Goal: Task Accomplishment & Management: Manage account settings

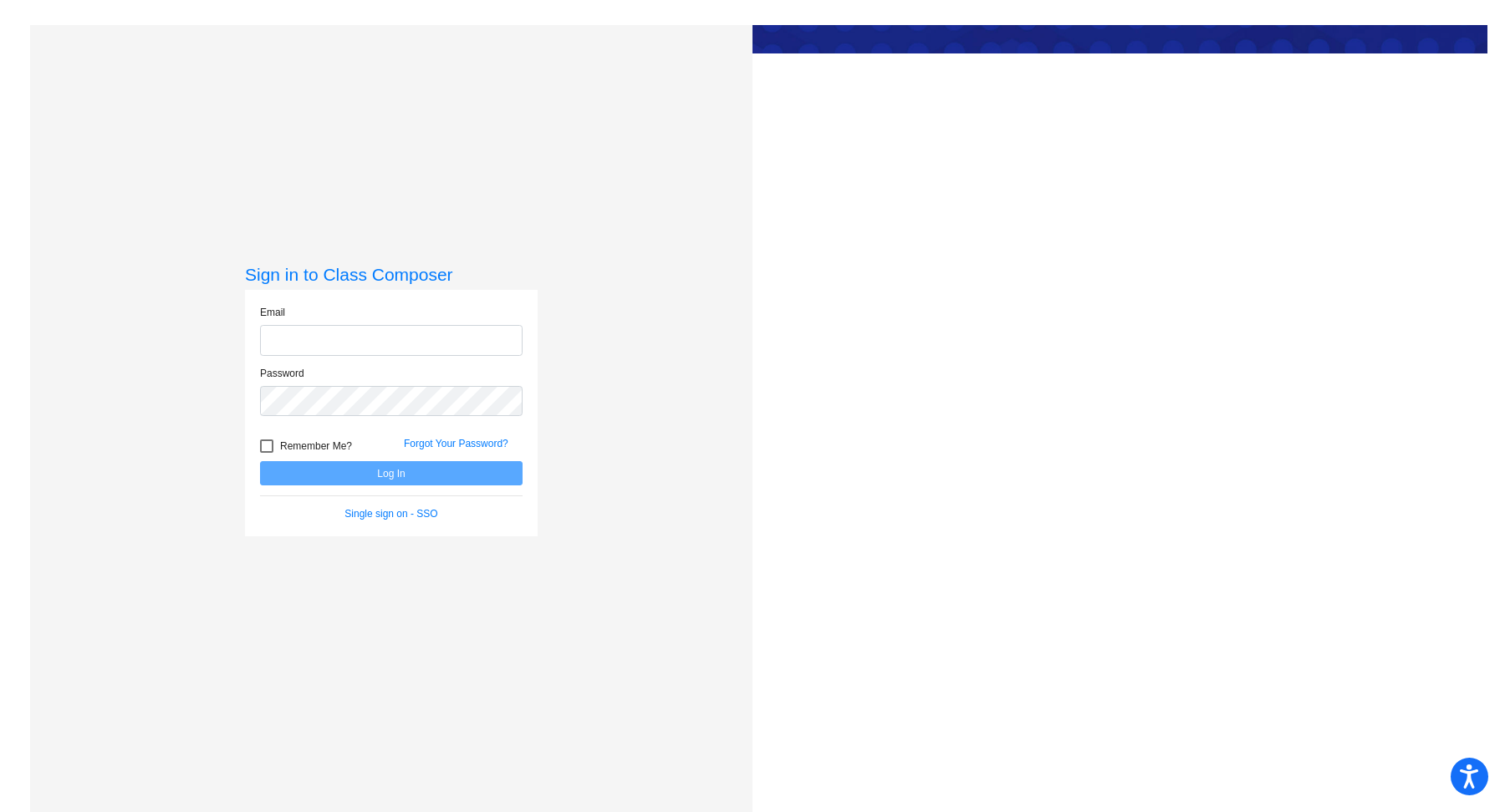
type input "[EMAIL_ADDRESS][DOMAIN_NAME]"
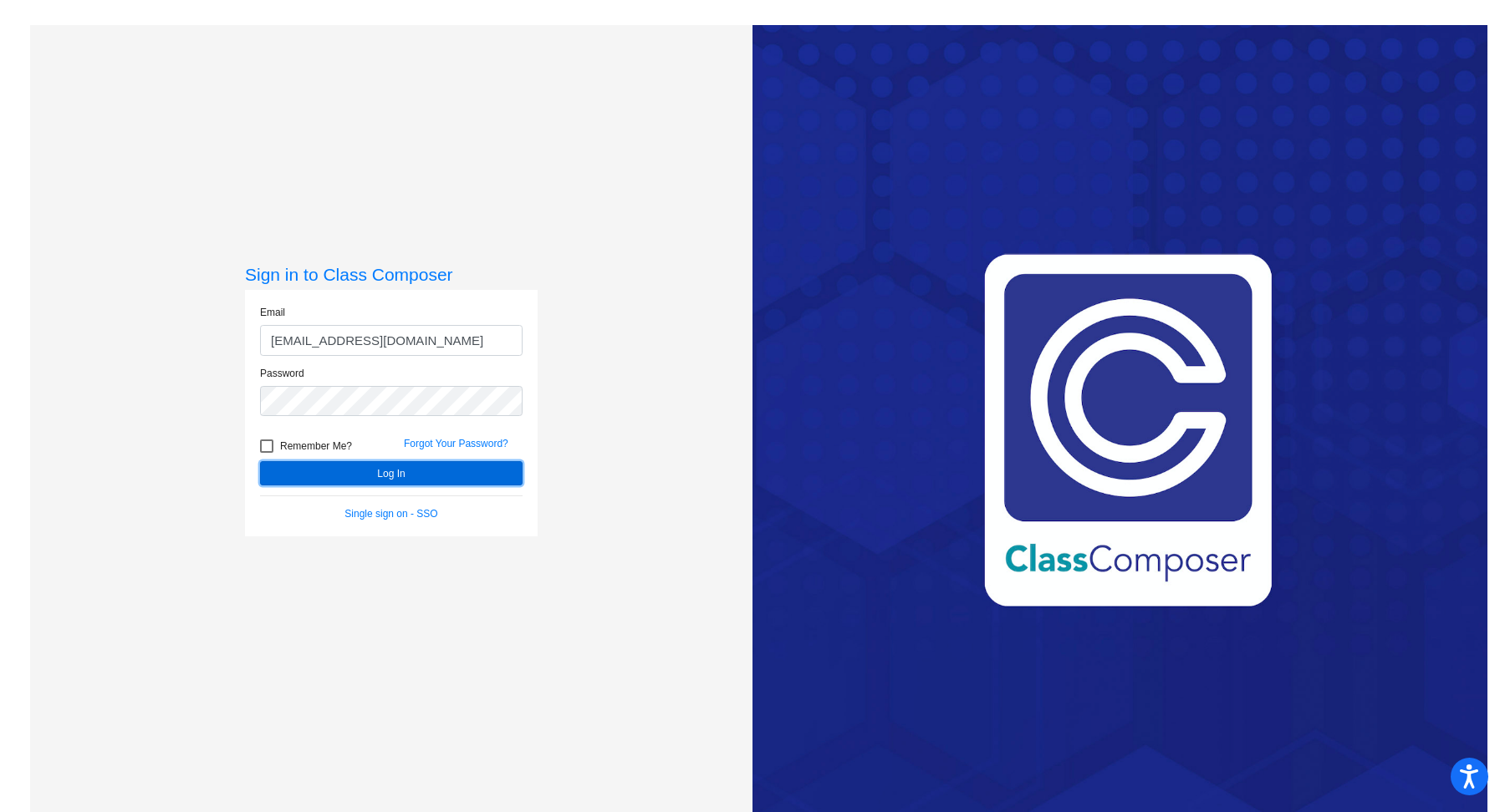
click at [452, 478] on button "Log In" at bounding box center [391, 473] width 262 height 24
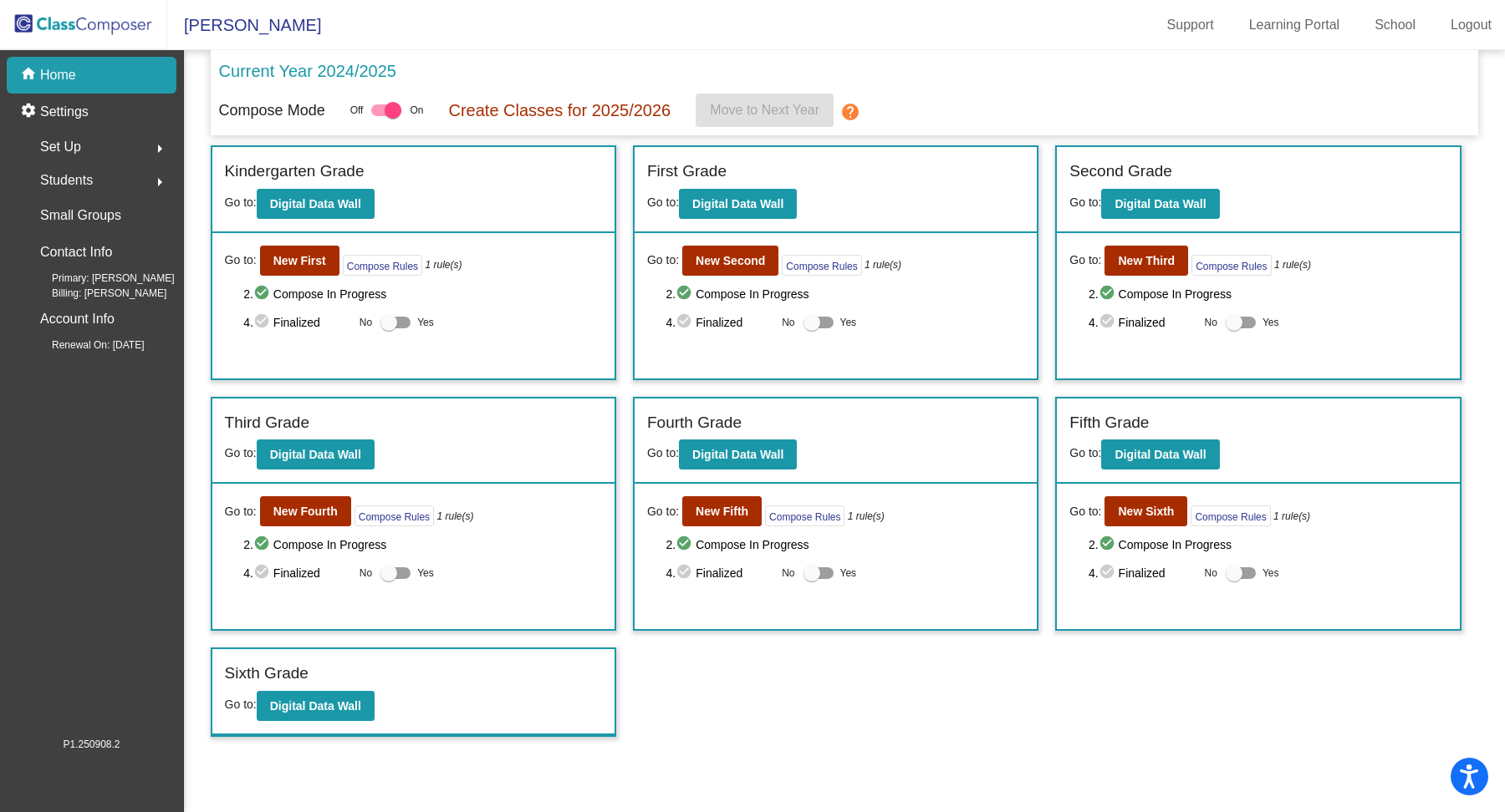
click at [163, 145] on mat-icon "arrow_right" at bounding box center [159, 148] width 20 height 20
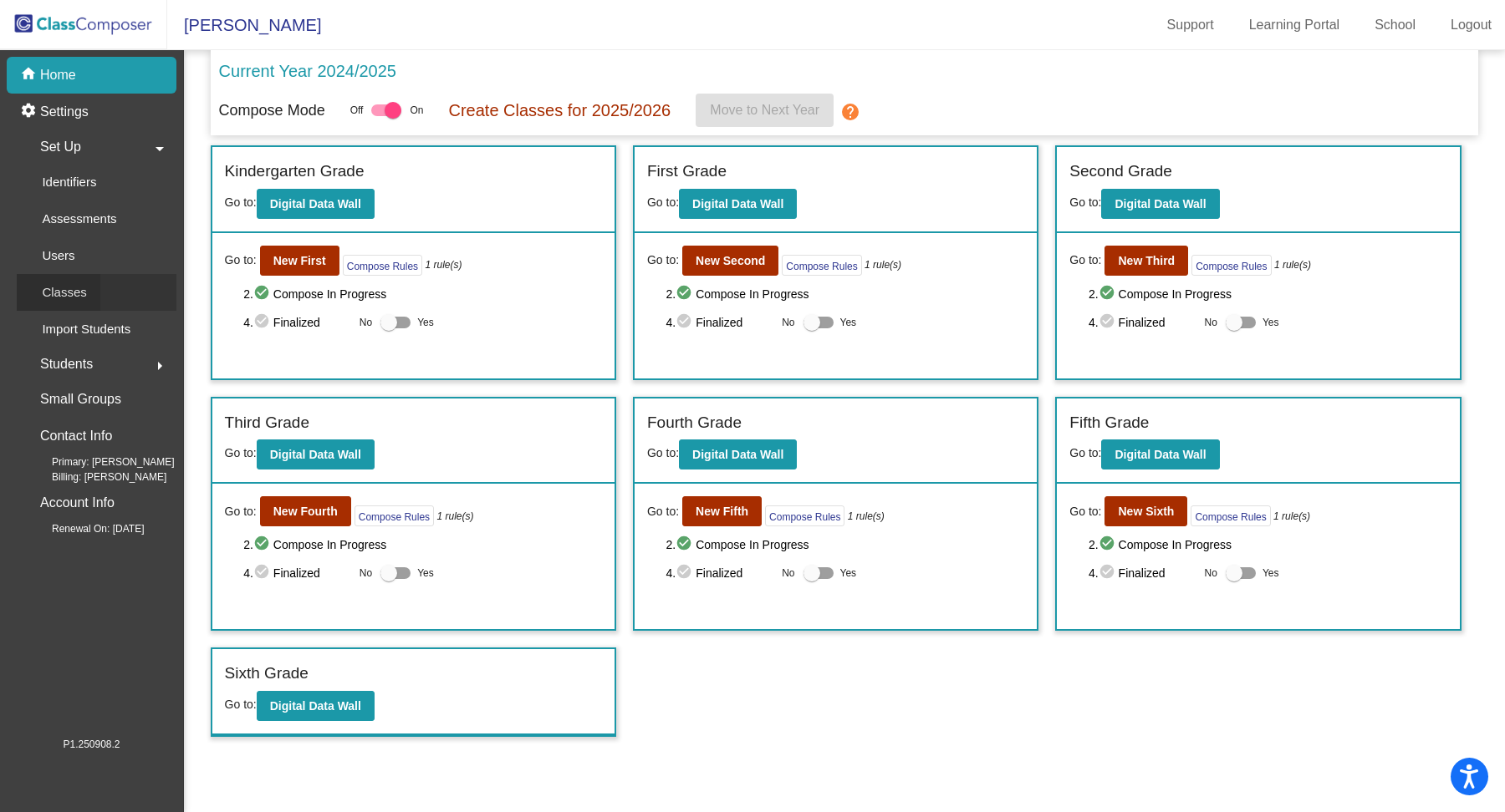
click at [77, 293] on p "Classes" at bounding box center [64, 292] width 44 height 20
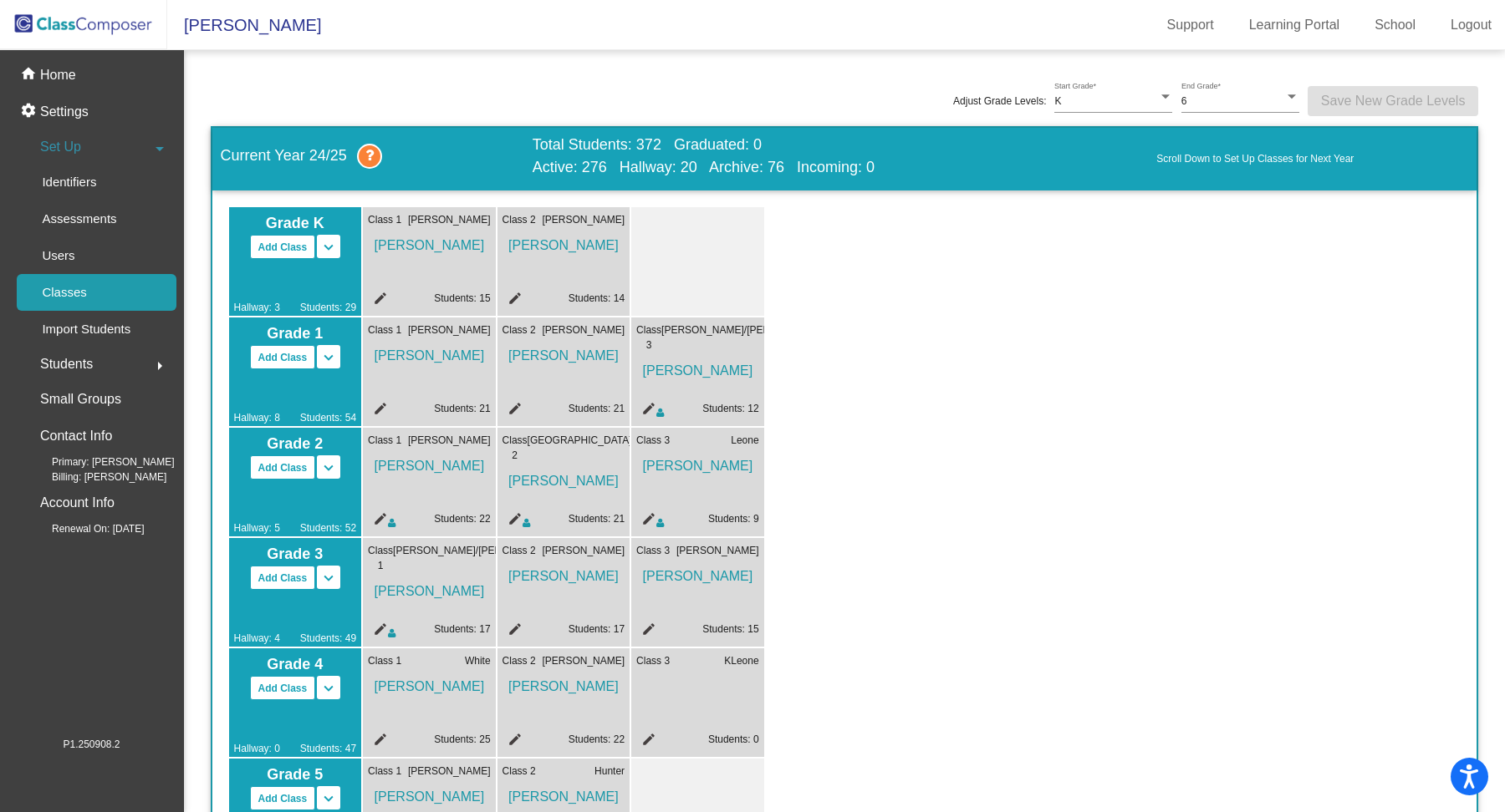
click at [701, 467] on span "[PERSON_NAME]" at bounding box center [697, 462] width 123 height 28
click at [78, 110] on p "Settings" at bounding box center [64, 111] width 49 height 20
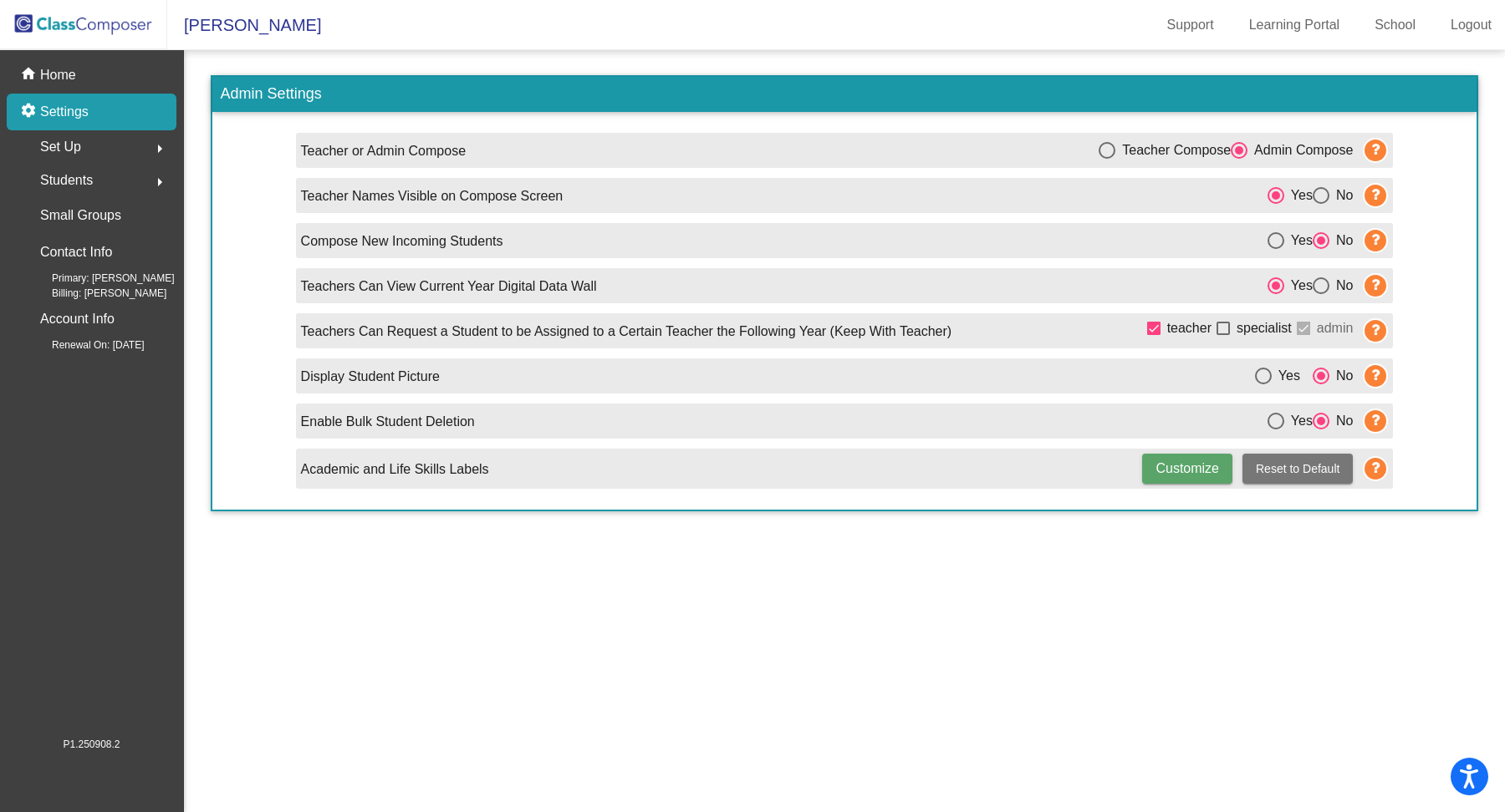
click at [159, 152] on mat-icon "arrow_right" at bounding box center [159, 148] width 20 height 20
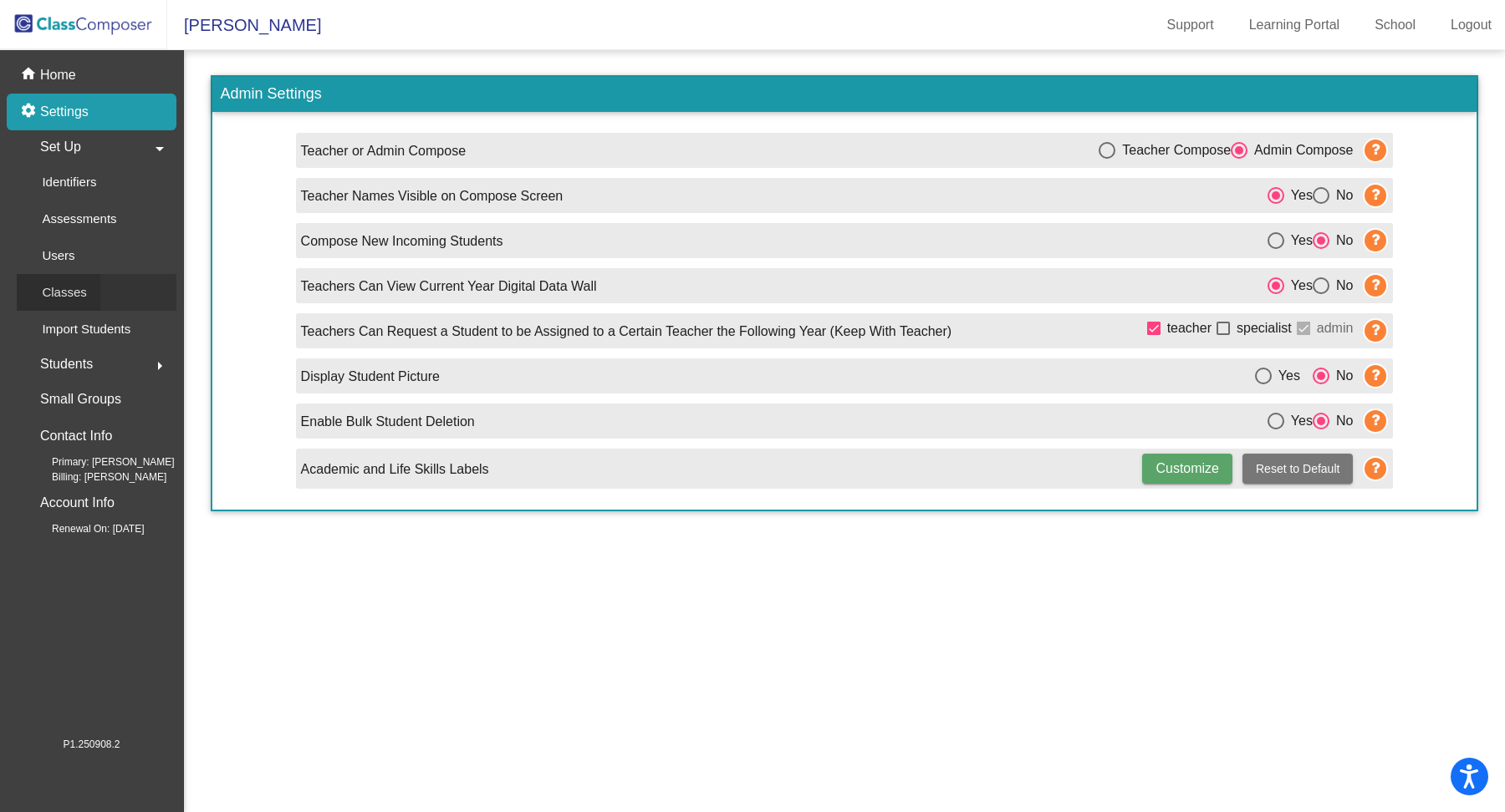
click at [73, 288] on p "Classes" at bounding box center [64, 292] width 44 height 20
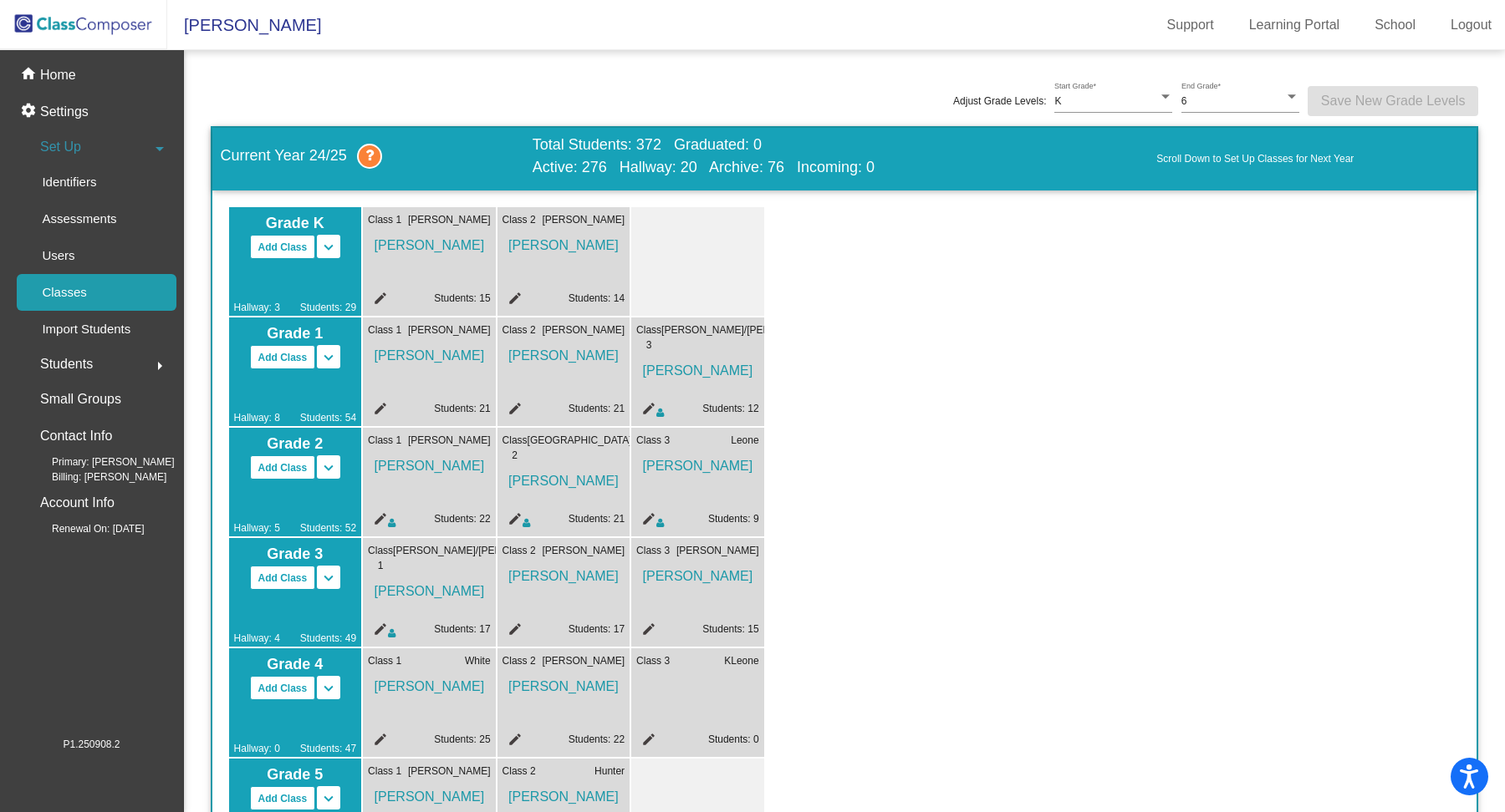
click at [744, 441] on span "Leone" at bounding box center [744, 440] width 27 height 15
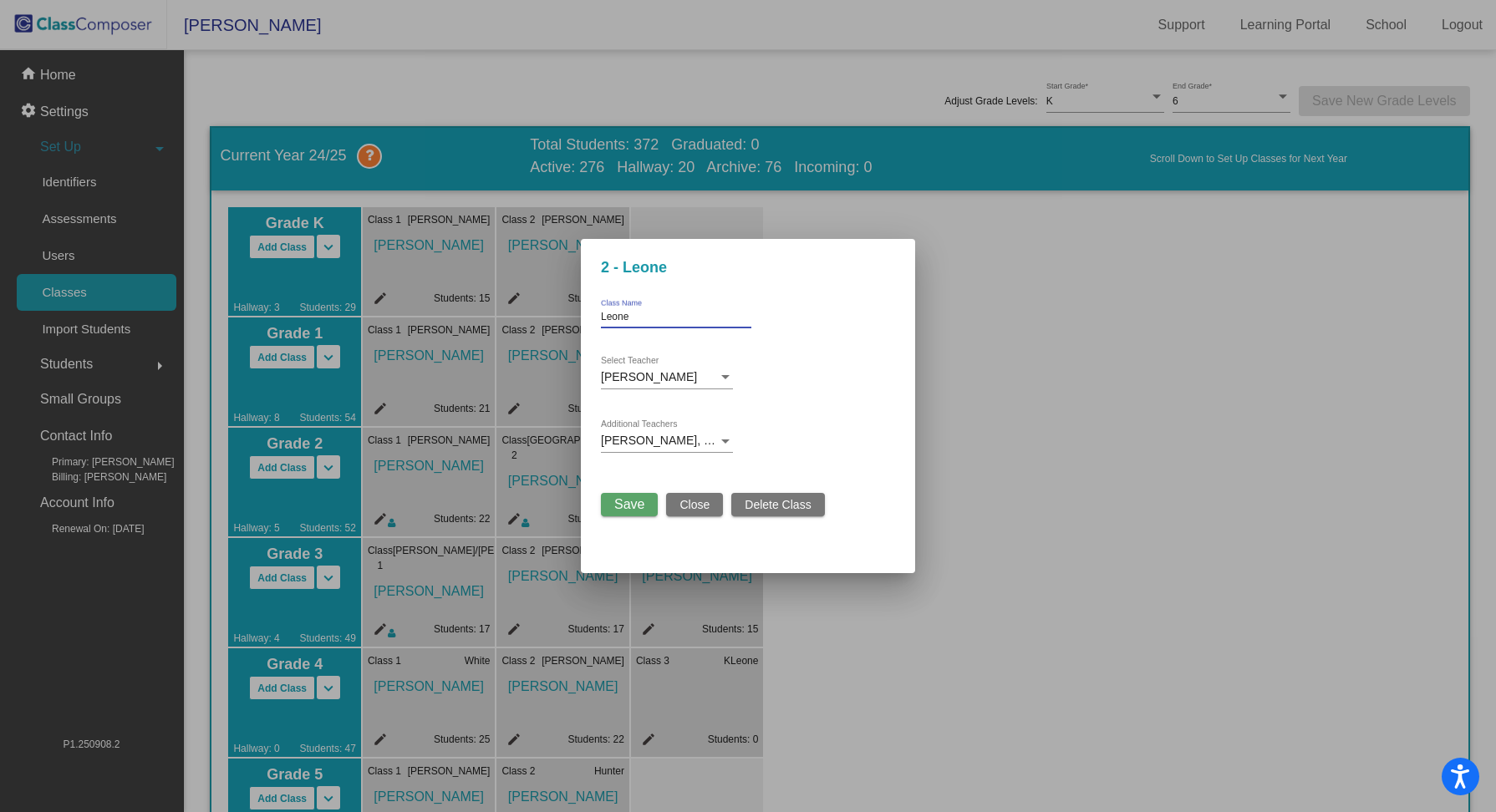
drag, startPoint x: 634, startPoint y: 321, endPoint x: 592, endPoint y: 319, distance: 42.0
click at [592, 319] on mat-dialog-container "2 - [PERSON_NAME] Class Name [PERSON_NAME] Select Teacher [PERSON_NAME], [PERSO…" at bounding box center [748, 406] width 334 height 334
type input "[PERSON_NAME]"
click at [725, 379] on div at bounding box center [725, 377] width 8 height 4
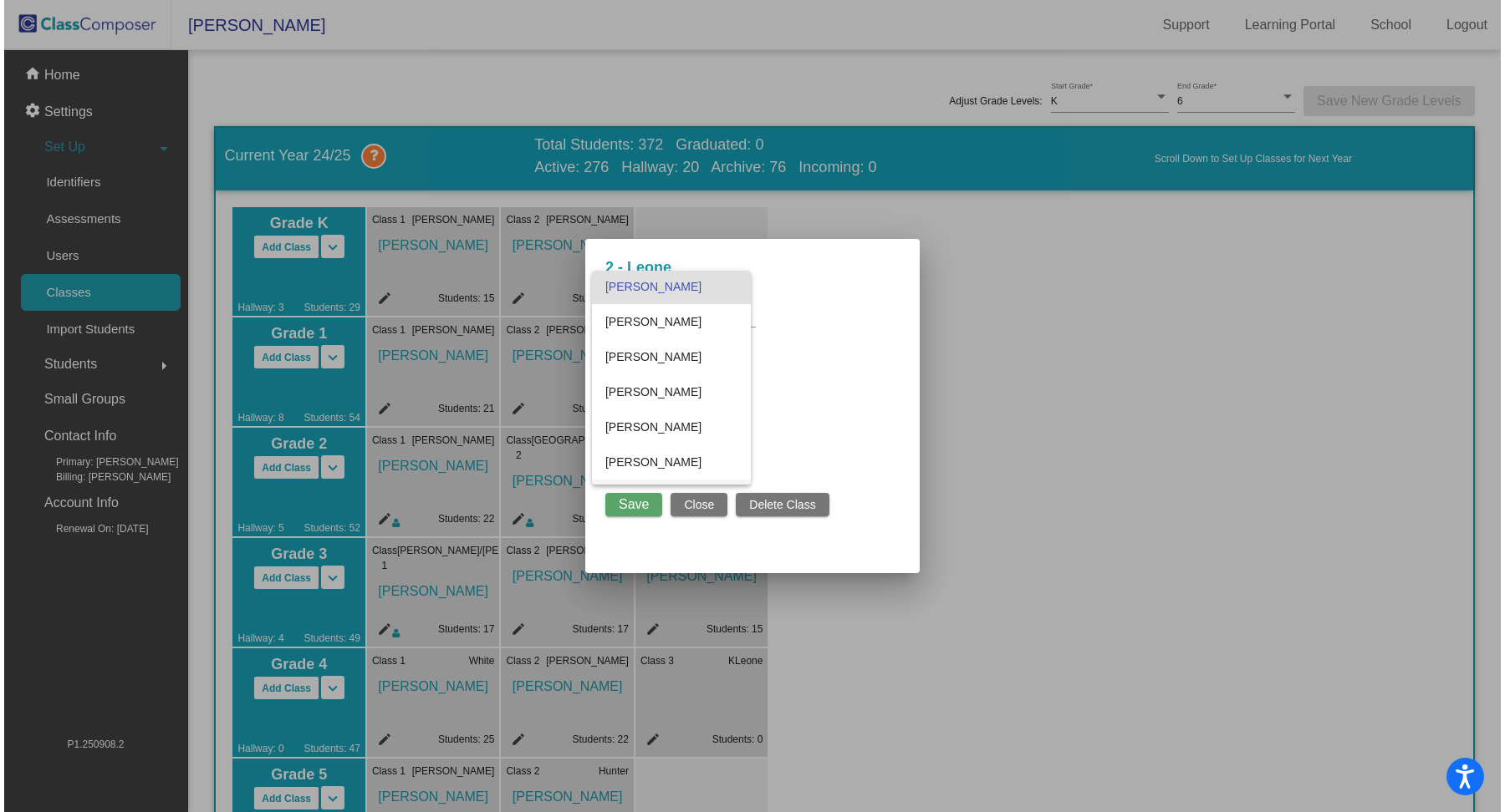
scroll to position [698, 0]
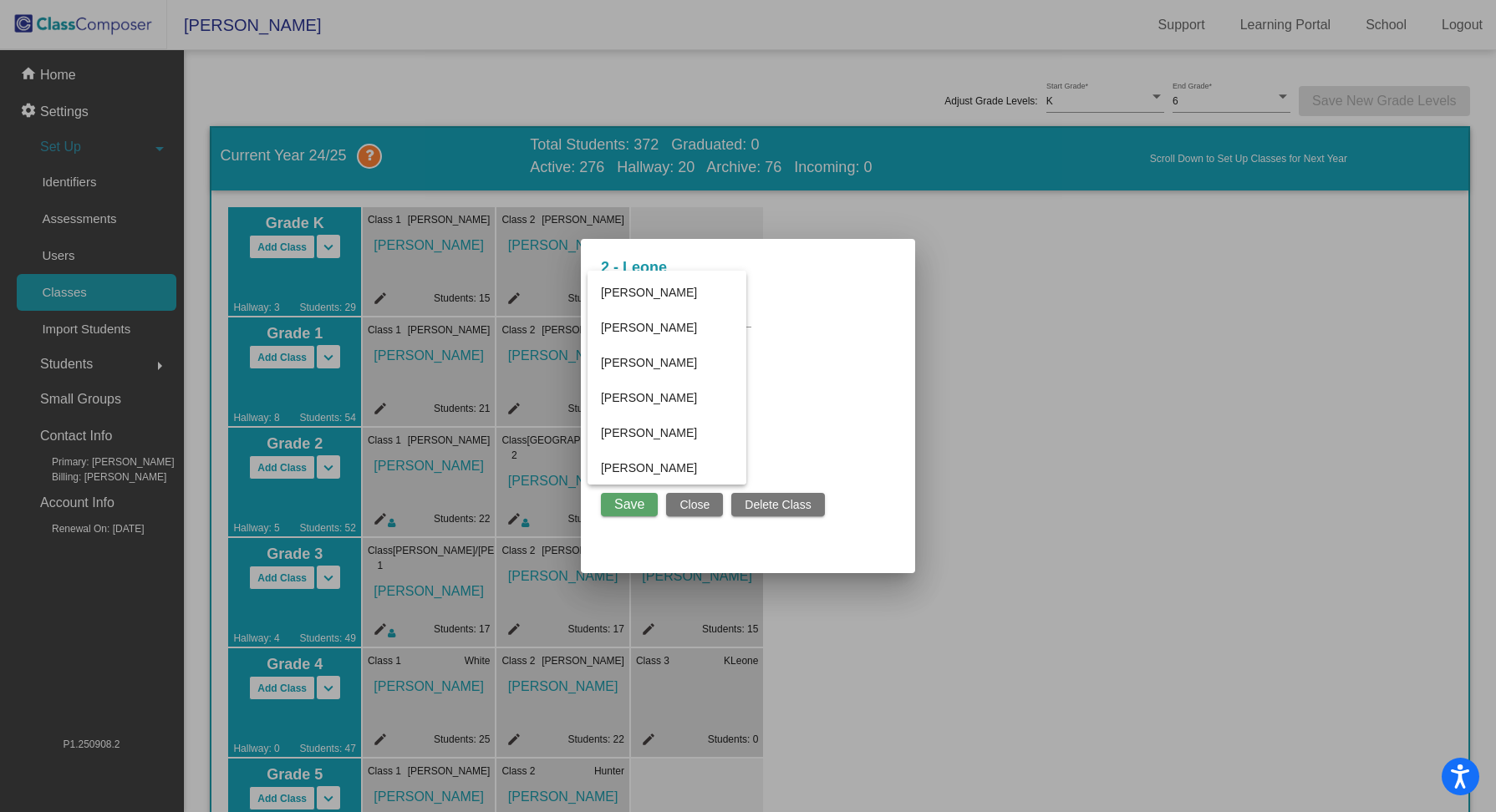
click at [700, 503] on div at bounding box center [748, 406] width 1496 height 812
click at [626, 501] on span "Save" at bounding box center [629, 505] width 30 height 14
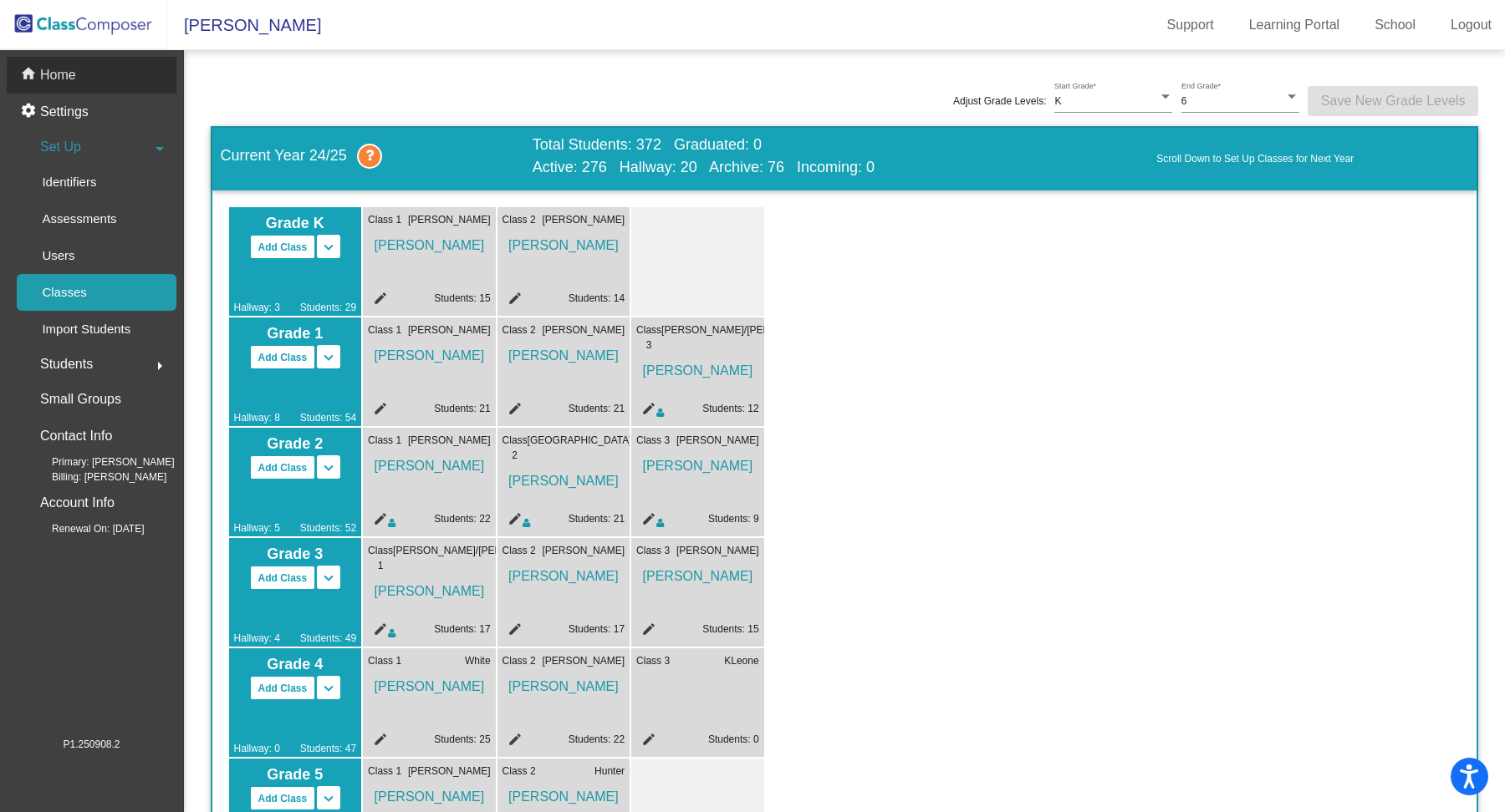
click at [64, 74] on p "Home" at bounding box center [57, 75] width 36 height 20
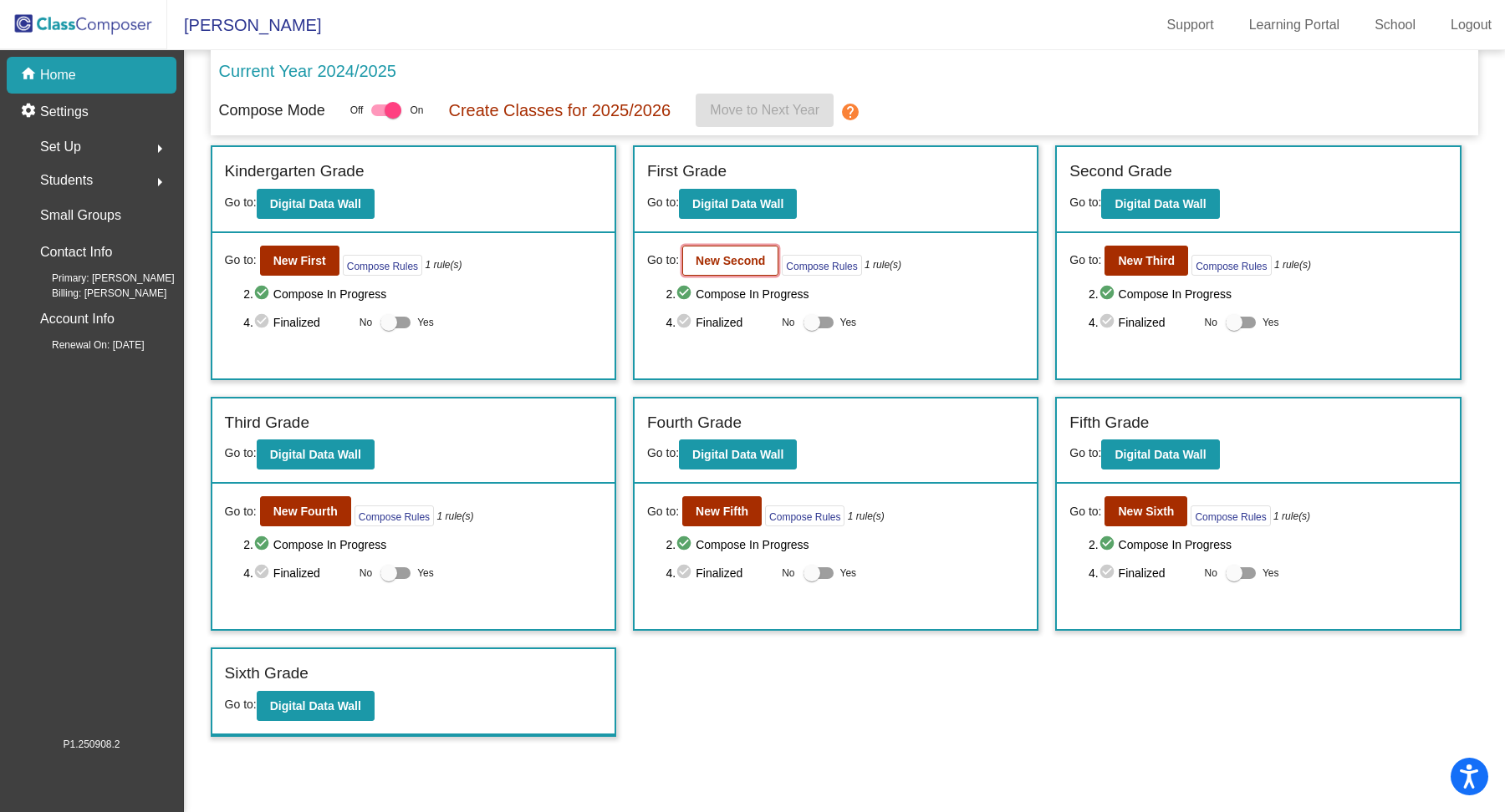
click at [749, 261] on b "New Second" at bounding box center [730, 261] width 70 height 13
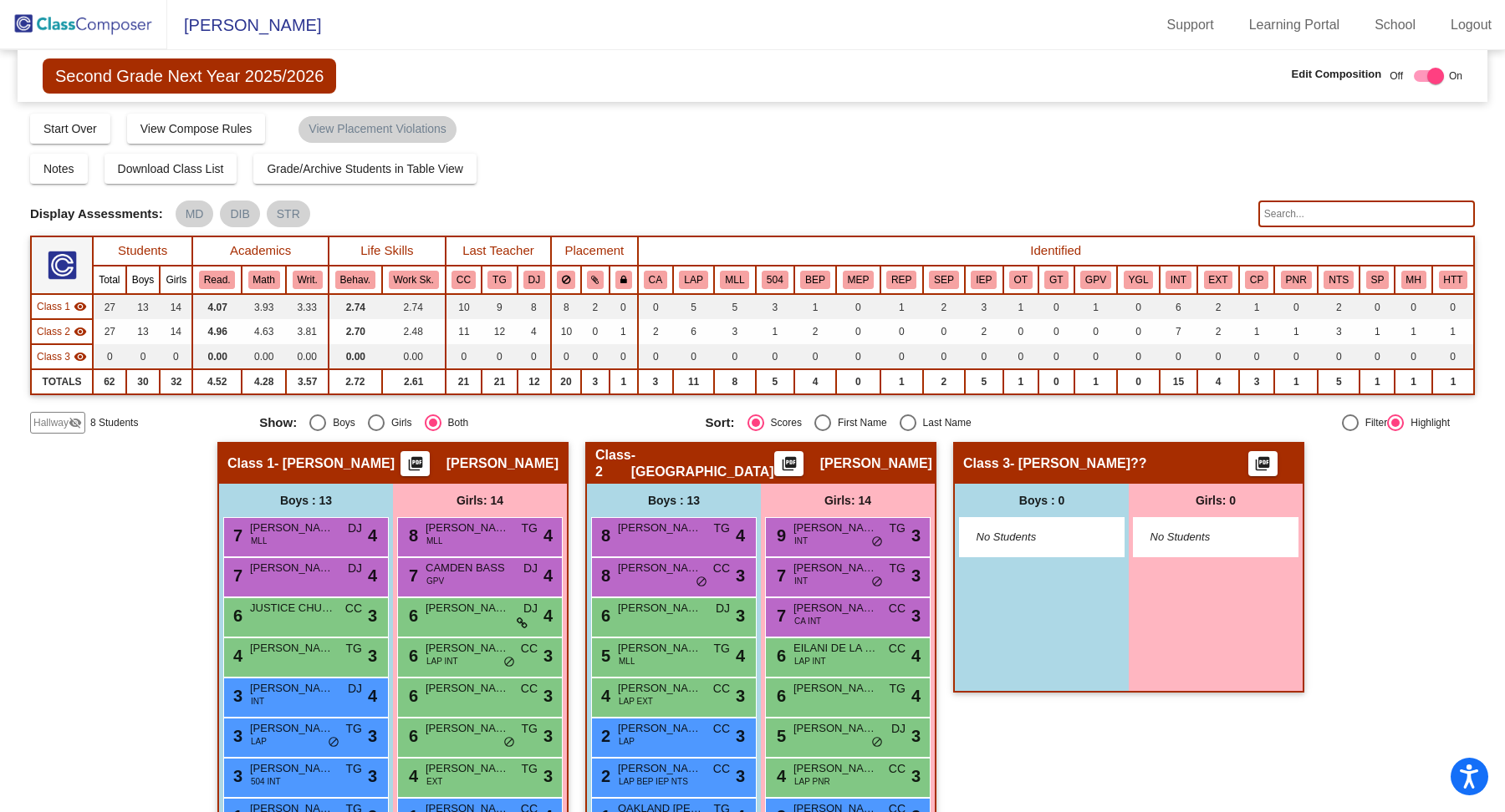
click at [1045, 467] on span "- [PERSON_NAME]??" at bounding box center [1078, 464] width 137 height 17
click at [1191, 612] on div "Girls: 0 No Students" at bounding box center [1215, 588] width 174 height 208
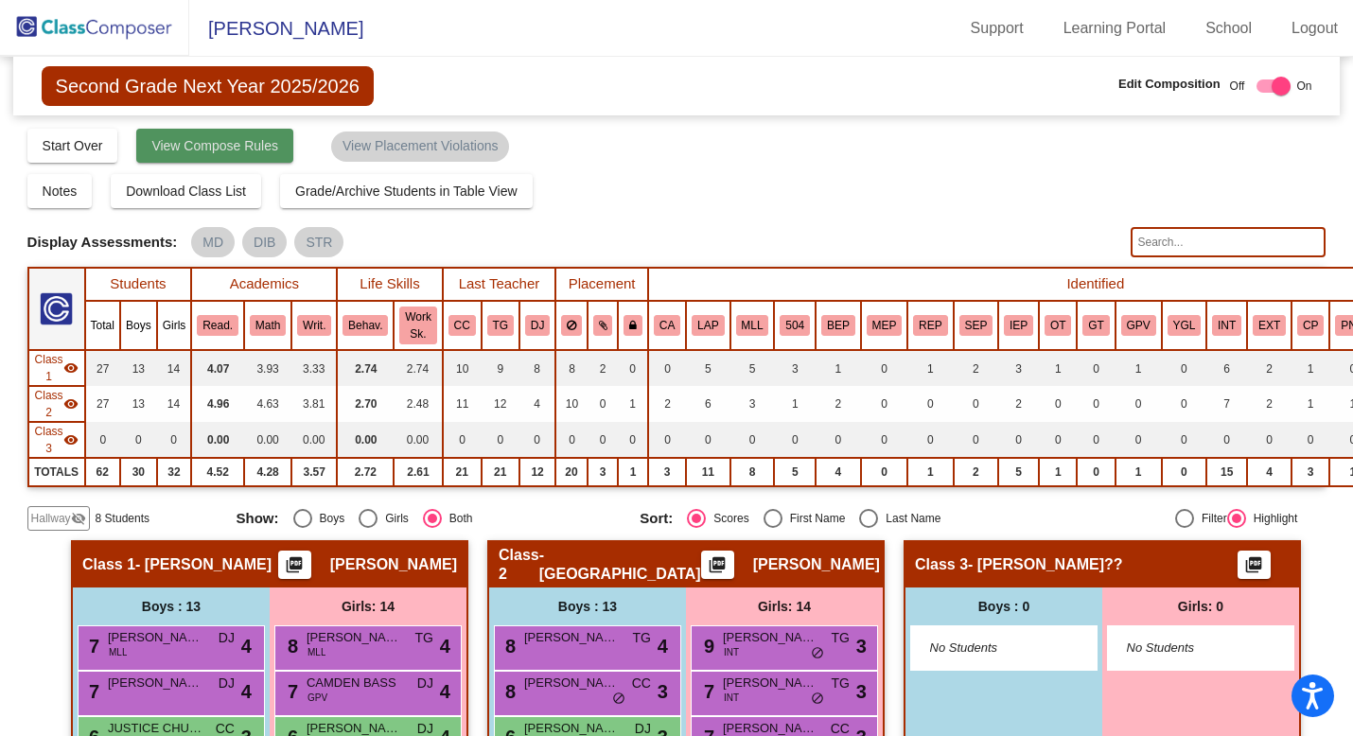
click at [208, 154] on button "View Compose Rules" at bounding box center [214, 146] width 157 height 34
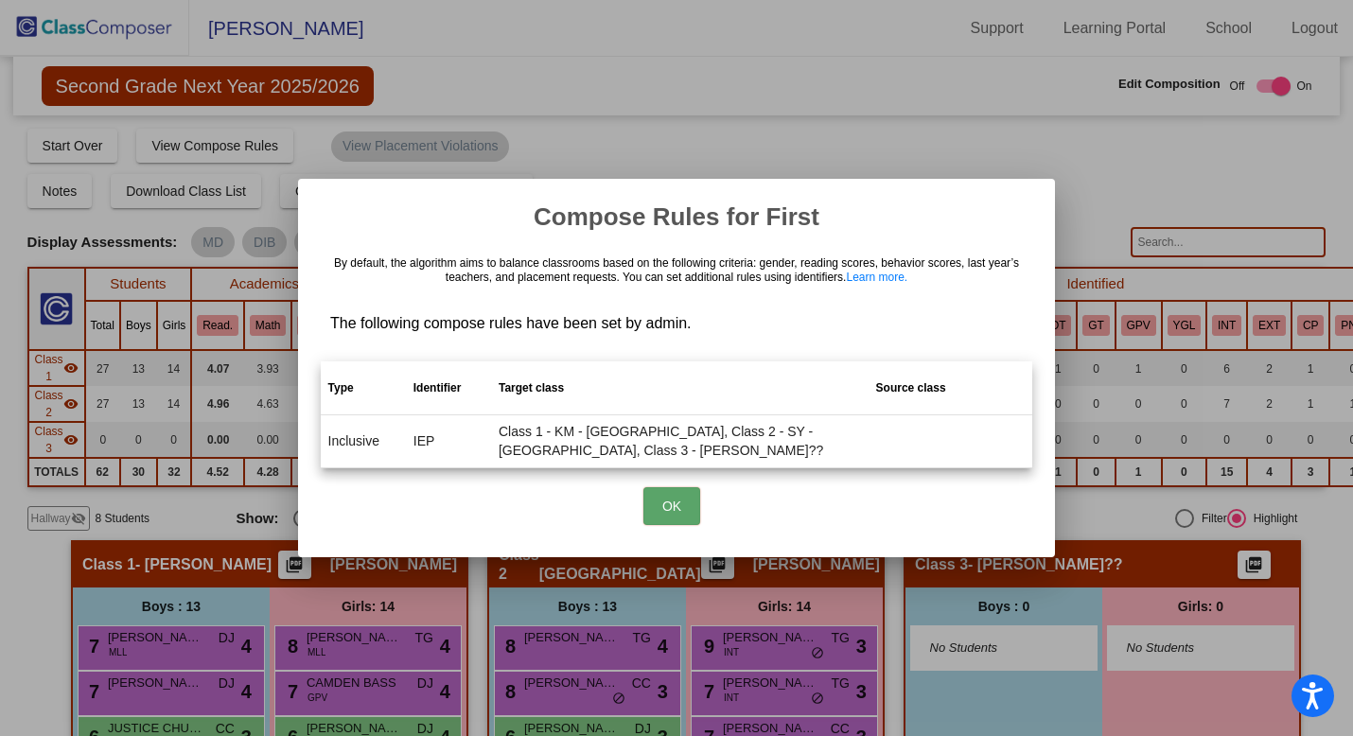
click at [685, 434] on td "Class 1 - KM - [GEOGRAPHIC_DATA], Class 2 - SY - [GEOGRAPHIC_DATA], Class 3 - […" at bounding box center [679, 440] width 377 height 53
click at [706, 327] on div "By default, the algorithm aims to balance classrooms based on the following cri…" at bounding box center [676, 295] width 711 height 96
click at [558, 436] on td "Class 1 - KM - [GEOGRAPHIC_DATA], Class 2 - SY - [GEOGRAPHIC_DATA], Class 3 - […" at bounding box center [679, 440] width 377 height 53
click at [691, 442] on td "Class 1 - KM - [GEOGRAPHIC_DATA], Class 2 - SY - [GEOGRAPHIC_DATA], Class 3 - […" at bounding box center [679, 440] width 377 height 53
click at [668, 508] on button "OK" at bounding box center [671, 506] width 57 height 38
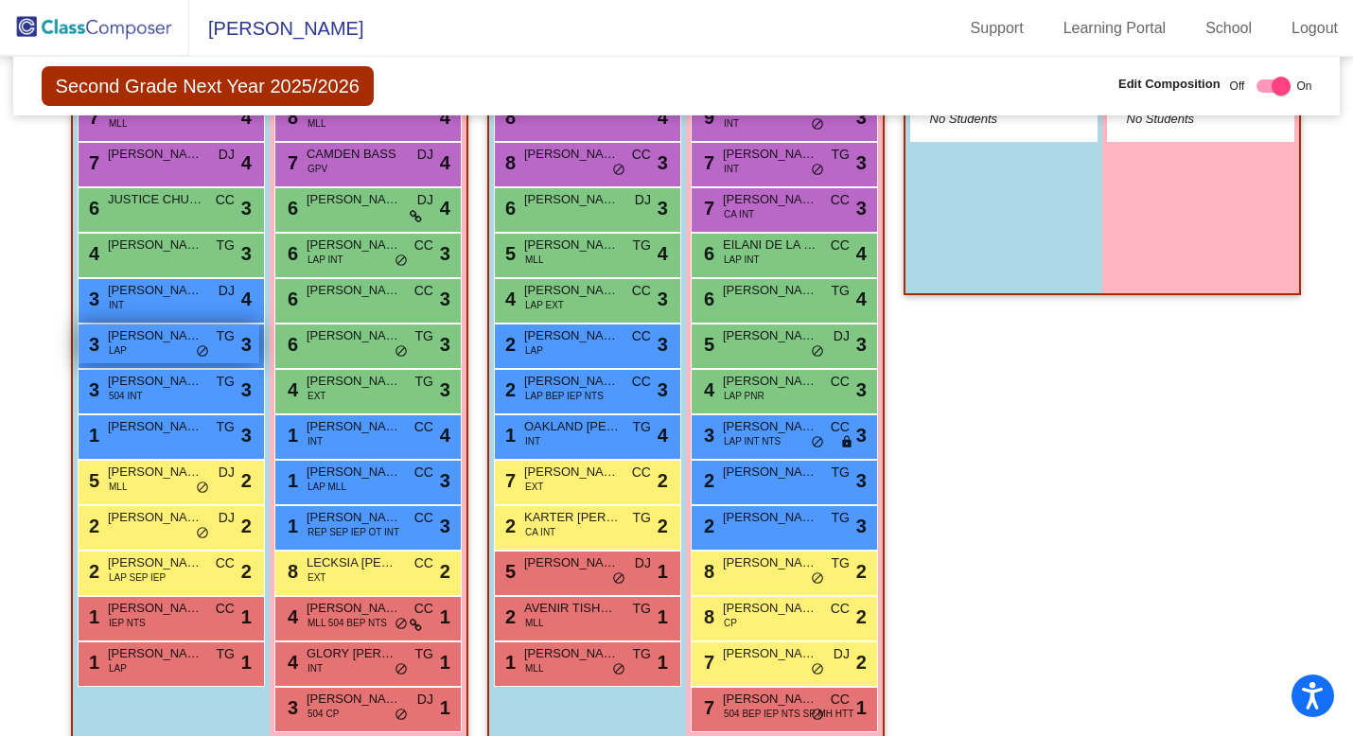
scroll to position [520, 0]
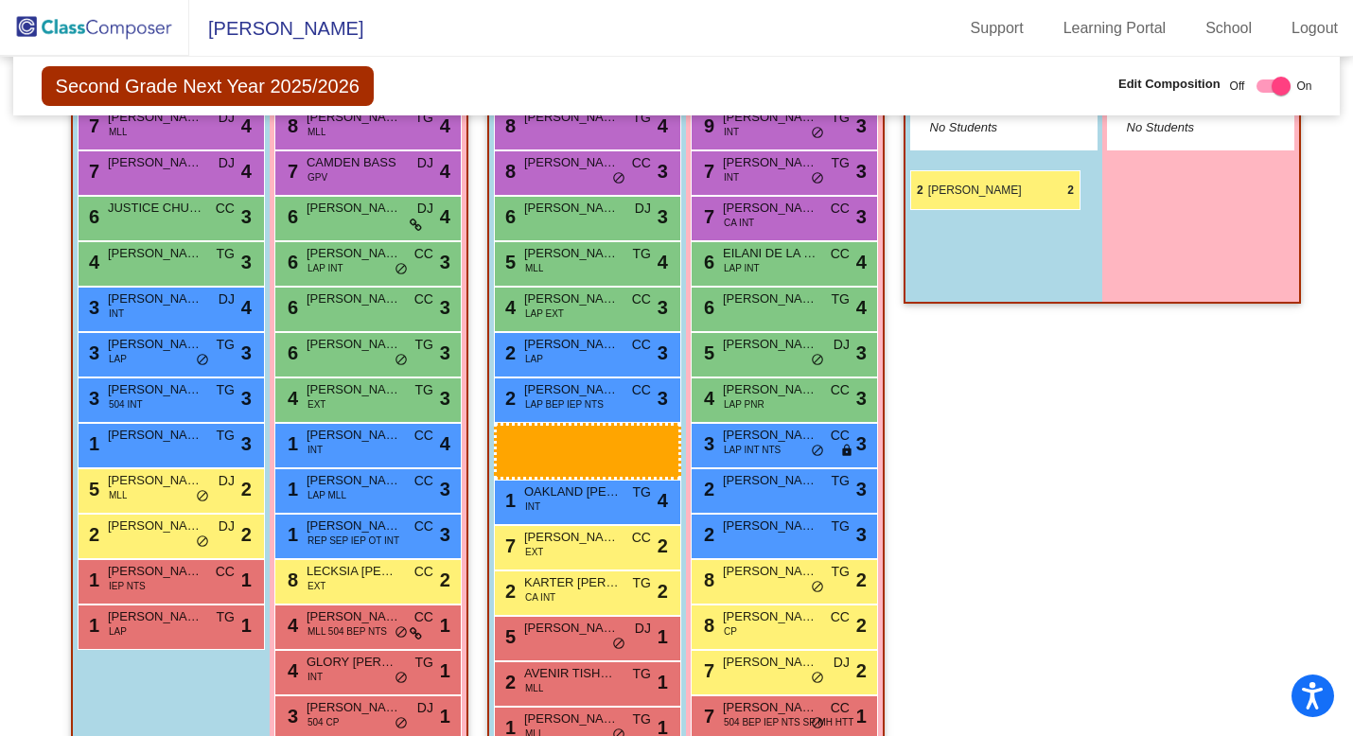
drag, startPoint x: 183, startPoint y: 576, endPoint x: 911, endPoint y: 170, distance: 833.8
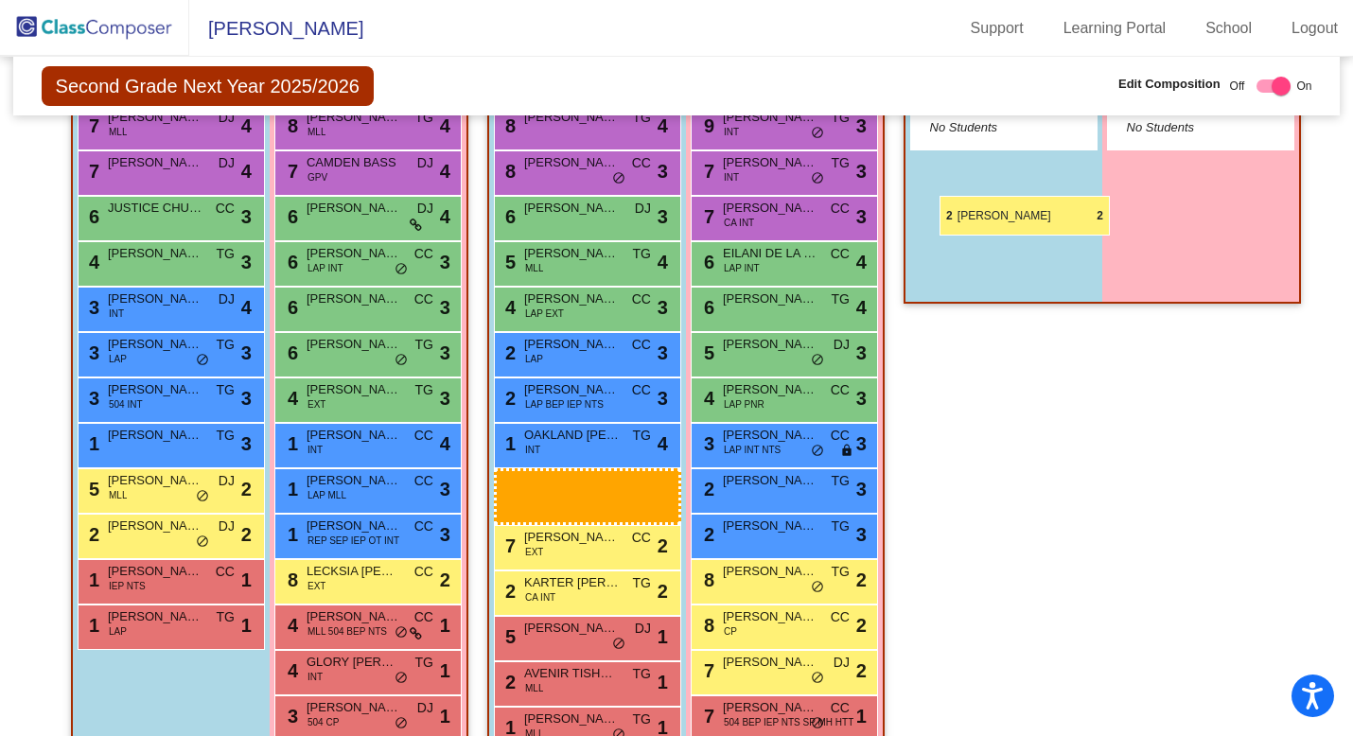
drag, startPoint x: 168, startPoint y: 573, endPoint x: 939, endPoint y: 196, distance: 858.4
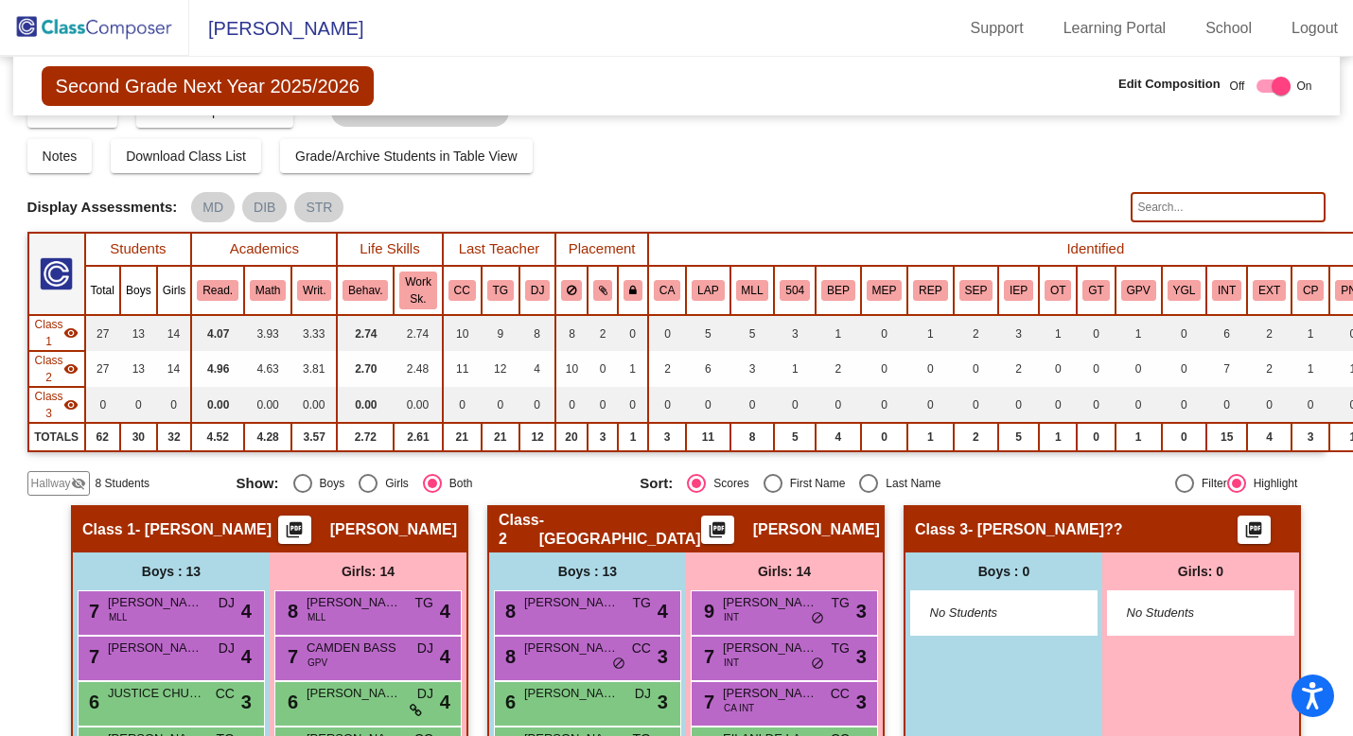
scroll to position [24, 0]
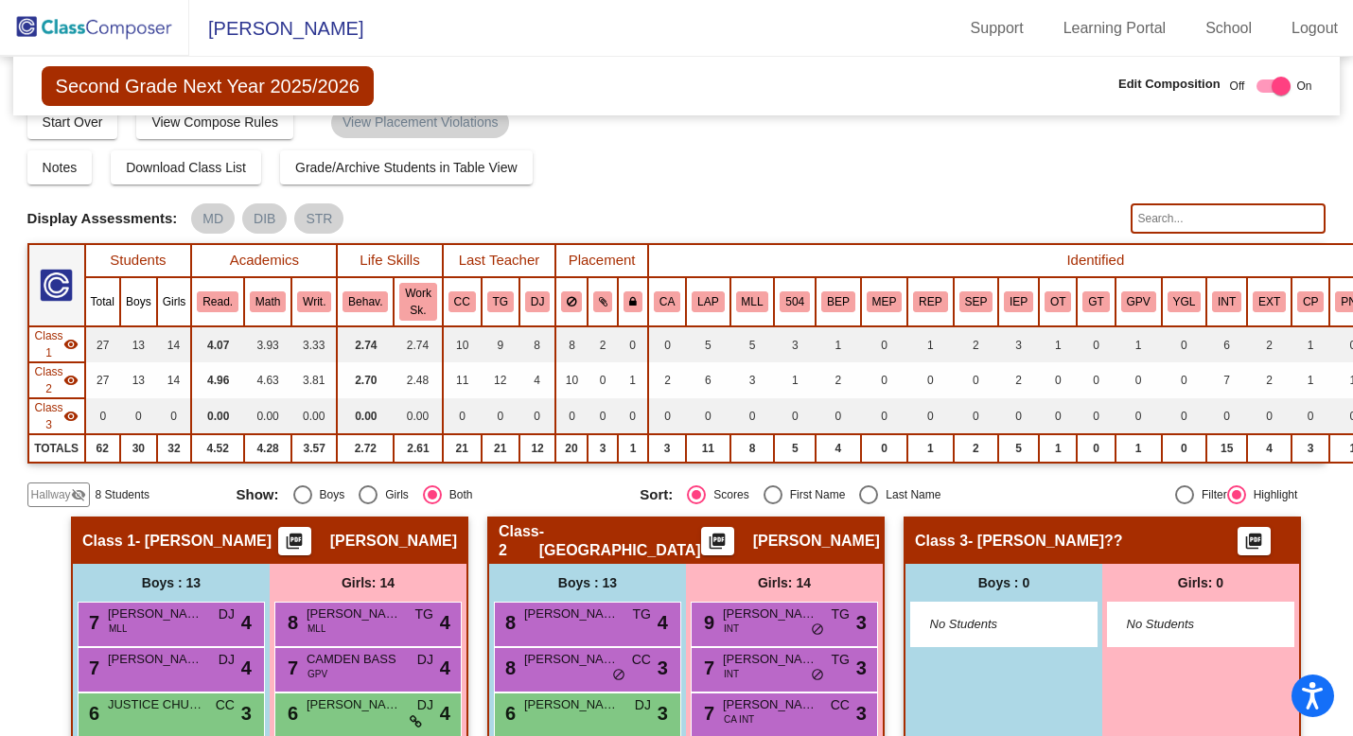
click at [76, 493] on mat-icon "visibility_off" at bounding box center [78, 494] width 15 height 15
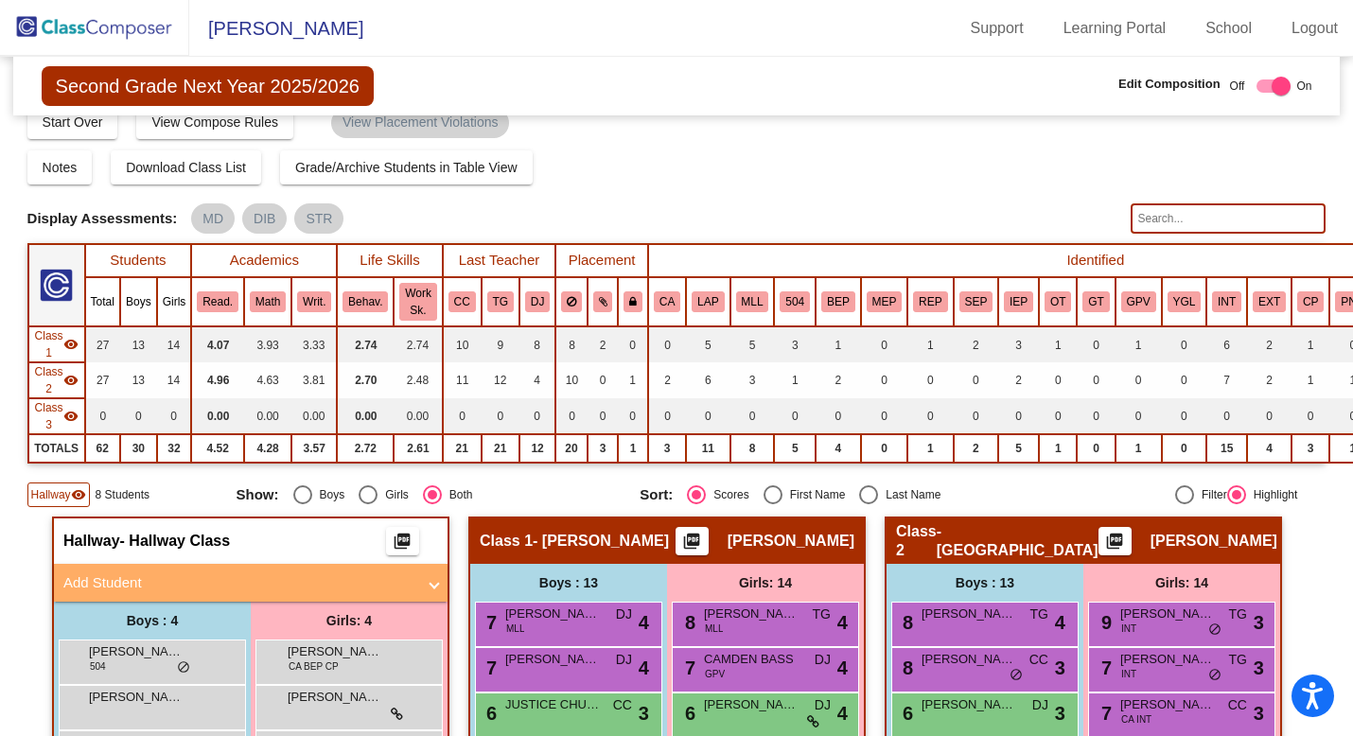
click at [78, 493] on mat-icon "visibility" at bounding box center [78, 494] width 15 height 15
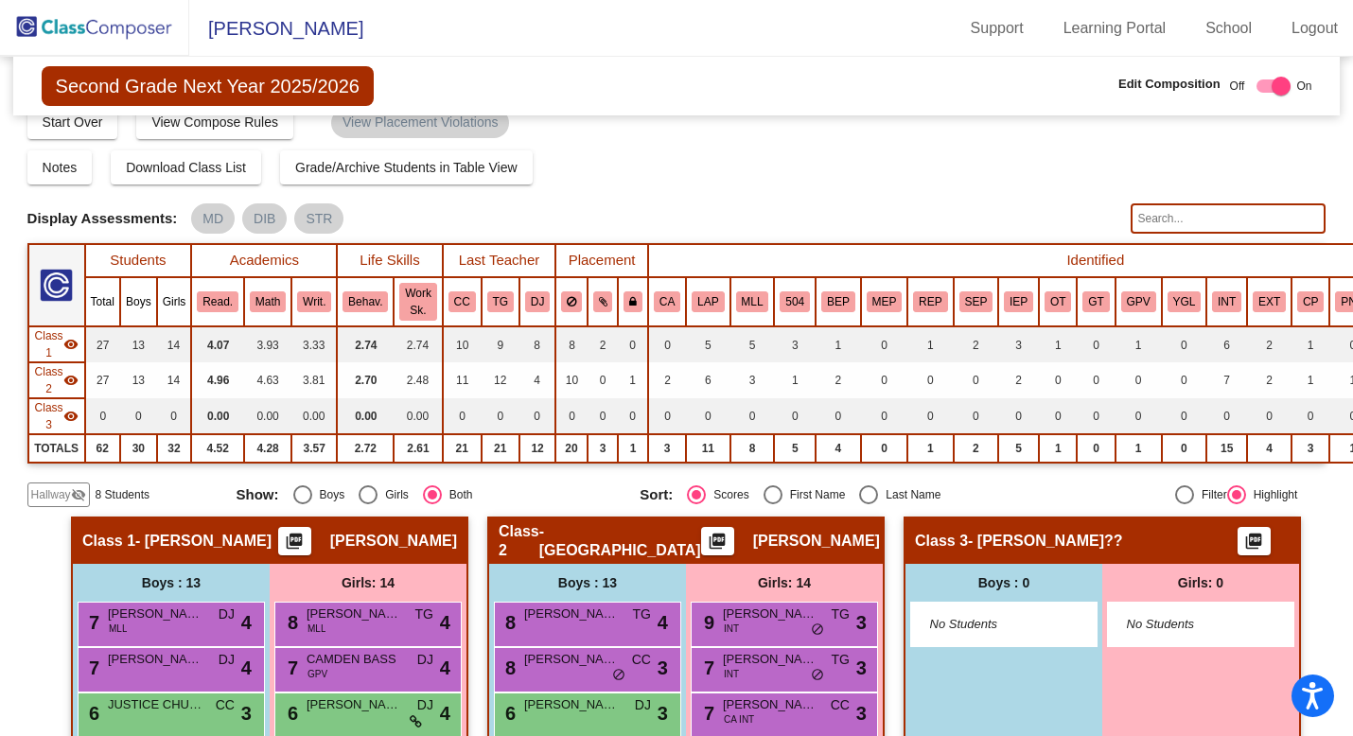
click at [77, 495] on mat-icon "visibility_off" at bounding box center [78, 494] width 15 height 15
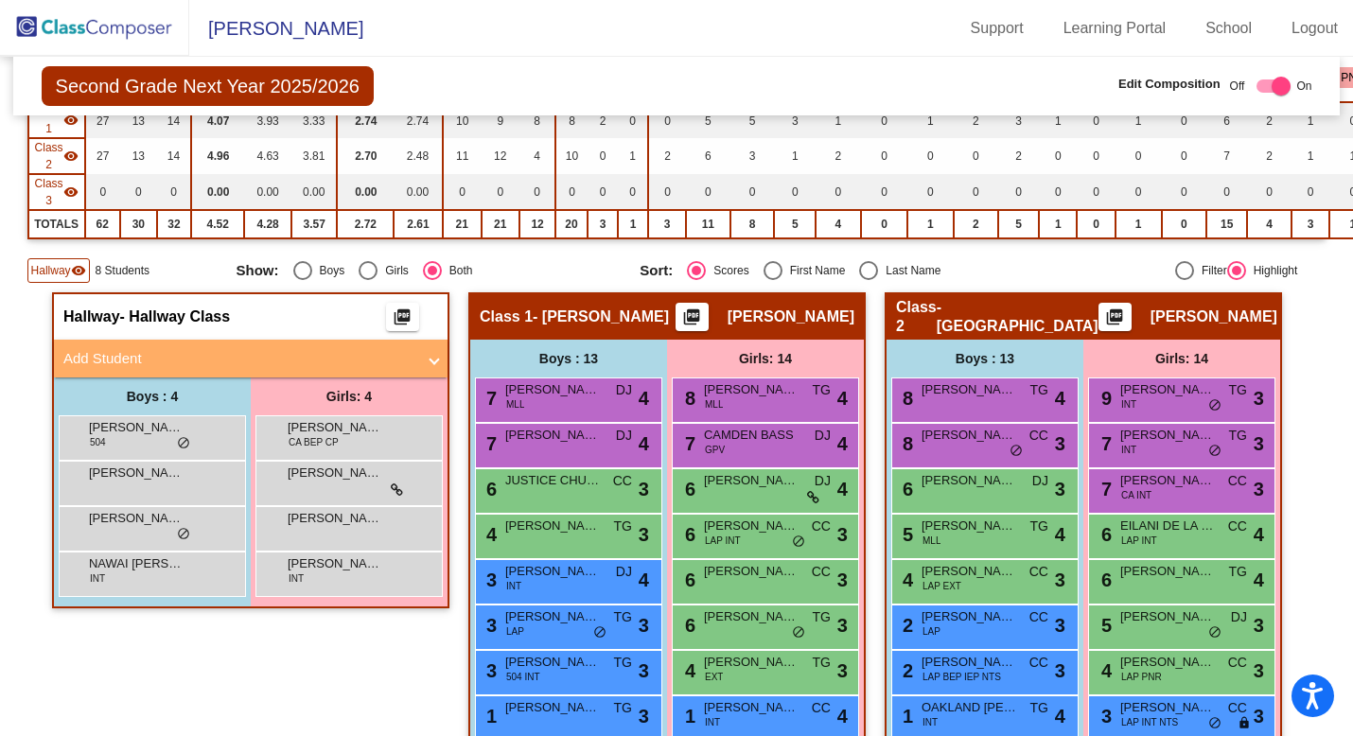
scroll to position [249, 0]
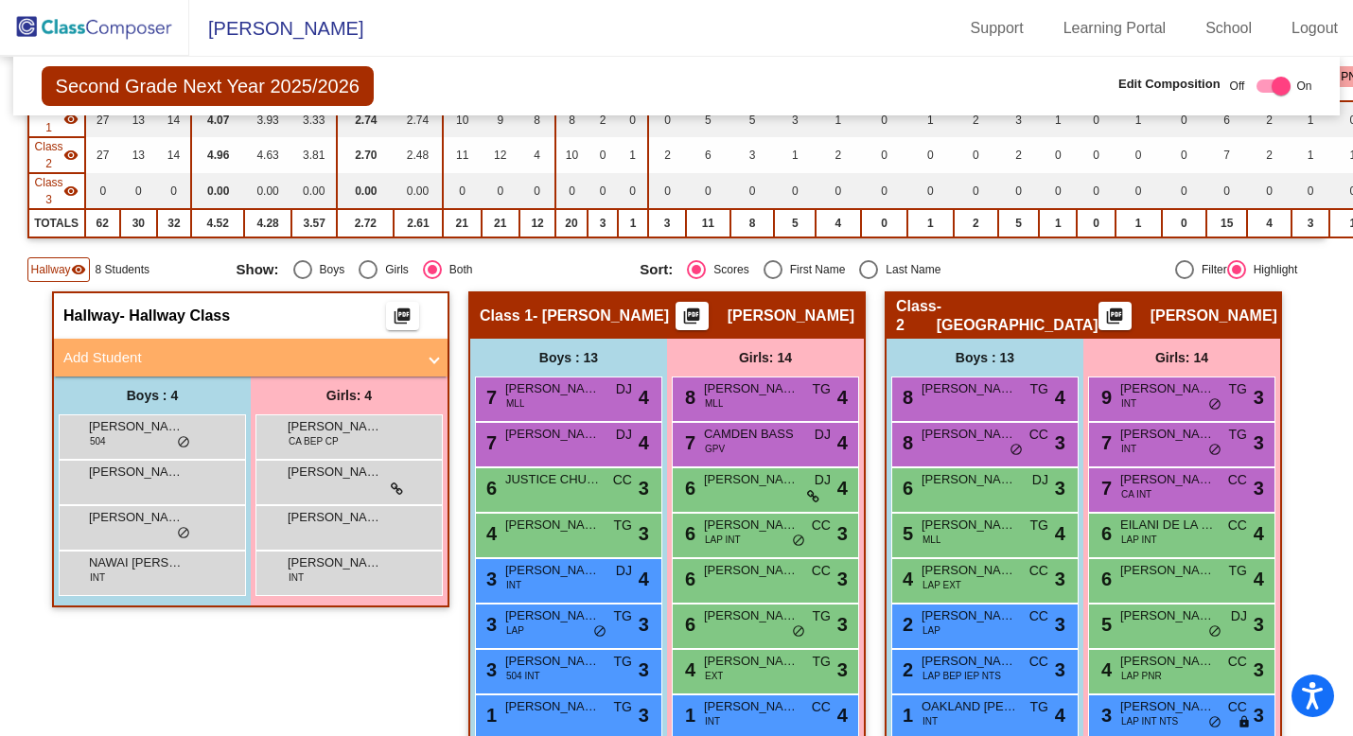
click at [81, 265] on mat-icon "visibility" at bounding box center [78, 269] width 15 height 15
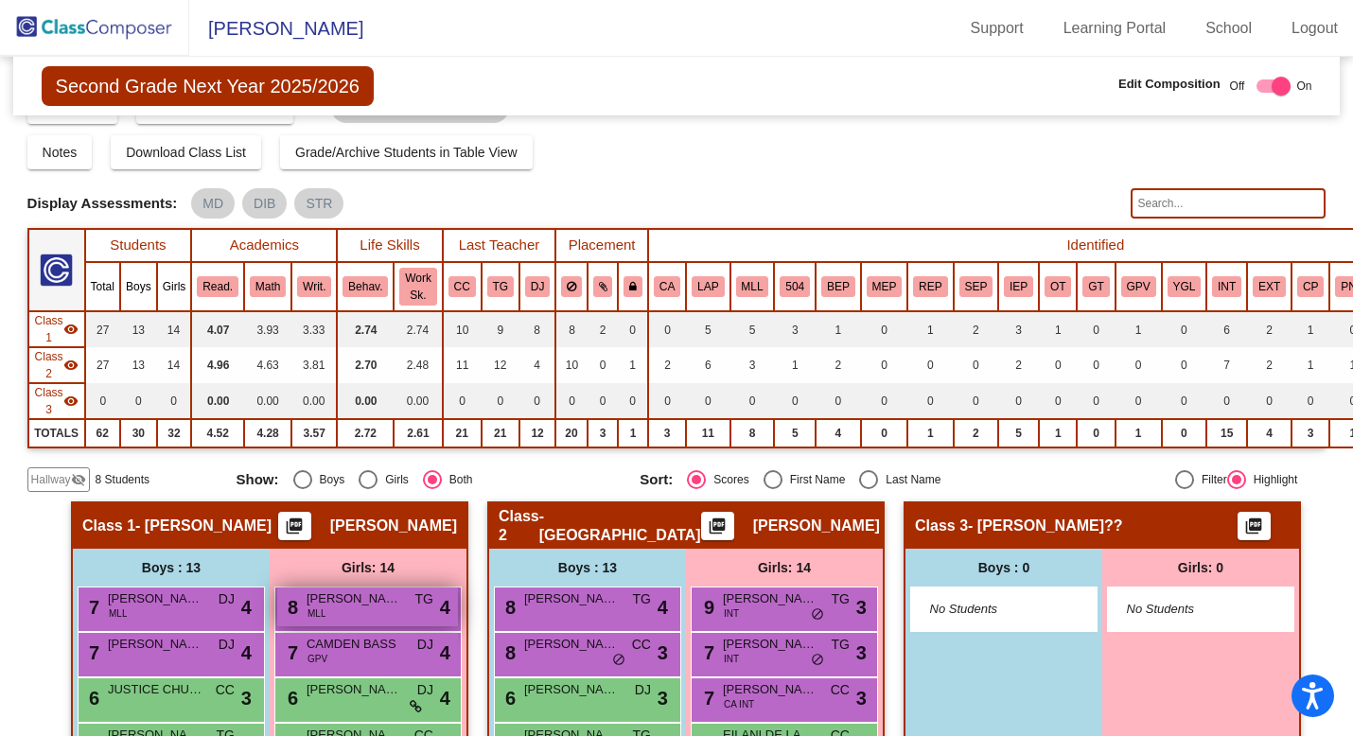
scroll to position [0, 0]
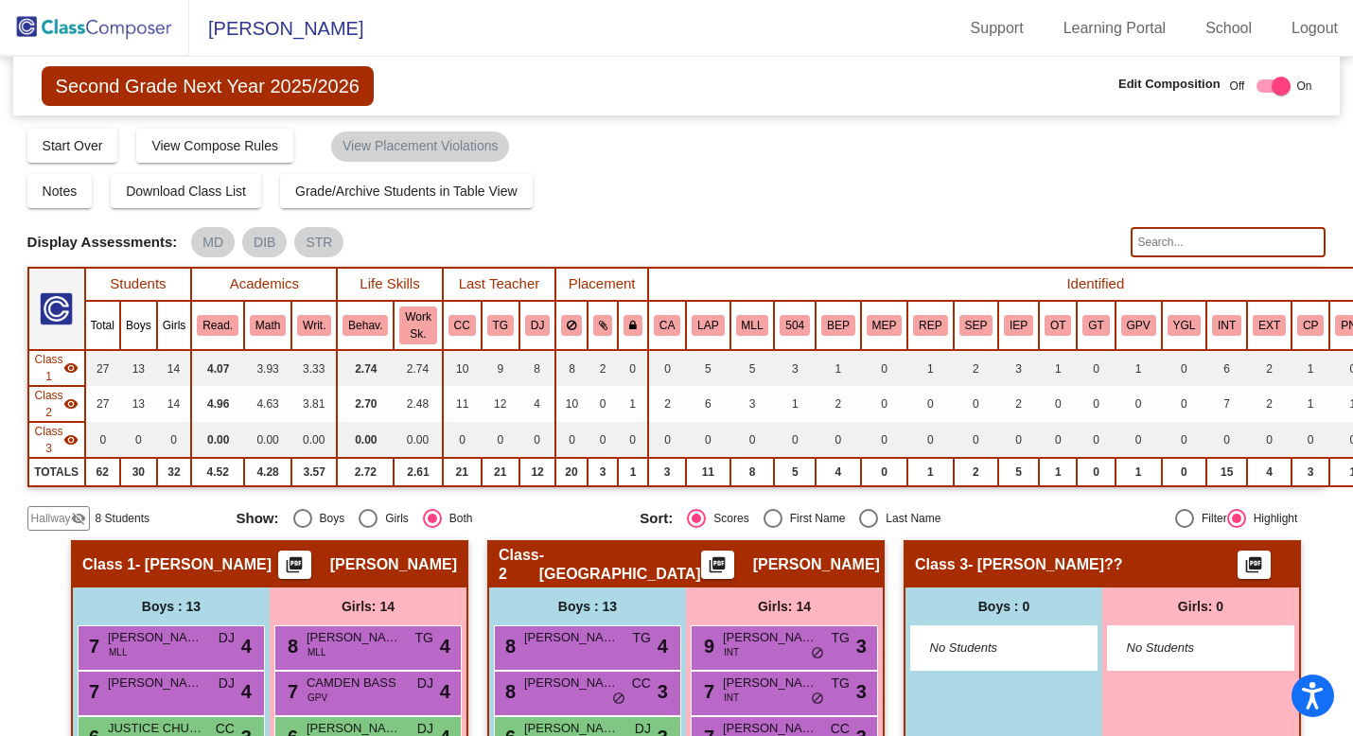
click at [253, 91] on span "Second Grade Next Year 2025/2026" at bounding box center [208, 86] width 332 height 40
click at [252, 146] on span "View Compose Rules" at bounding box center [214, 145] width 127 height 15
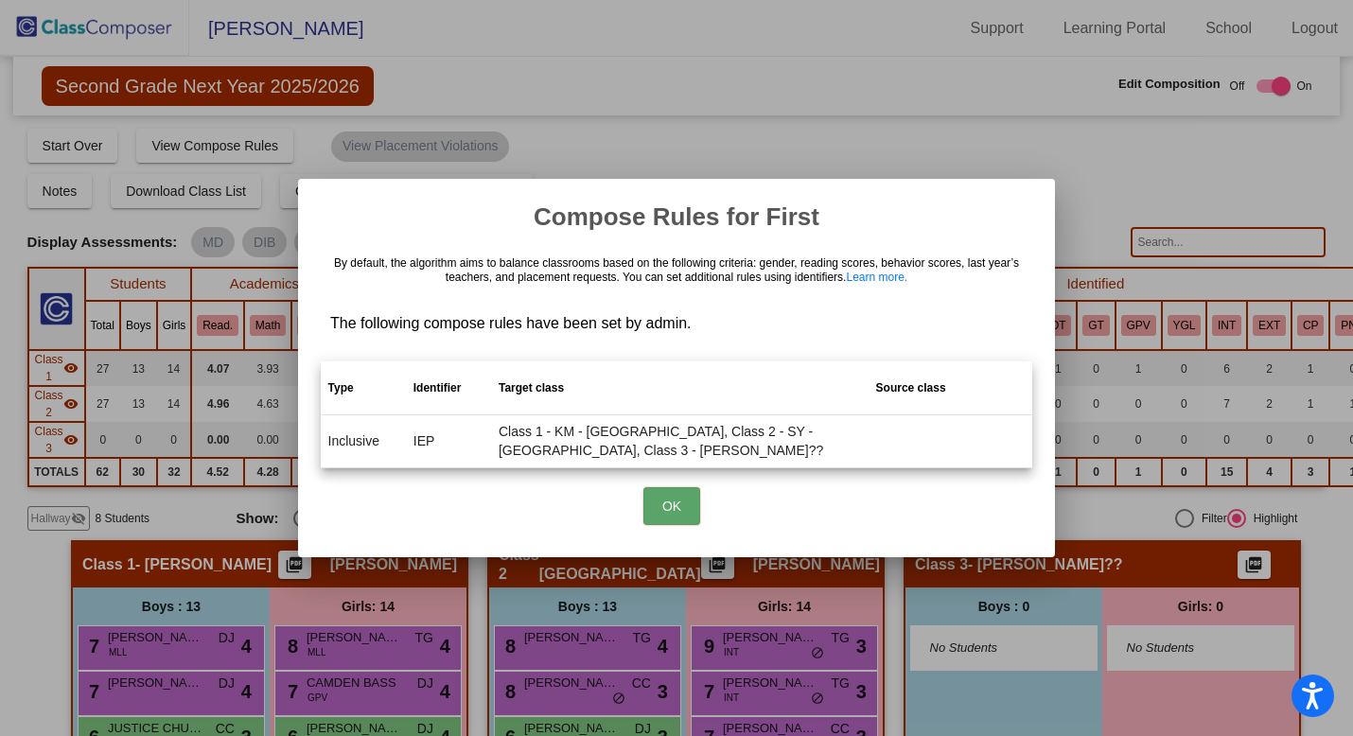
click at [792, 278] on p "By default, the algorithm aims to balance classrooms based on the following cri…" at bounding box center [676, 269] width 692 height 27
click at [787, 313] on div "By default, the algorithm aims to balance classrooms based on the following cri…" at bounding box center [676, 295] width 711 height 96
click at [674, 445] on td "Class 1 - KM - [GEOGRAPHIC_DATA], Class 2 - SY - [GEOGRAPHIC_DATA], Class 3 - […" at bounding box center [679, 440] width 377 height 53
click at [674, 515] on button "OK" at bounding box center [671, 506] width 57 height 38
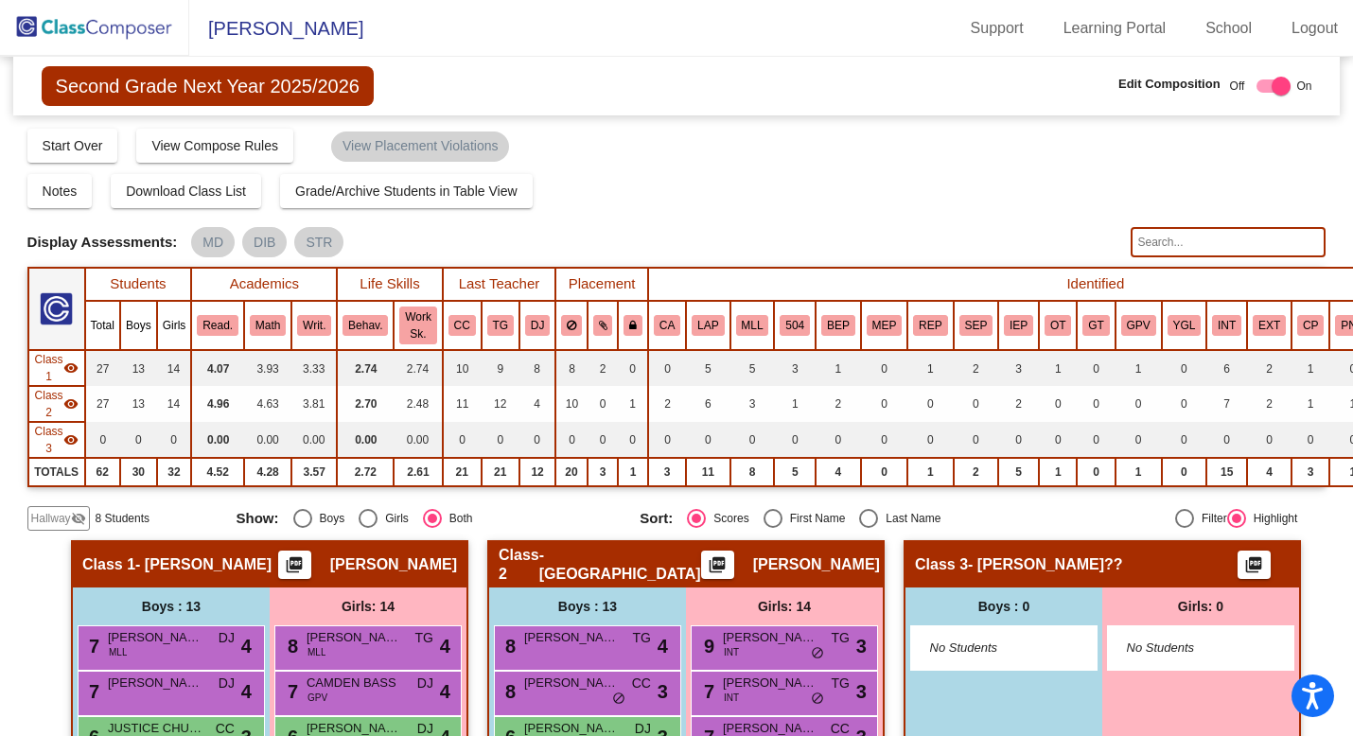
click at [131, 26] on img at bounding box center [94, 28] width 189 height 56
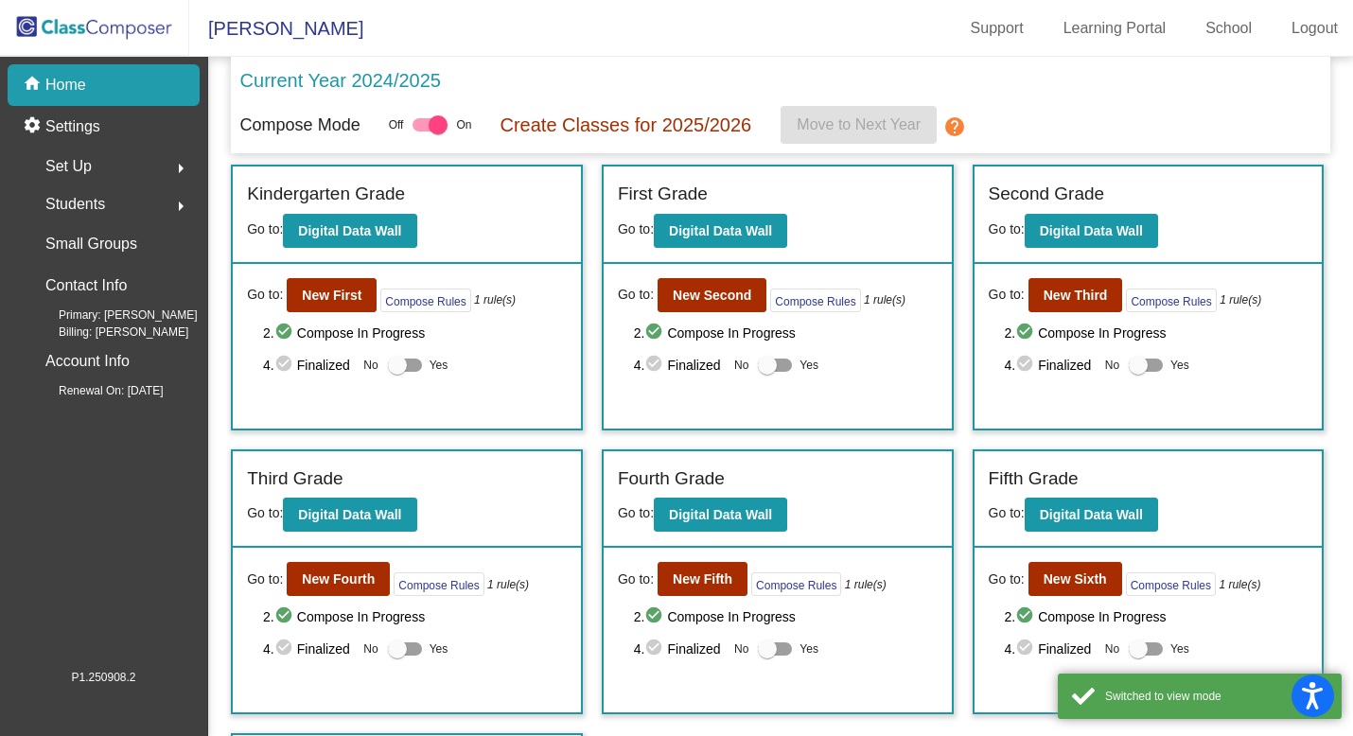
click at [88, 170] on span "Set Up" at bounding box center [68, 166] width 46 height 26
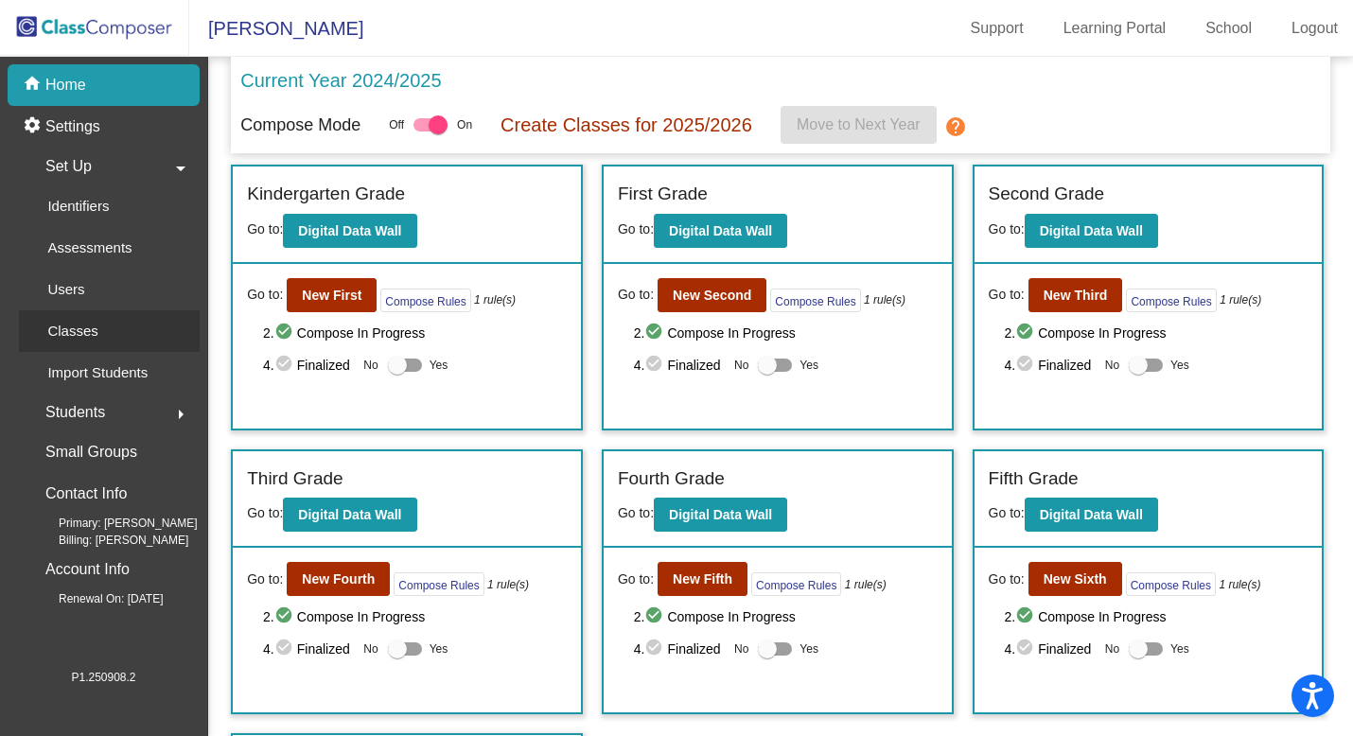
click at [79, 341] on p "Classes" at bounding box center [72, 331] width 50 height 23
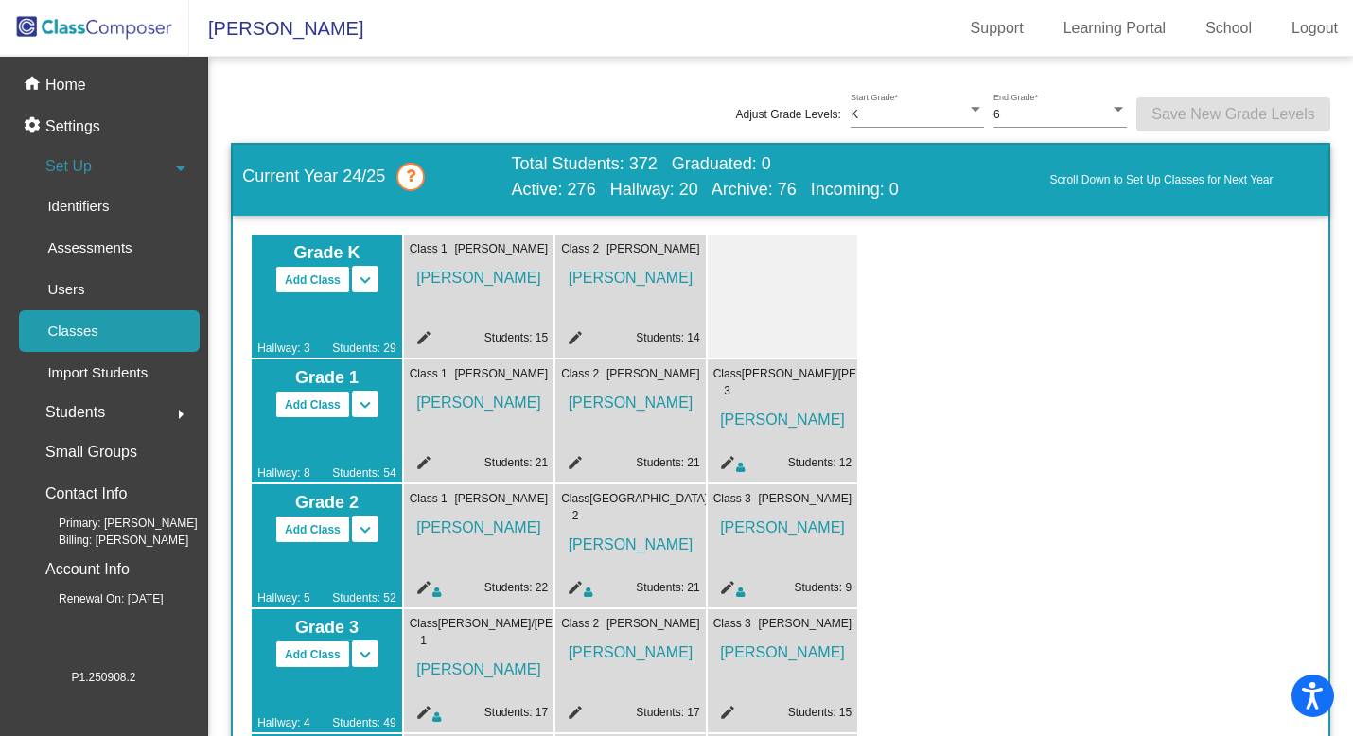
click at [413, 178] on icon at bounding box center [410, 177] width 28 height 28
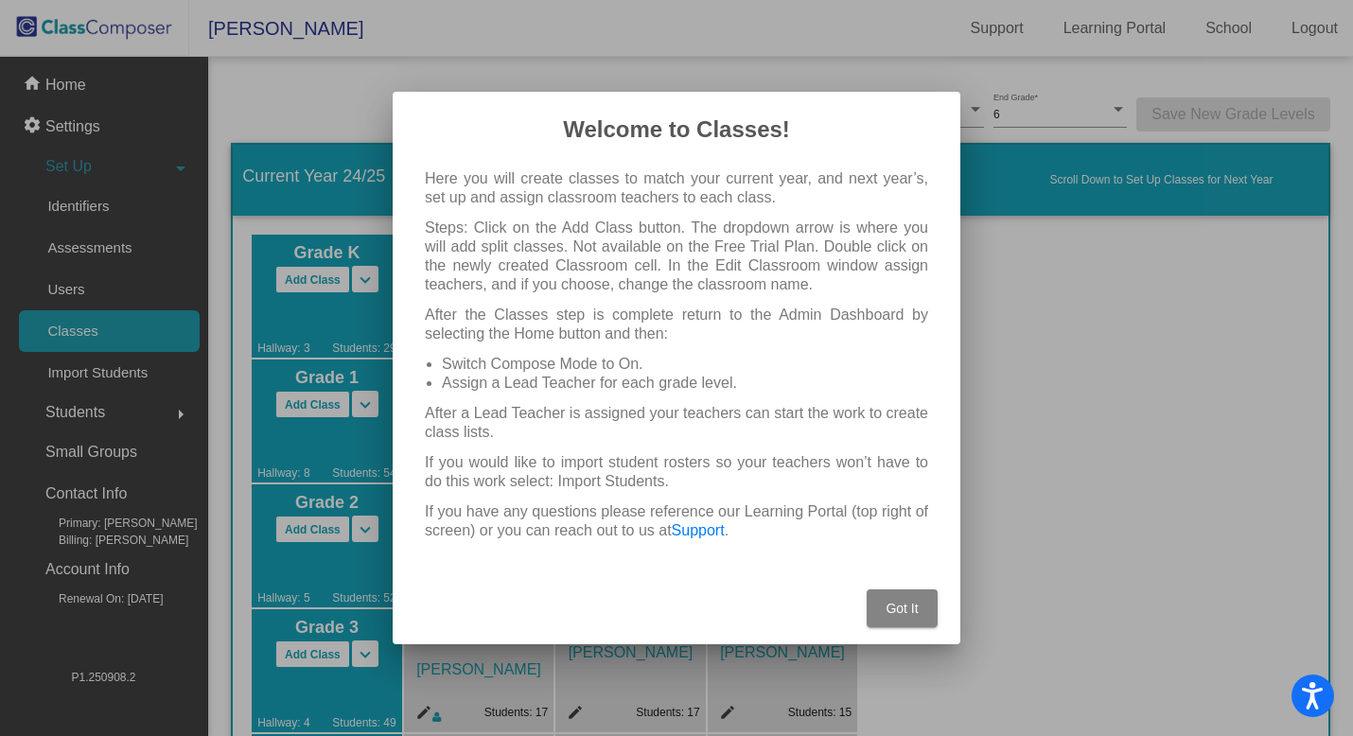
click at [904, 608] on span "Got It" at bounding box center [901, 608] width 32 height 15
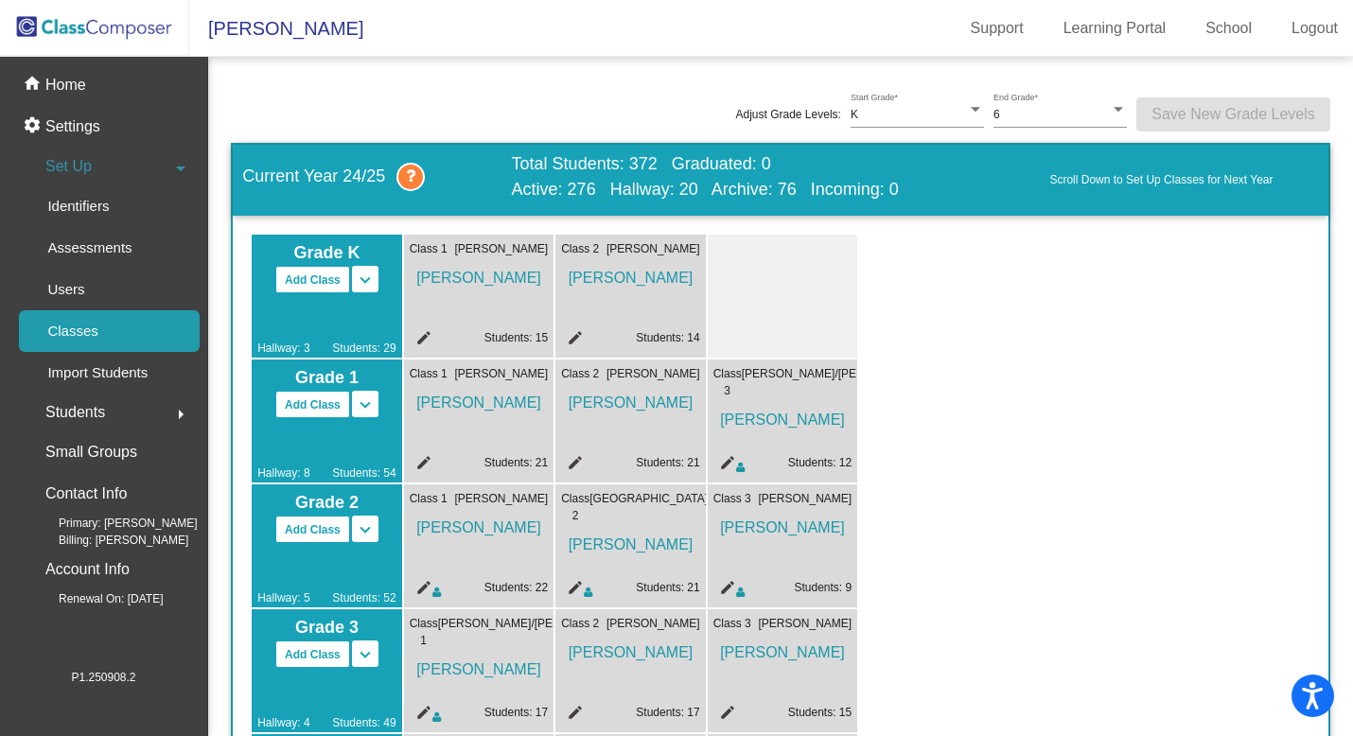
click at [374, 182] on span "Current Year 24/25" at bounding box center [376, 177] width 269 height 28
click at [1107, 187] on link "Scroll Down to Set Up Classes for Next Year" at bounding box center [1183, 179] width 269 height 17
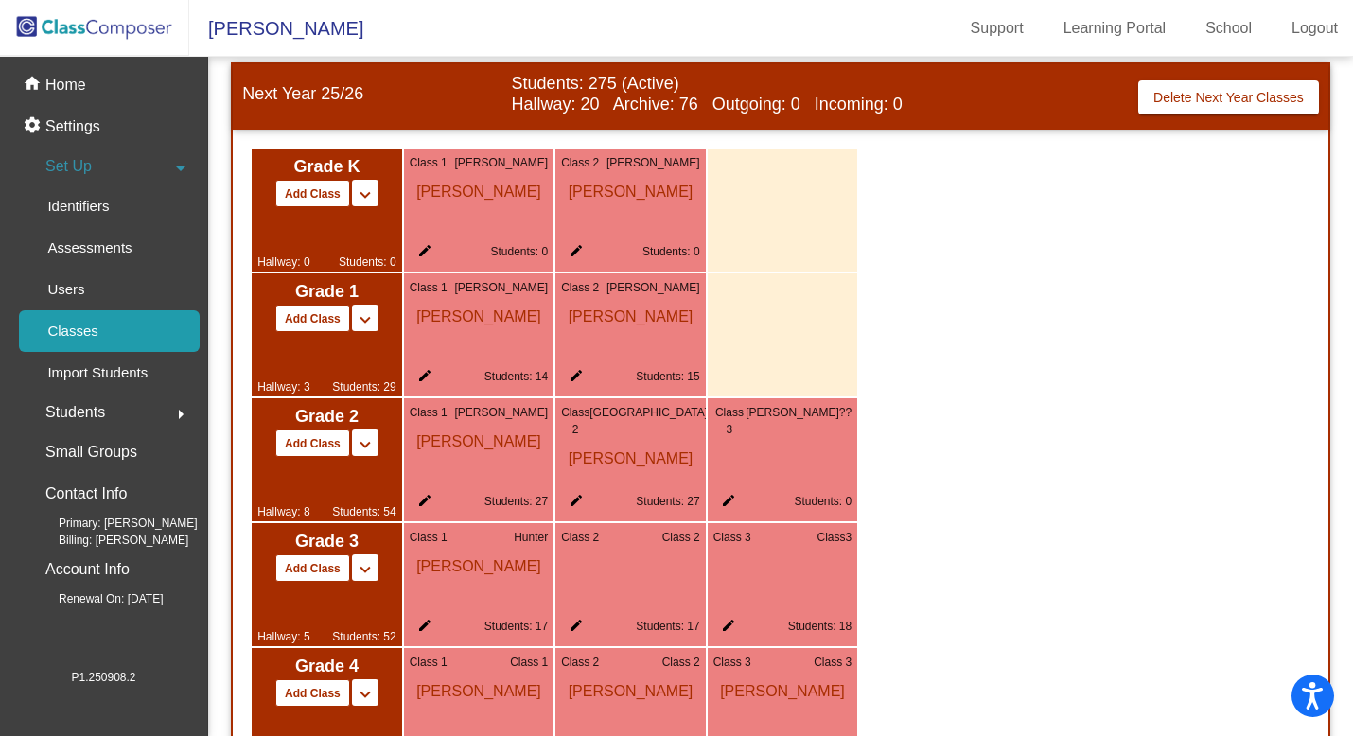
scroll to position [1096, 0]
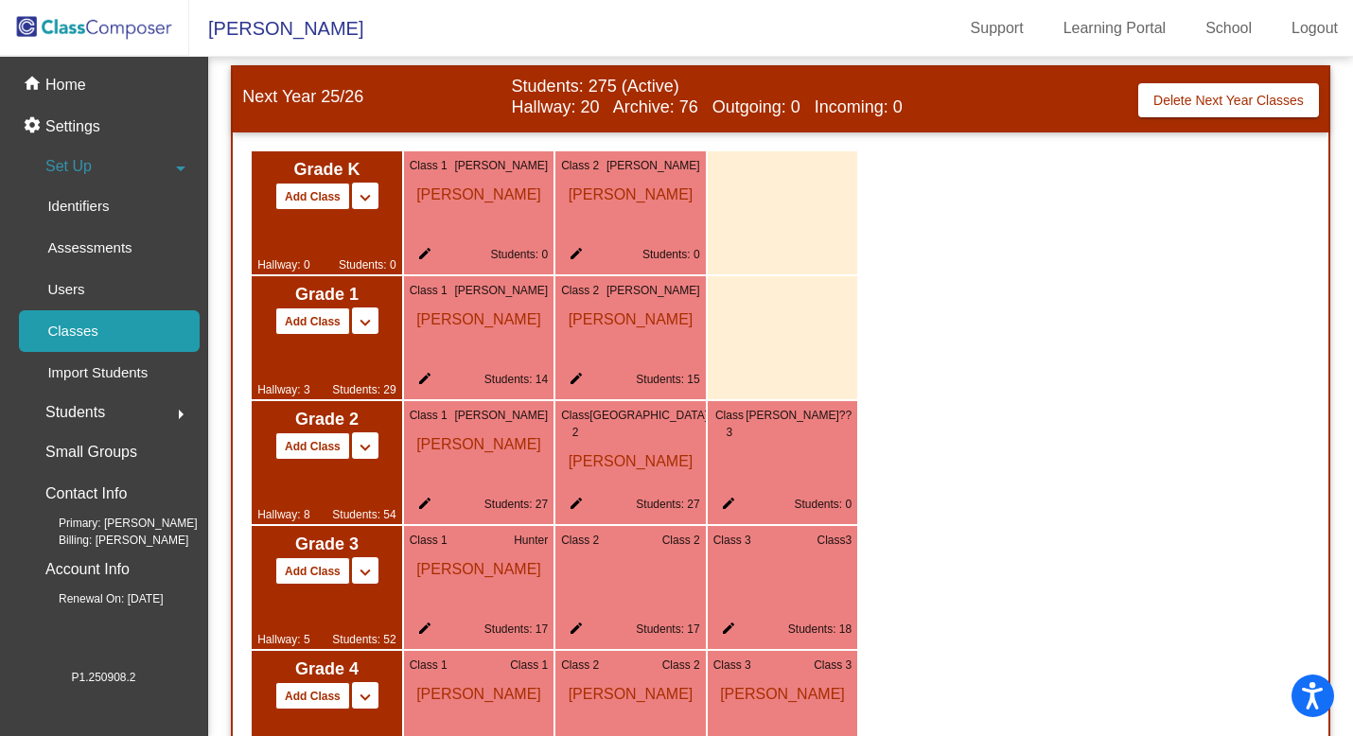
click at [728, 504] on mat-icon "edit" at bounding box center [724, 507] width 23 height 23
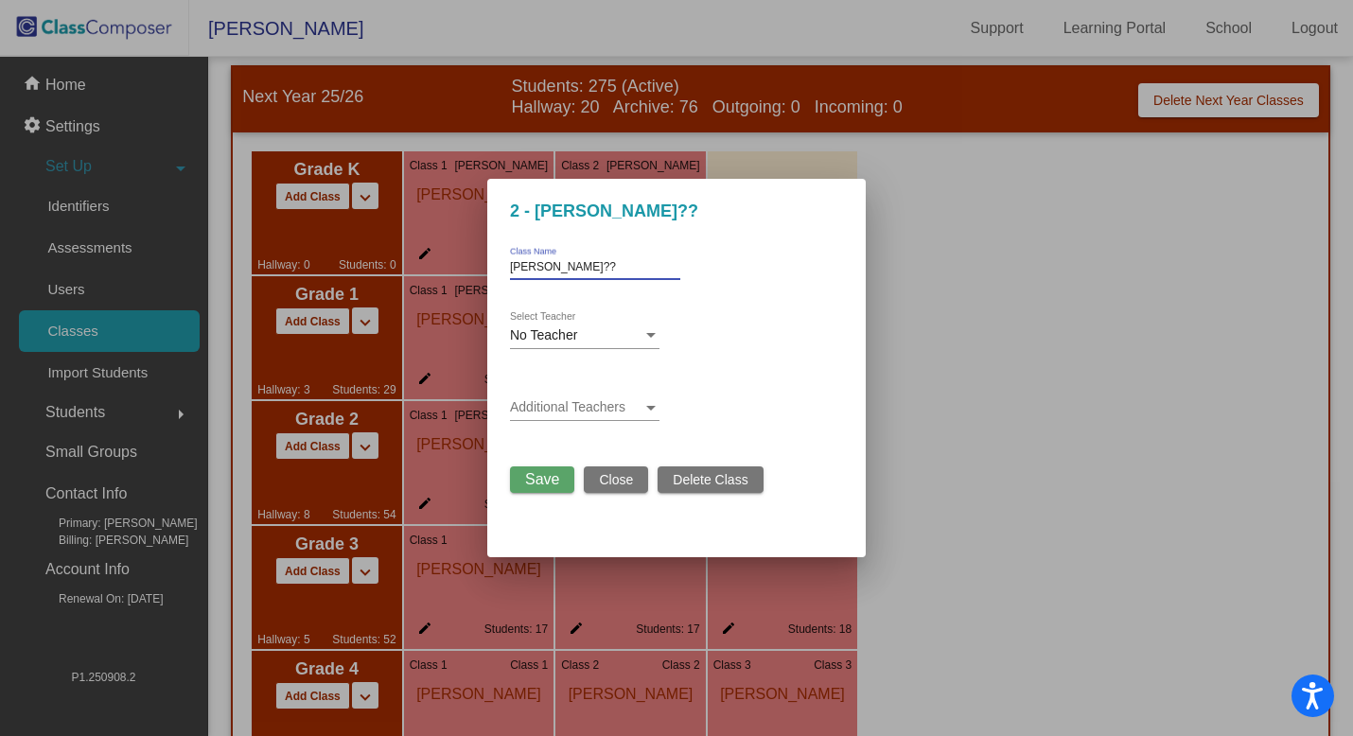
drag, startPoint x: 578, startPoint y: 272, endPoint x: 479, endPoint y: 269, distance: 99.4
click at [479, 269] on div "2 - [PERSON_NAME]?? [PERSON_NAME]?? Class Name No Teacher Select Teacher Additi…" at bounding box center [676, 368] width 1353 height 736
type input "[PERSON_NAME]"
drag, startPoint x: 591, startPoint y: 334, endPoint x: 527, endPoint y: 329, distance: 64.5
click at [527, 329] on div "No Teacher" at bounding box center [576, 335] width 132 height 15
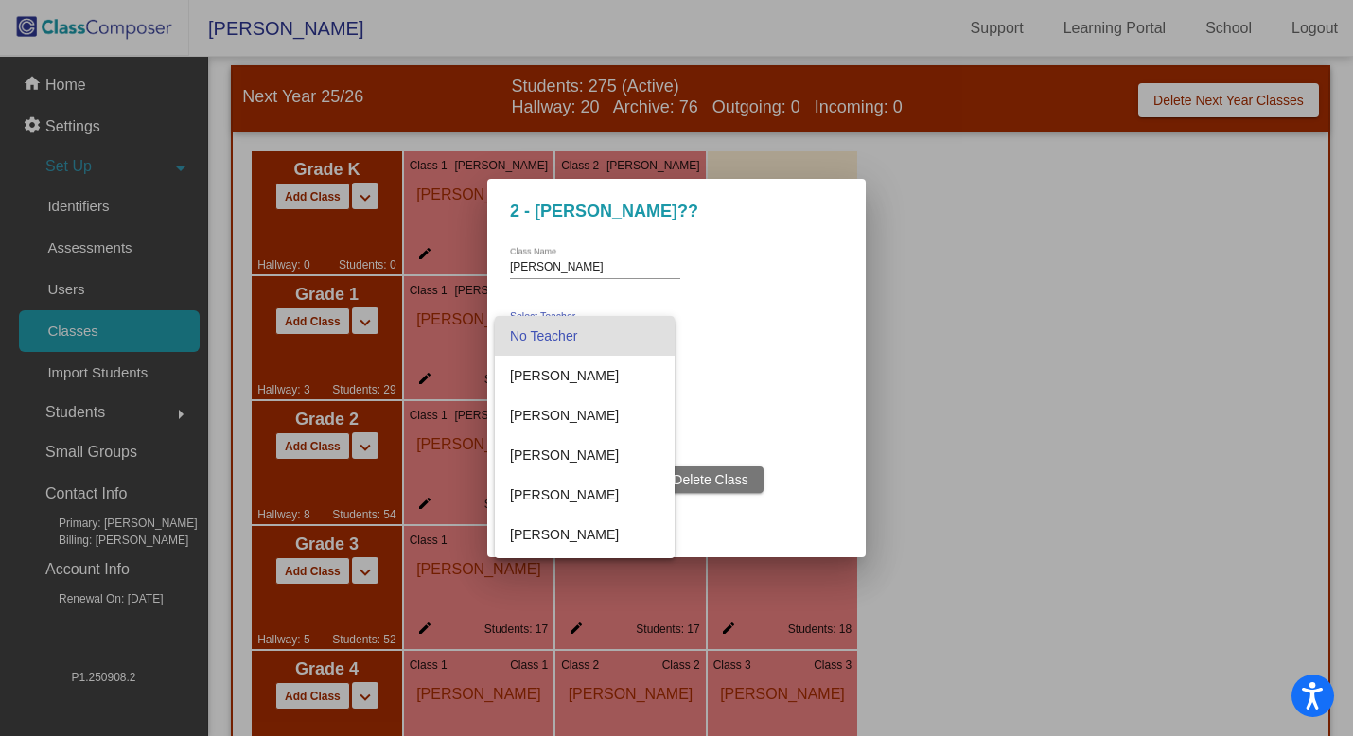
click at [715, 364] on div at bounding box center [676, 368] width 1353 height 736
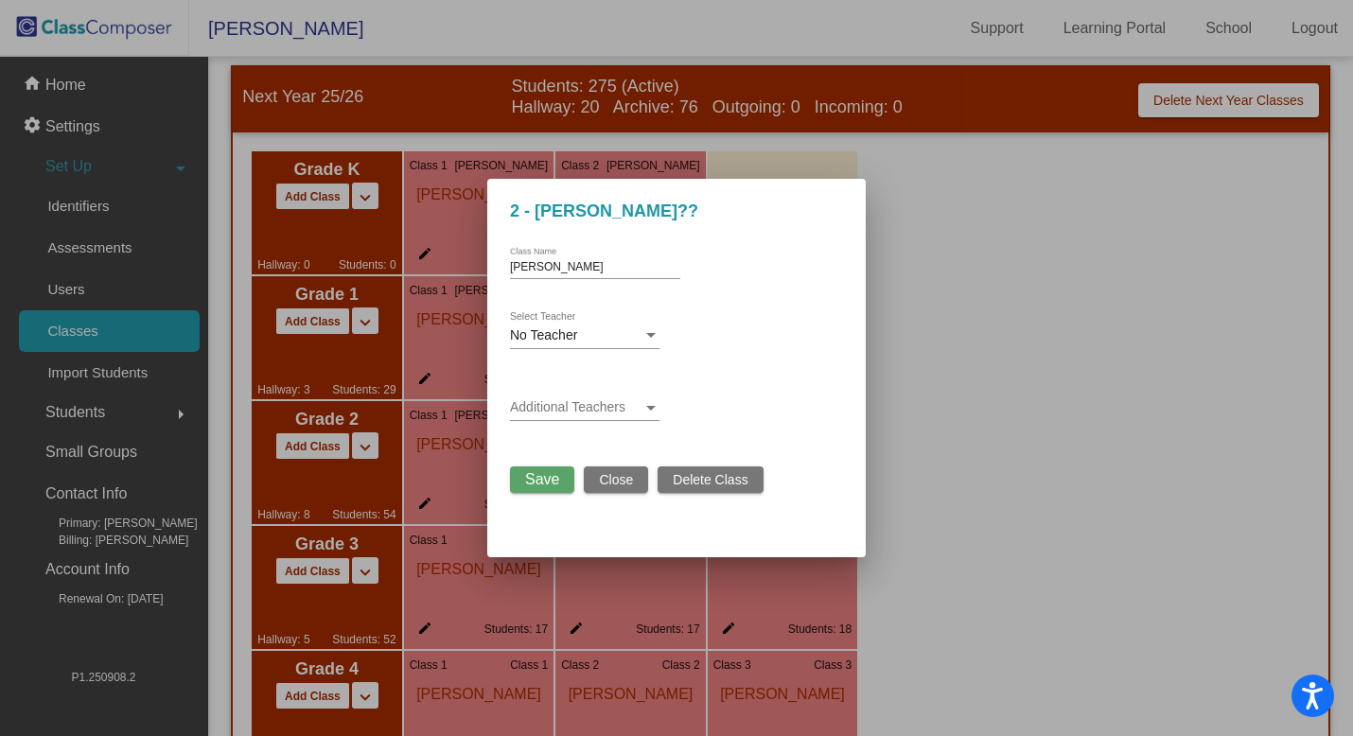
click at [596, 334] on div "No Teacher" at bounding box center [576, 335] width 132 height 15
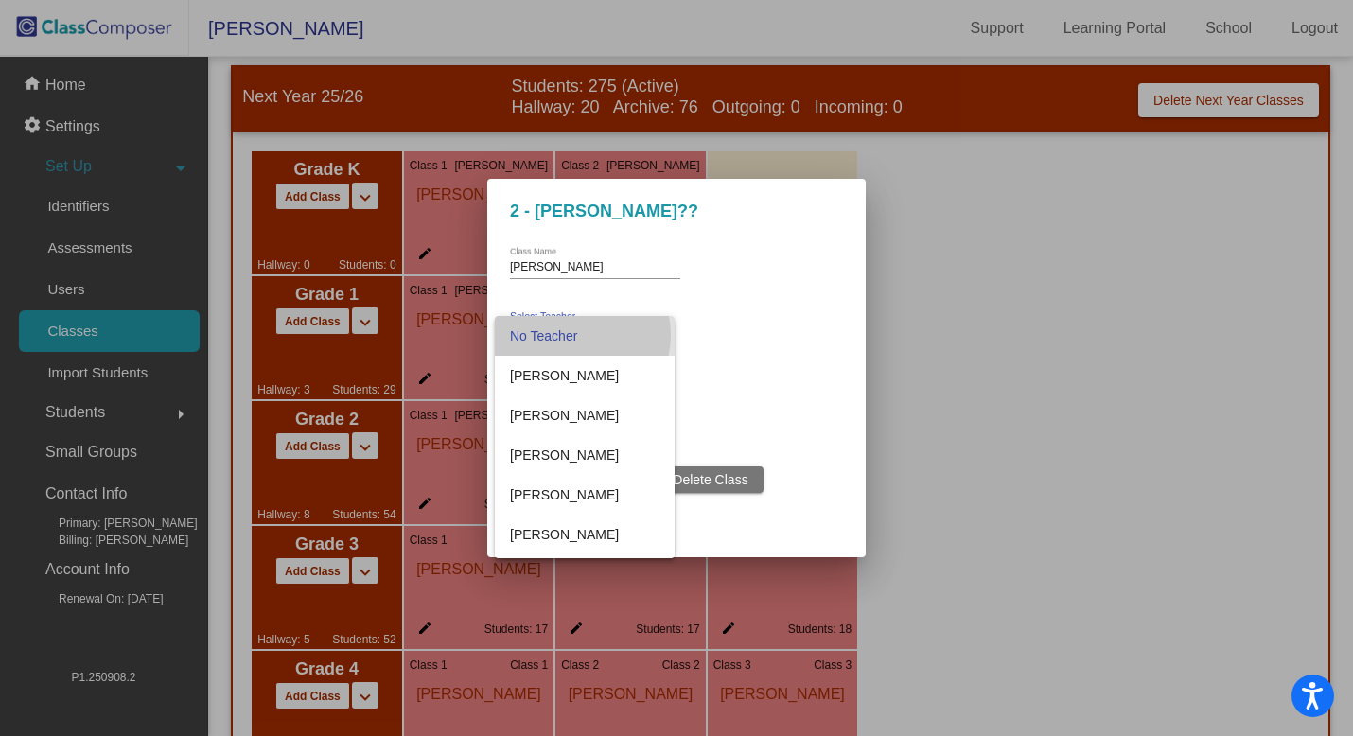
click at [580, 335] on span "No Teacher" at bounding box center [584, 336] width 149 height 40
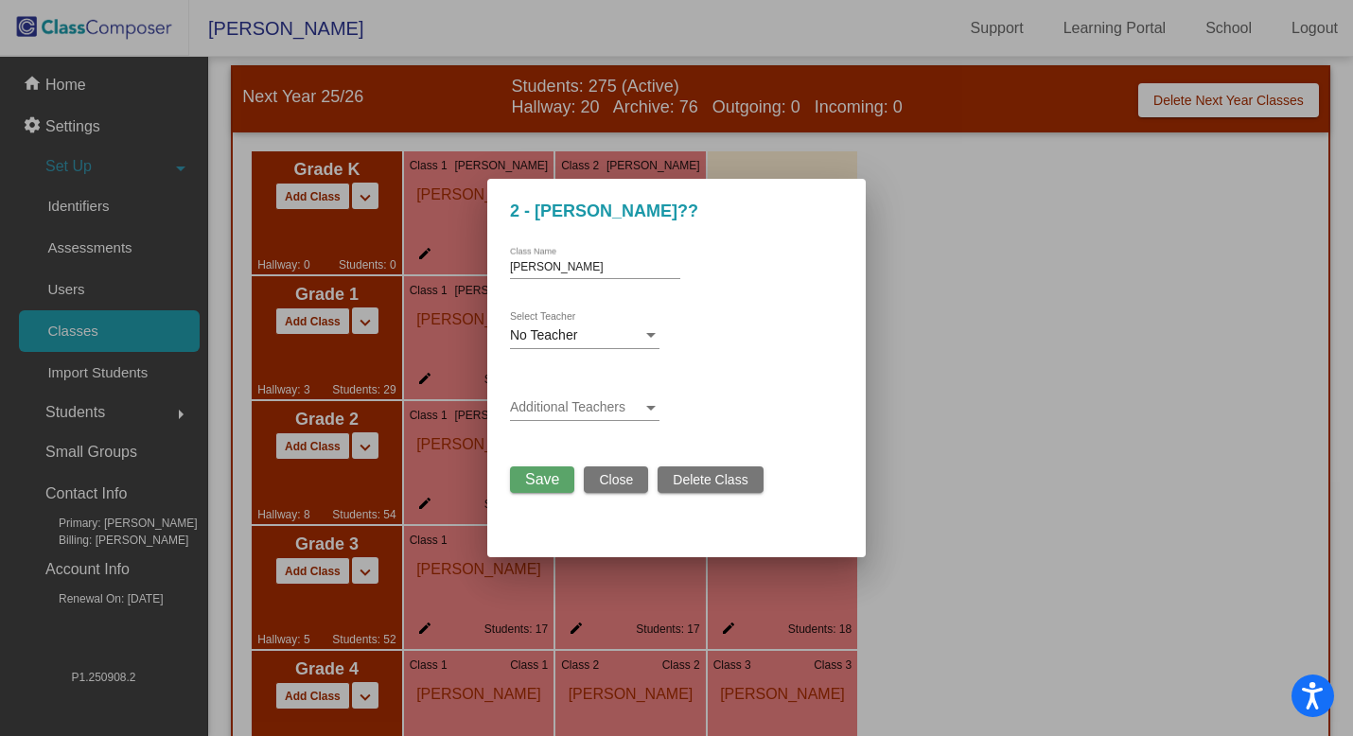
click at [724, 428] on div "Additional Teachers" at bounding box center [660, 411] width 300 height 54
click at [540, 477] on span "Save" at bounding box center [542, 479] width 34 height 16
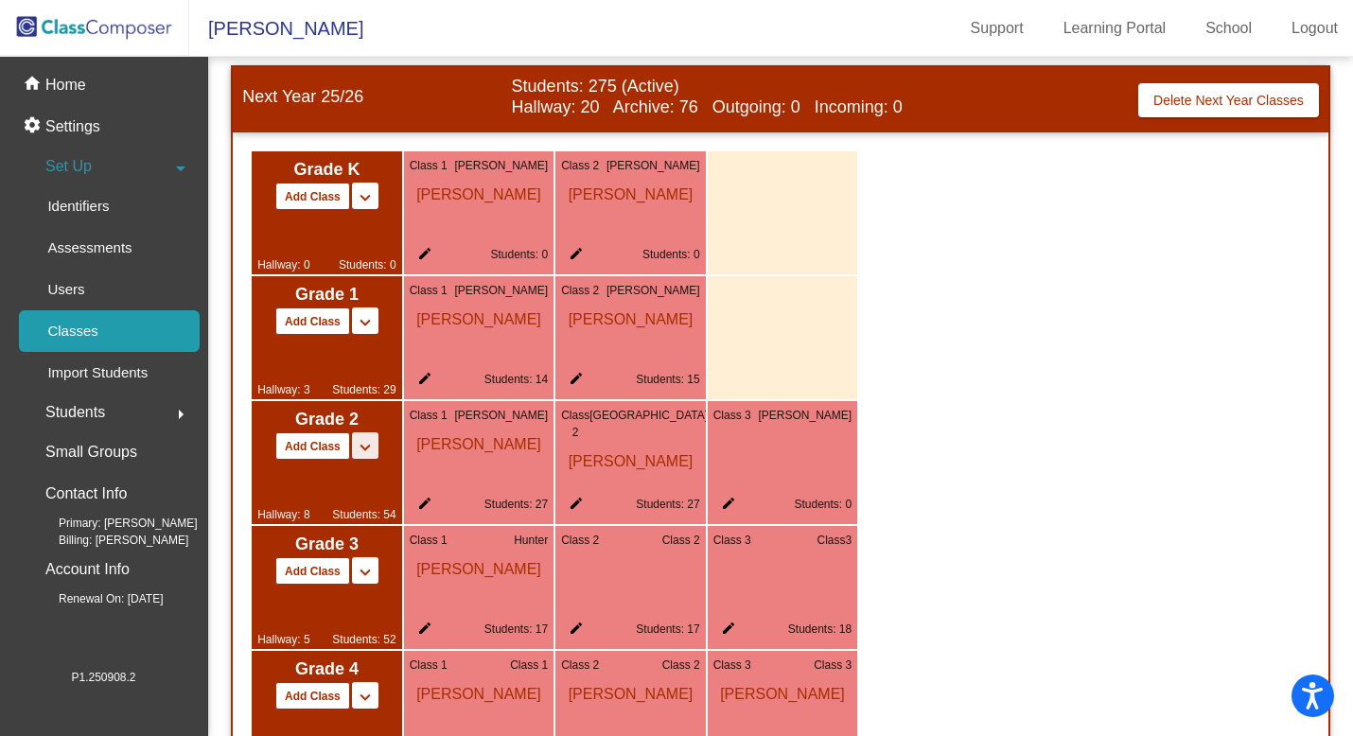
click at [370, 446] on mat-icon "keyboard_arrow_down" at bounding box center [365, 447] width 23 height 23
click at [367, 482] on div "Hallway: 8 Students: 54" at bounding box center [326, 491] width 139 height 63
click at [373, 414] on span "Grade 2" at bounding box center [326, 420] width 139 height 26
click at [96, 330] on p "Classes" at bounding box center [72, 331] width 50 height 23
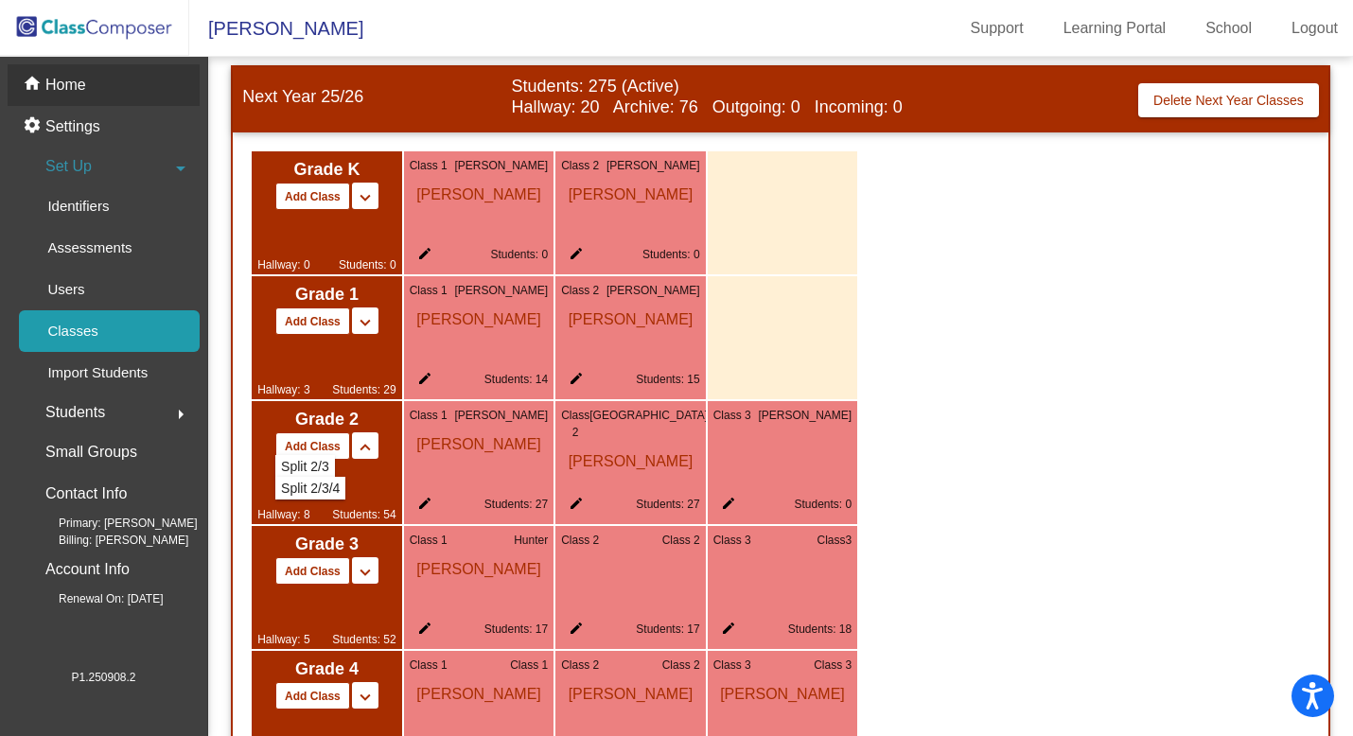
click at [79, 84] on p "Home" at bounding box center [65, 85] width 41 height 23
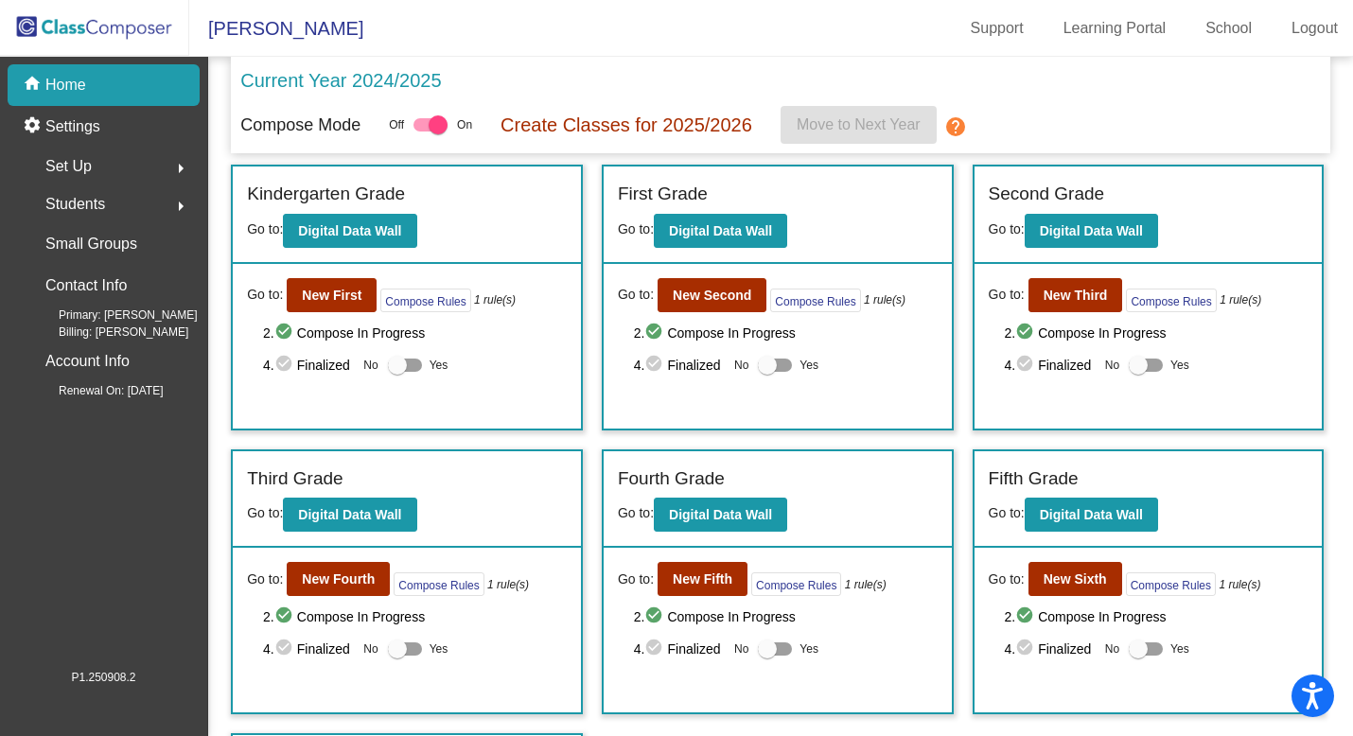
click at [692, 122] on p "Create Classes for 2025/2026" at bounding box center [626, 125] width 252 height 28
click at [635, 125] on p "Create Classes for 2025/2026" at bounding box center [626, 125] width 252 height 28
click at [828, 304] on button "Compose Rules" at bounding box center [815, 301] width 90 height 24
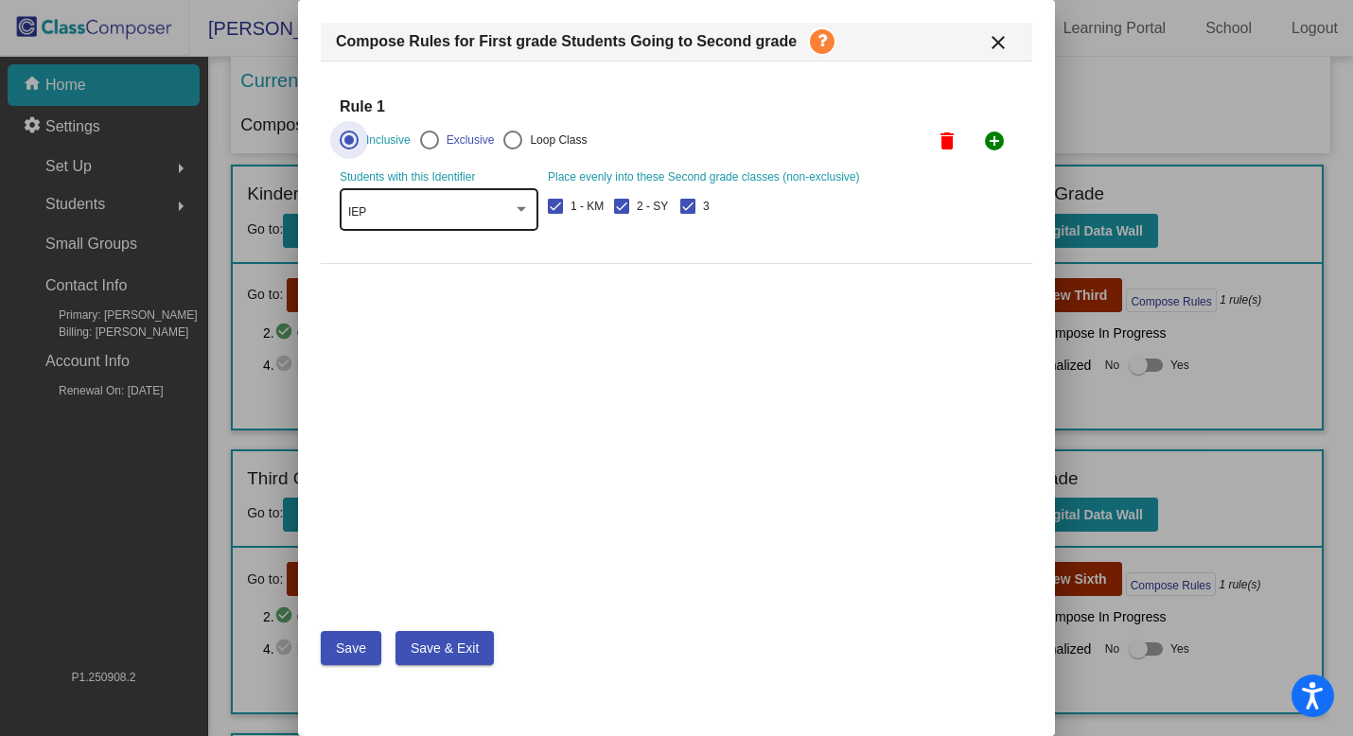
click at [521, 210] on div at bounding box center [520, 209] width 9 height 5
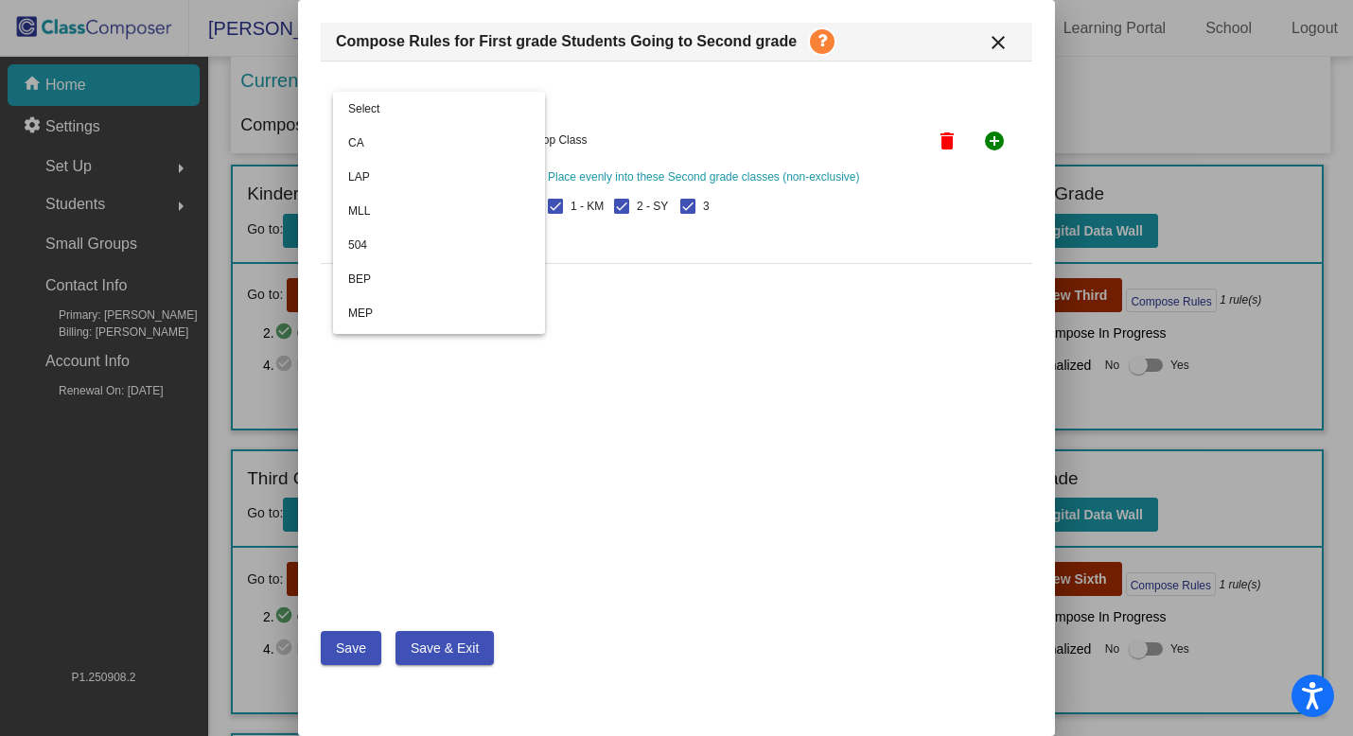
scroll to position [202, 0]
click at [515, 209] on span "IEP" at bounding box center [439, 213] width 182 height 34
click at [988, 41] on mat-icon "close" at bounding box center [998, 42] width 23 height 23
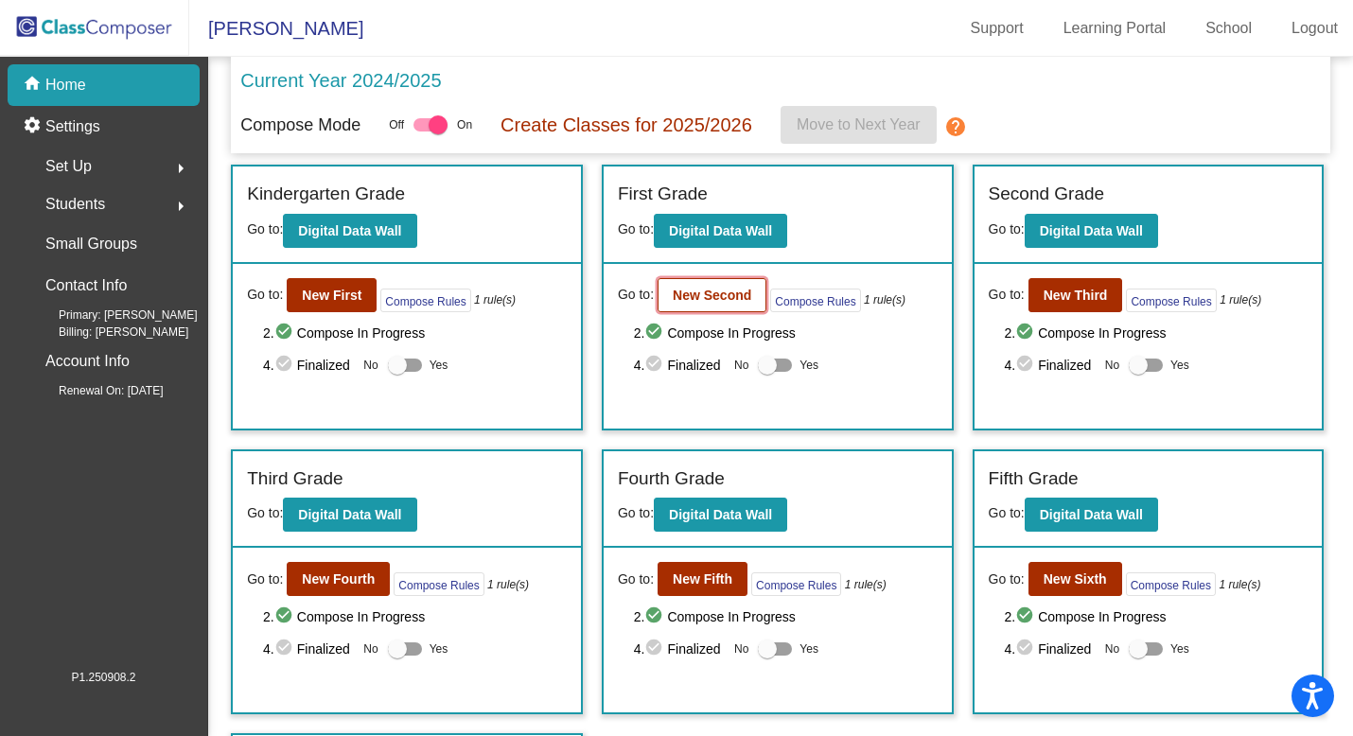
click at [701, 292] on b "New Second" at bounding box center [712, 295] width 79 height 15
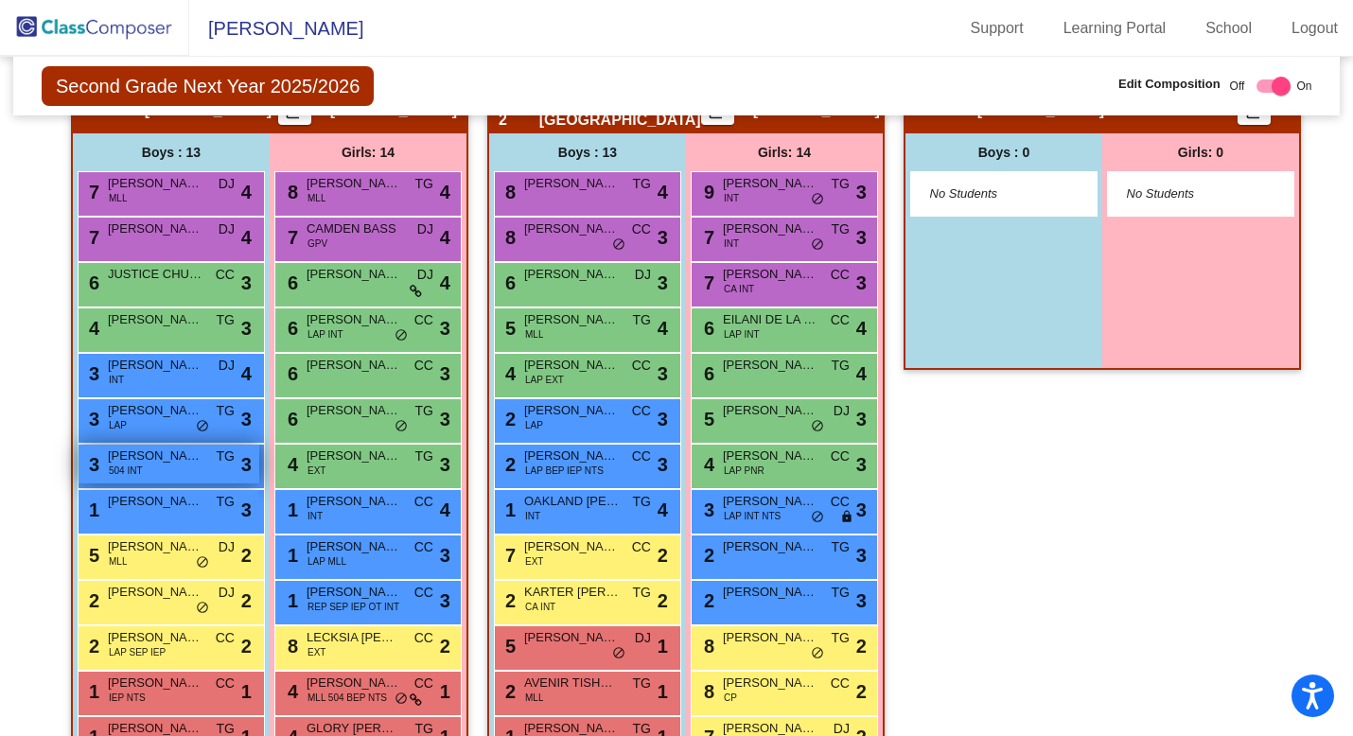
scroll to position [455, 0]
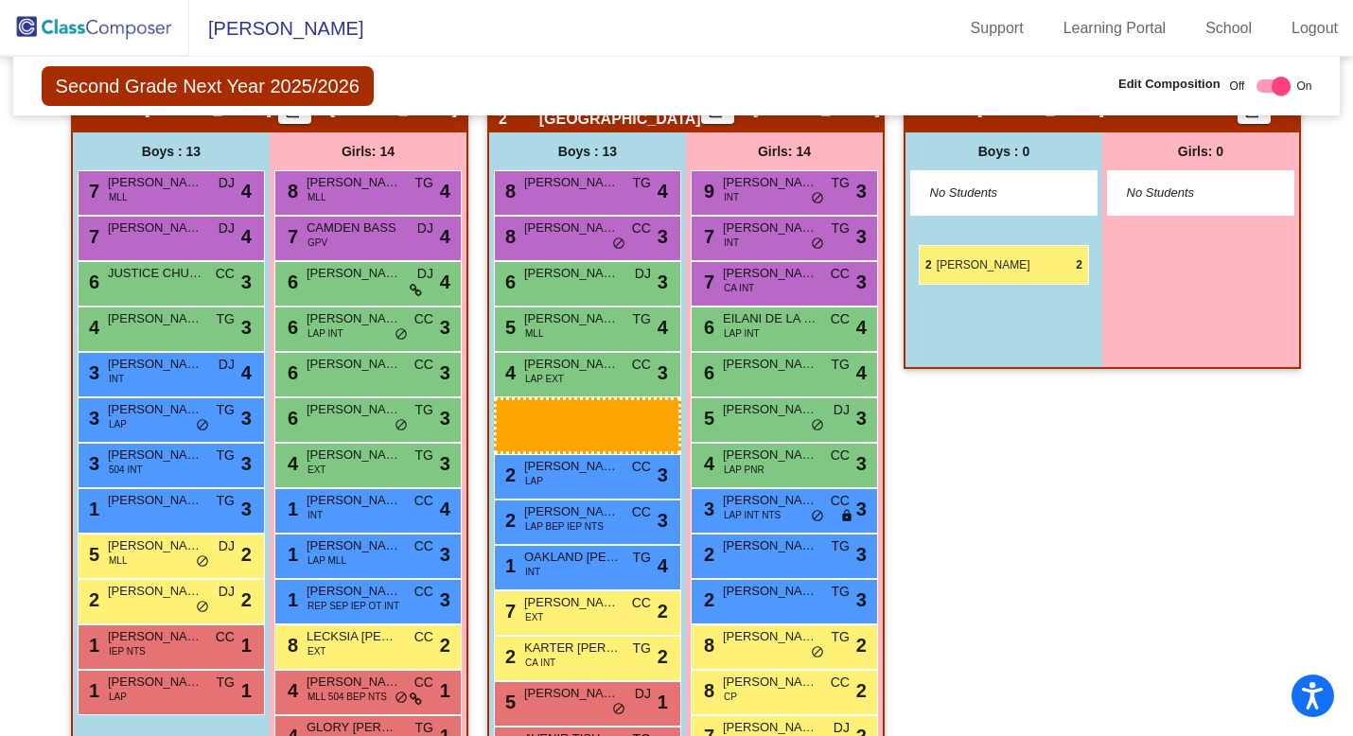
drag, startPoint x: 147, startPoint y: 651, endPoint x: 918, endPoint y: 244, distance: 872.5
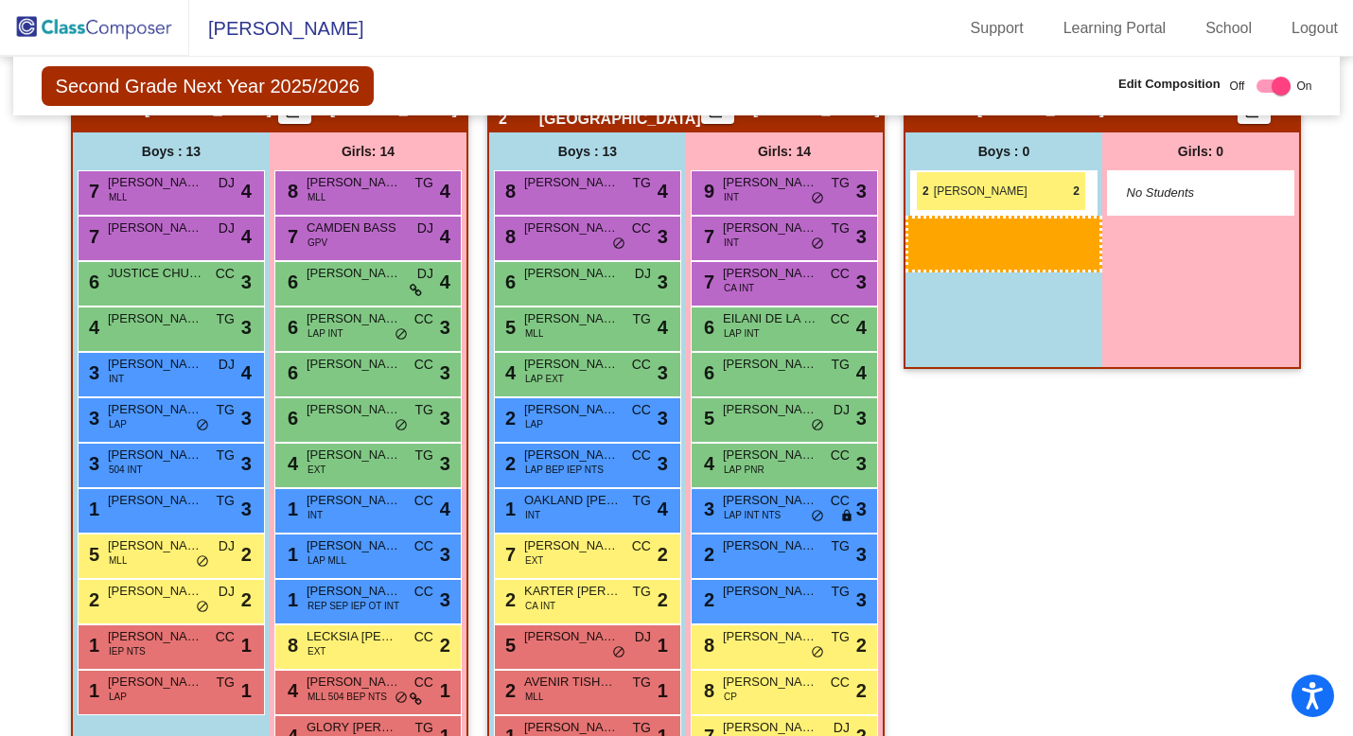
drag, startPoint x: 164, startPoint y: 638, endPoint x: 916, endPoint y: 170, distance: 885.9
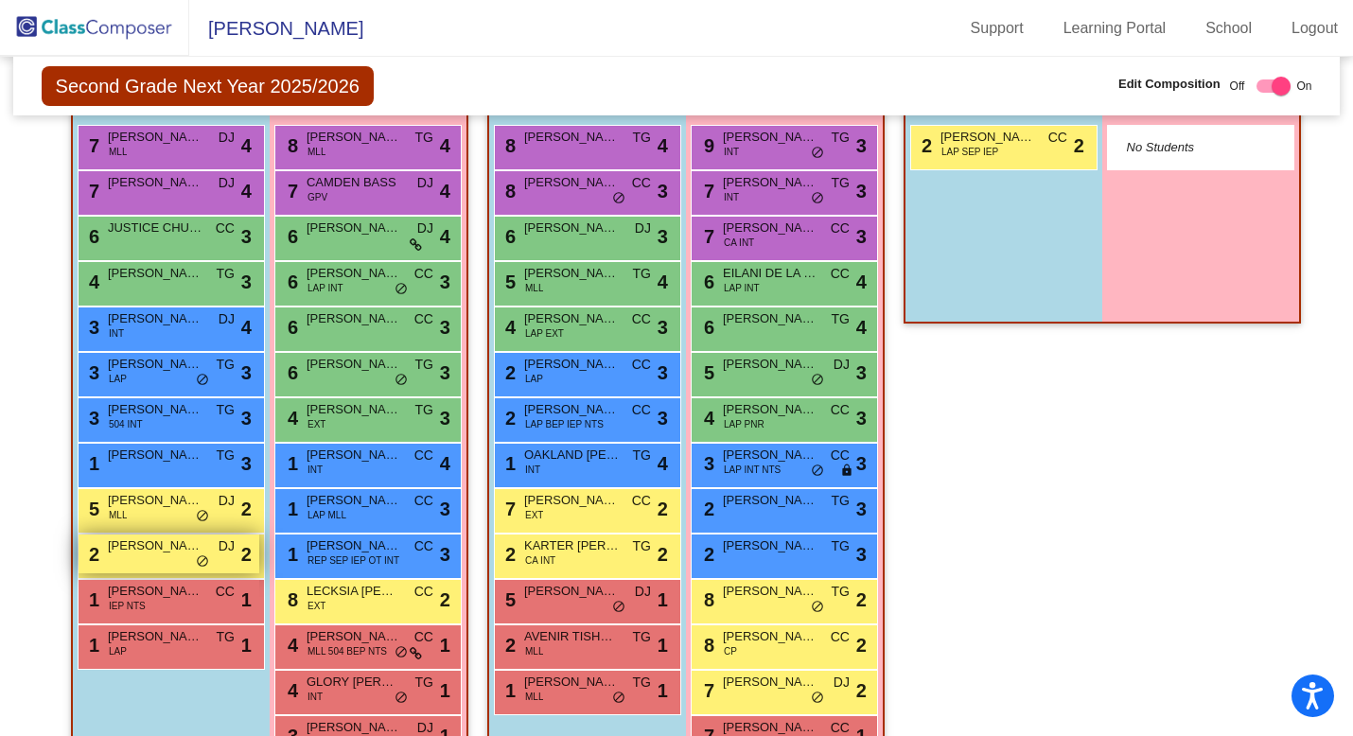
scroll to position [499, 0]
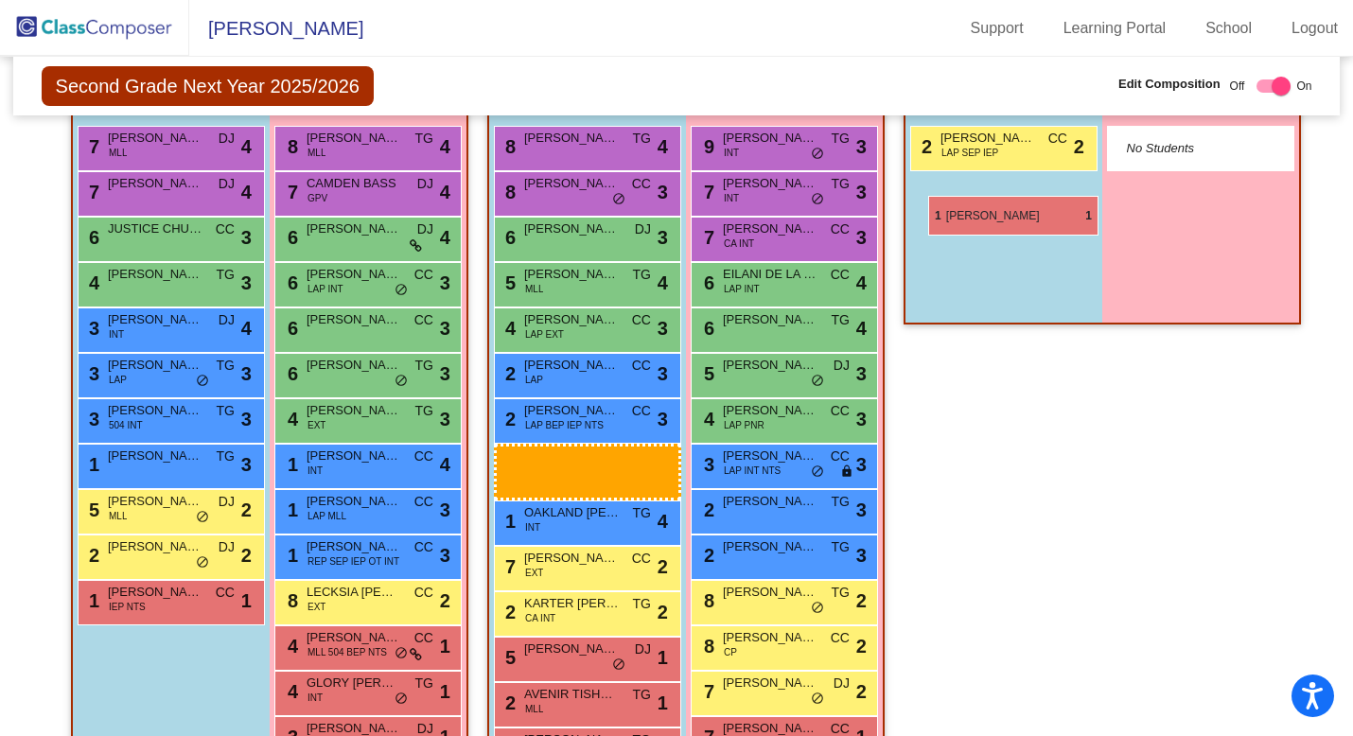
drag, startPoint x: 160, startPoint y: 646, endPoint x: 927, endPoint y: 195, distance: 890.0
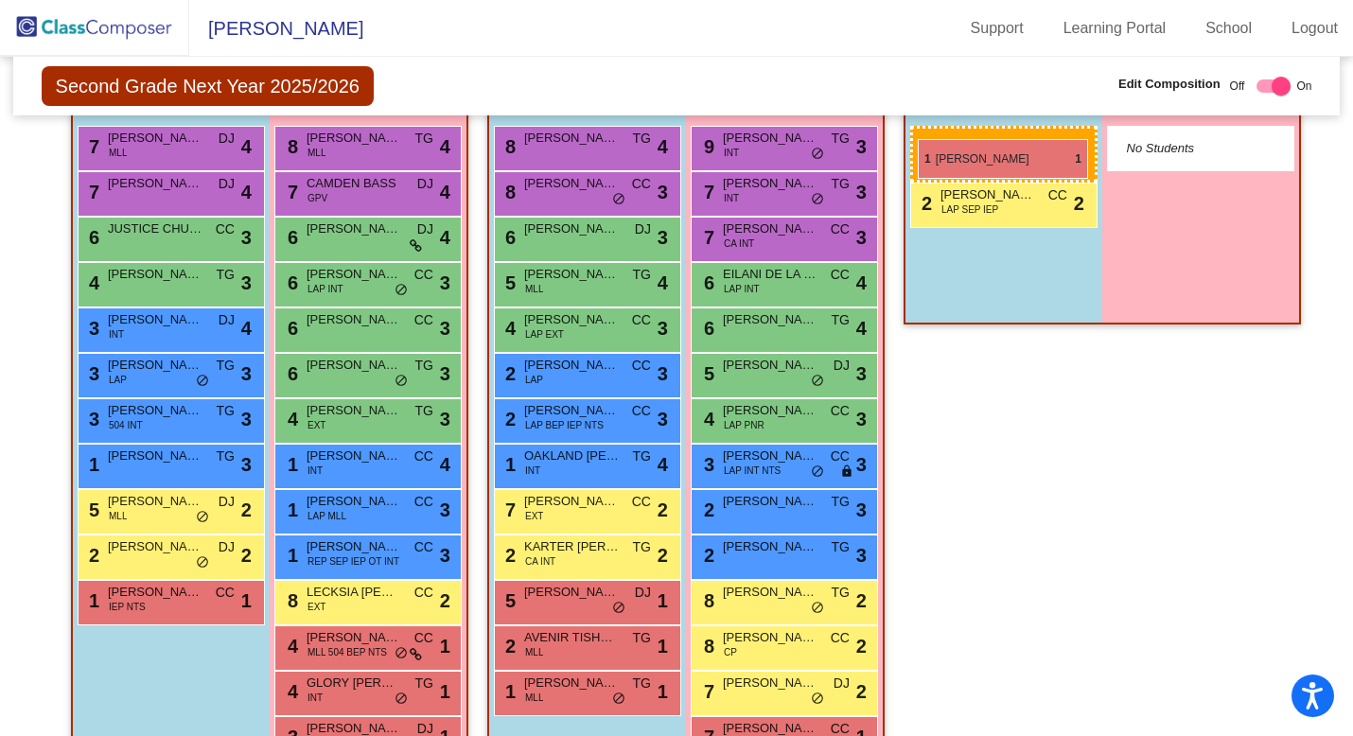
drag, startPoint x: 173, startPoint y: 650, endPoint x: 918, endPoint y: 138, distance: 903.4
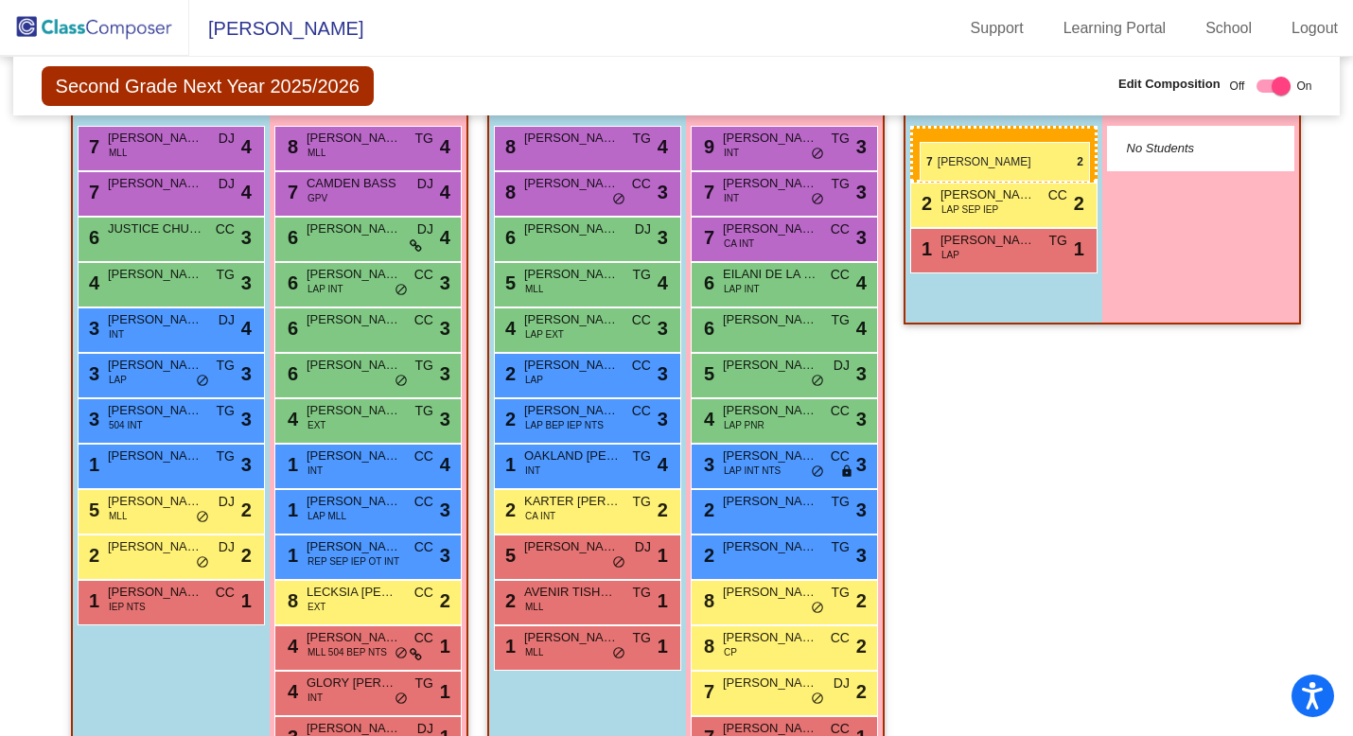
drag, startPoint x: 596, startPoint y: 505, endPoint x: 919, endPoint y: 141, distance: 487.1
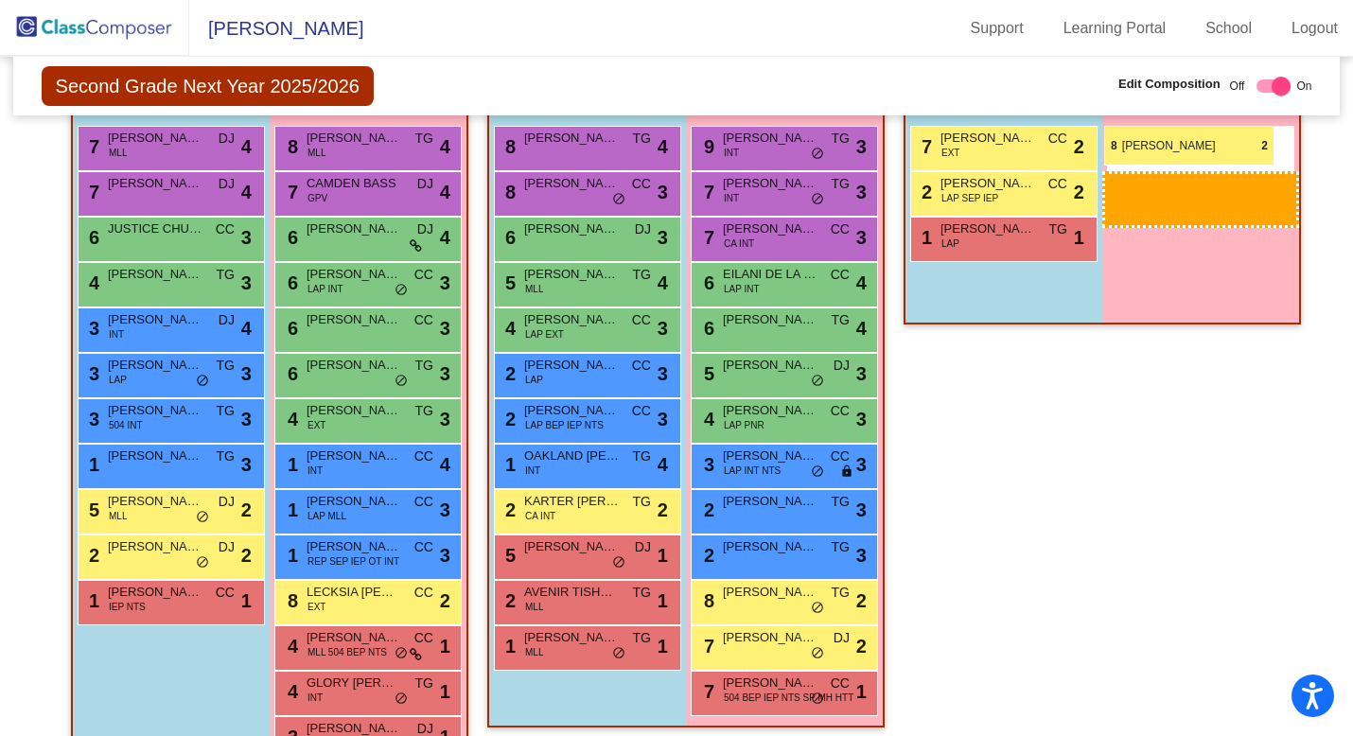
drag, startPoint x: 770, startPoint y: 654, endPoint x: 1104, endPoint y: 126, distance: 624.6
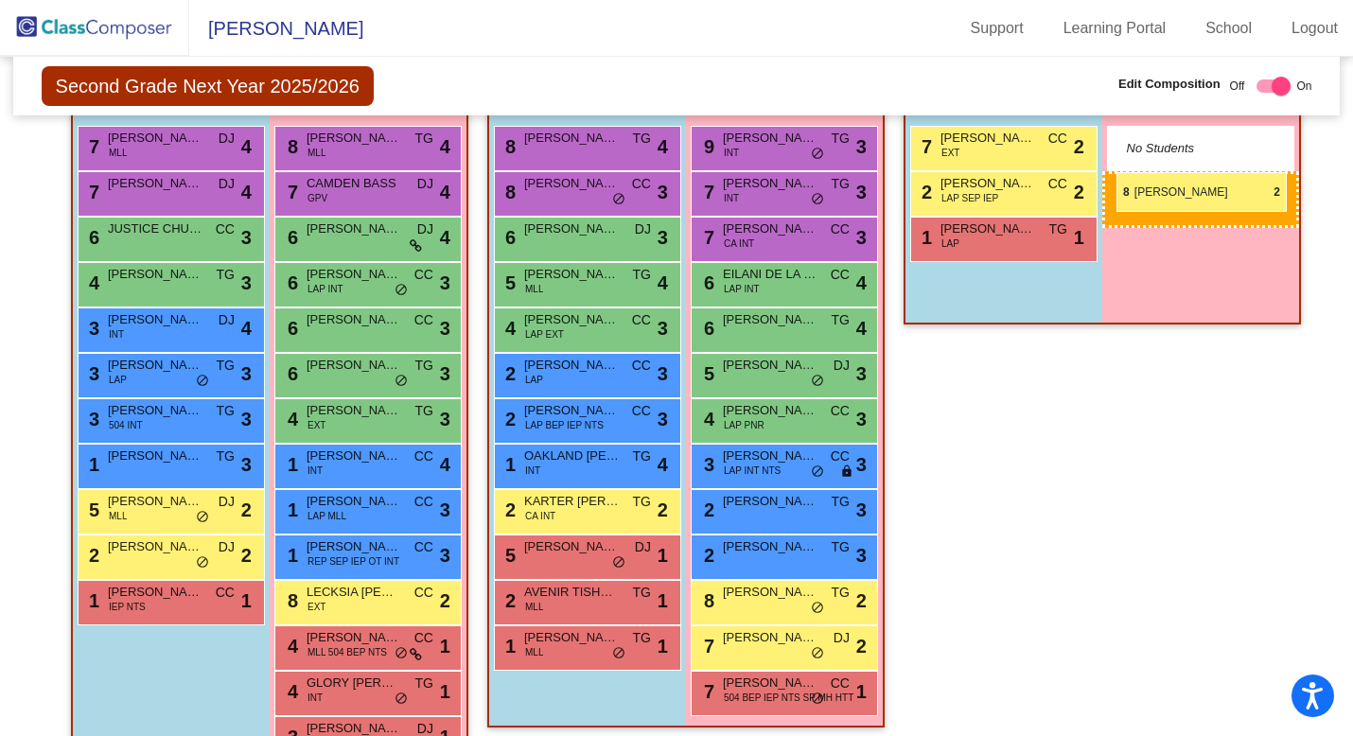
drag, startPoint x: 746, startPoint y: 645, endPoint x: 1116, endPoint y: 172, distance: 600.4
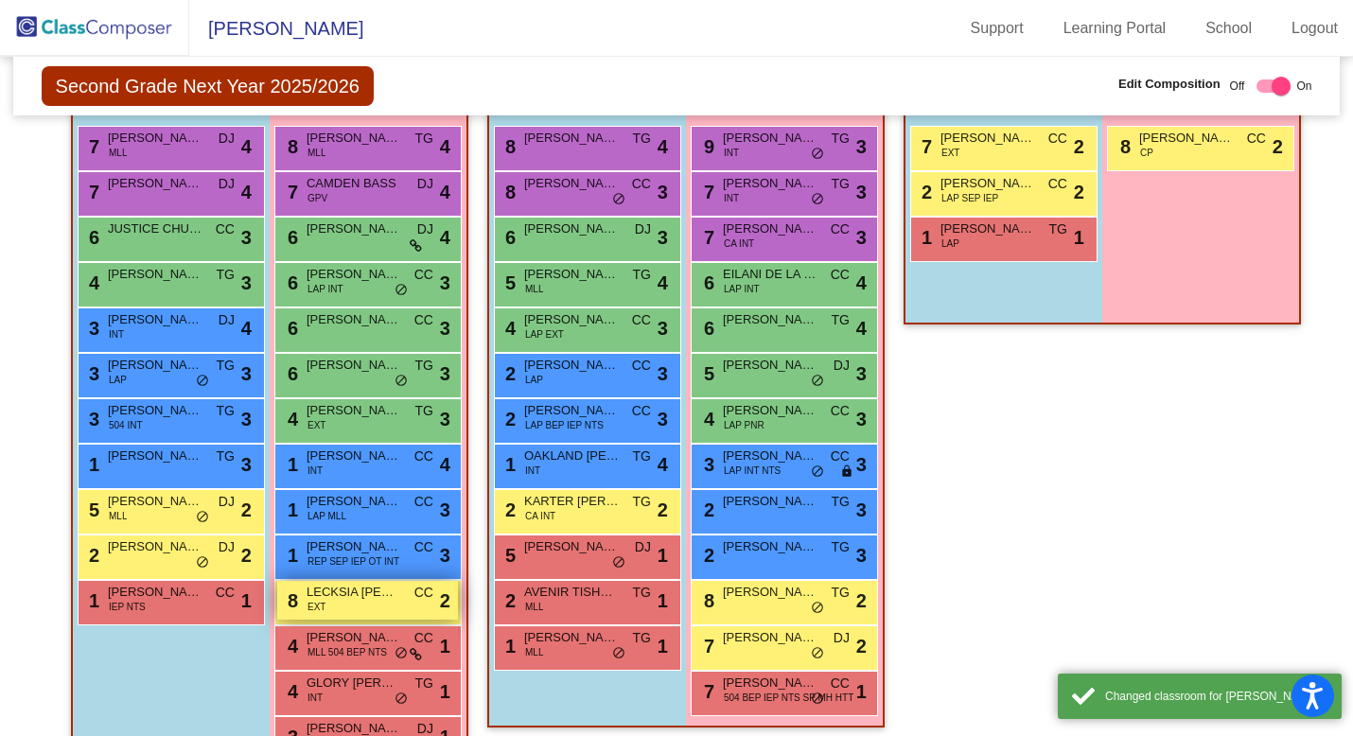
scroll to position [564, 0]
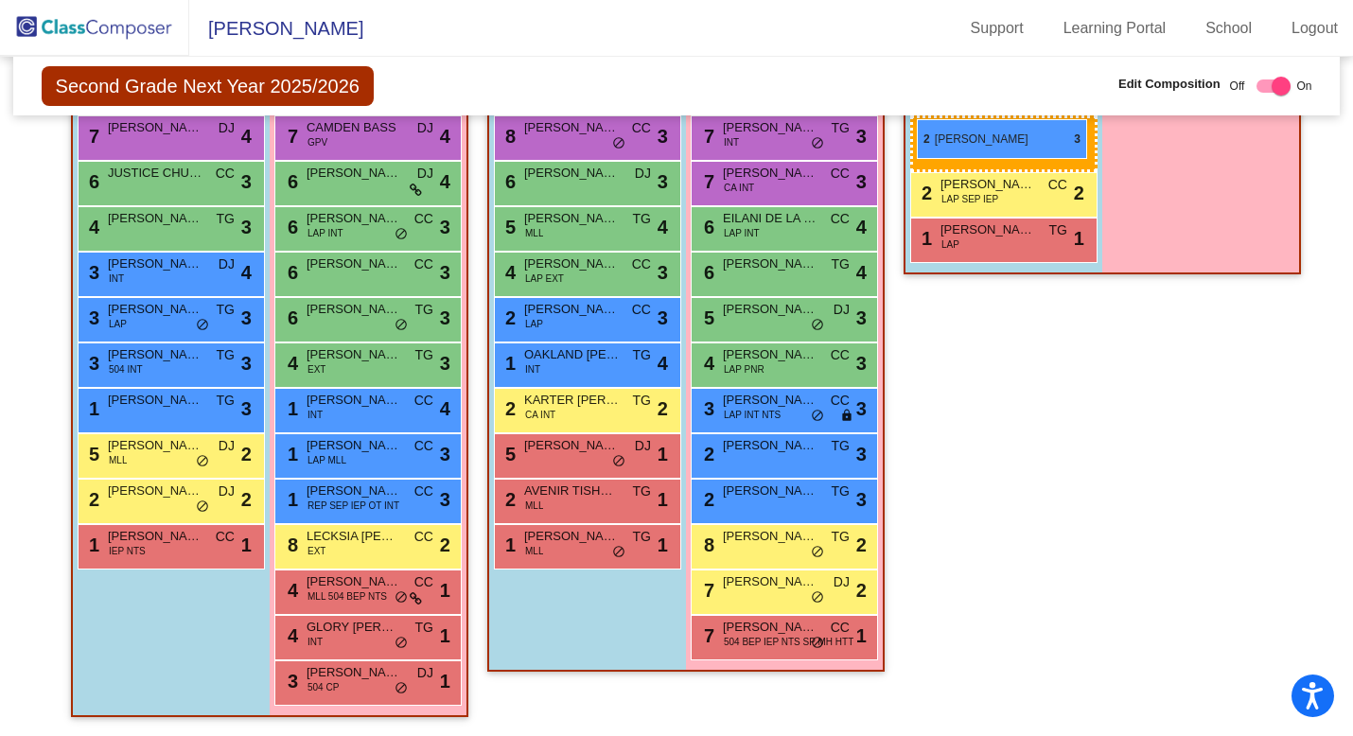
drag, startPoint x: 577, startPoint y: 360, endPoint x: 917, endPoint y: 118, distance: 417.1
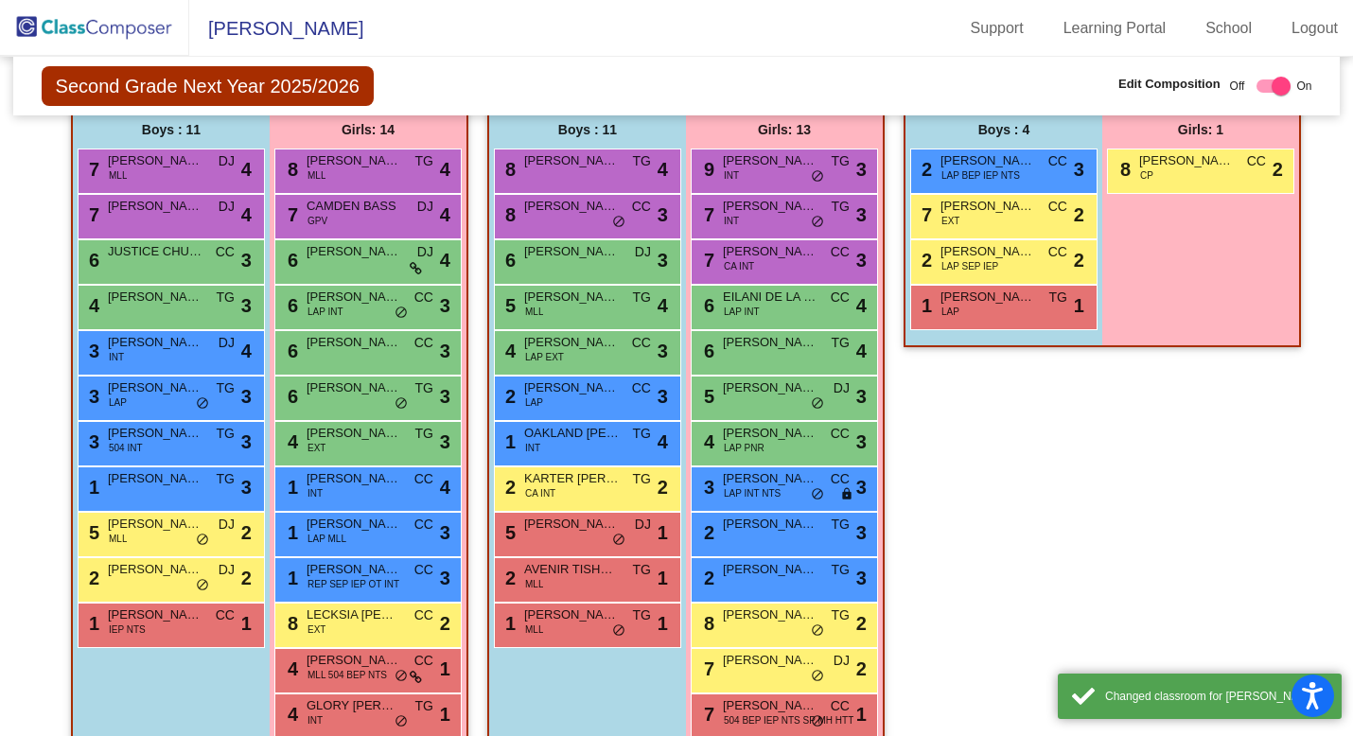
scroll to position [478, 0]
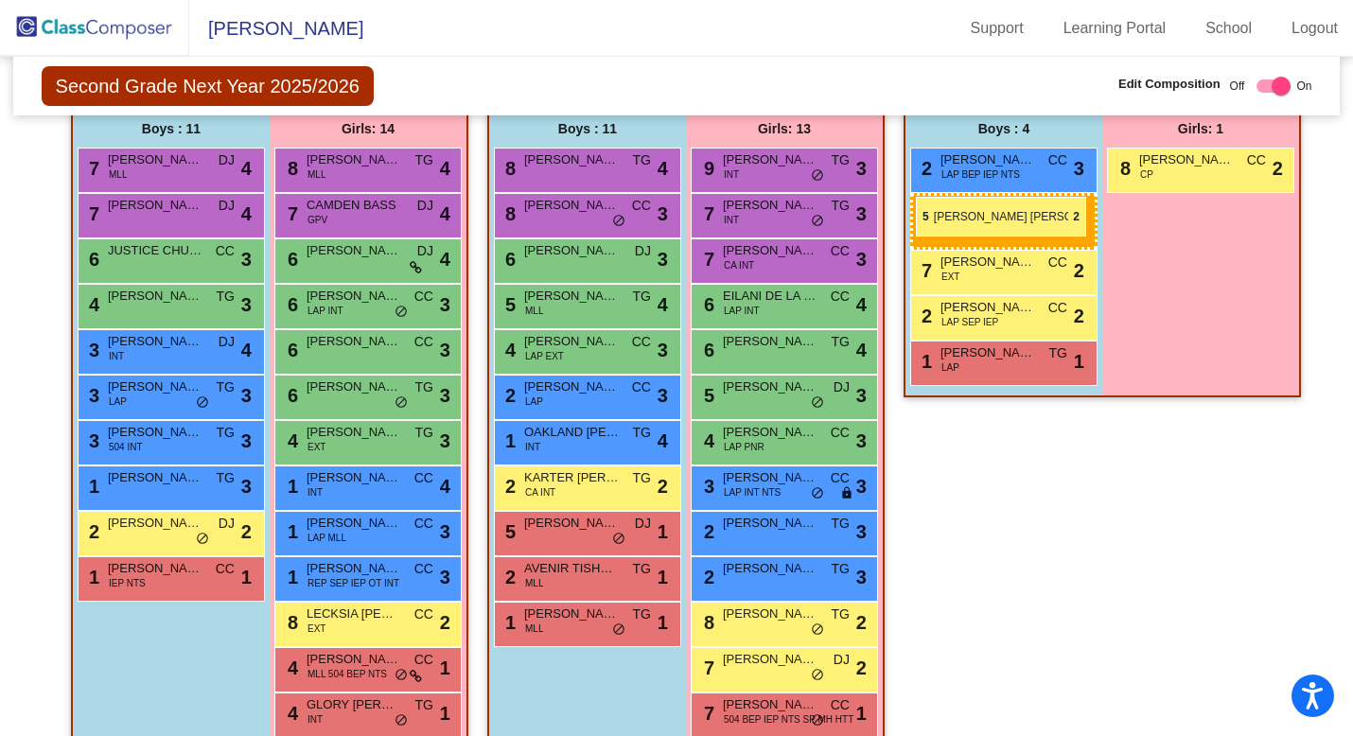
drag, startPoint x: 154, startPoint y: 526, endPoint x: 916, endPoint y: 196, distance: 830.0
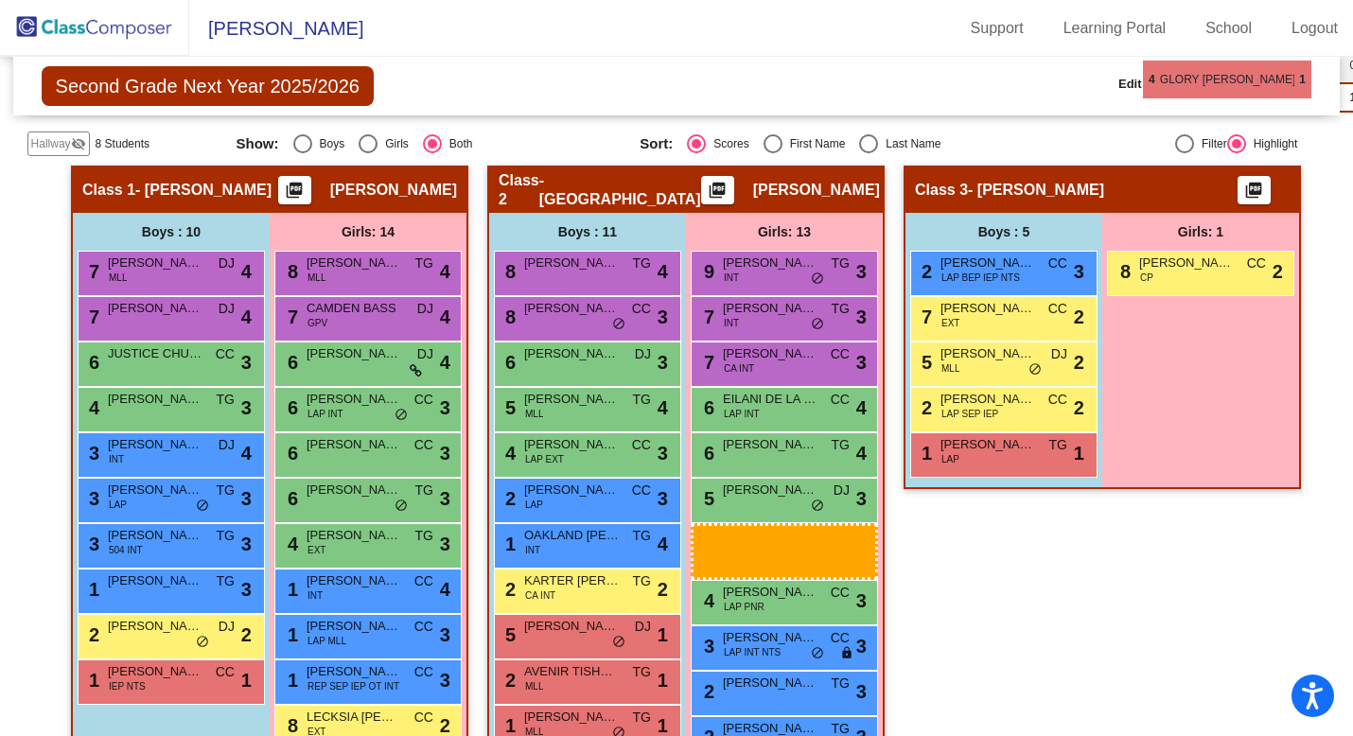
scroll to position [352, 0]
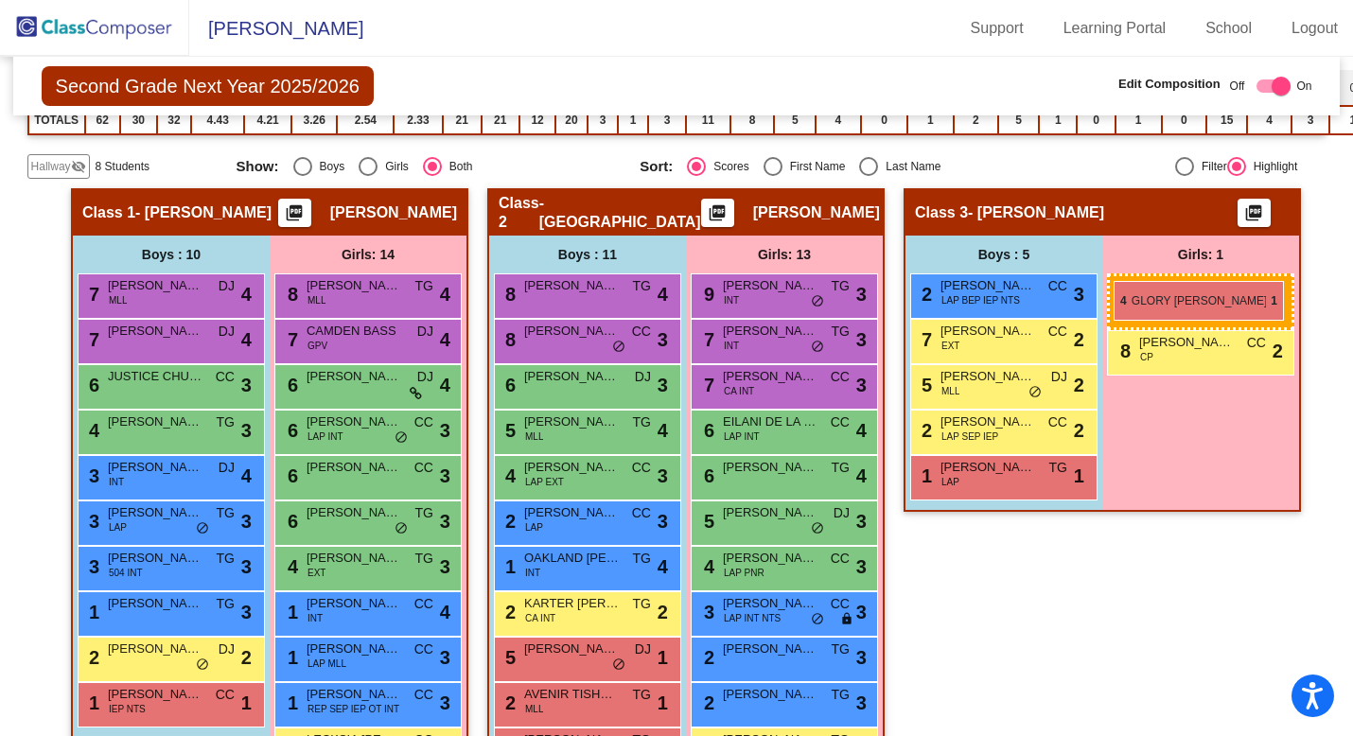
drag, startPoint x: 359, startPoint y: 622, endPoint x: 1114, endPoint y: 276, distance: 830.5
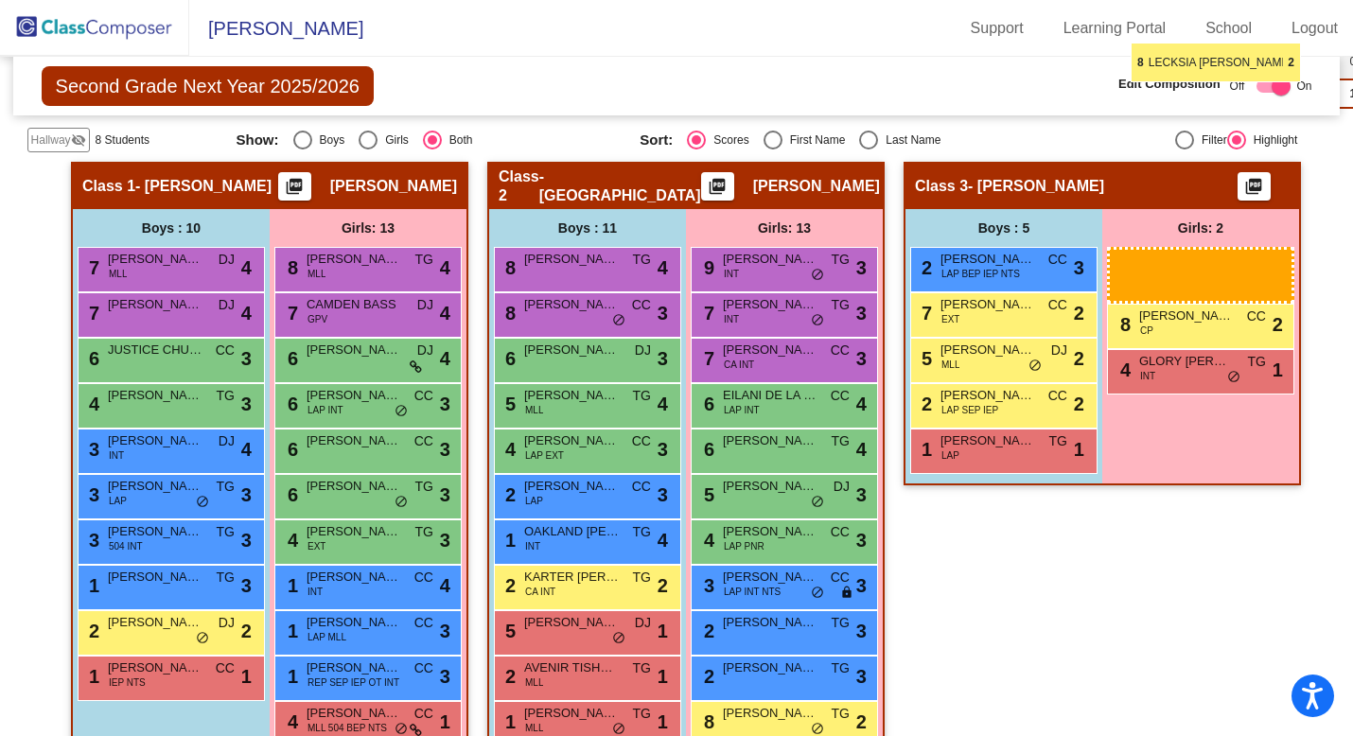
scroll to position [359, 0]
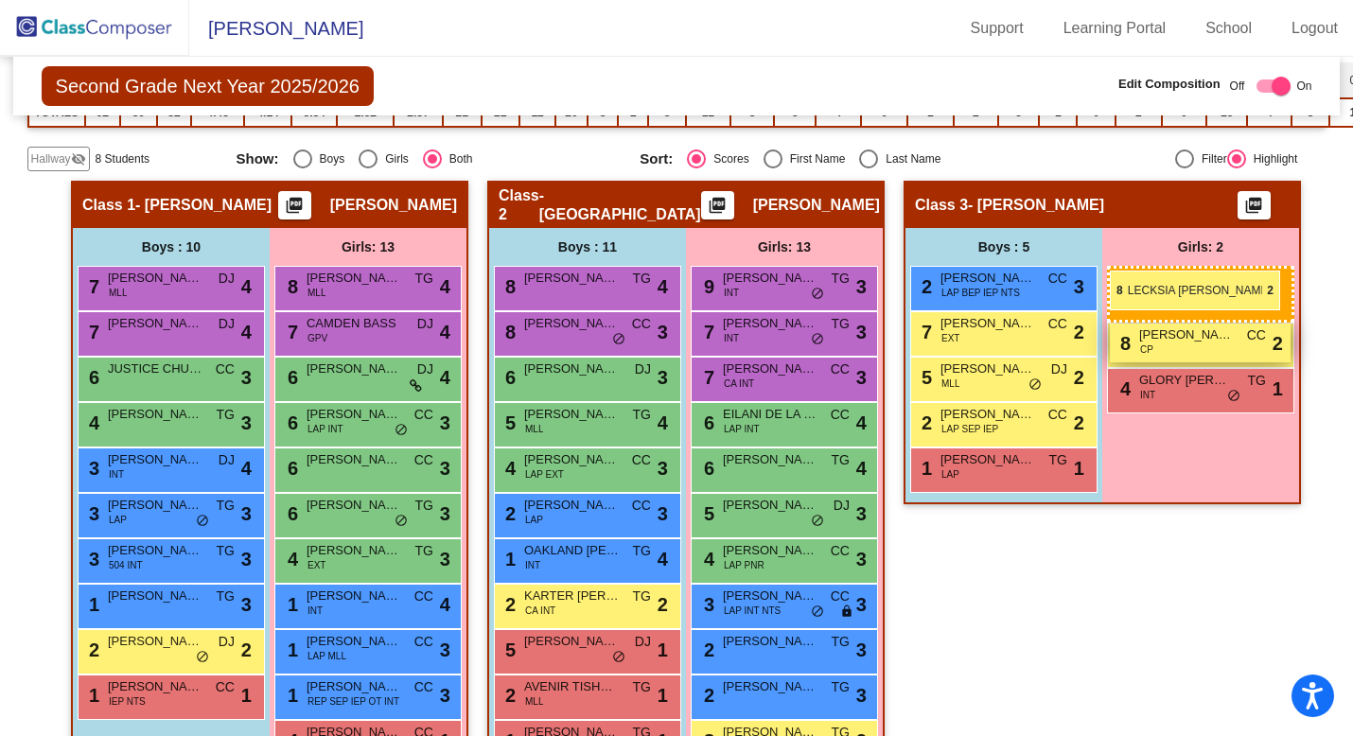
drag, startPoint x: 344, startPoint y: 573, endPoint x: 1110, endPoint y: 271, distance: 822.6
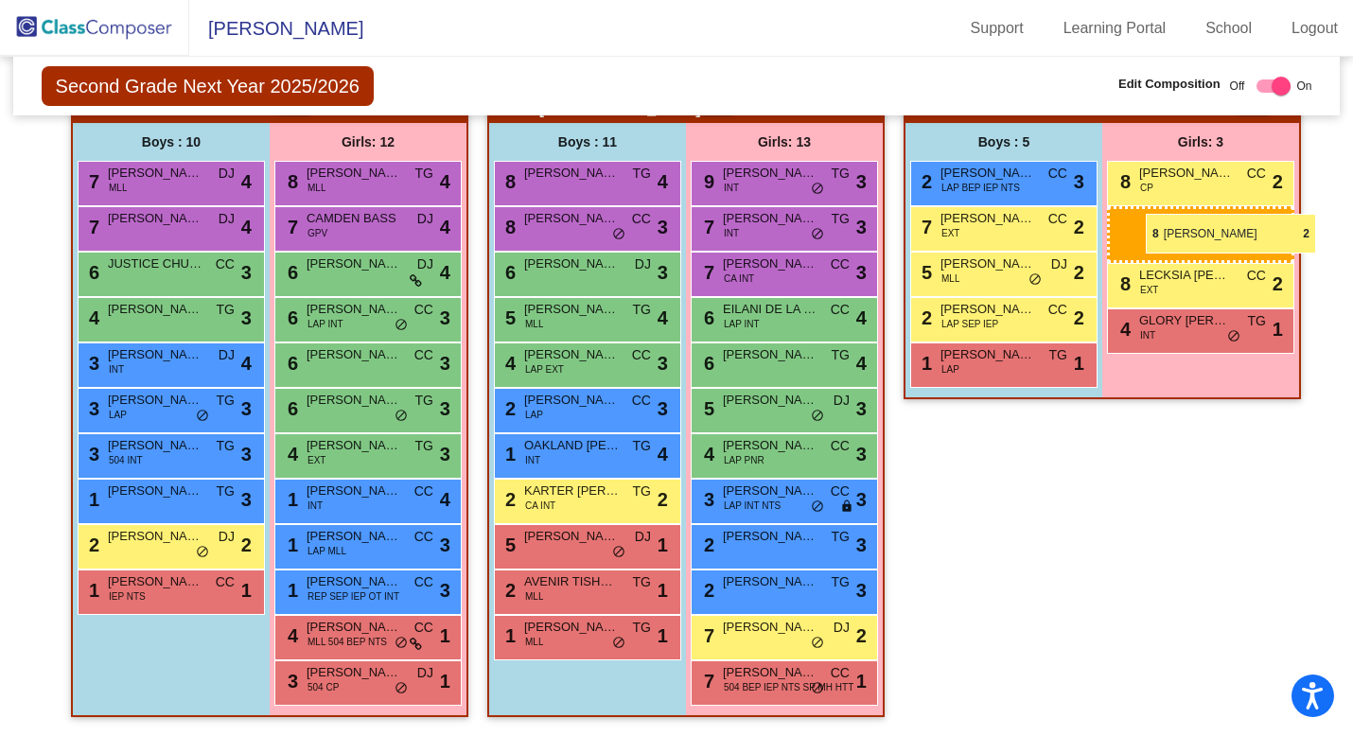
scroll to position [474, 0]
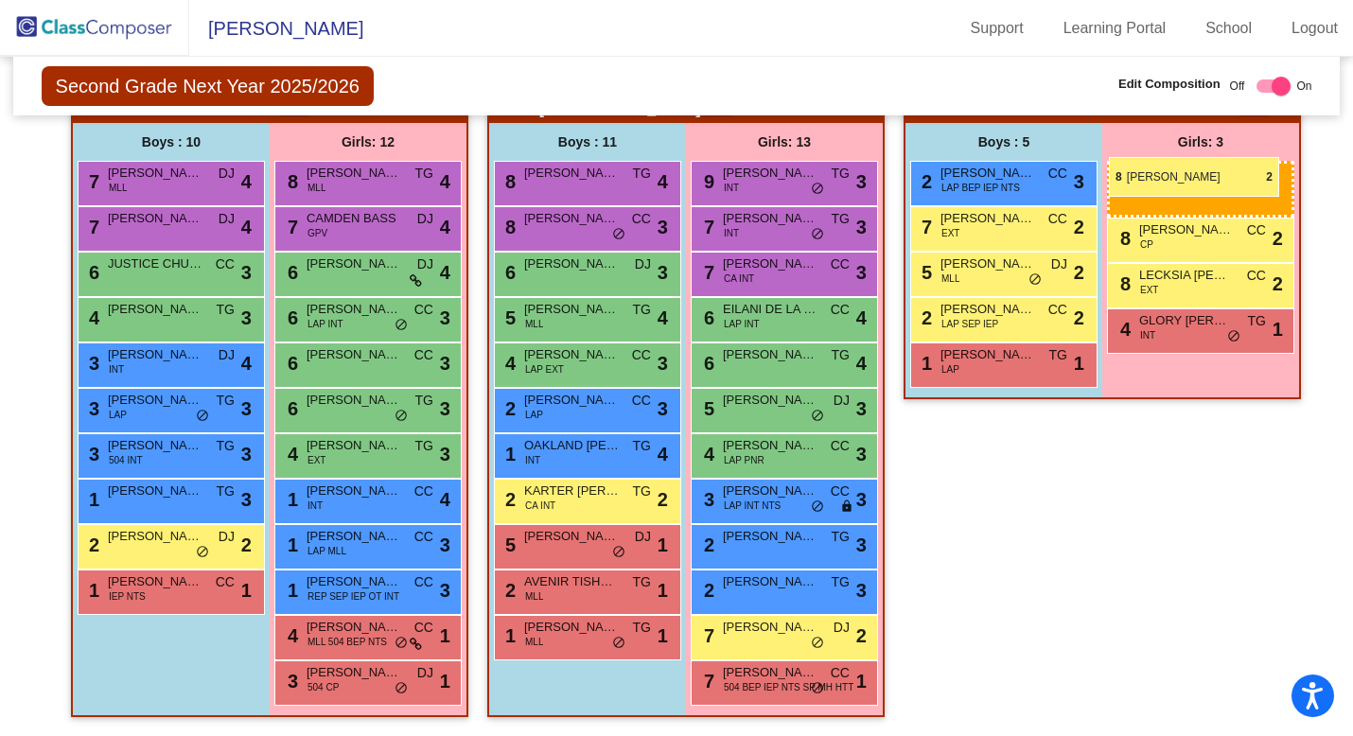
drag, startPoint x: 754, startPoint y: 574, endPoint x: 1111, endPoint y: 155, distance: 550.2
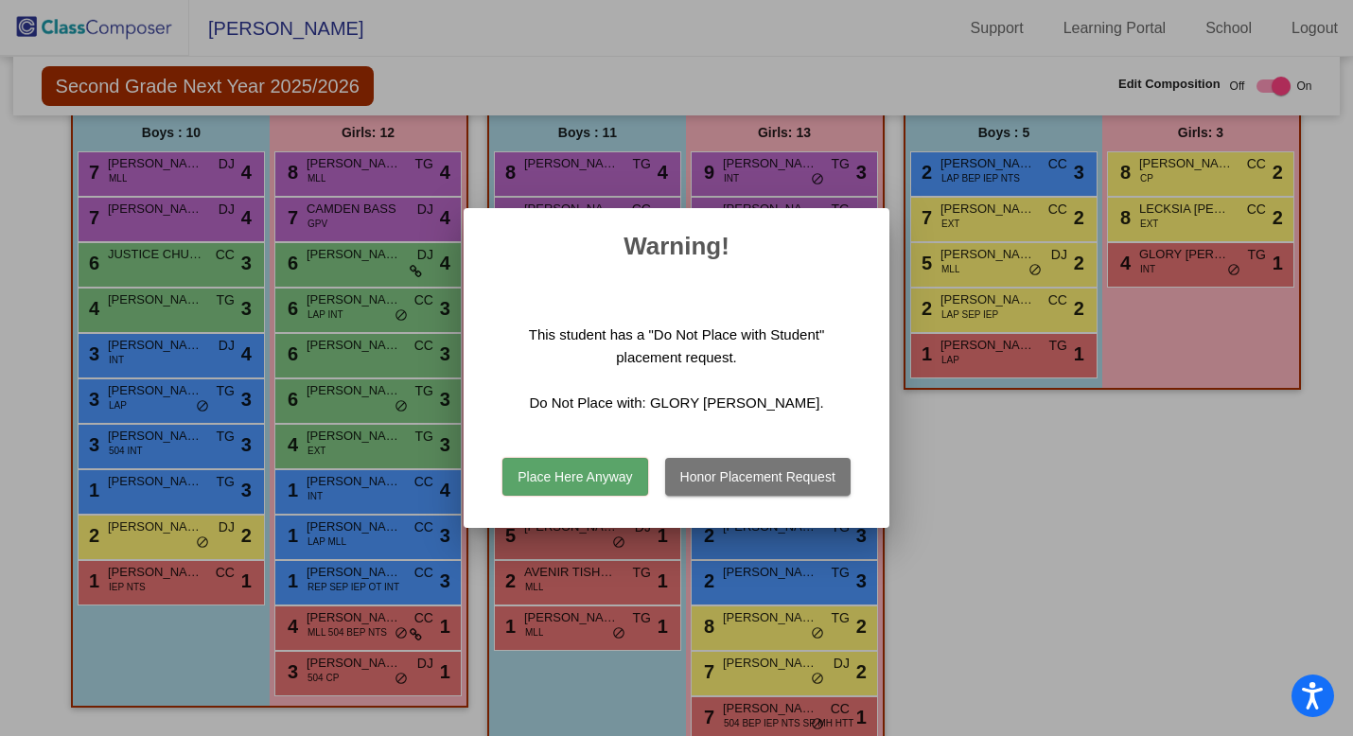
scroll to position [518, 0]
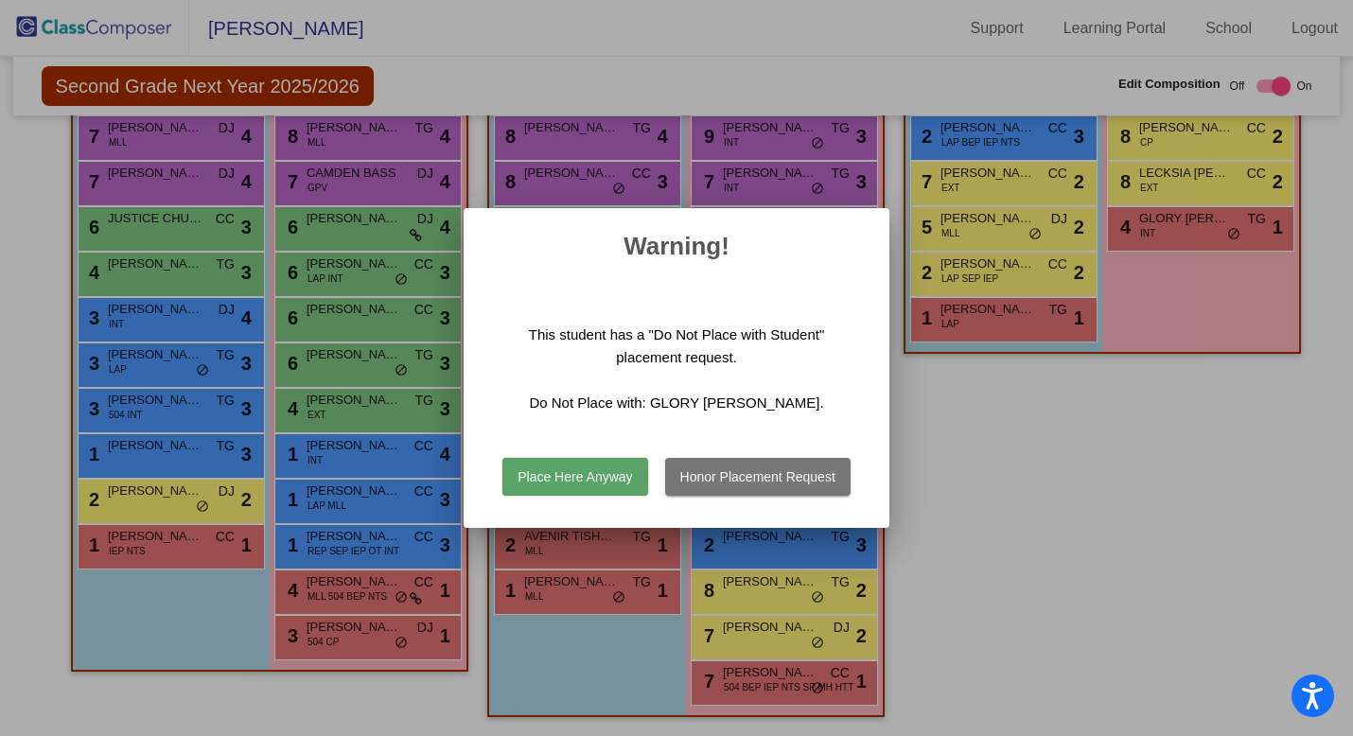
click at [969, 563] on div at bounding box center [676, 368] width 1353 height 736
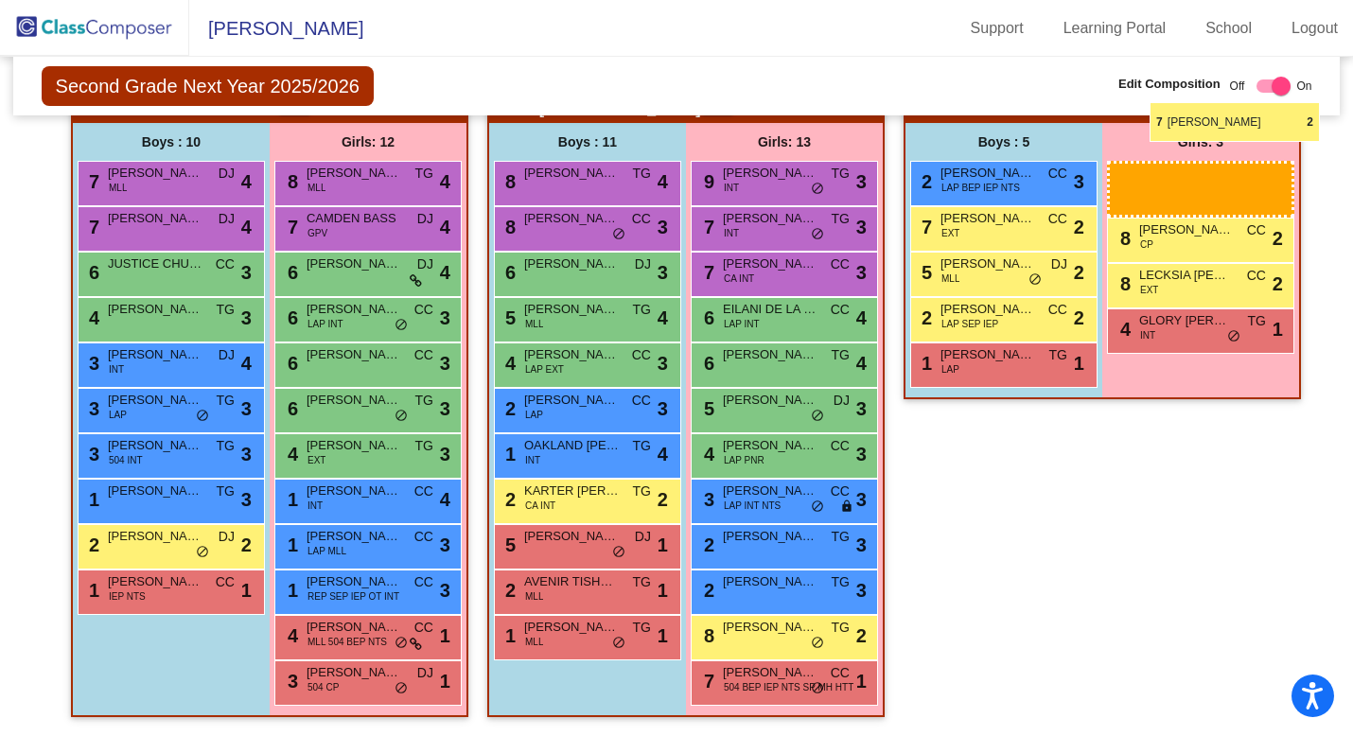
scroll to position [429, 0]
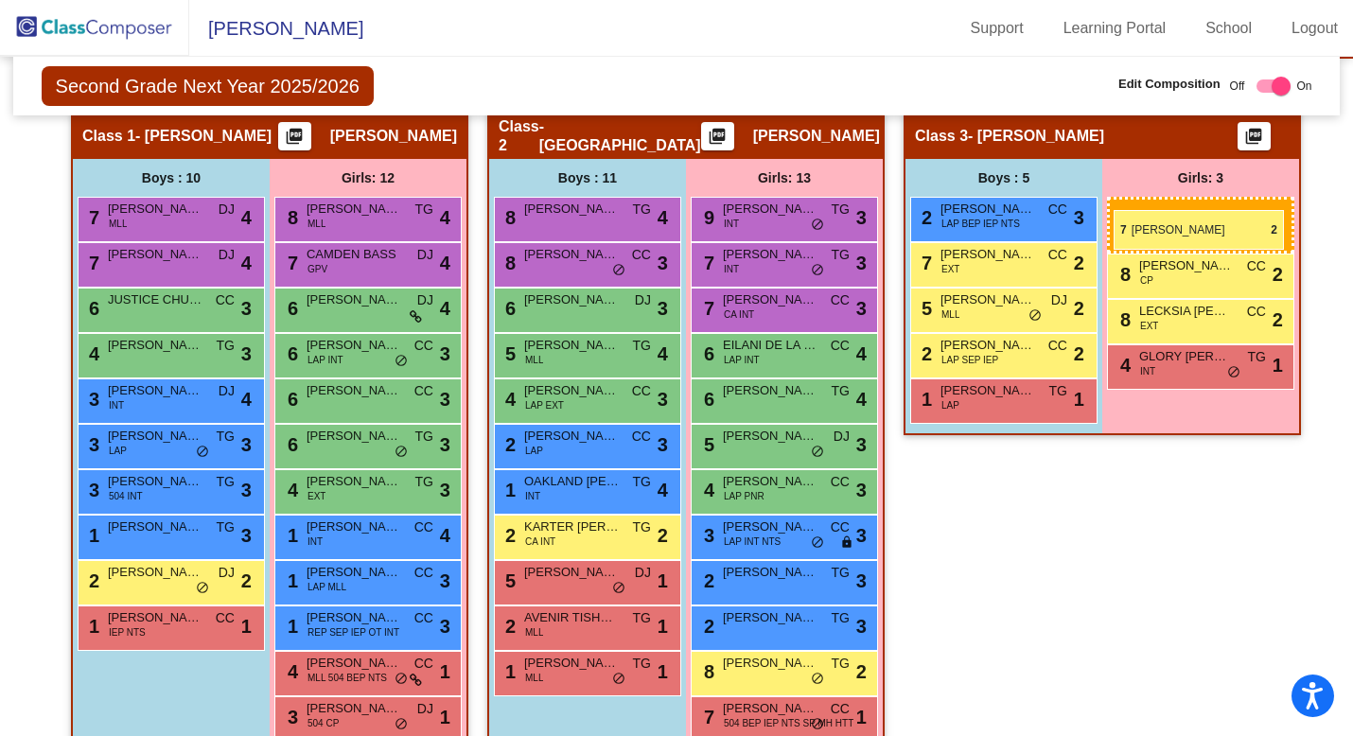
drag, startPoint x: 755, startPoint y: 623, endPoint x: 1113, endPoint y: 209, distance: 547.9
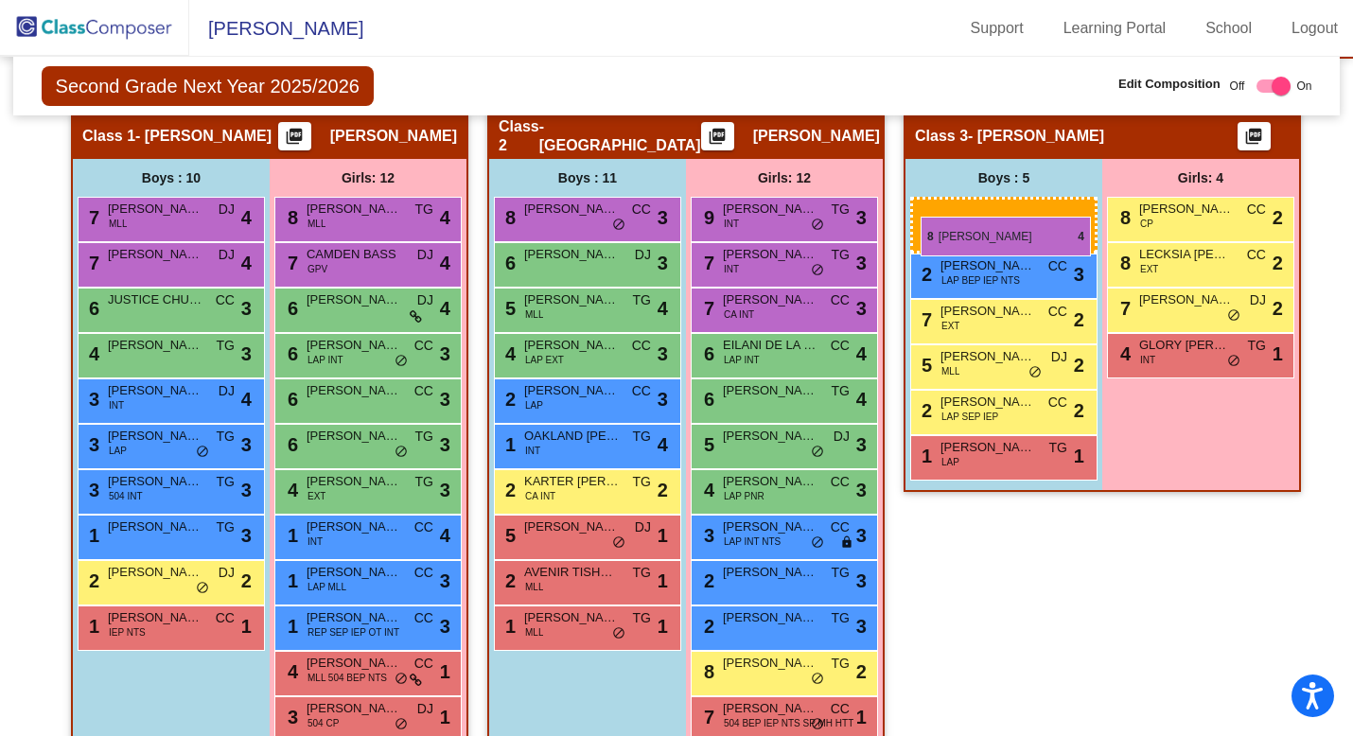
drag, startPoint x: 564, startPoint y: 213, endPoint x: 920, endPoint y: 217, distance: 356.6
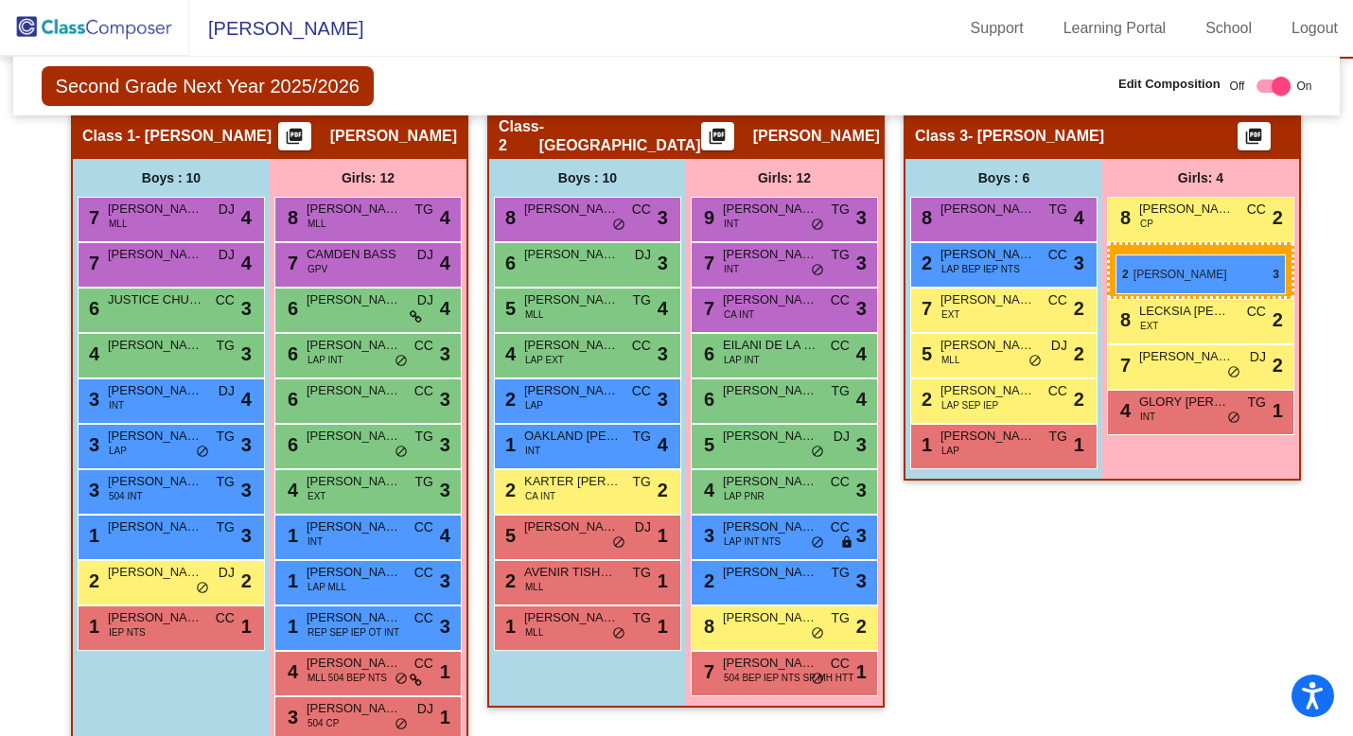
drag, startPoint x: 762, startPoint y: 629, endPoint x: 1115, endPoint y: 254, distance: 514.6
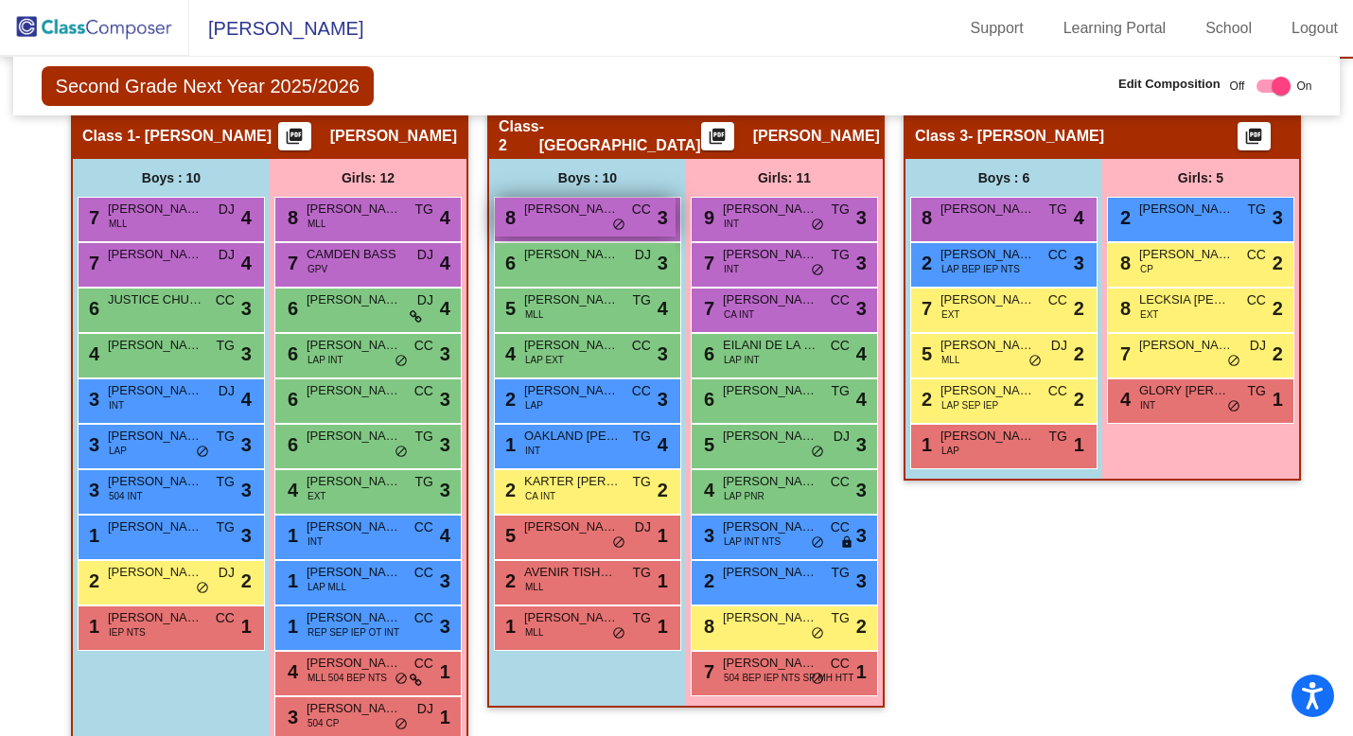
click at [576, 219] on div "8 [PERSON_NAME] CC lock do_not_disturb_alt 3" at bounding box center [585, 217] width 181 height 39
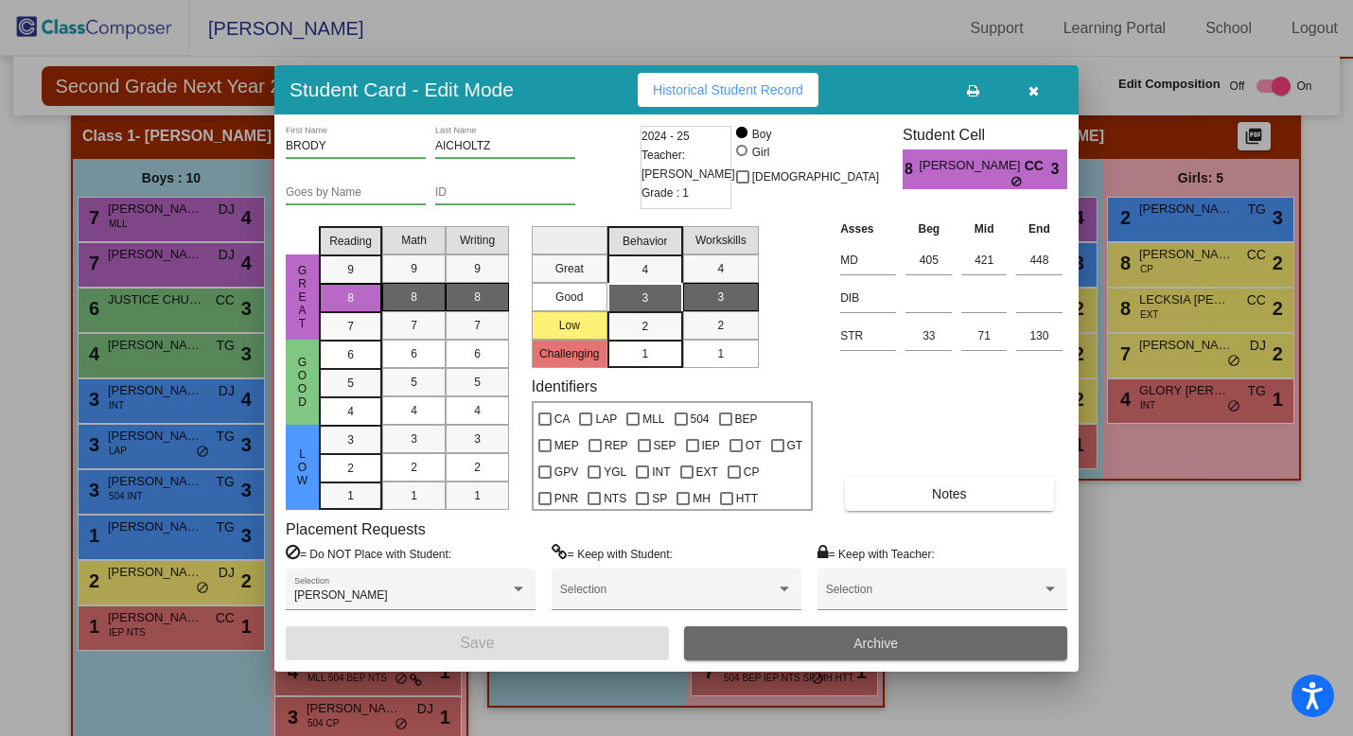
click at [826, 643] on button "Archive" at bounding box center [875, 643] width 383 height 34
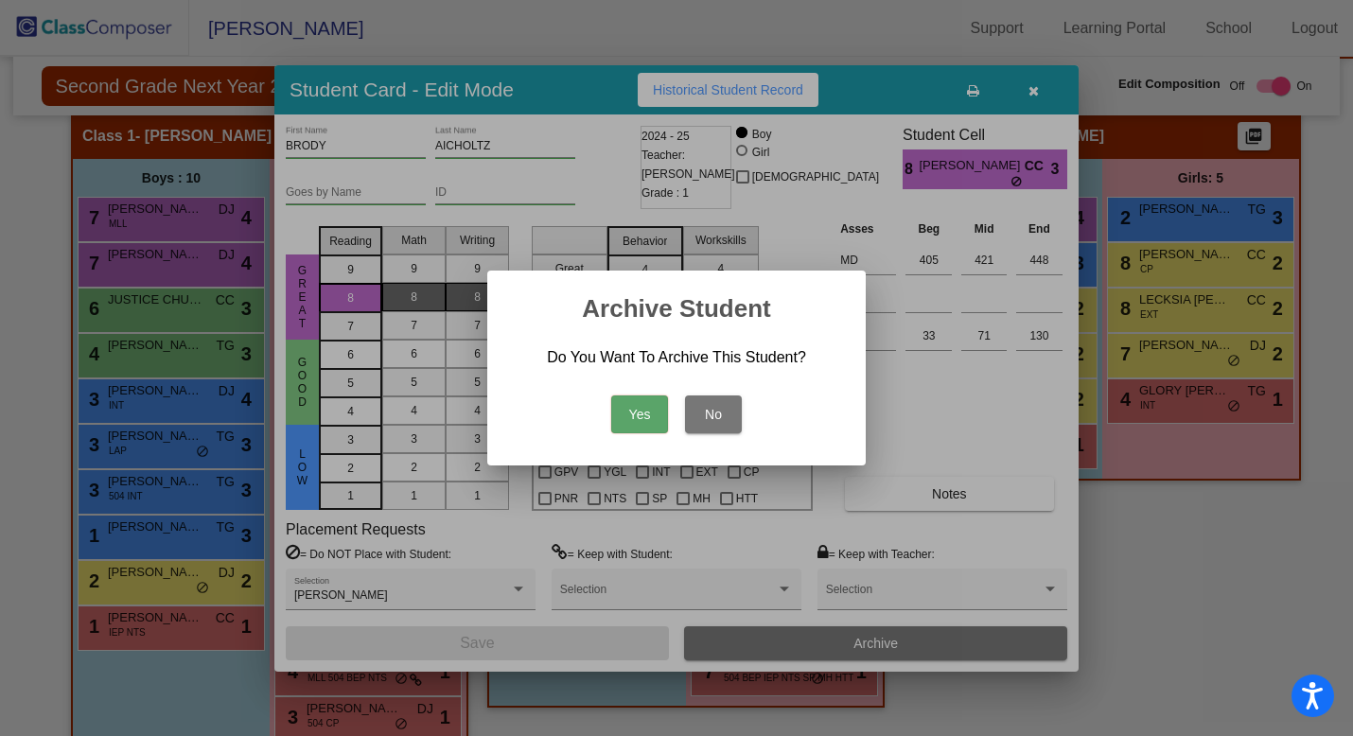
click at [641, 413] on button "Yes" at bounding box center [639, 414] width 57 height 38
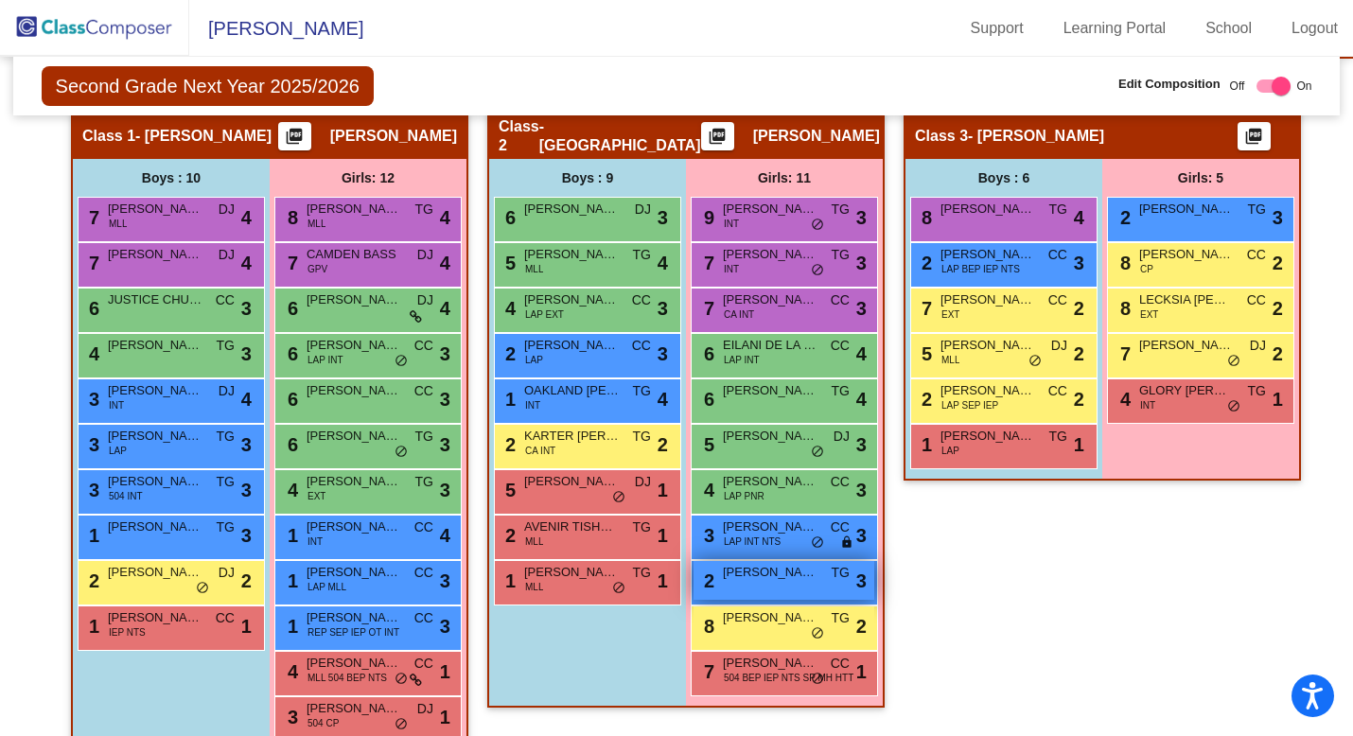
click at [748, 585] on div "2 [PERSON_NAME] TG lock do_not_disturb_alt 3" at bounding box center [783, 580] width 181 height 39
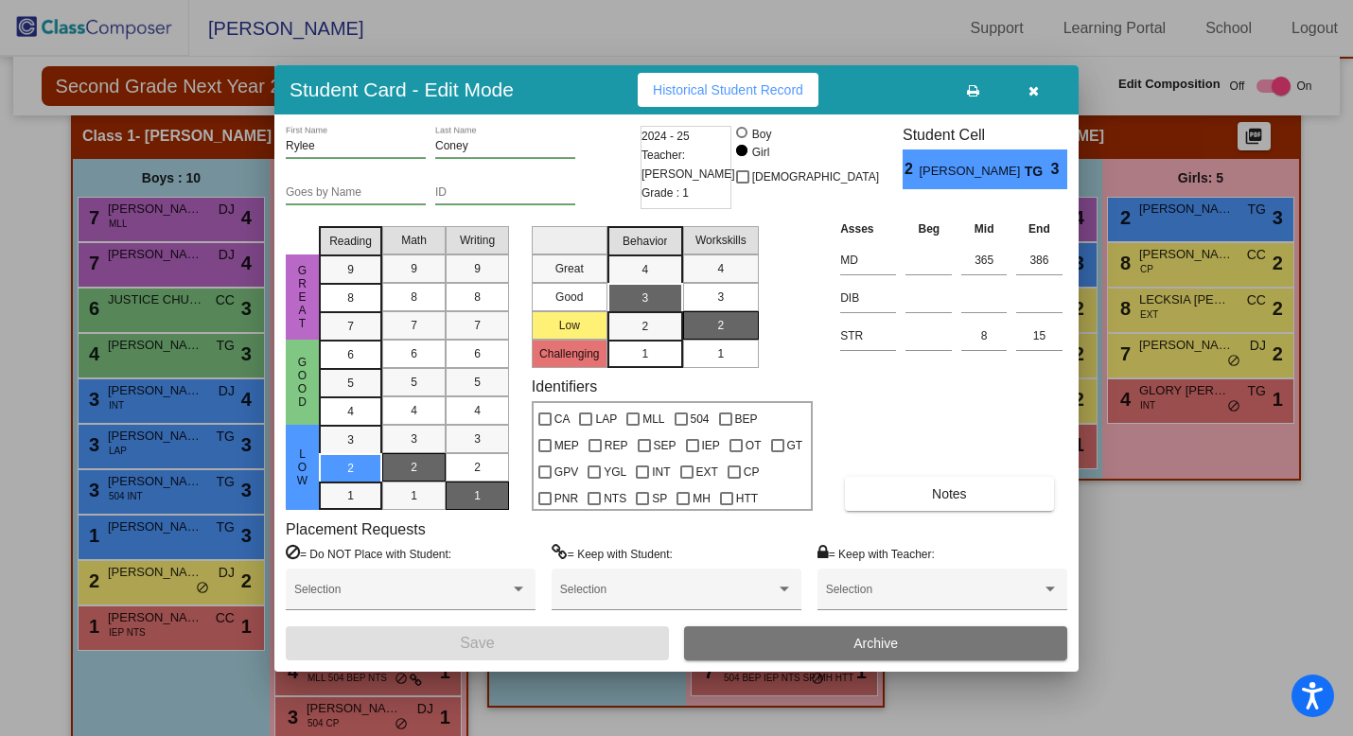
click at [868, 640] on span "Archive" at bounding box center [875, 643] width 44 height 15
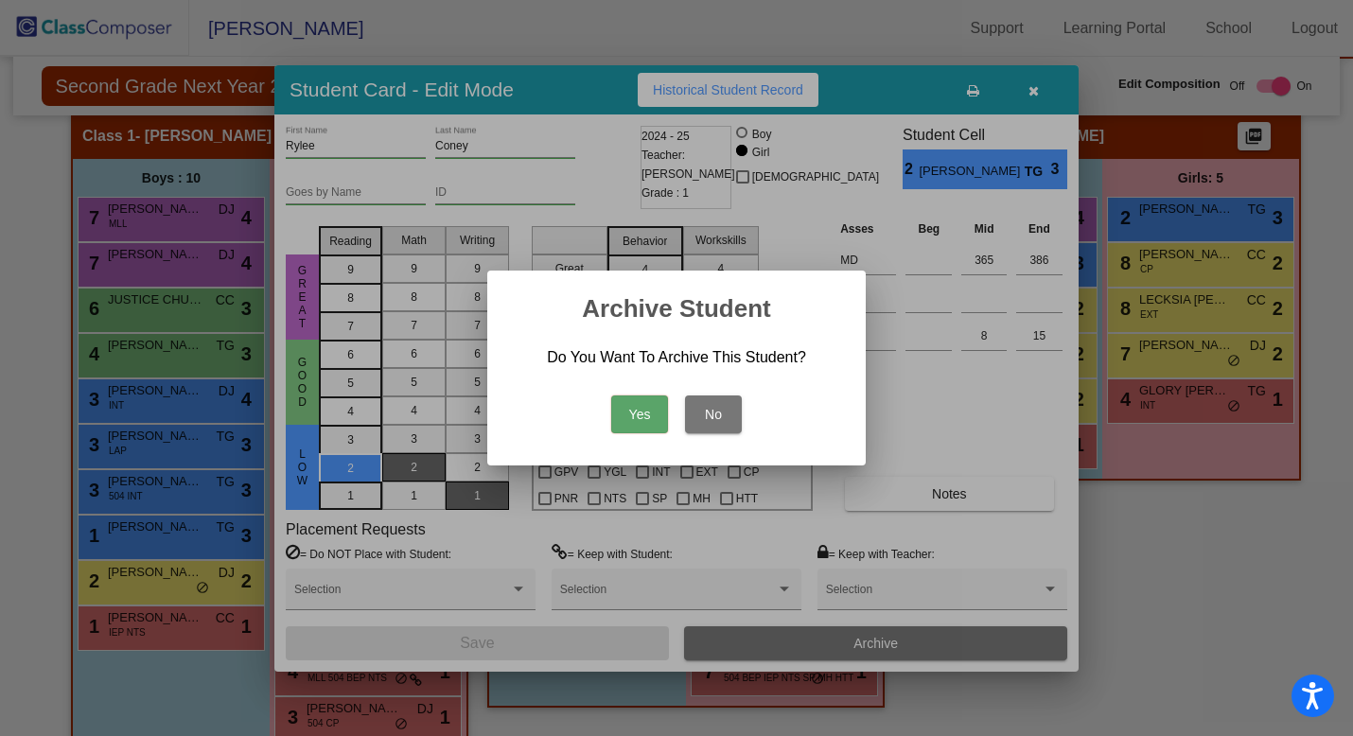
click at [644, 414] on button "Yes" at bounding box center [639, 414] width 57 height 38
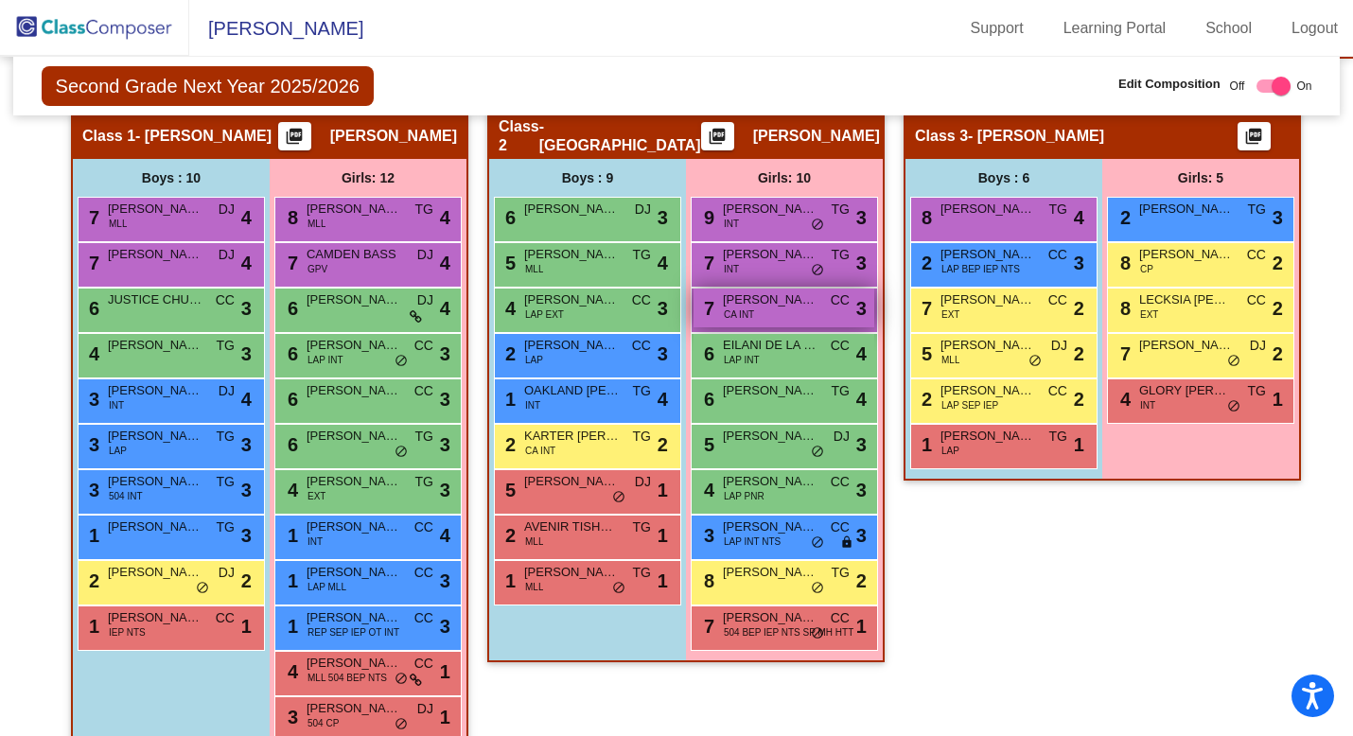
click at [743, 305] on span "[PERSON_NAME]" at bounding box center [770, 299] width 95 height 19
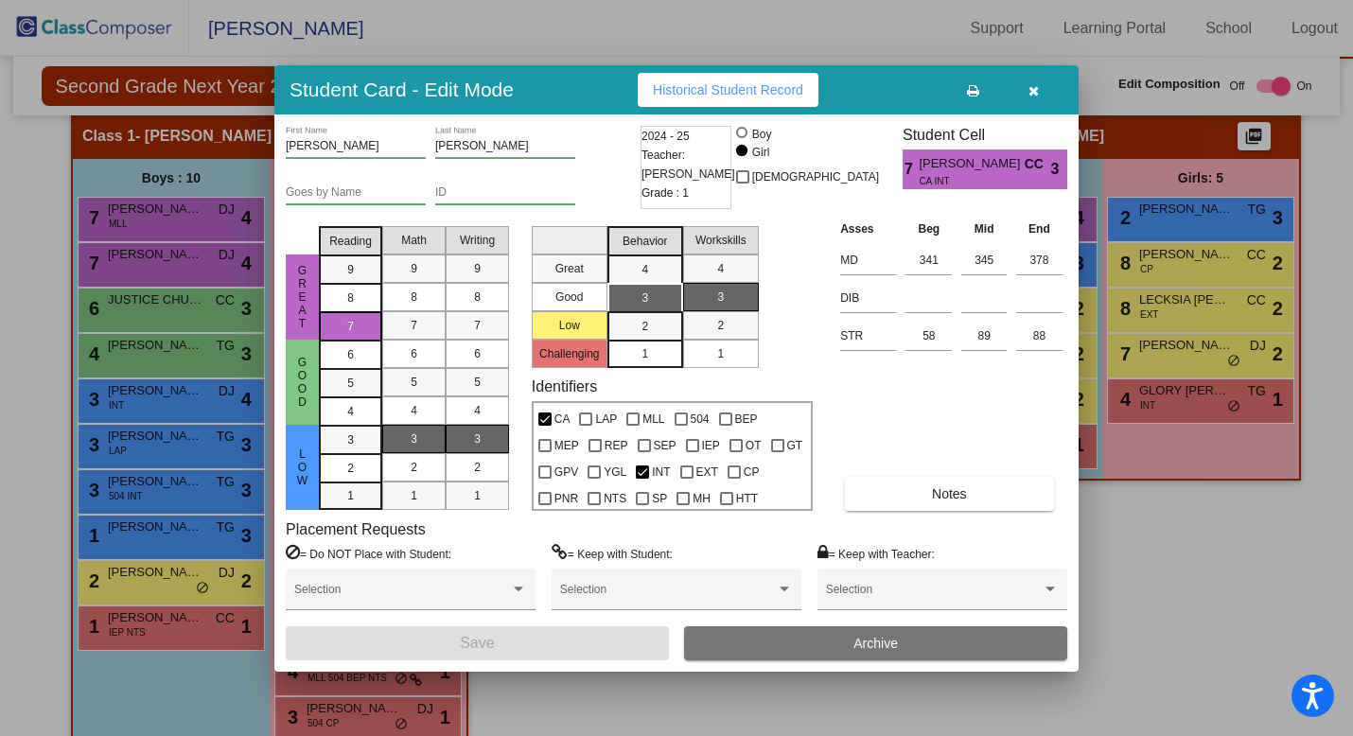
click at [876, 638] on span "Archive" at bounding box center [875, 643] width 44 height 15
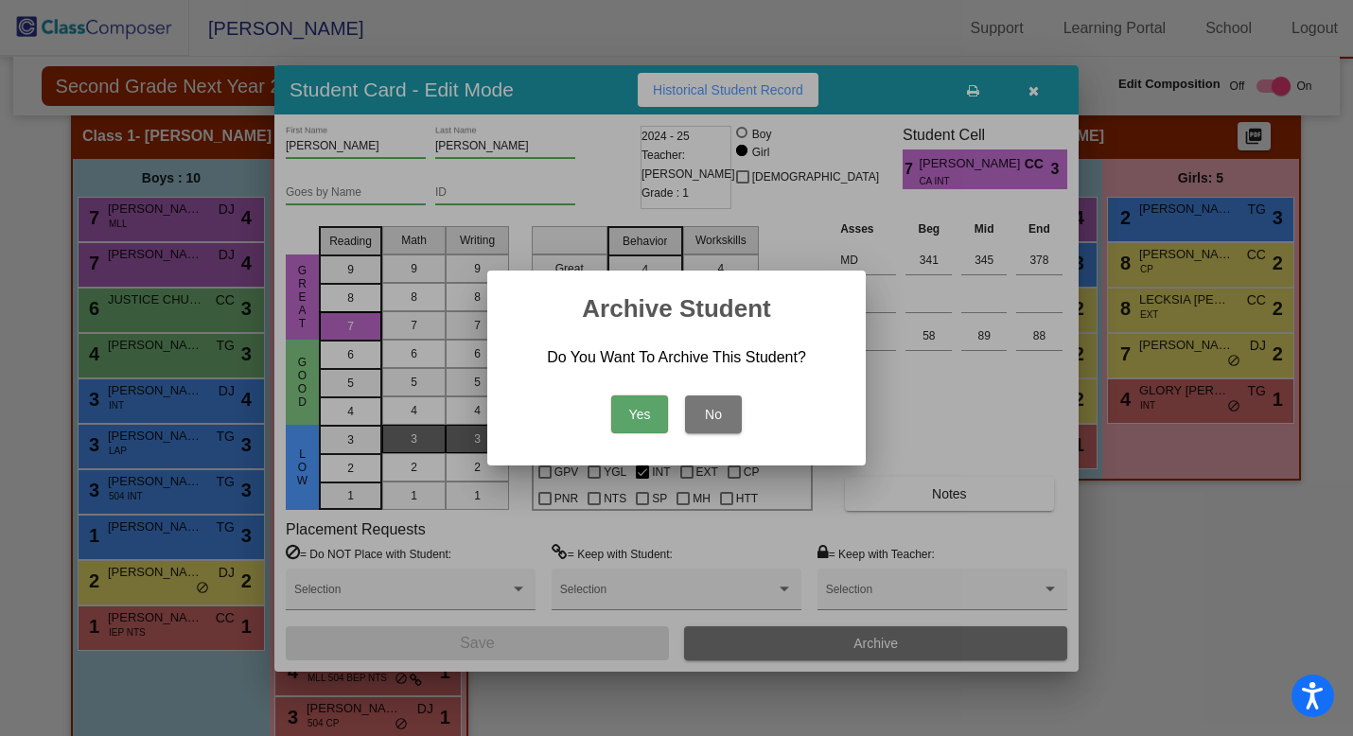
click at [632, 415] on button "Yes" at bounding box center [639, 414] width 57 height 38
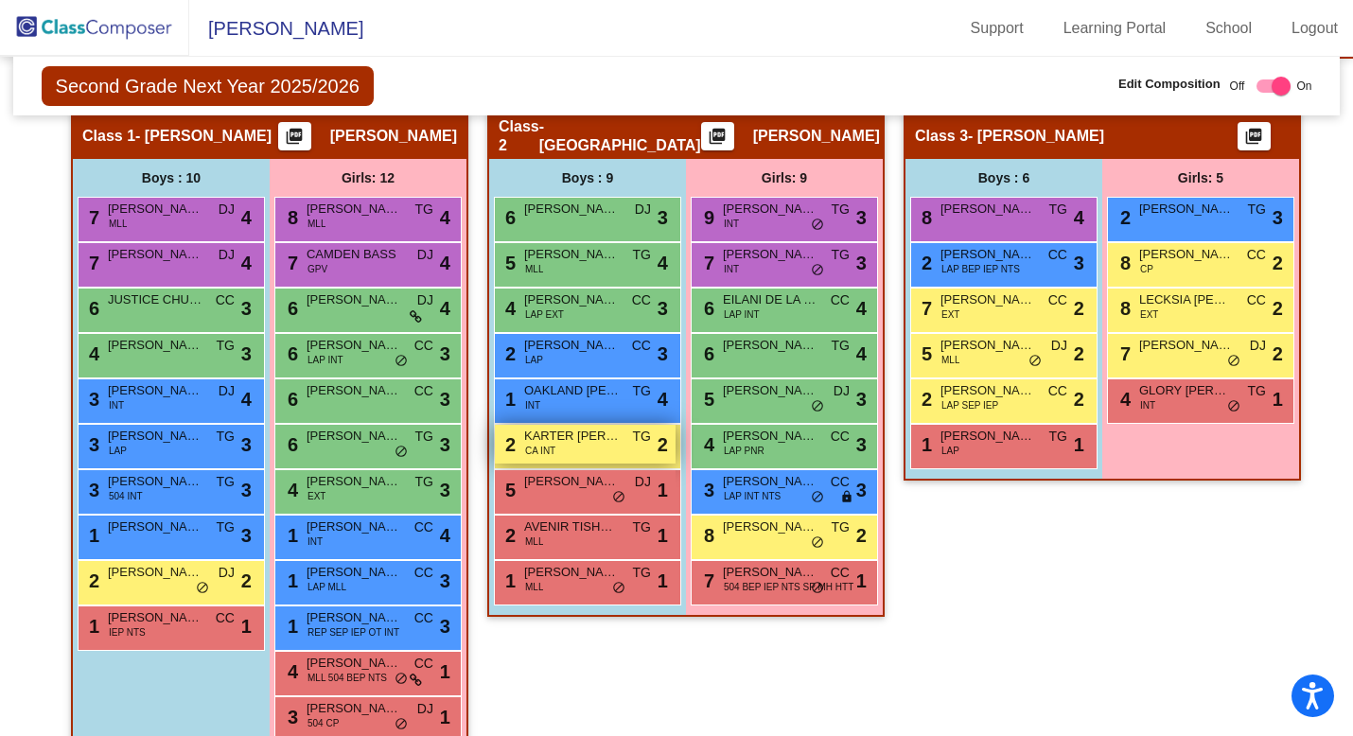
click at [557, 441] on span "KARTER [PERSON_NAME]" at bounding box center [571, 436] width 95 height 19
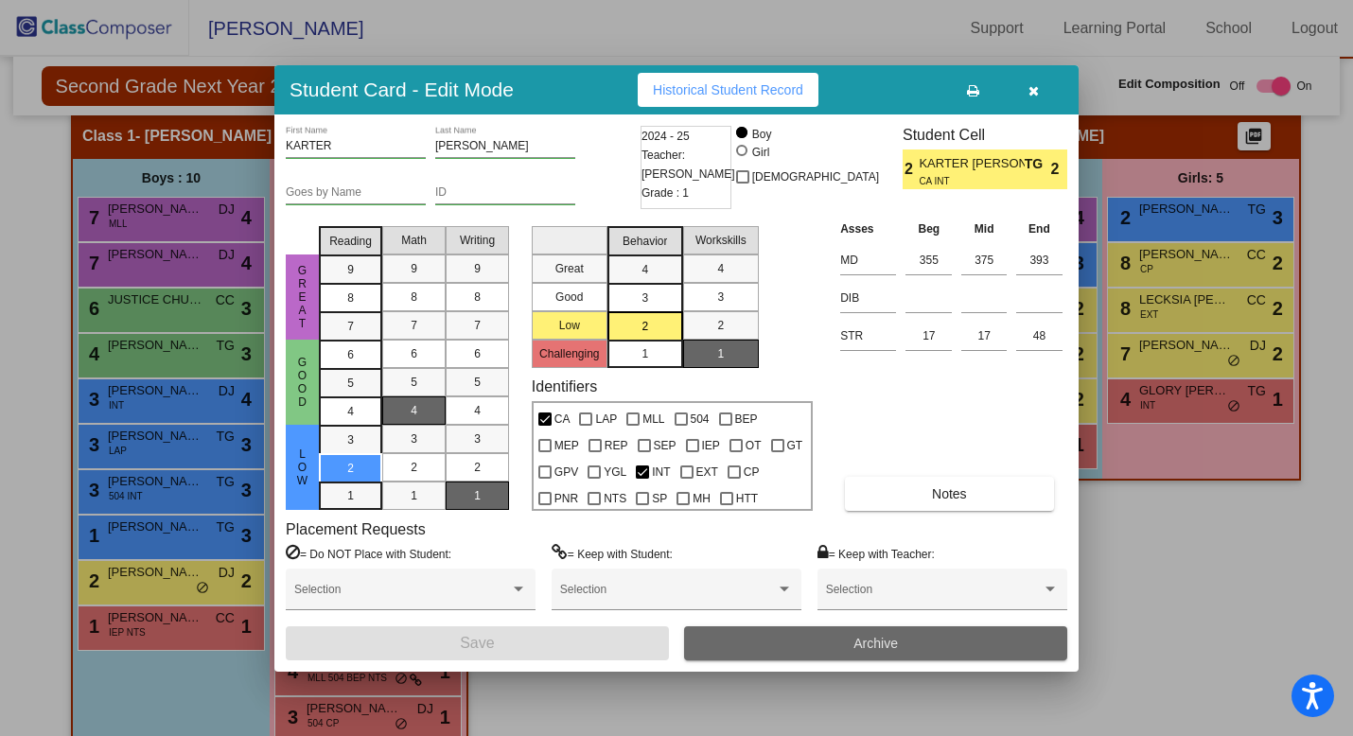
click at [853, 638] on span "Archive" at bounding box center [875, 643] width 44 height 15
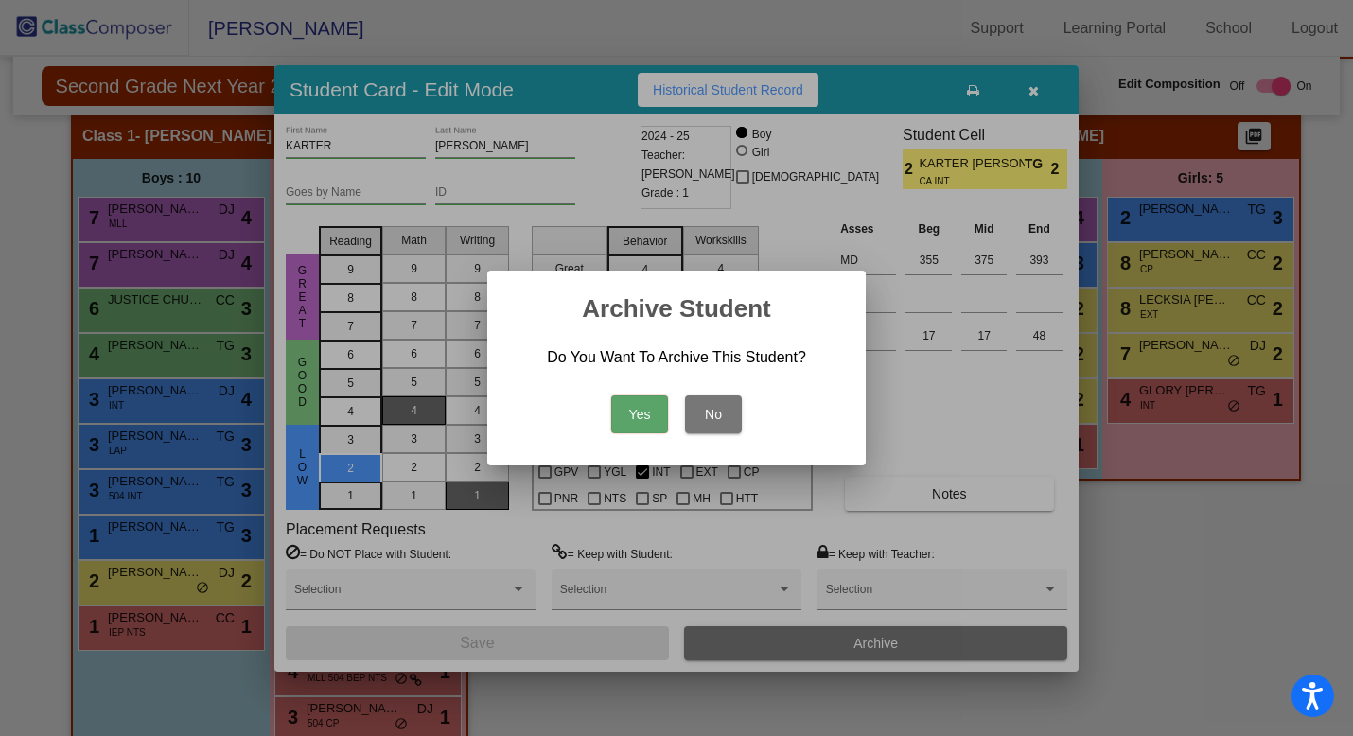
click at [627, 411] on button "Yes" at bounding box center [639, 414] width 57 height 38
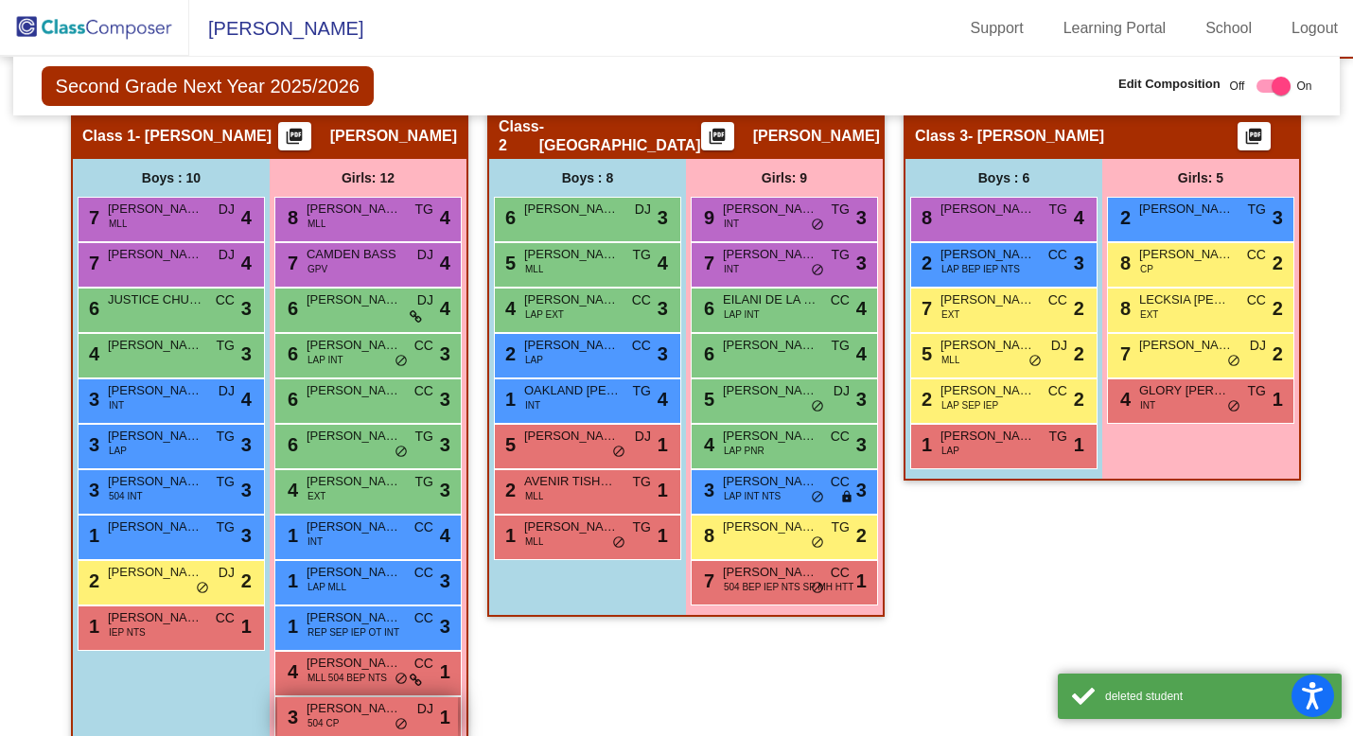
click at [332, 712] on span "[PERSON_NAME]" at bounding box center [353, 708] width 95 height 19
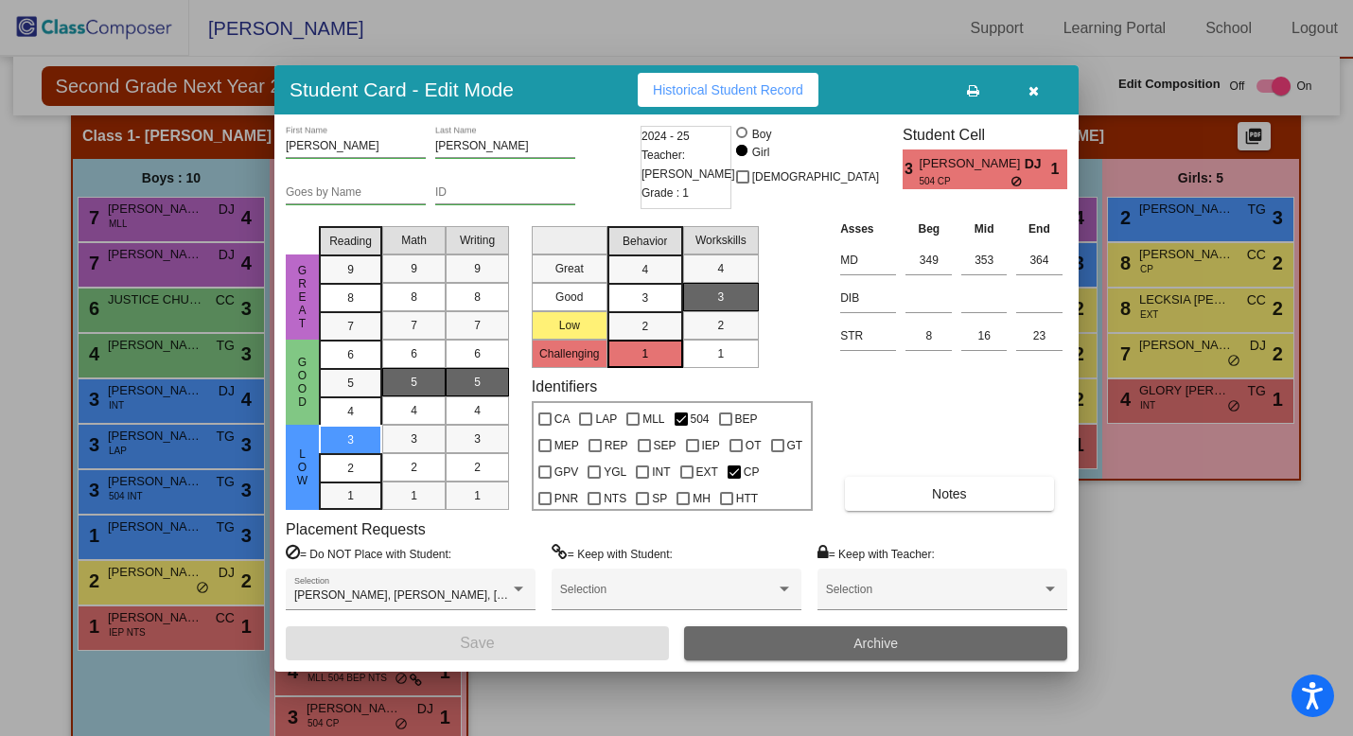
click at [827, 646] on button "Archive" at bounding box center [875, 643] width 383 height 34
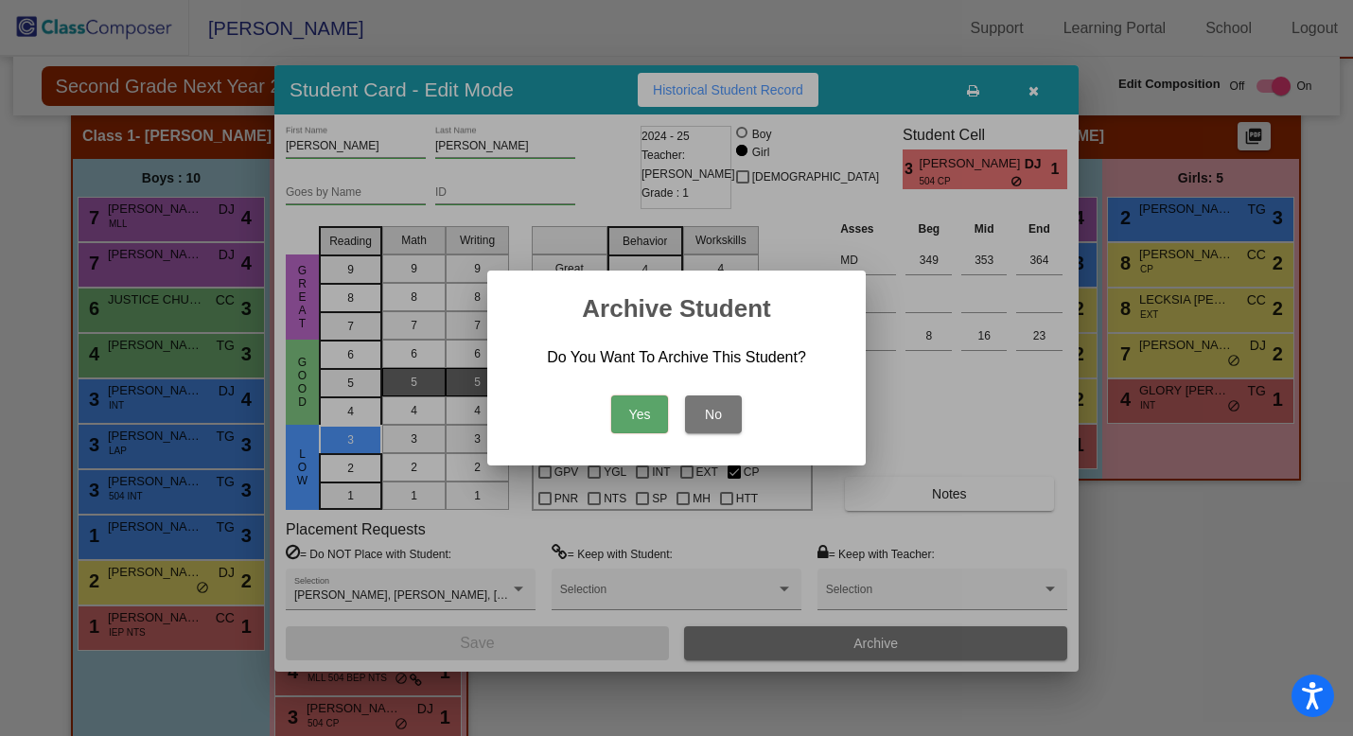
click at [642, 407] on button "Yes" at bounding box center [639, 414] width 57 height 38
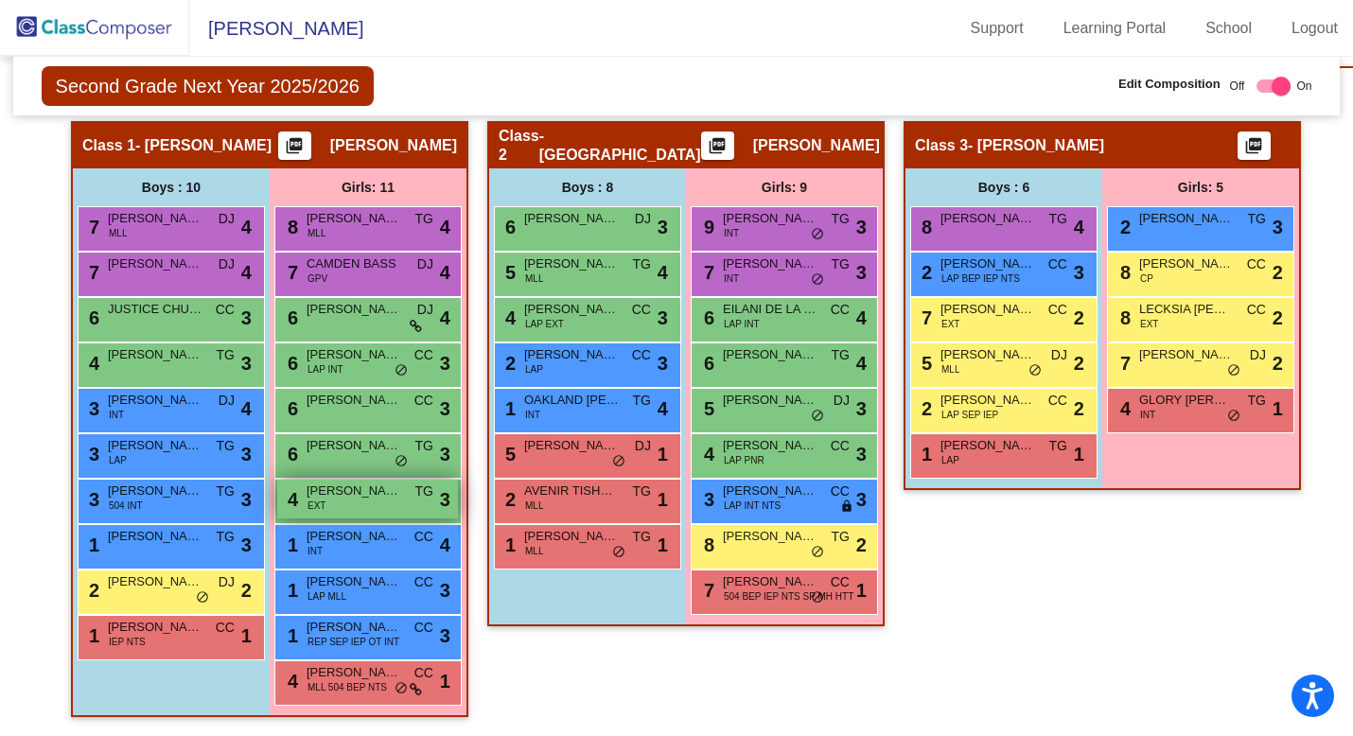
click at [337, 489] on span "[PERSON_NAME]" at bounding box center [353, 490] width 95 height 19
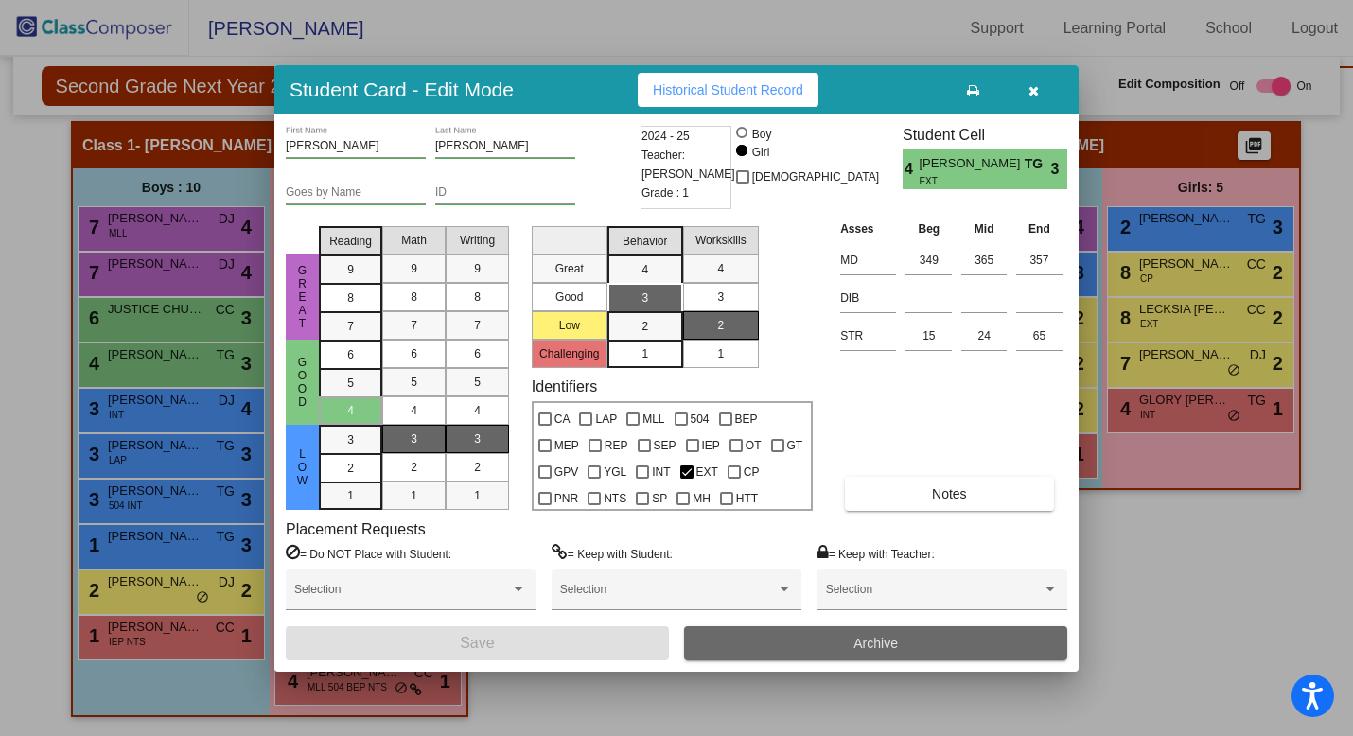
click at [848, 648] on button "Archive" at bounding box center [875, 643] width 383 height 34
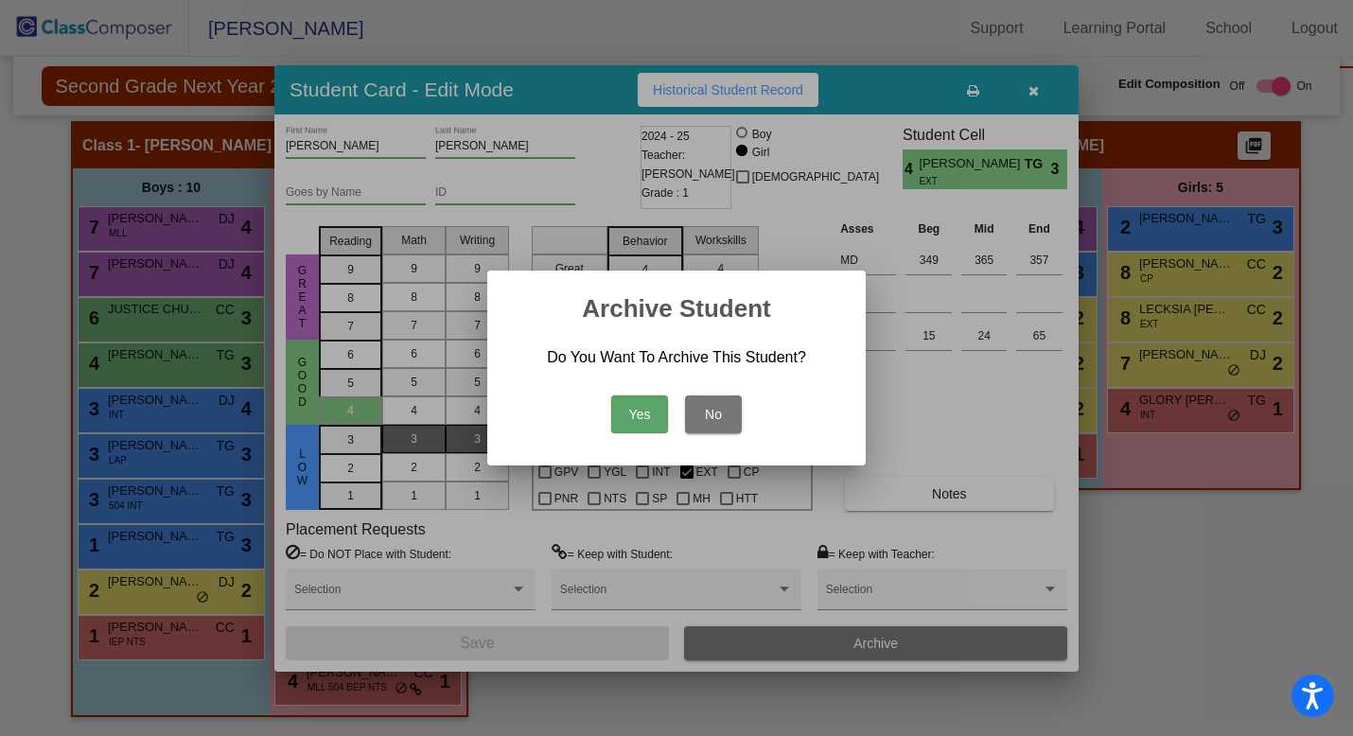
click at [650, 417] on button "Yes" at bounding box center [639, 414] width 57 height 38
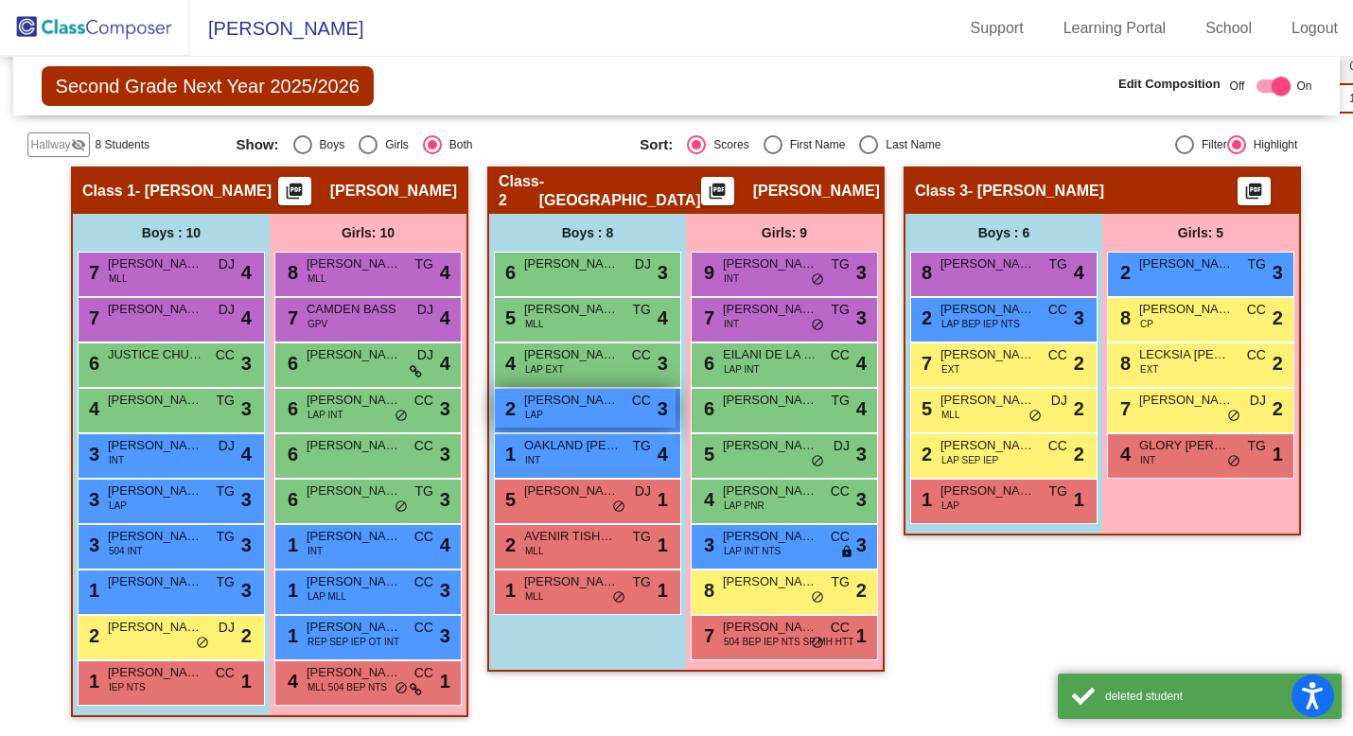
scroll to position [383, 0]
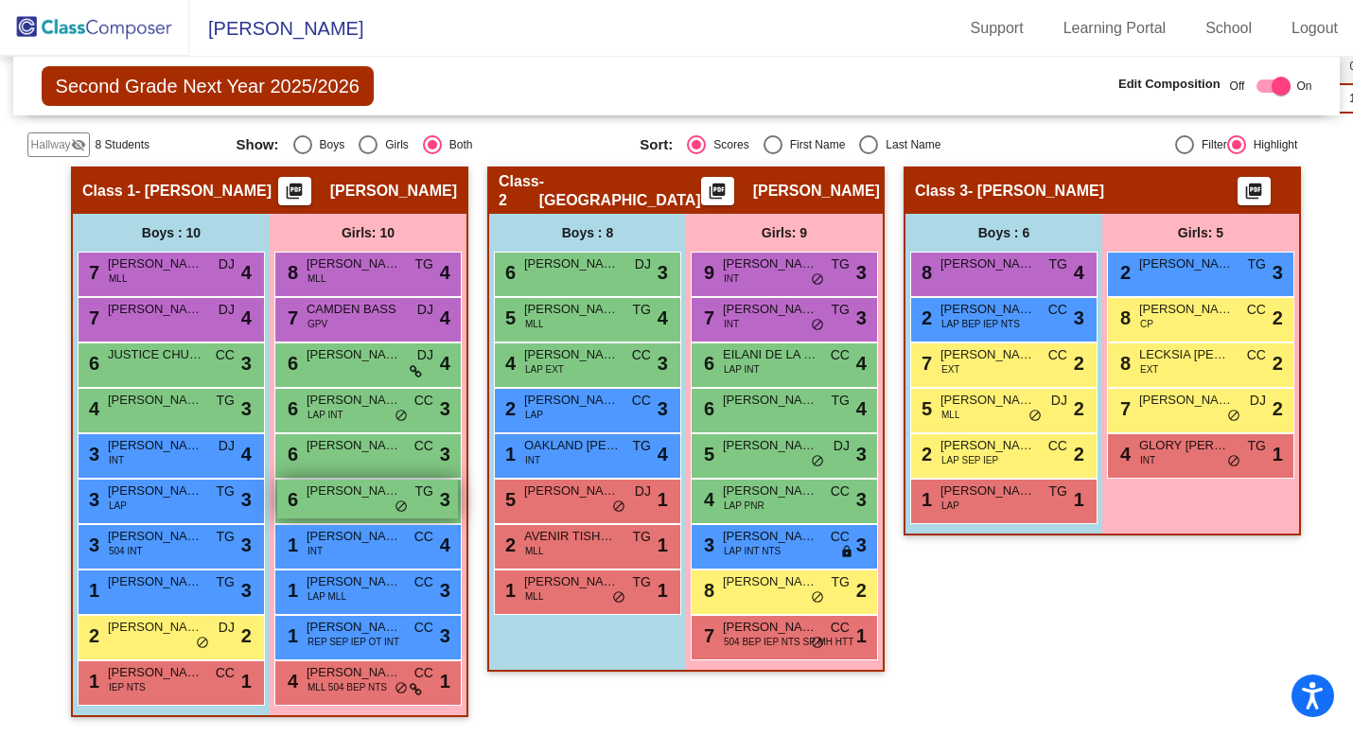
click at [347, 484] on span "[PERSON_NAME]" at bounding box center [353, 490] width 95 height 19
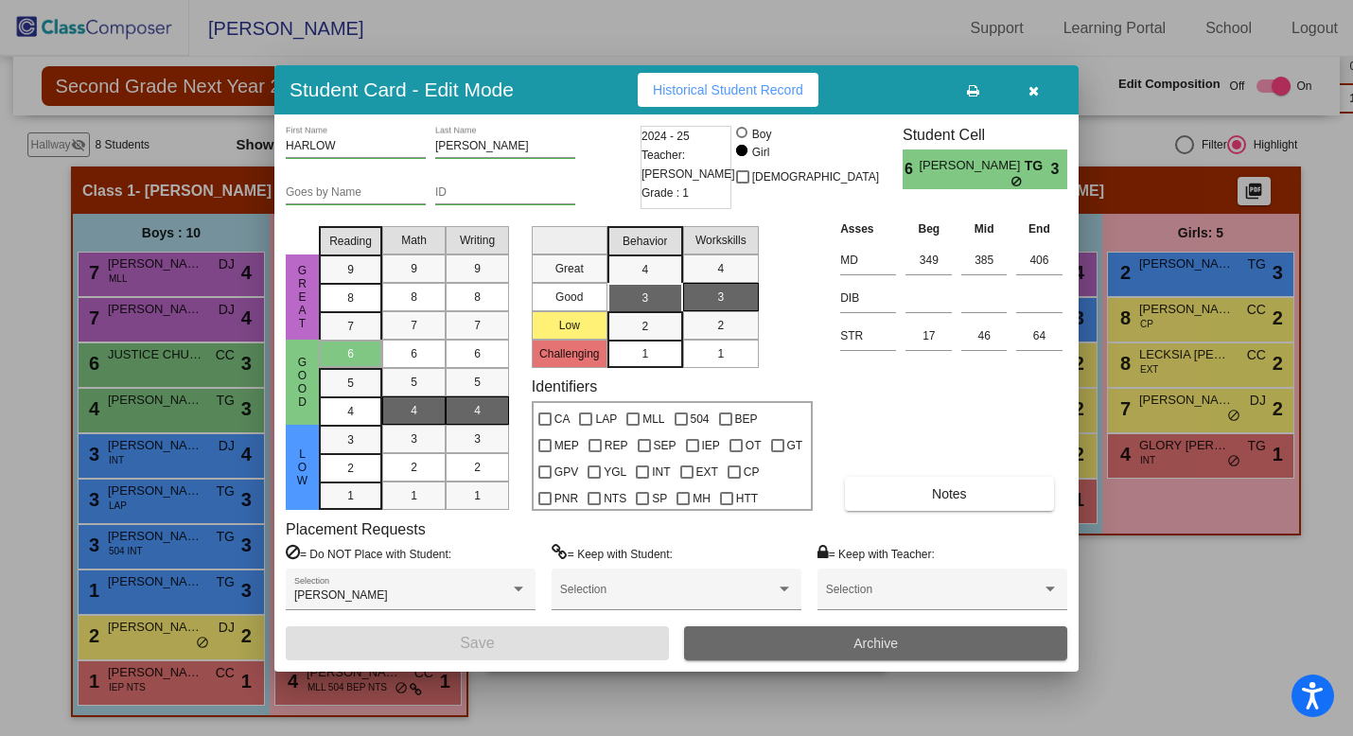
click at [840, 647] on button "Archive" at bounding box center [875, 643] width 383 height 34
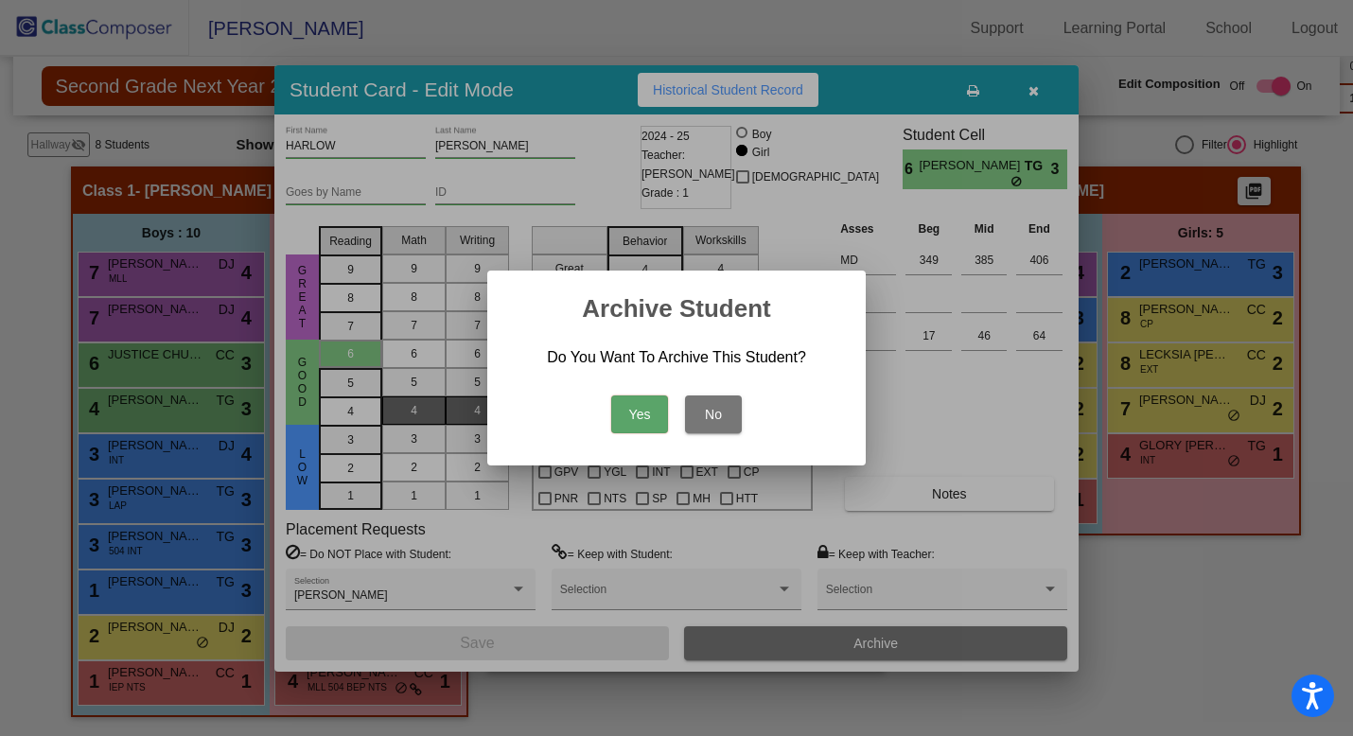
click at [645, 422] on button "Yes" at bounding box center [639, 414] width 57 height 38
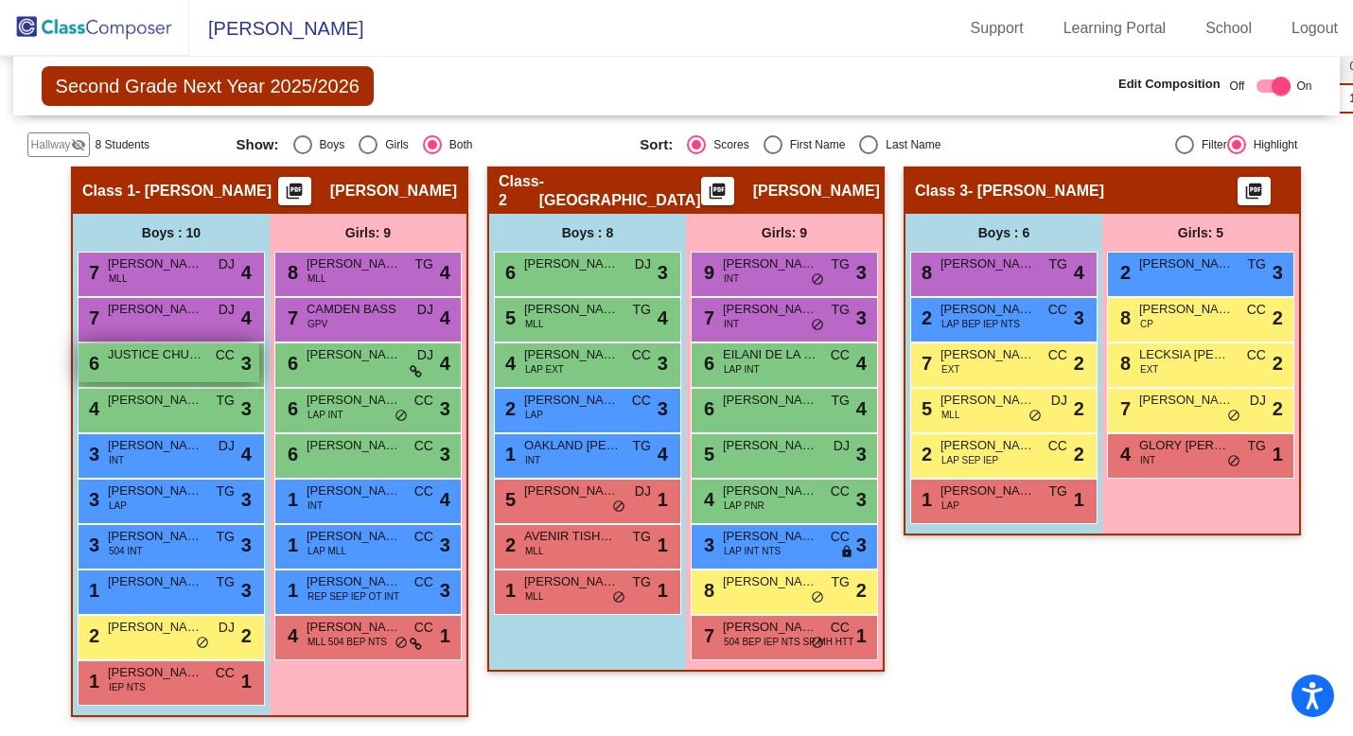
click at [162, 352] on span "JUSTICE CHUCKULNASKIT" at bounding box center [155, 354] width 95 height 19
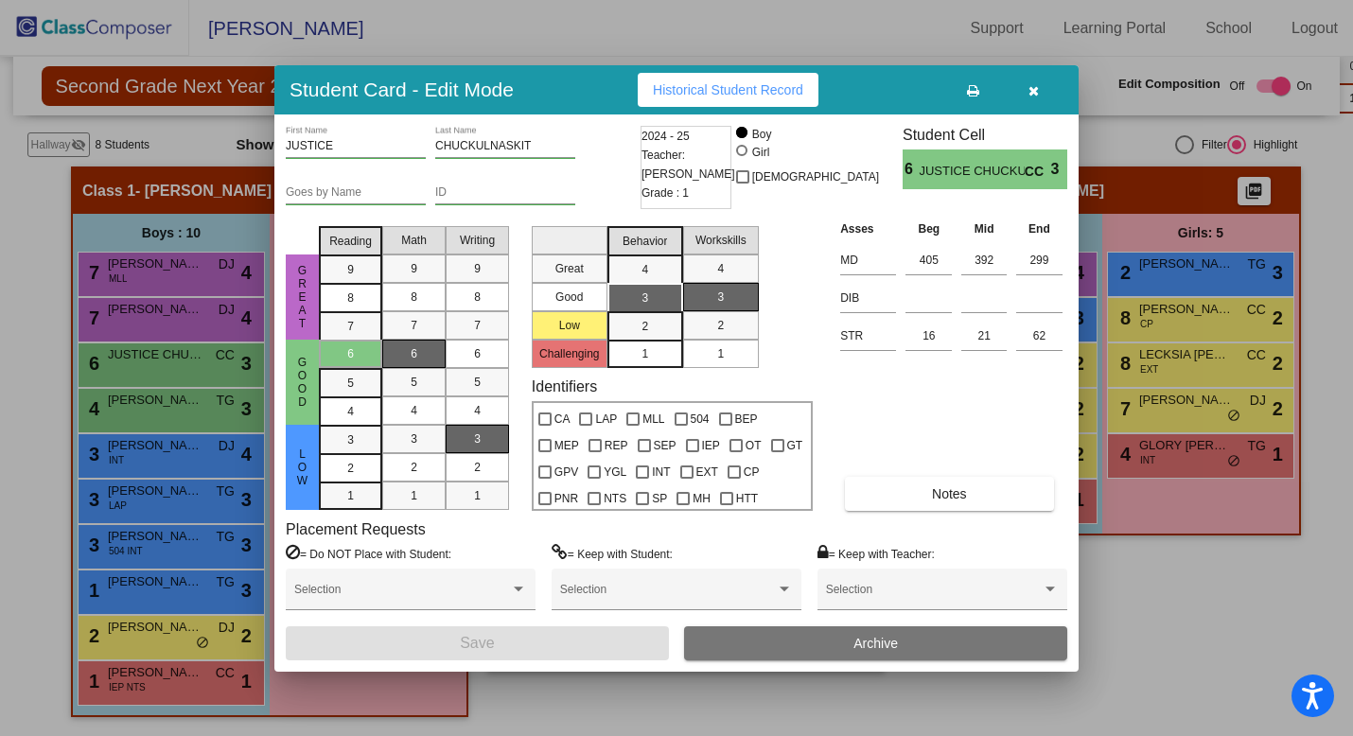
click at [941, 654] on button "Archive" at bounding box center [875, 643] width 383 height 34
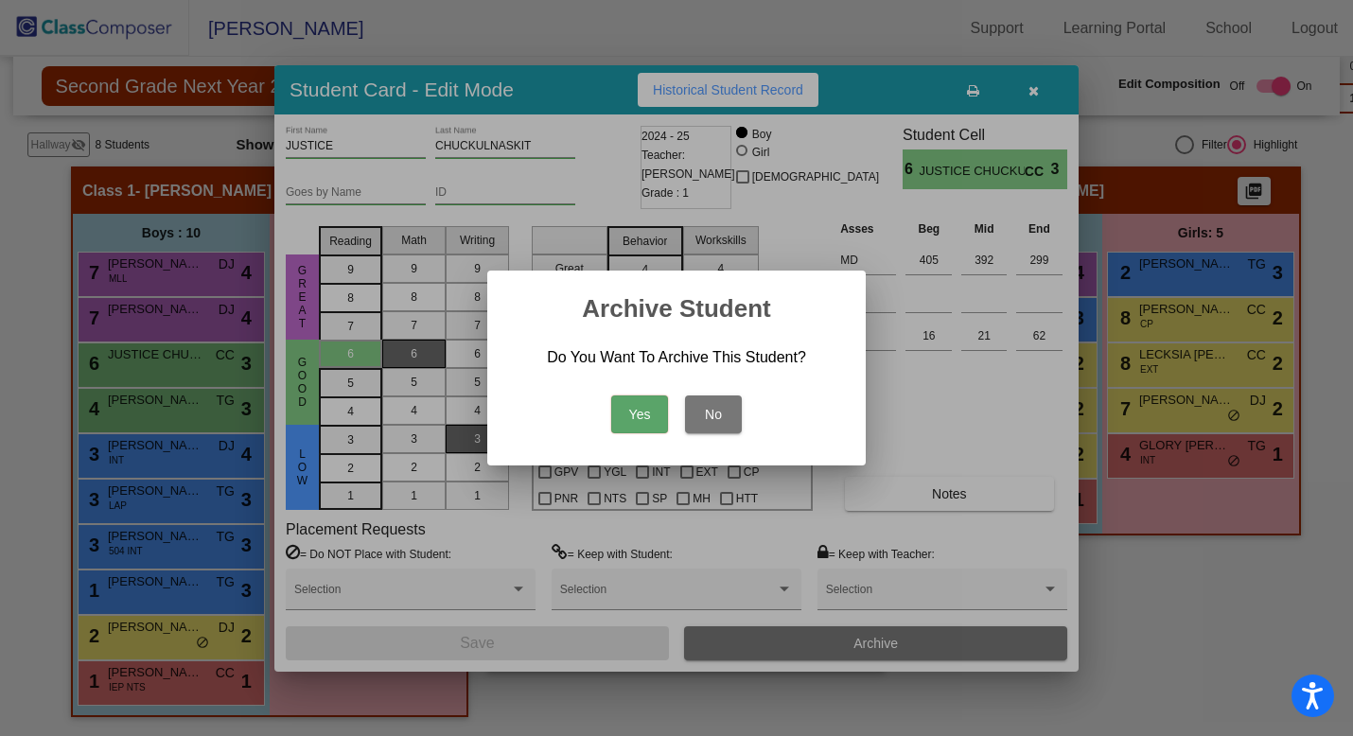
click at [645, 411] on button "Yes" at bounding box center [639, 414] width 57 height 38
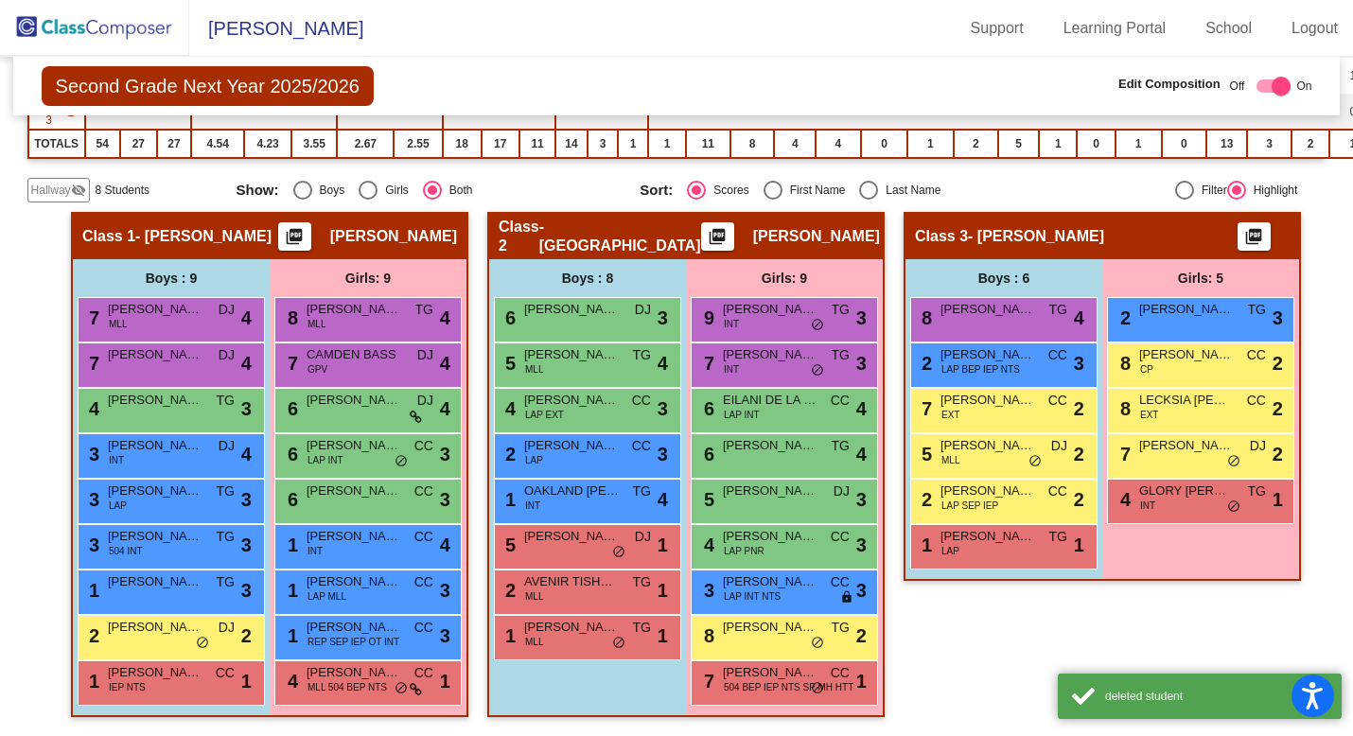
scroll to position [338, 0]
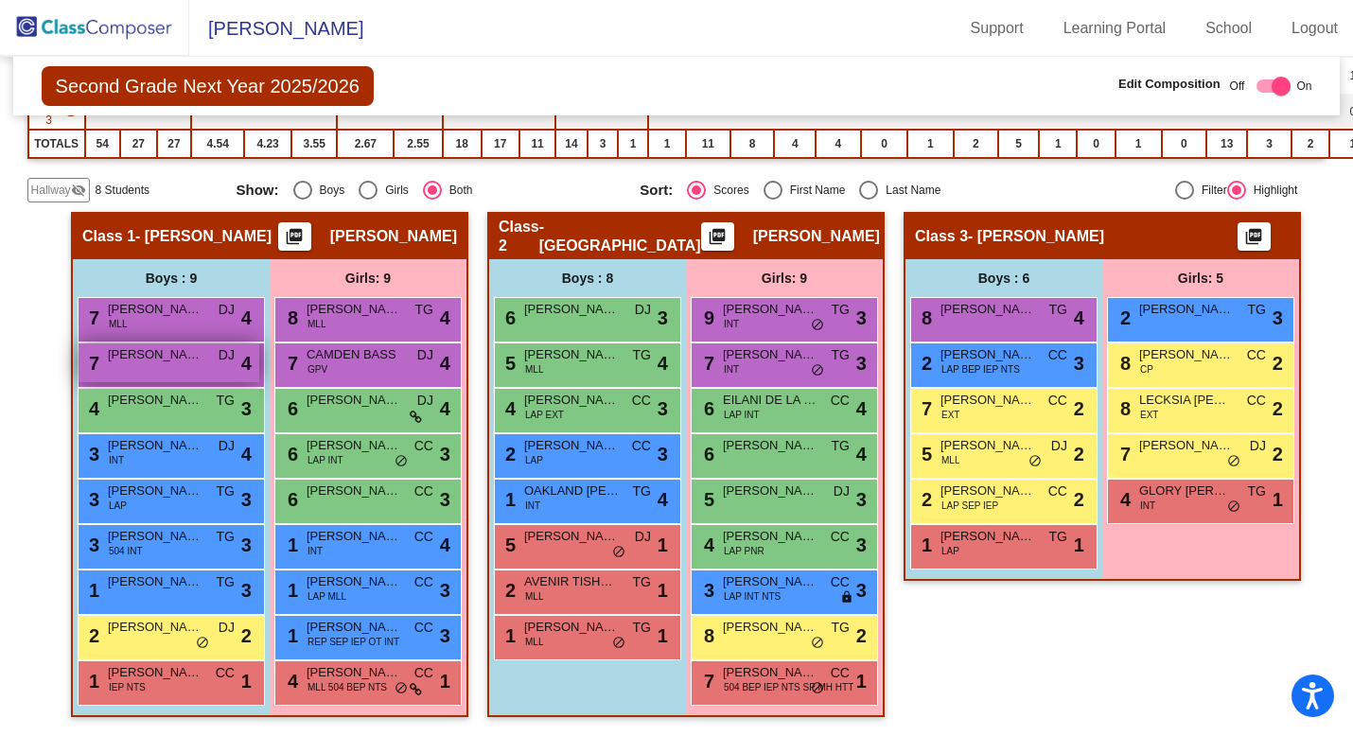
click at [176, 350] on span "[PERSON_NAME]" at bounding box center [155, 354] width 95 height 19
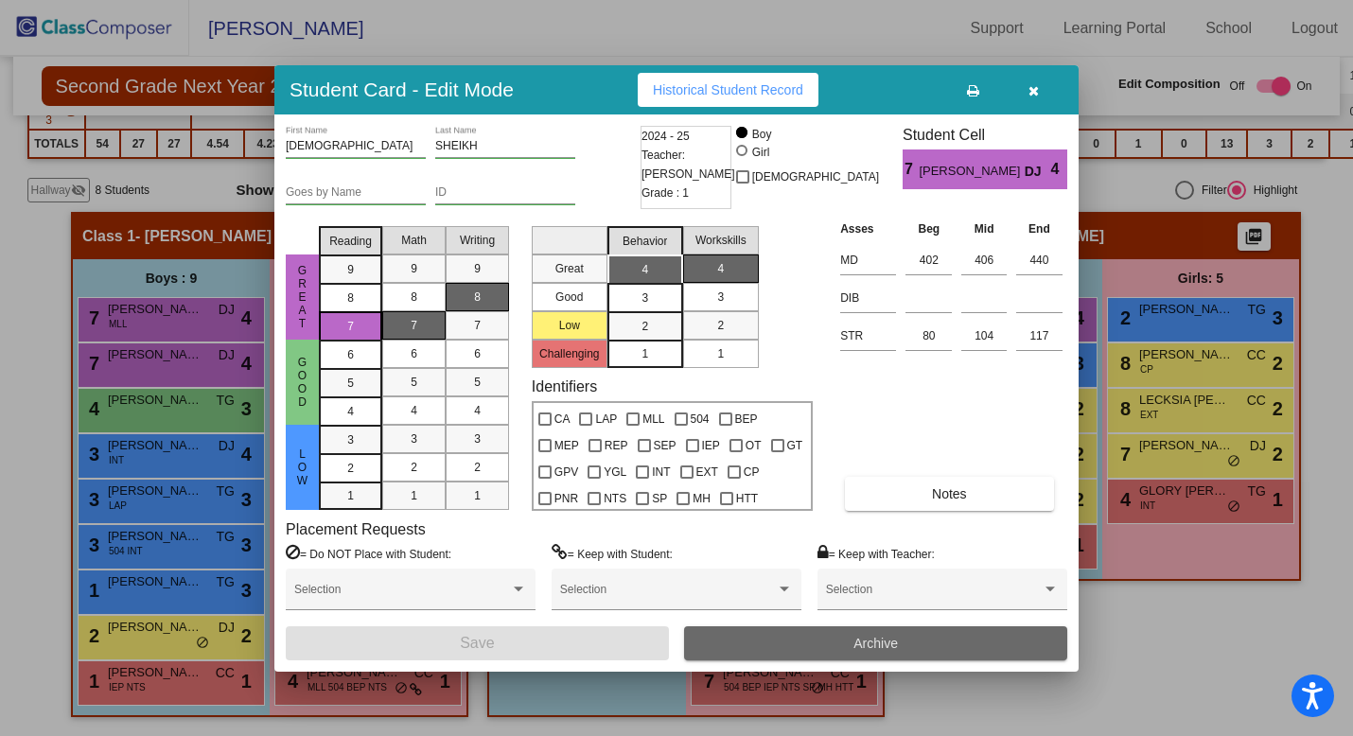
click at [877, 645] on span "Archive" at bounding box center [875, 643] width 44 height 15
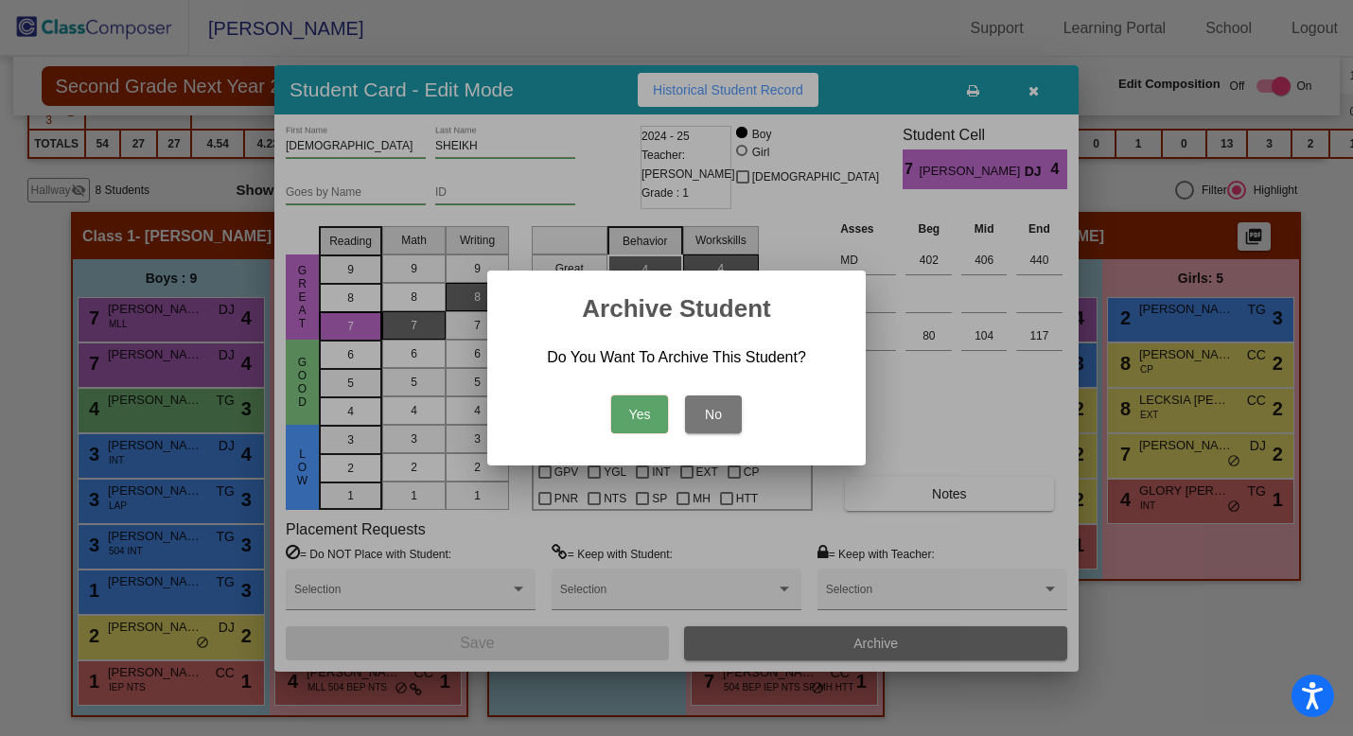
click at [637, 415] on button "Yes" at bounding box center [639, 414] width 57 height 38
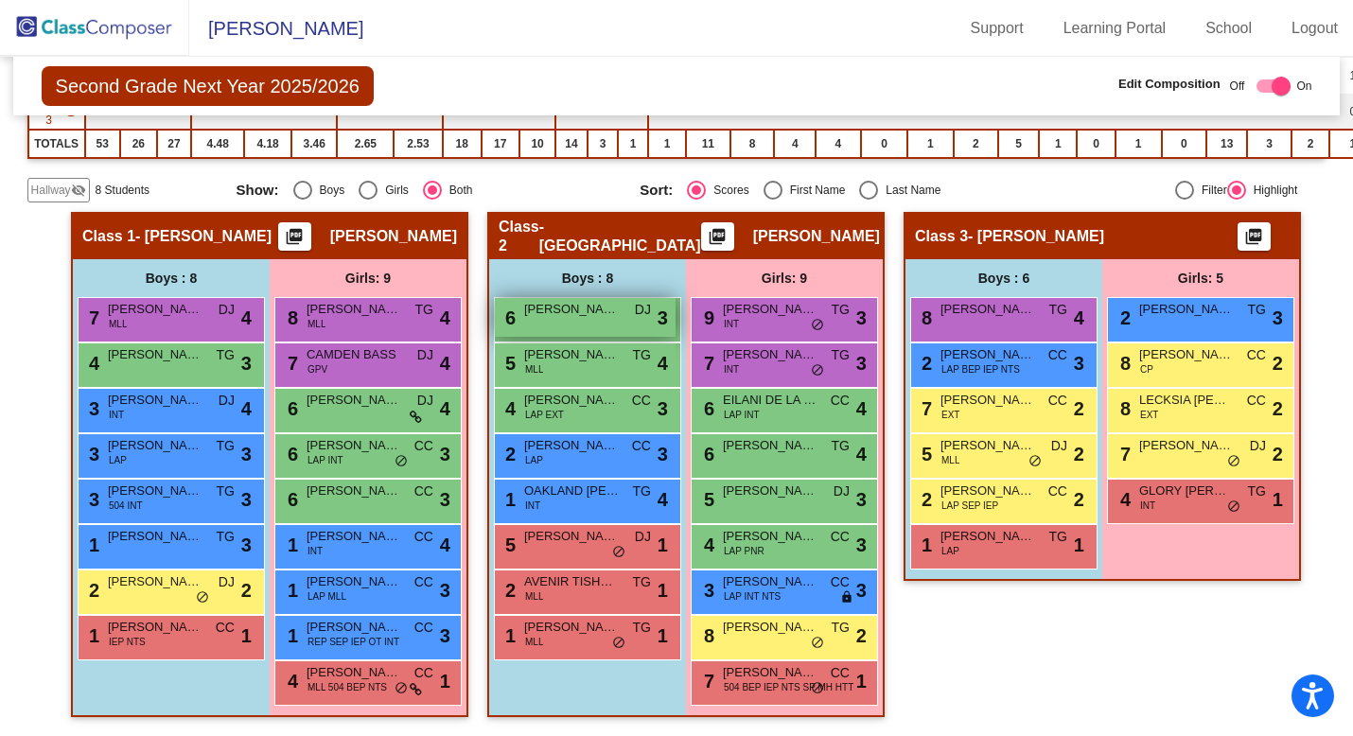
click at [599, 308] on div "6 [PERSON_NAME] lock do_not_disturb_alt 3" at bounding box center [585, 317] width 181 height 39
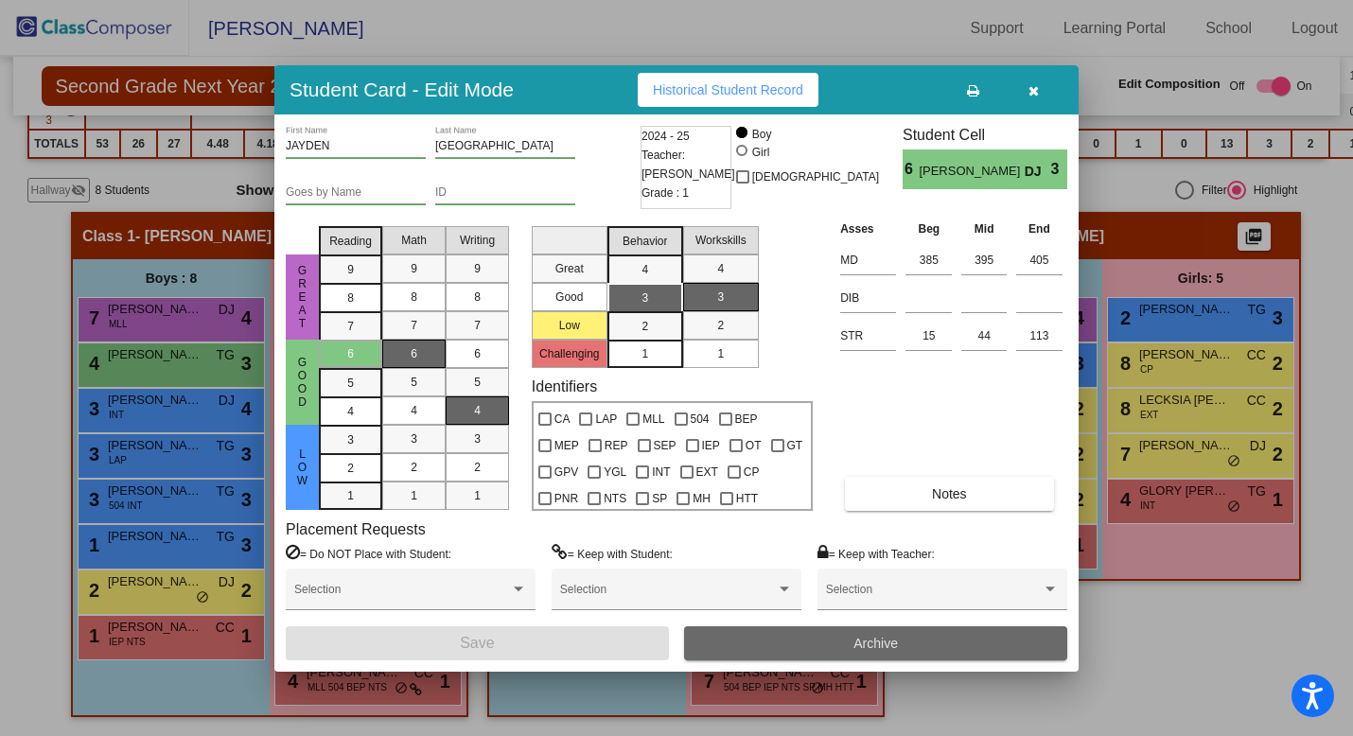
click at [874, 650] on span "Archive" at bounding box center [875, 643] width 44 height 15
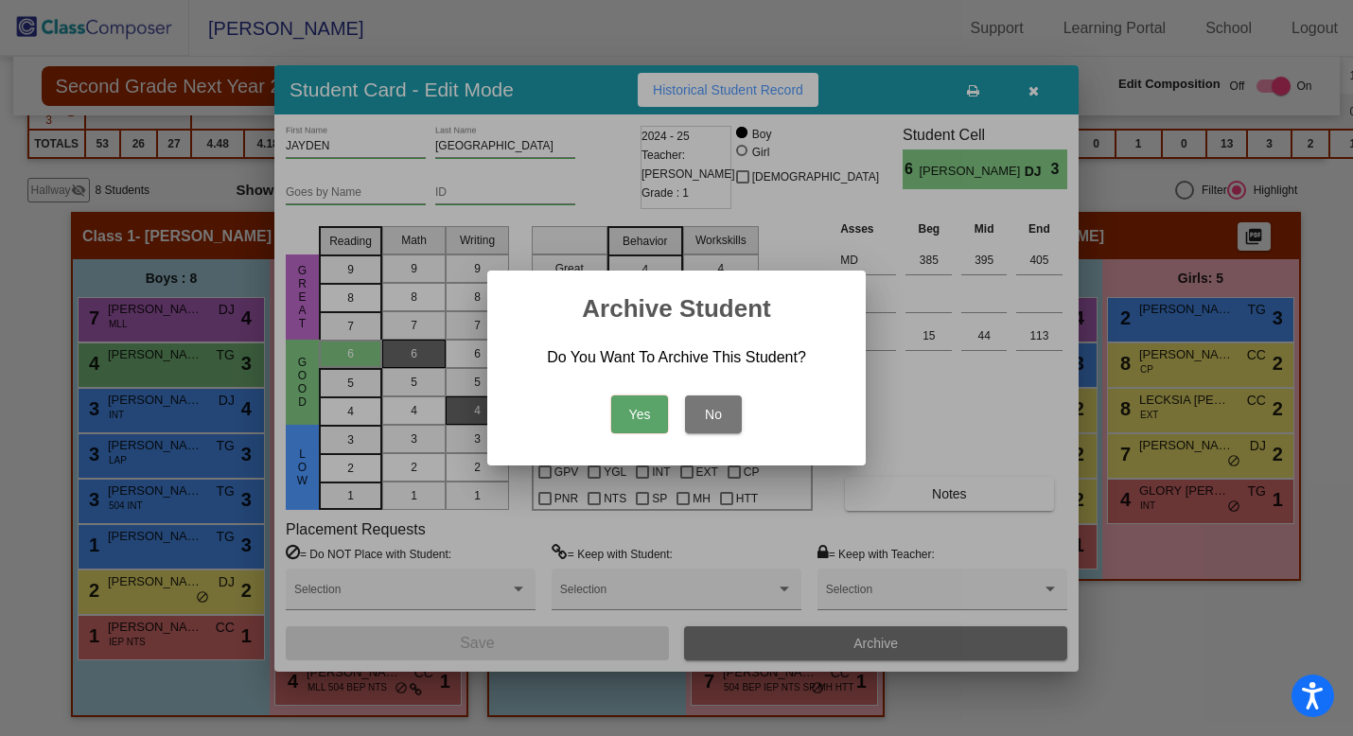
click at [641, 409] on button "Yes" at bounding box center [639, 414] width 57 height 38
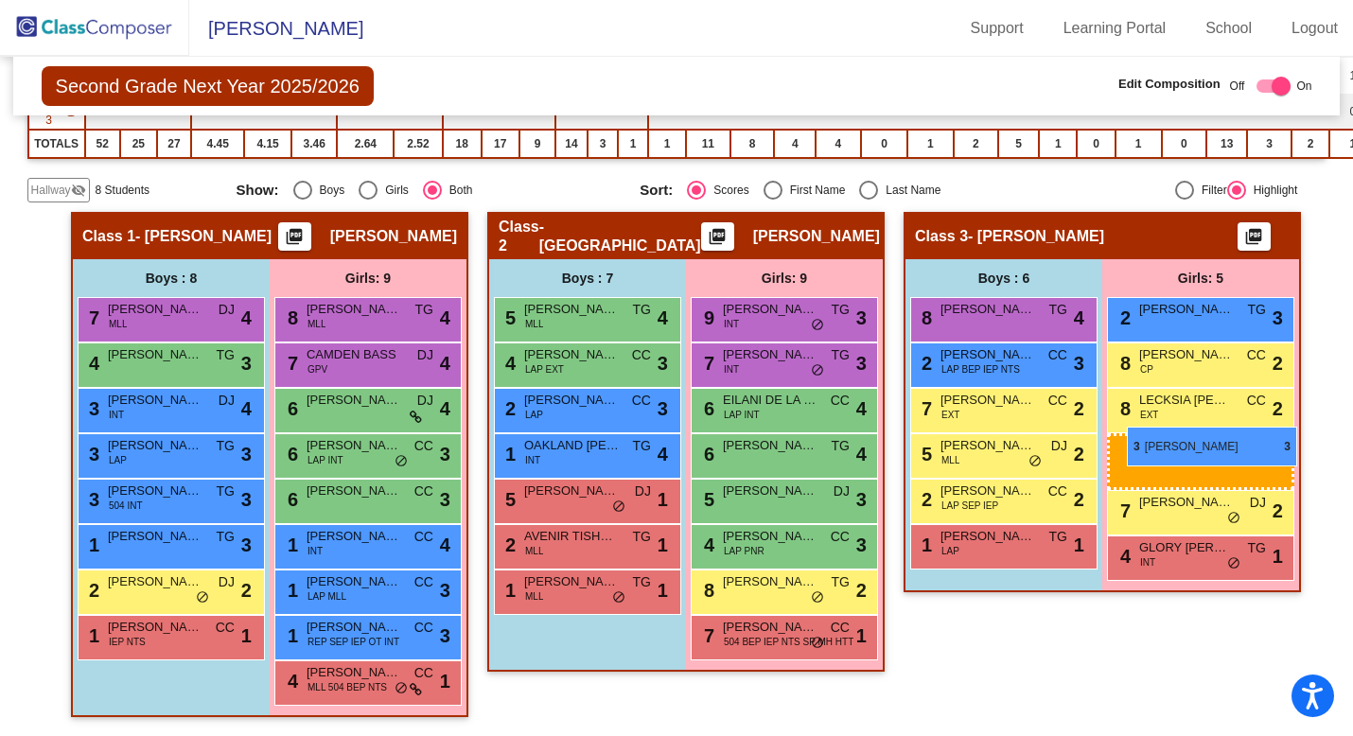
drag, startPoint x: 754, startPoint y: 582, endPoint x: 1122, endPoint y: 429, distance: 398.6
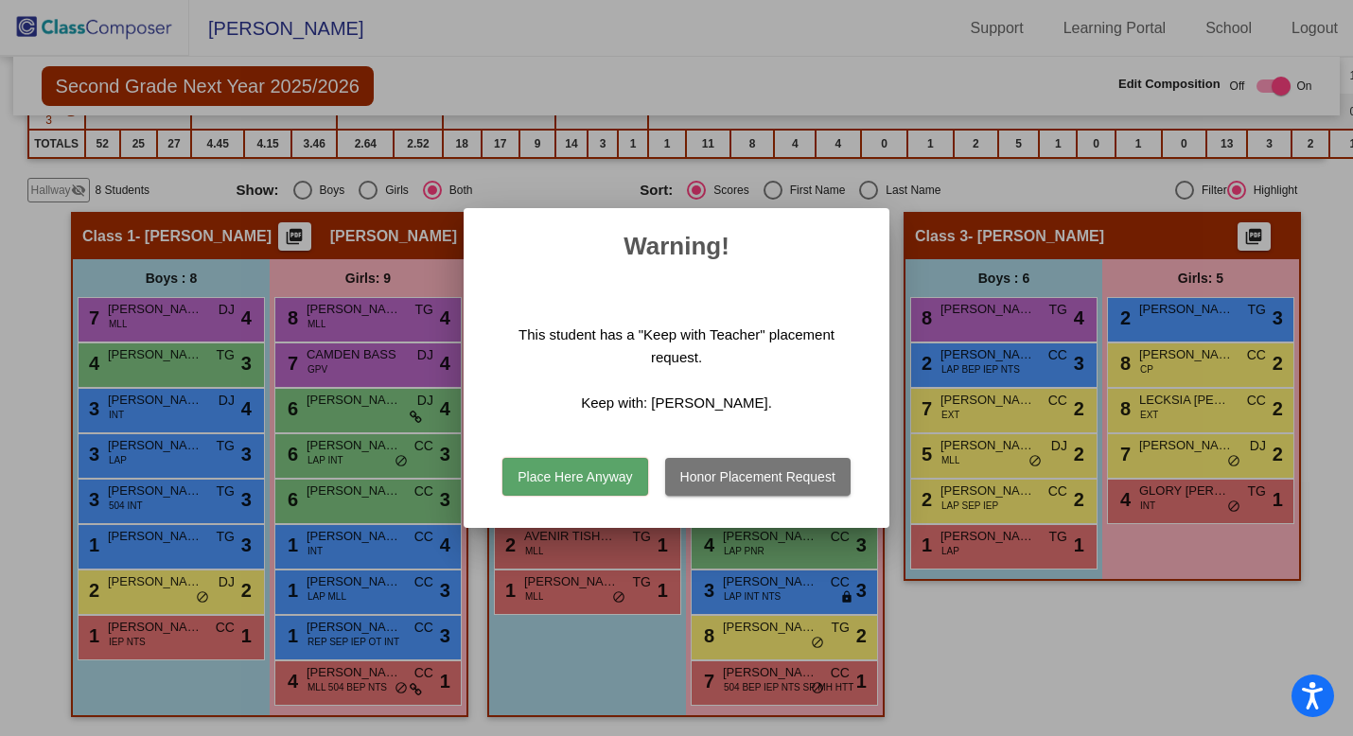
click at [610, 479] on button "Place Here Anyway" at bounding box center [574, 477] width 145 height 38
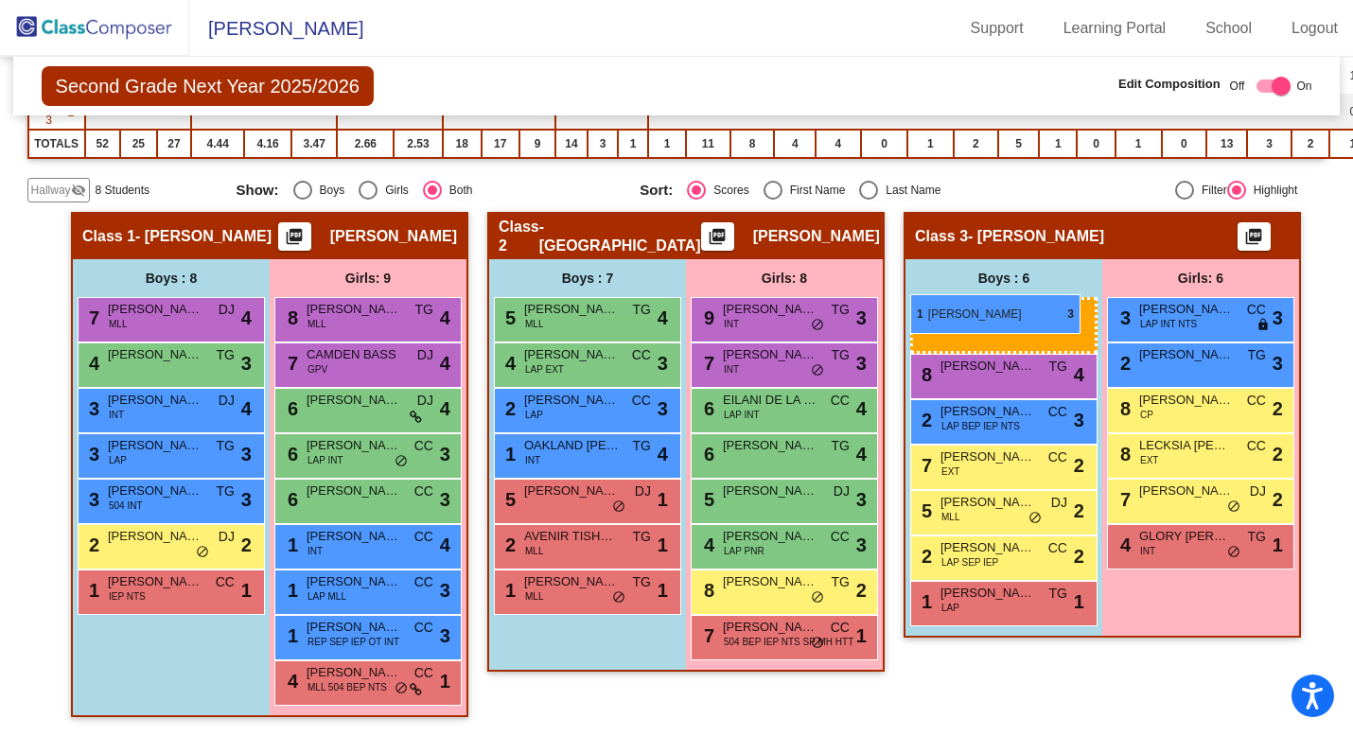
drag, startPoint x: 153, startPoint y: 527, endPoint x: 911, endPoint y: 294, distance: 792.6
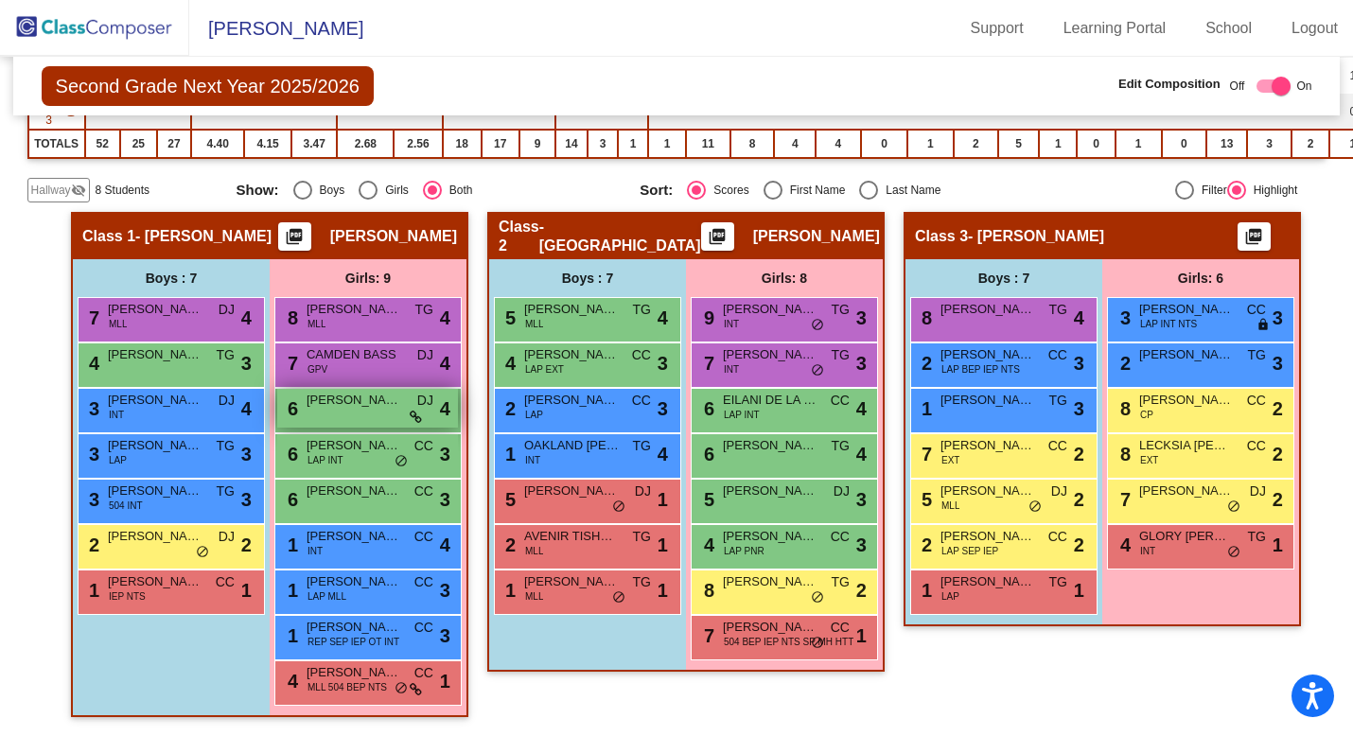
scroll to position [349, 0]
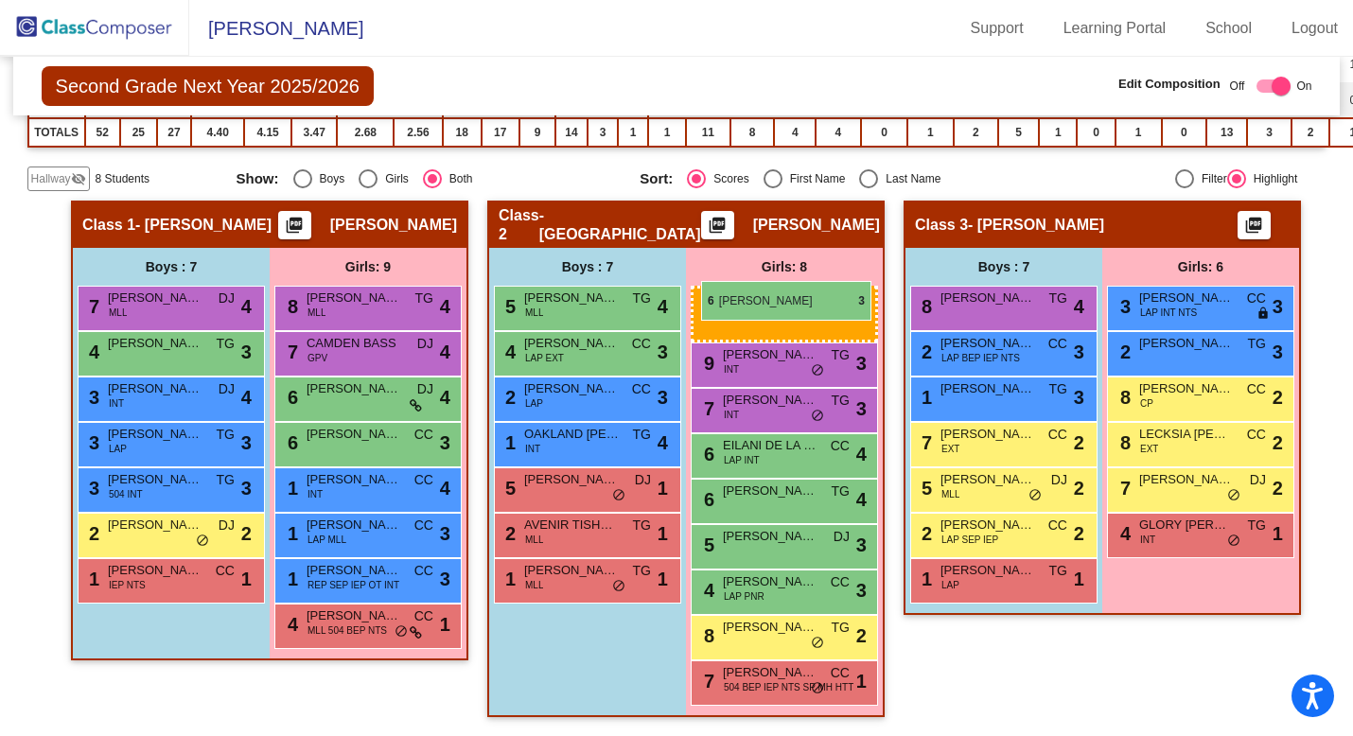
drag, startPoint x: 349, startPoint y: 446, endPoint x: 701, endPoint y: 280, distance: 389.3
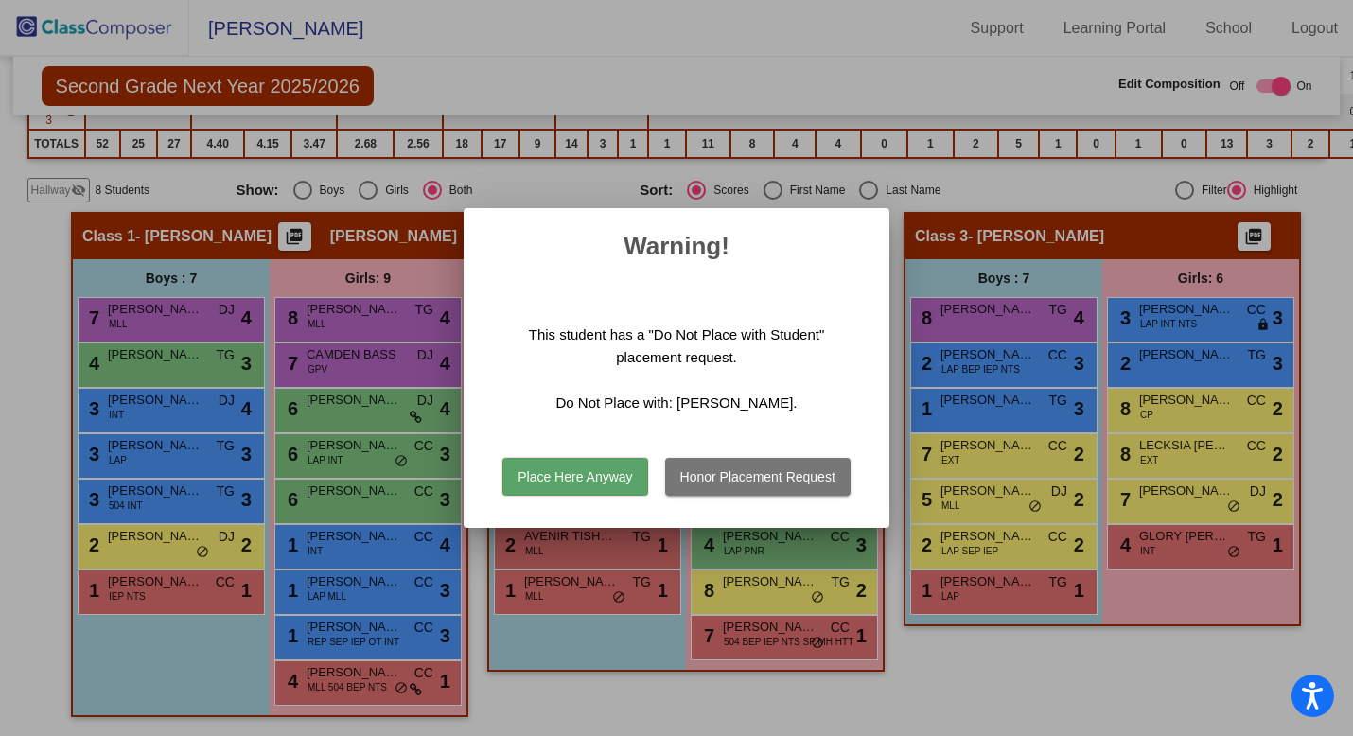
scroll to position [338, 0]
click at [585, 481] on button "Place Here Anyway" at bounding box center [574, 477] width 145 height 38
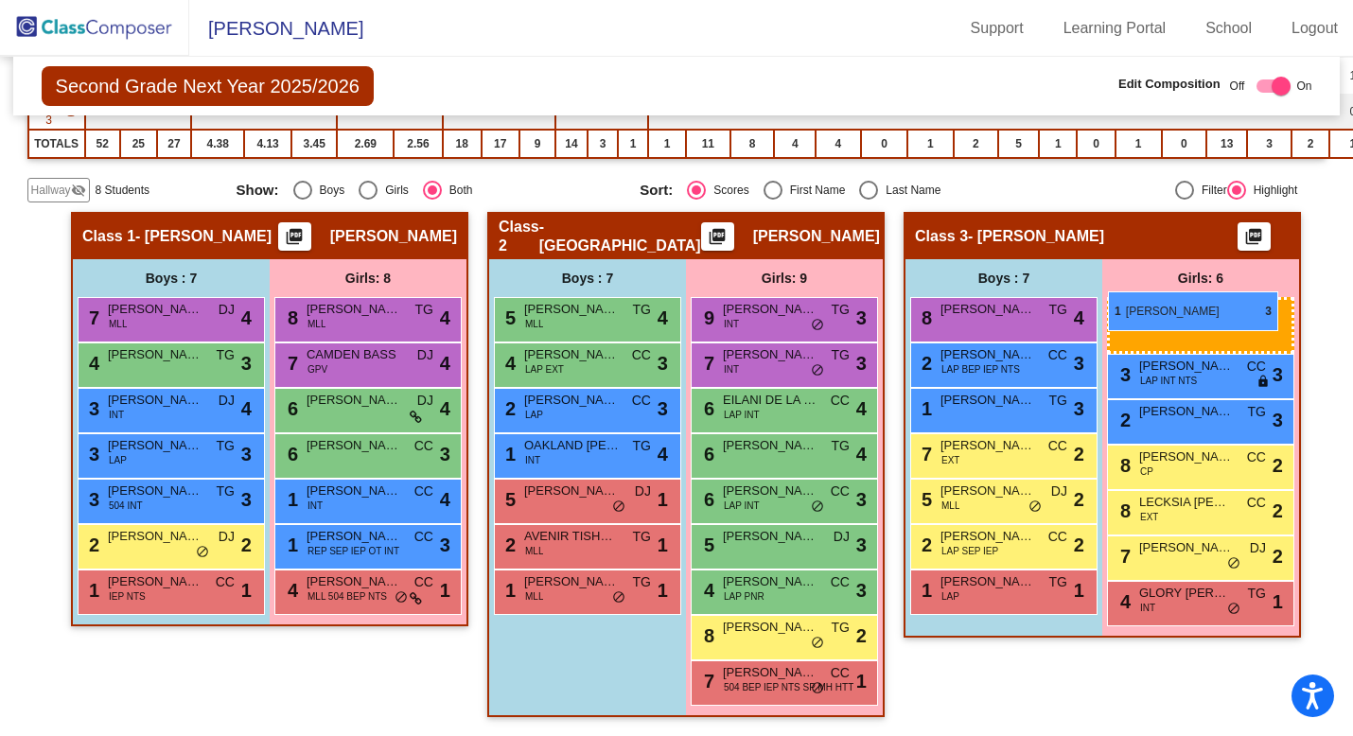
drag, startPoint x: 362, startPoint y: 533, endPoint x: 1108, endPoint y: 291, distance: 783.4
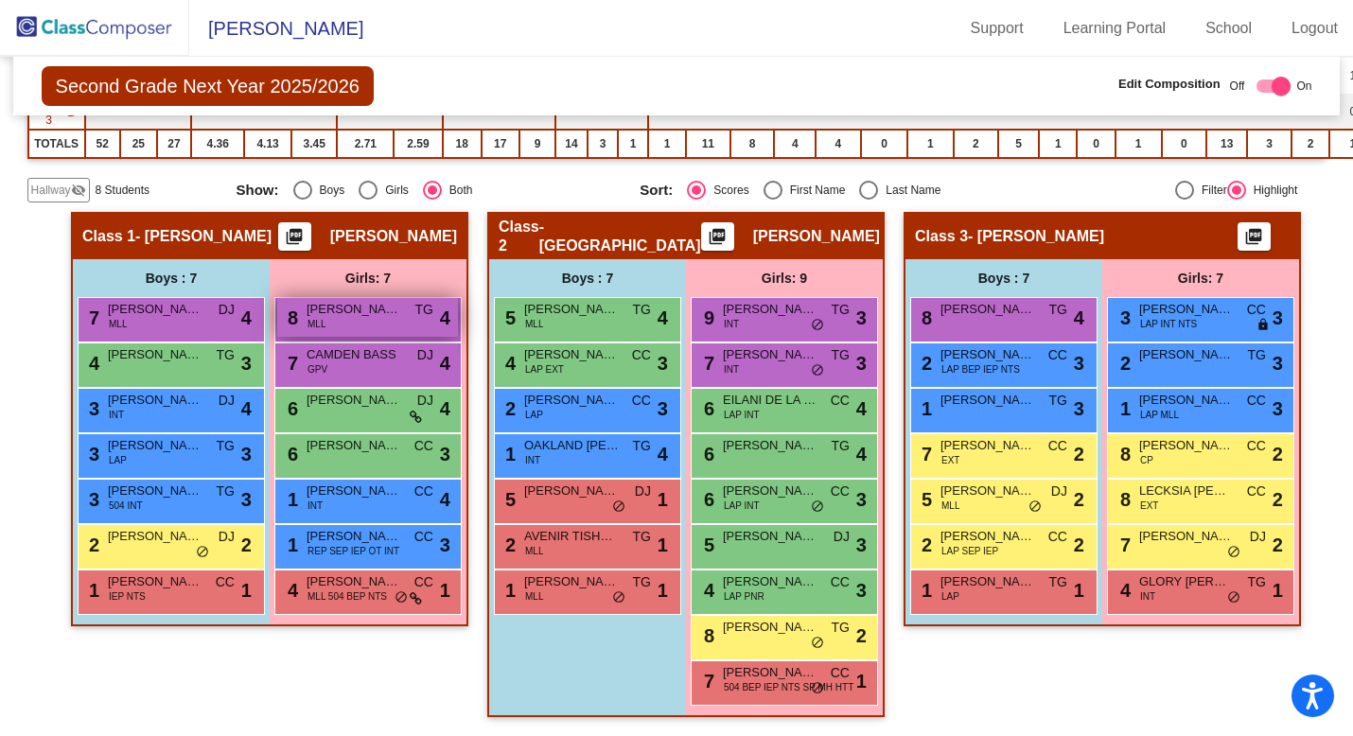
click at [348, 318] on div "8 [PERSON_NAME] MLL TG lock do_not_disturb_alt 4" at bounding box center [367, 317] width 181 height 39
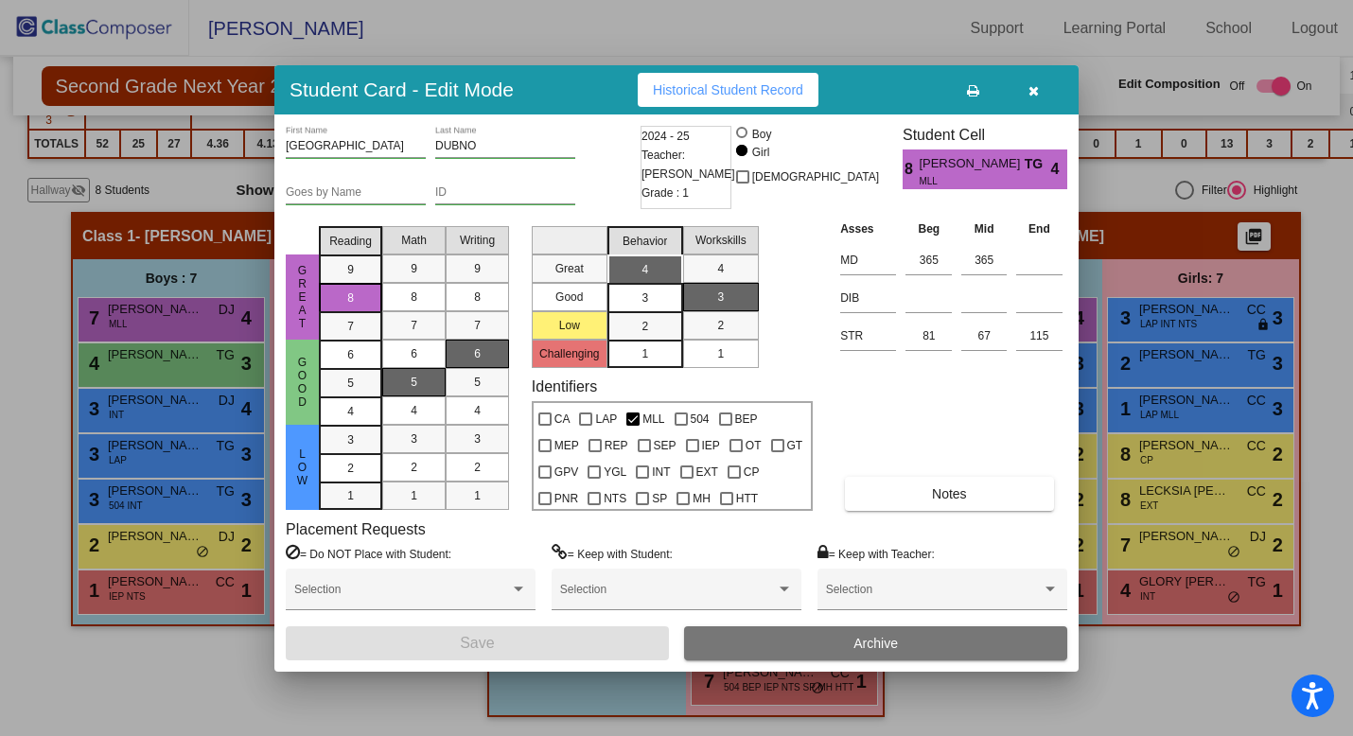
click at [816, 640] on button "Archive" at bounding box center [875, 643] width 383 height 34
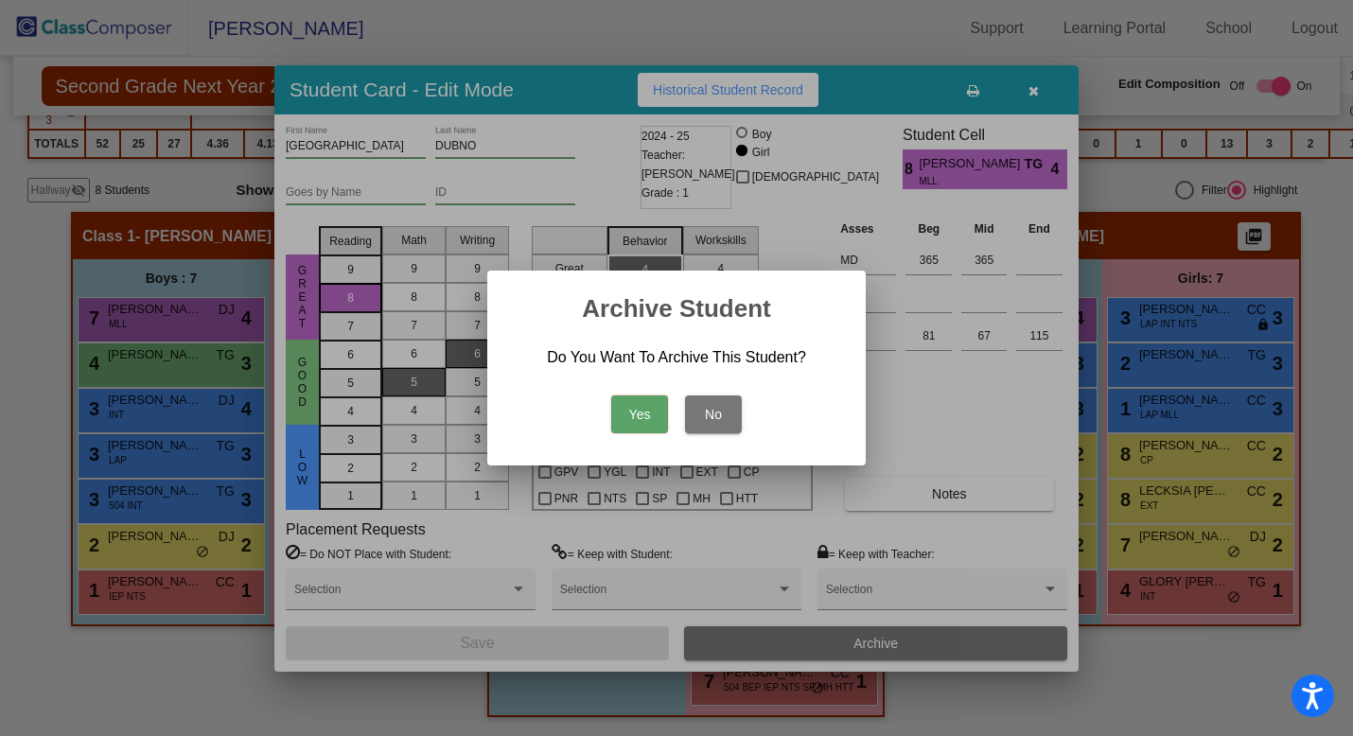
click at [642, 413] on button "Yes" at bounding box center [639, 414] width 57 height 38
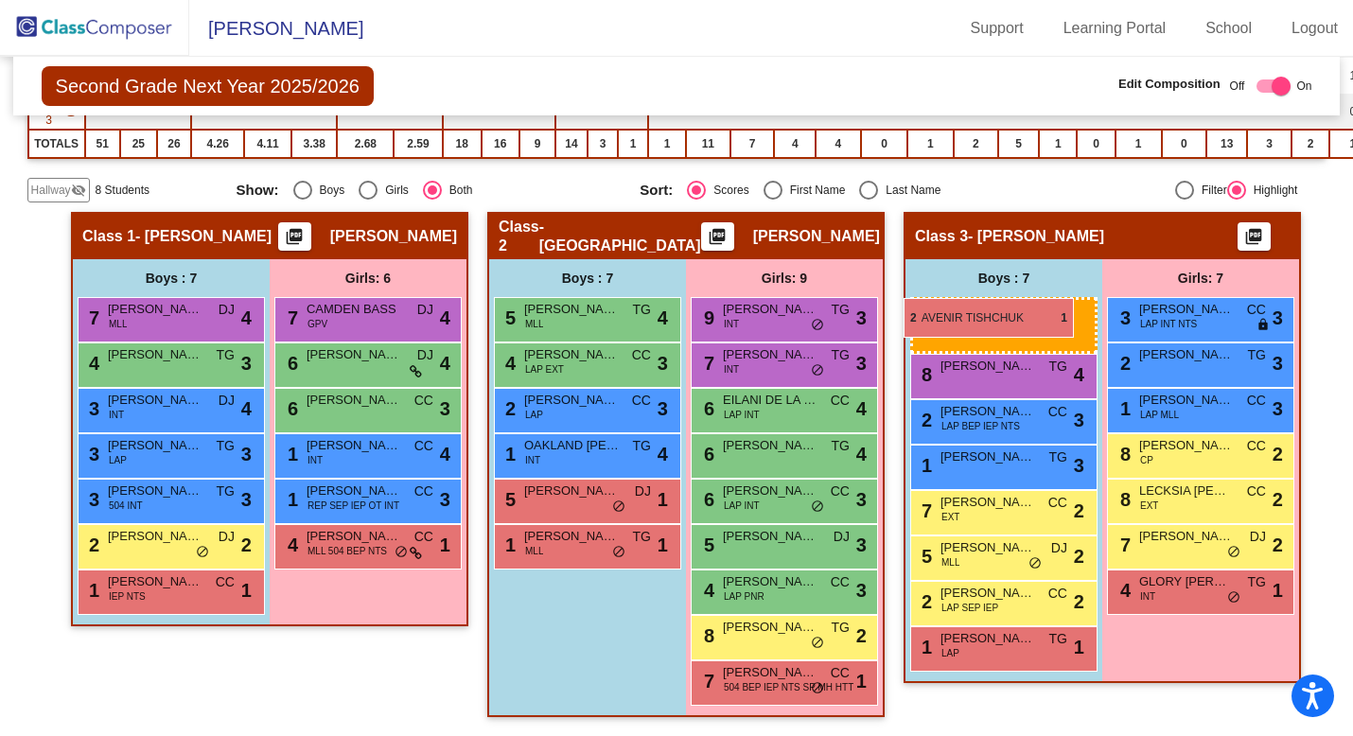
drag, startPoint x: 572, startPoint y: 543, endPoint x: 903, endPoint y: 297, distance: 412.4
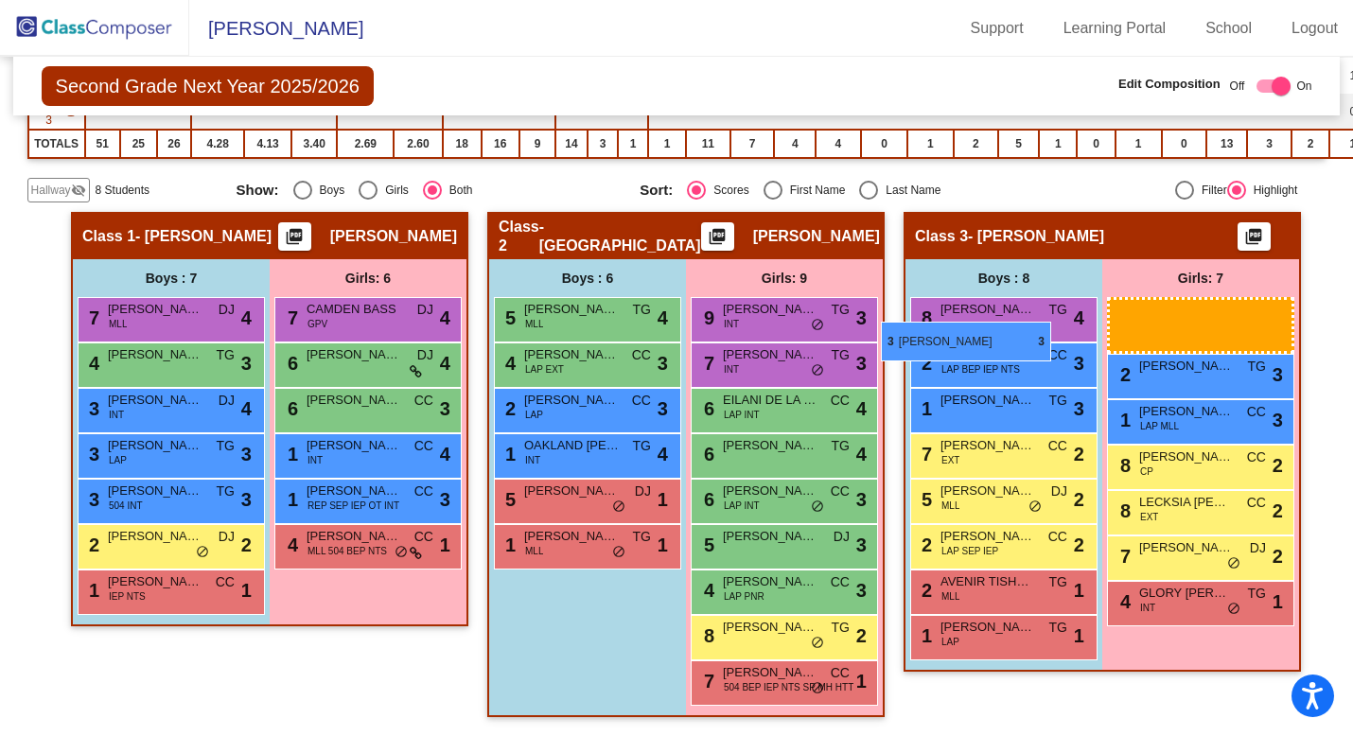
scroll to position [394, 0]
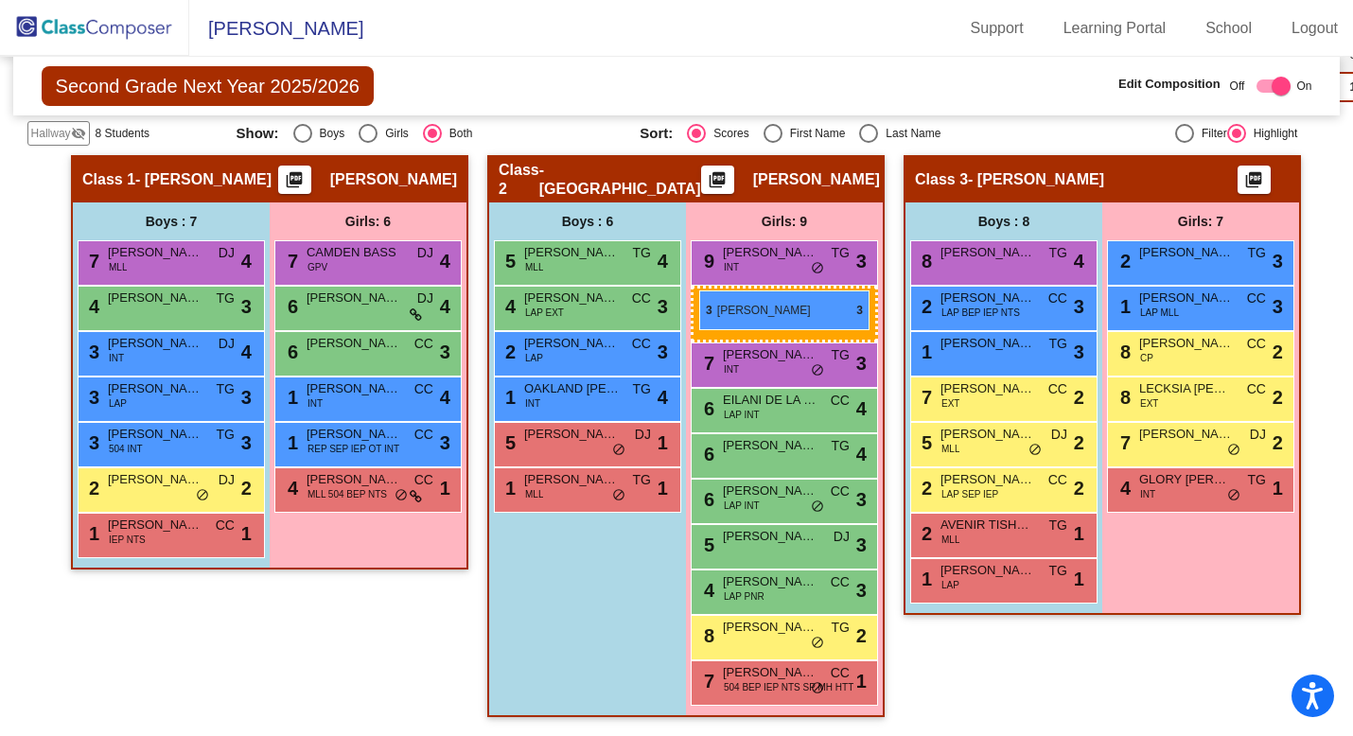
drag, startPoint x: 1205, startPoint y: 312, endPoint x: 699, endPoint y: 290, distance: 506.5
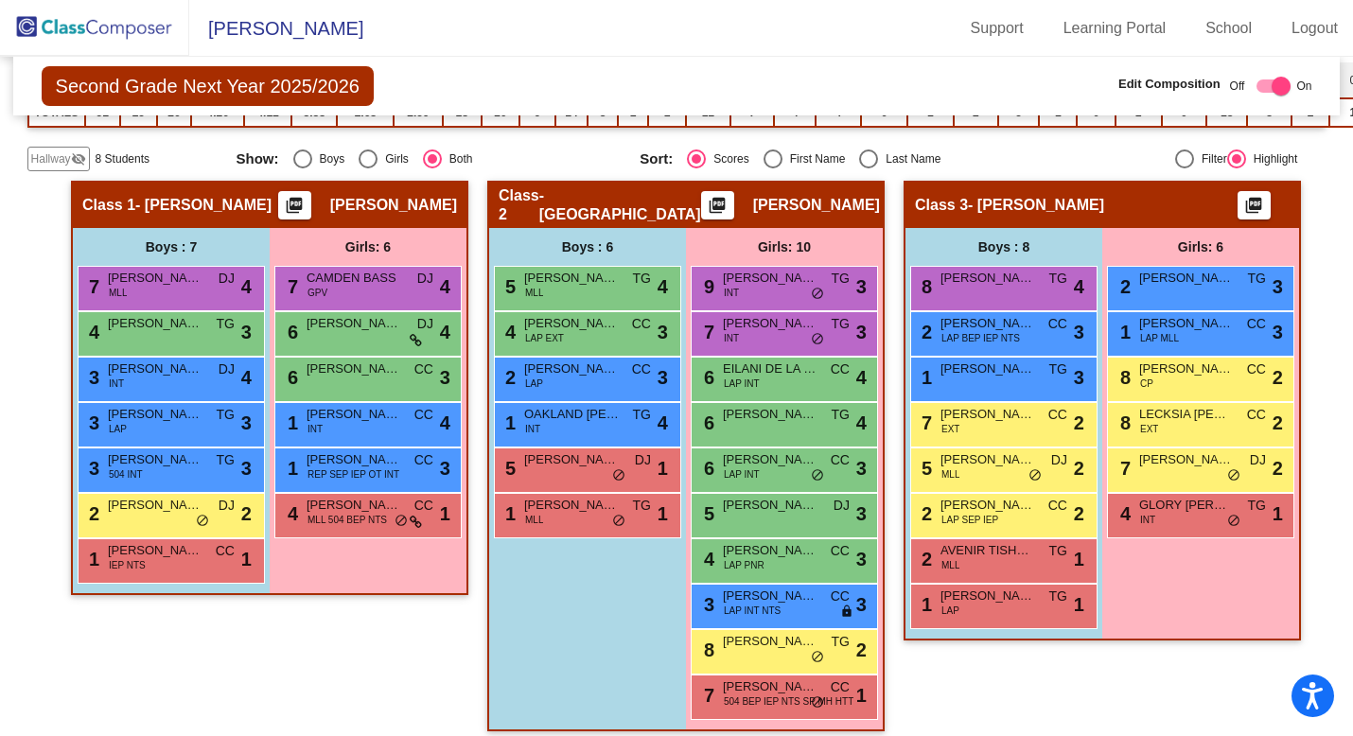
scroll to position [382, 0]
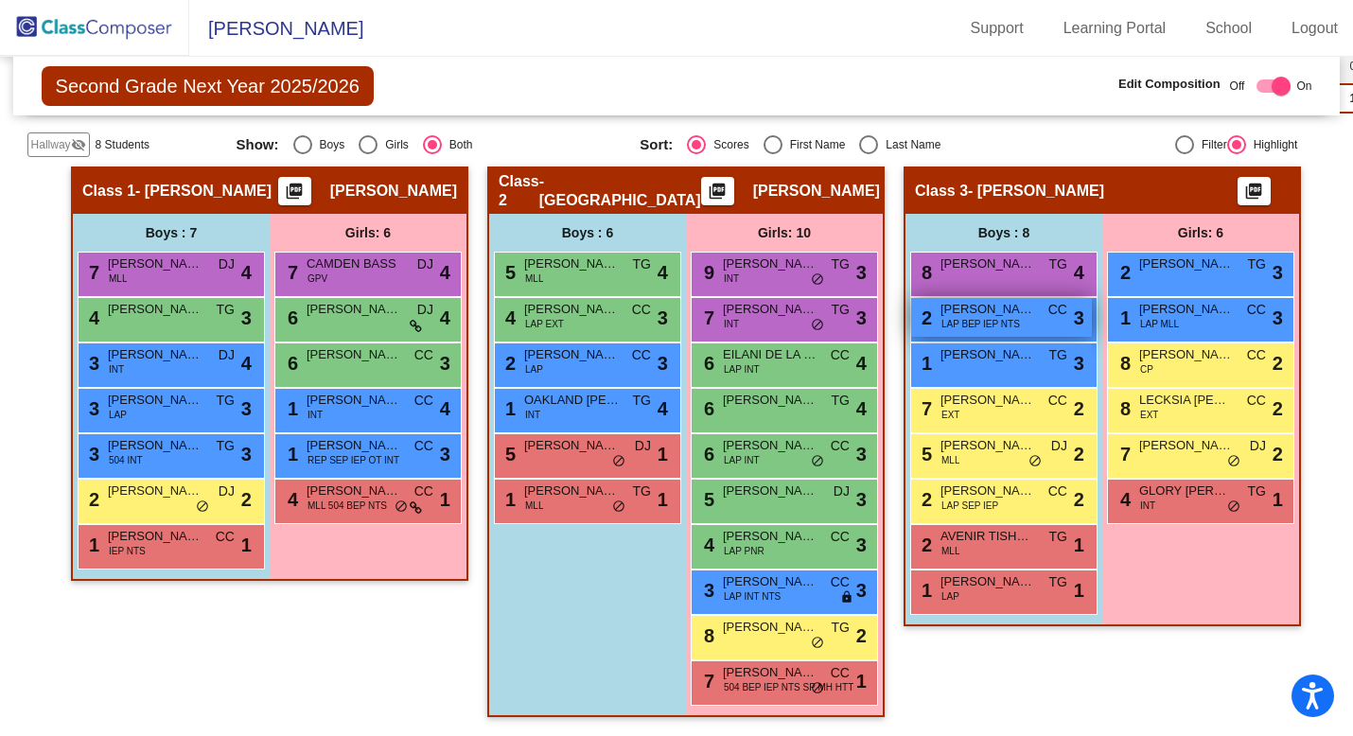
click at [989, 317] on span "LAP BEP IEP NTS" at bounding box center [980, 324] width 79 height 14
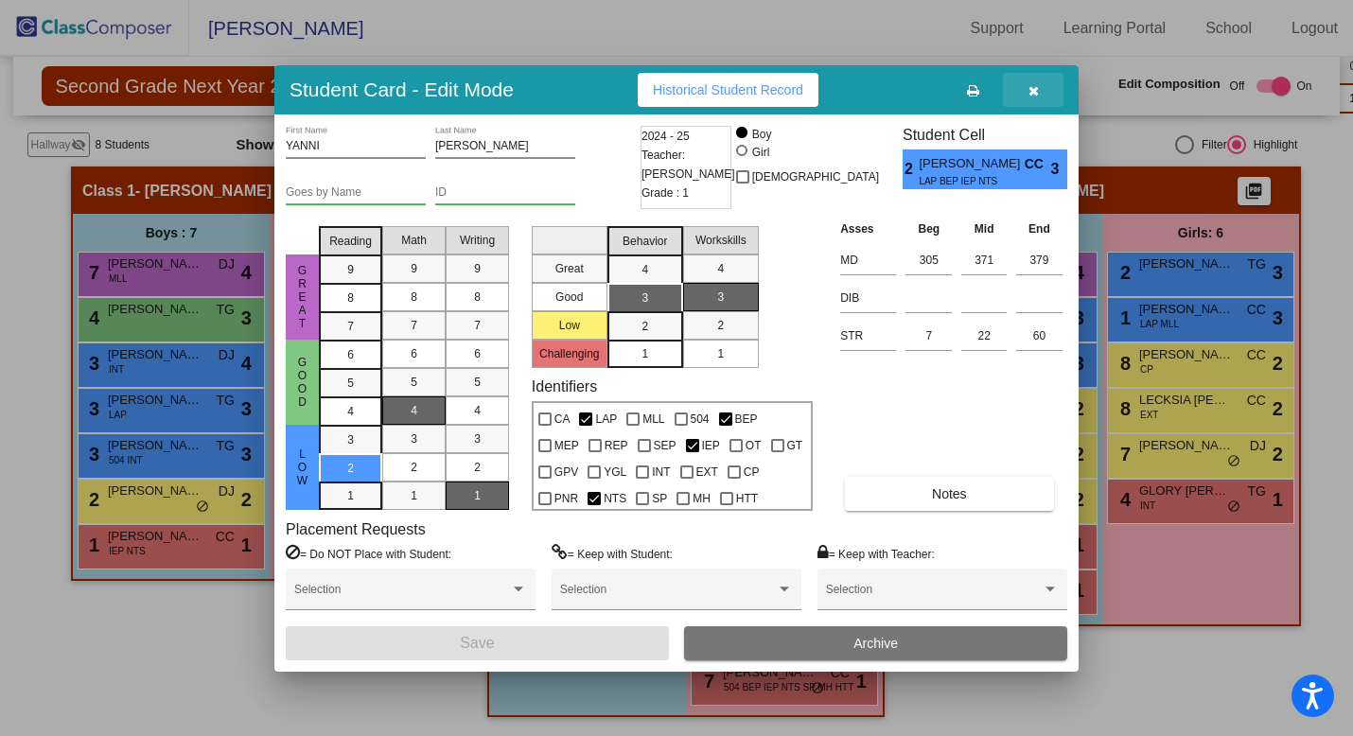
click at [1028, 91] on icon "button" at bounding box center [1033, 90] width 10 height 13
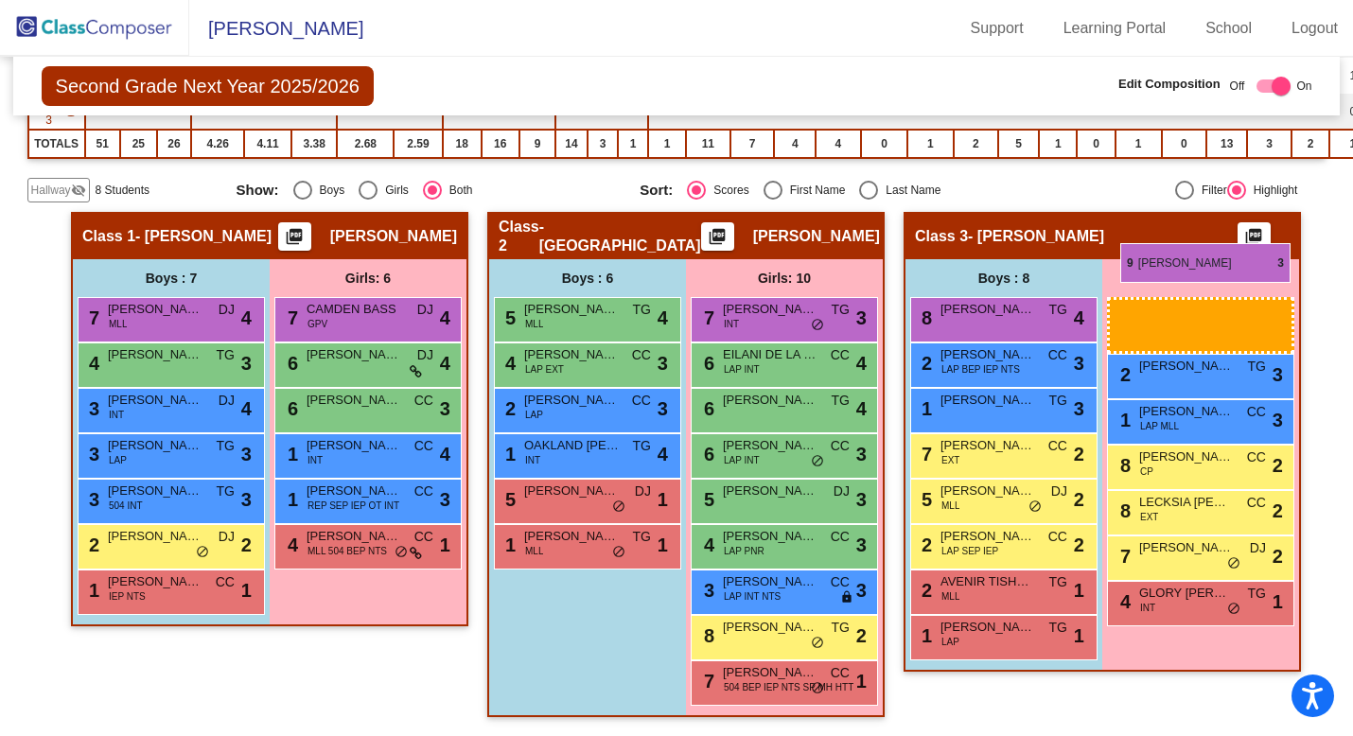
scroll to position [338, 0]
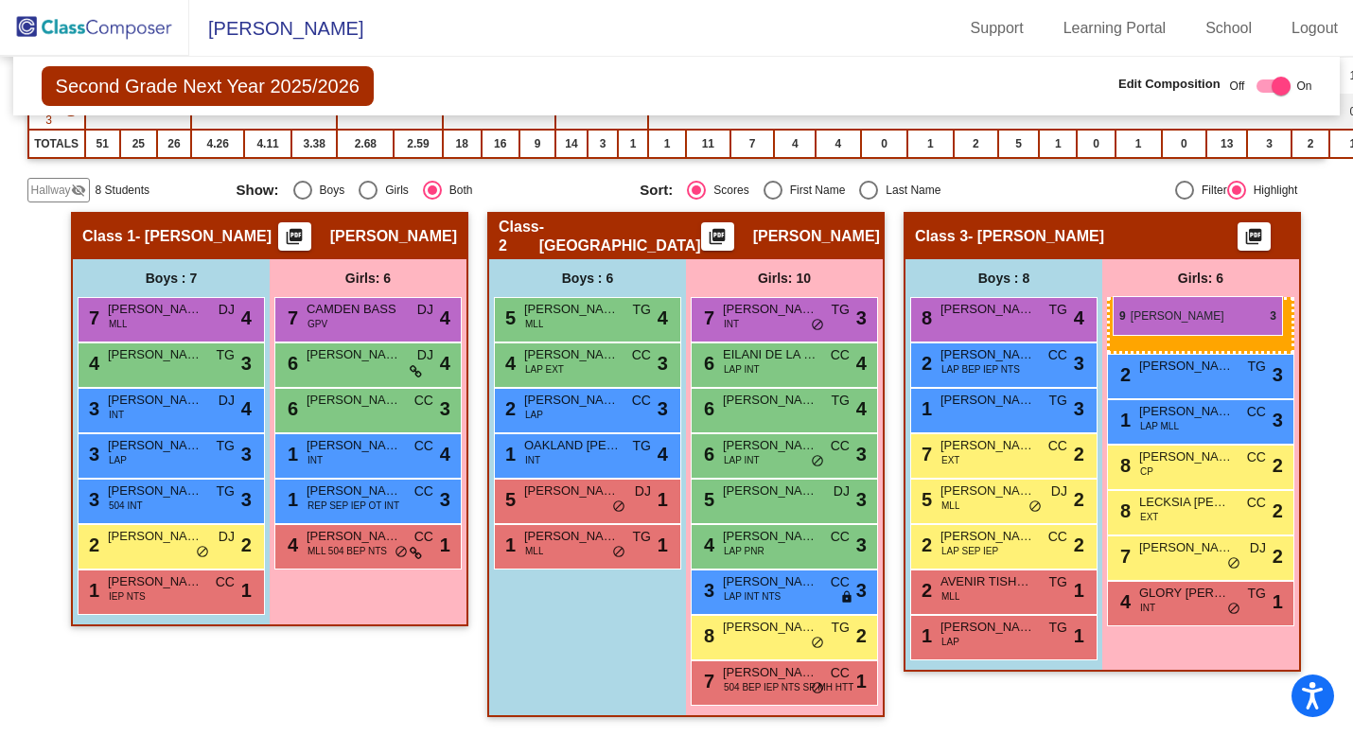
drag, startPoint x: 762, startPoint y: 264, endPoint x: 1112, endPoint y: 295, distance: 351.4
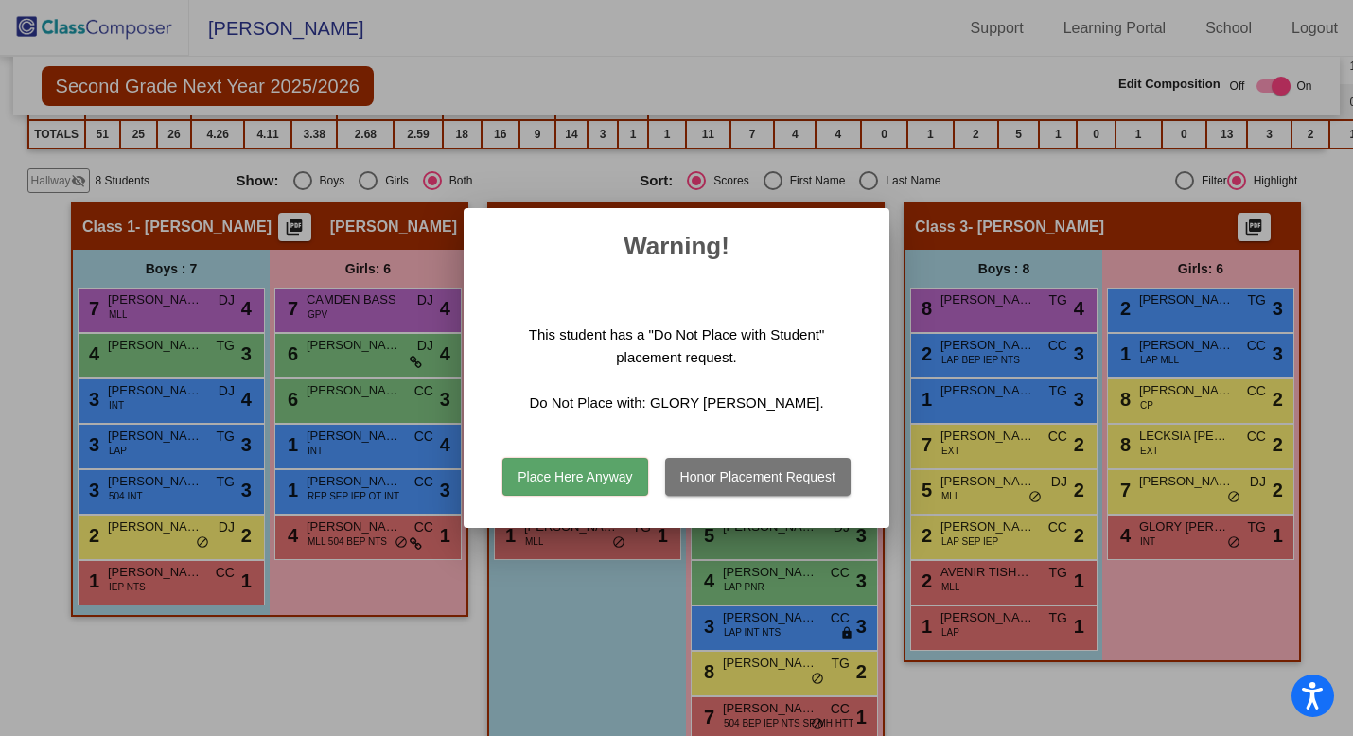
scroll to position [382, 0]
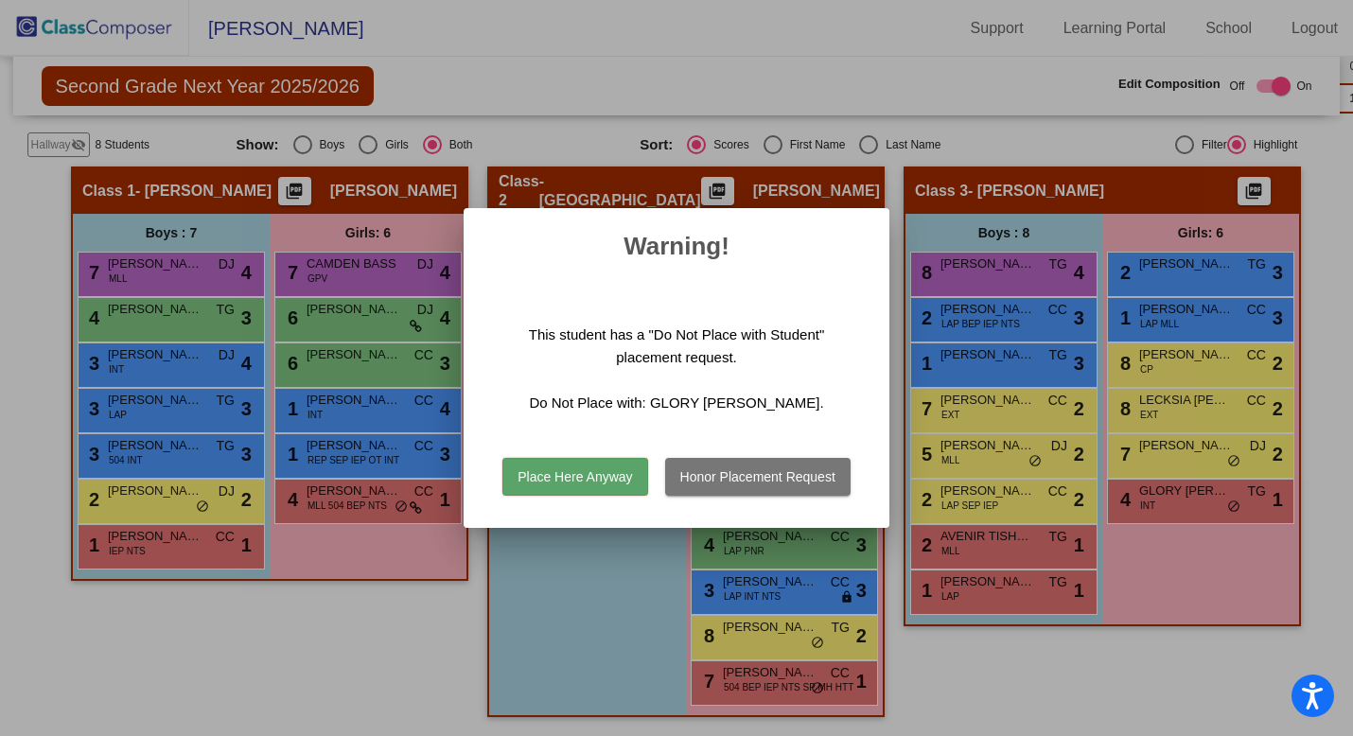
click at [1024, 670] on div at bounding box center [676, 368] width 1353 height 736
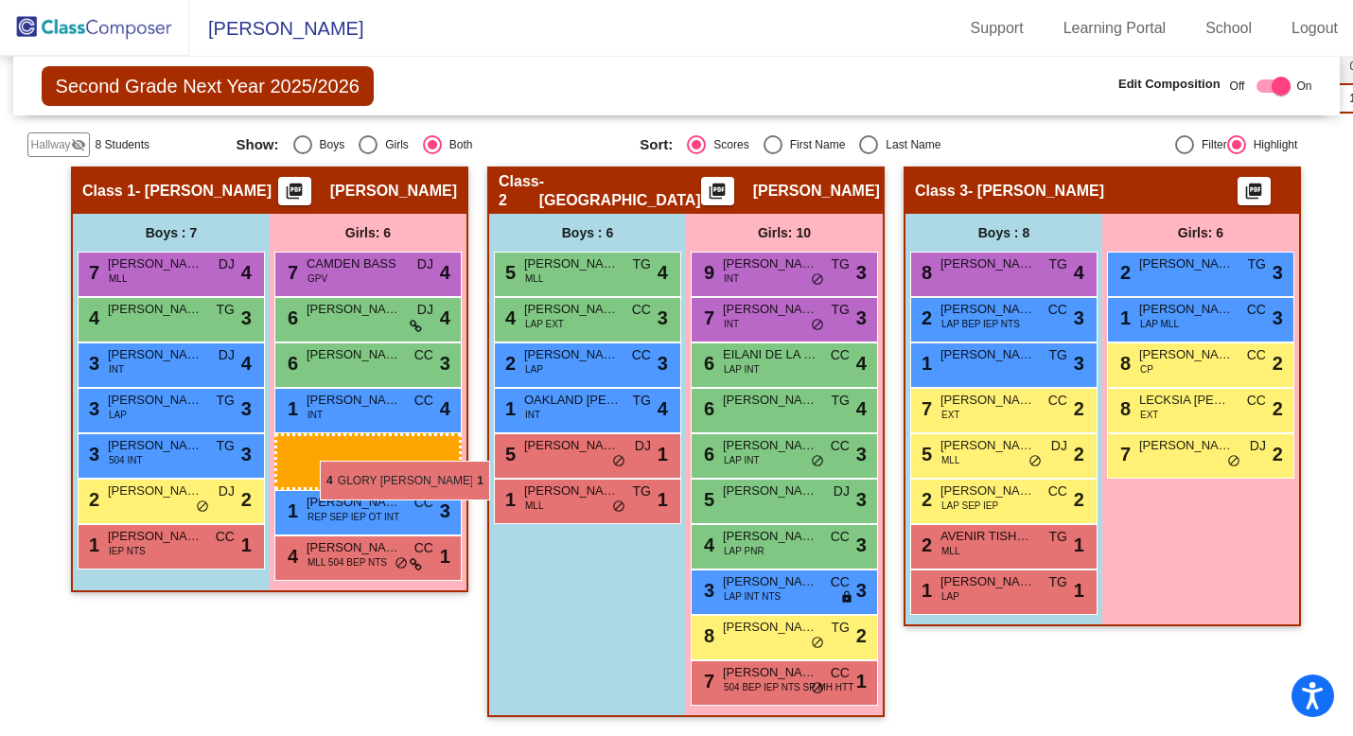
drag, startPoint x: 1216, startPoint y: 493, endPoint x: 320, endPoint y: 464, distance: 896.3
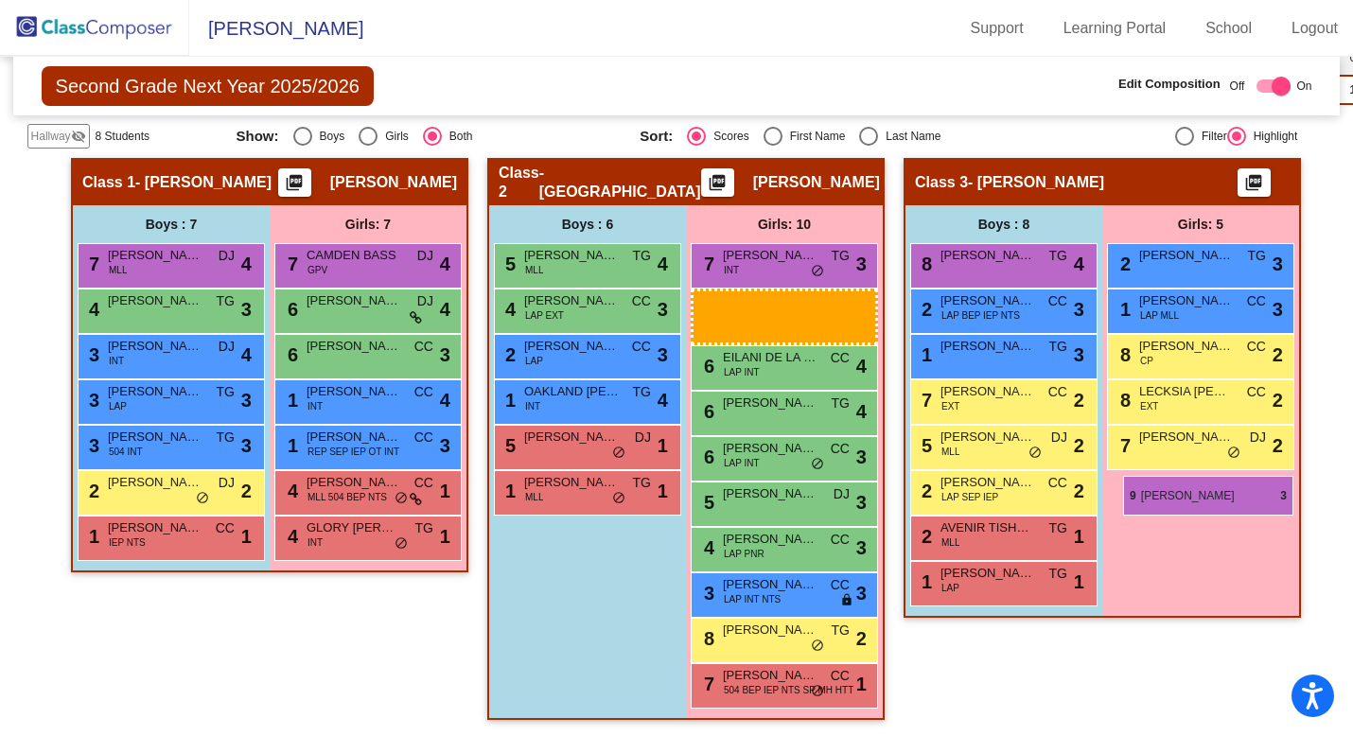
scroll to position [338, 0]
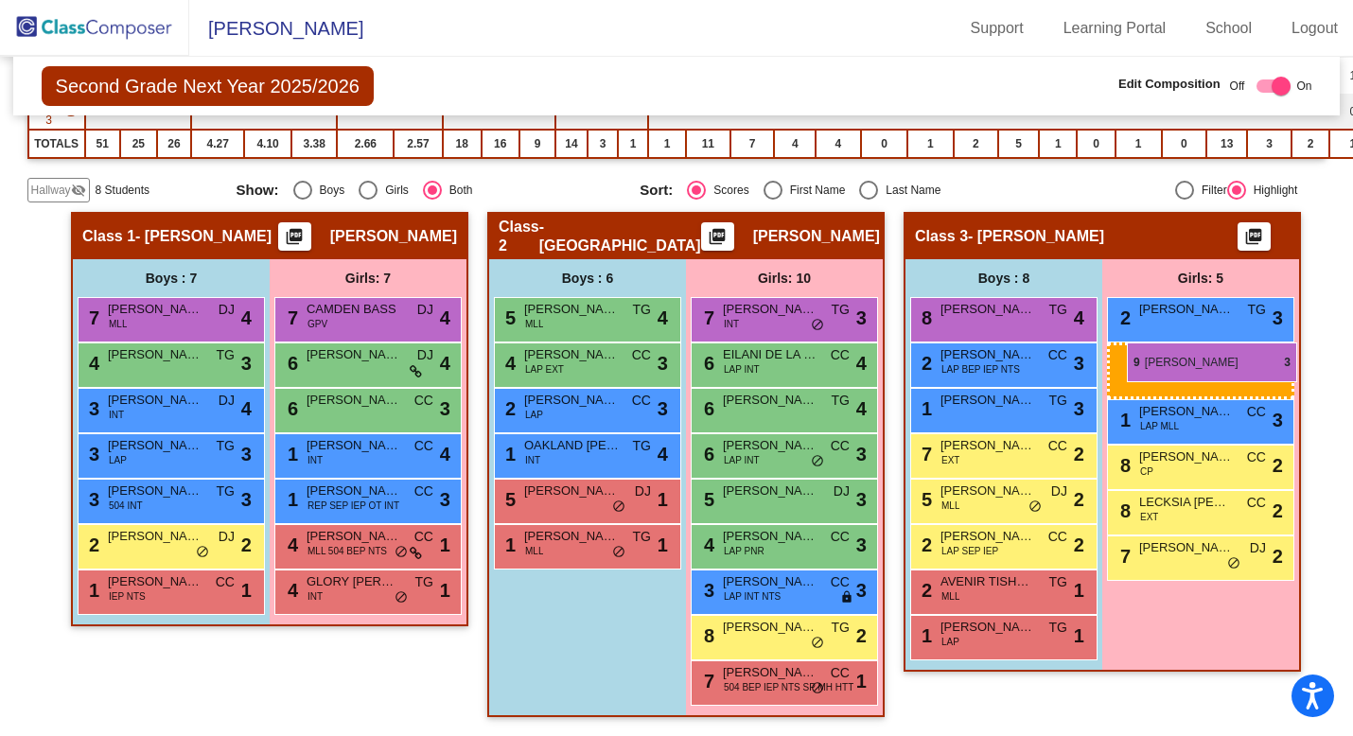
drag, startPoint x: 738, startPoint y: 257, endPoint x: 1127, endPoint y: 342, distance: 398.0
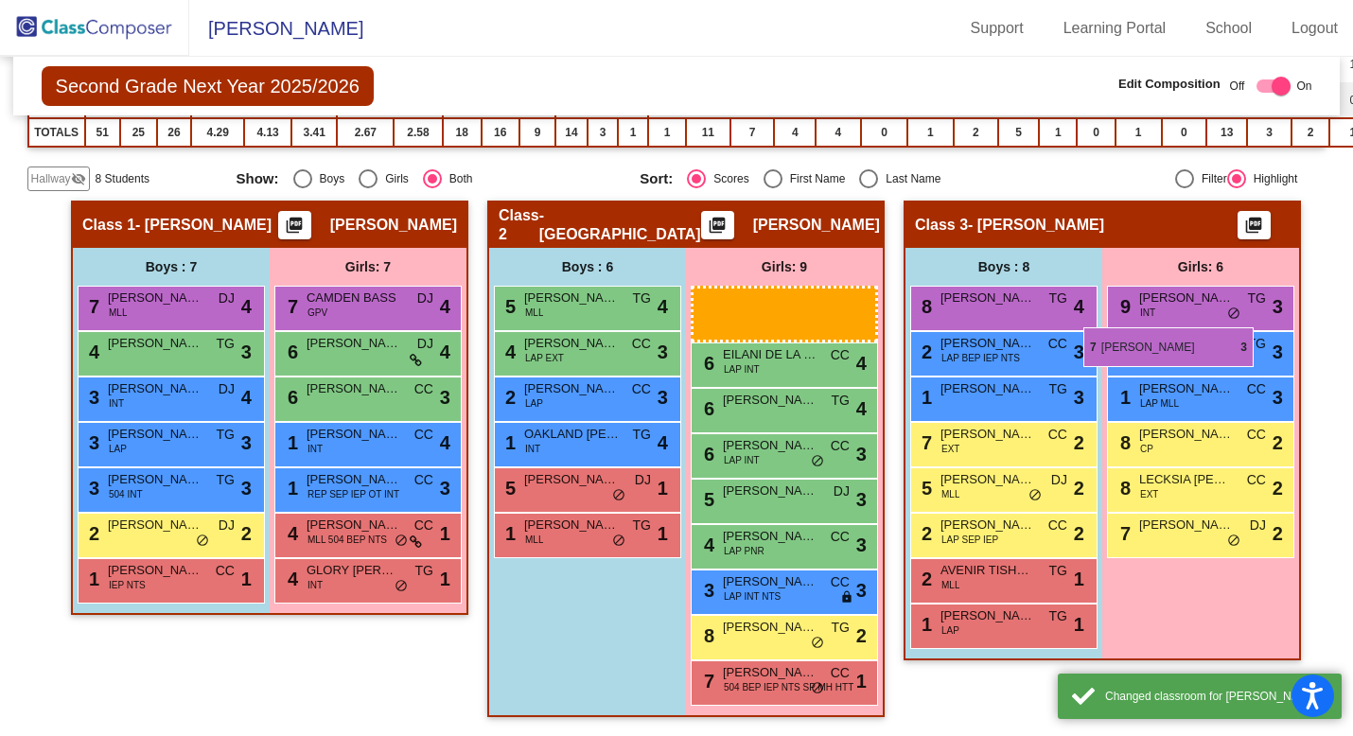
scroll to position [292, 0]
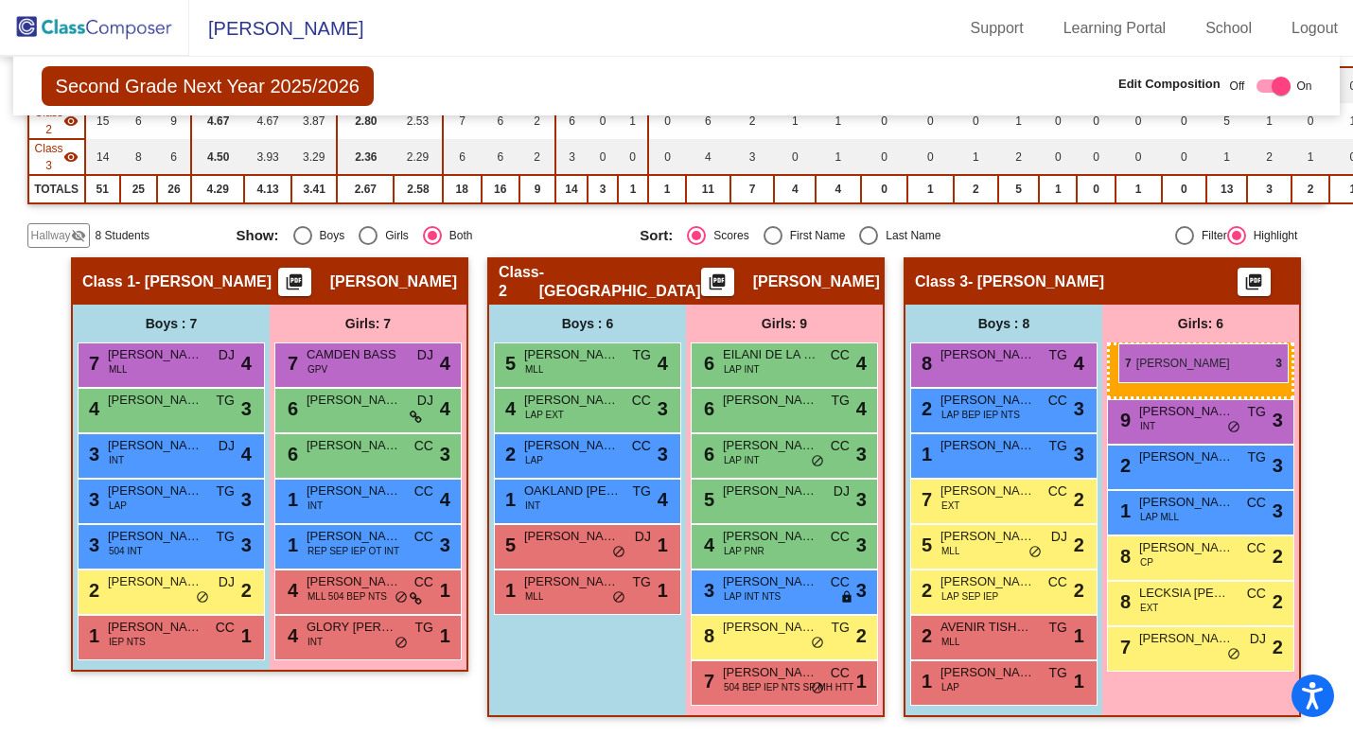
drag, startPoint x: 759, startPoint y: 303, endPoint x: 1118, endPoint y: 343, distance: 361.7
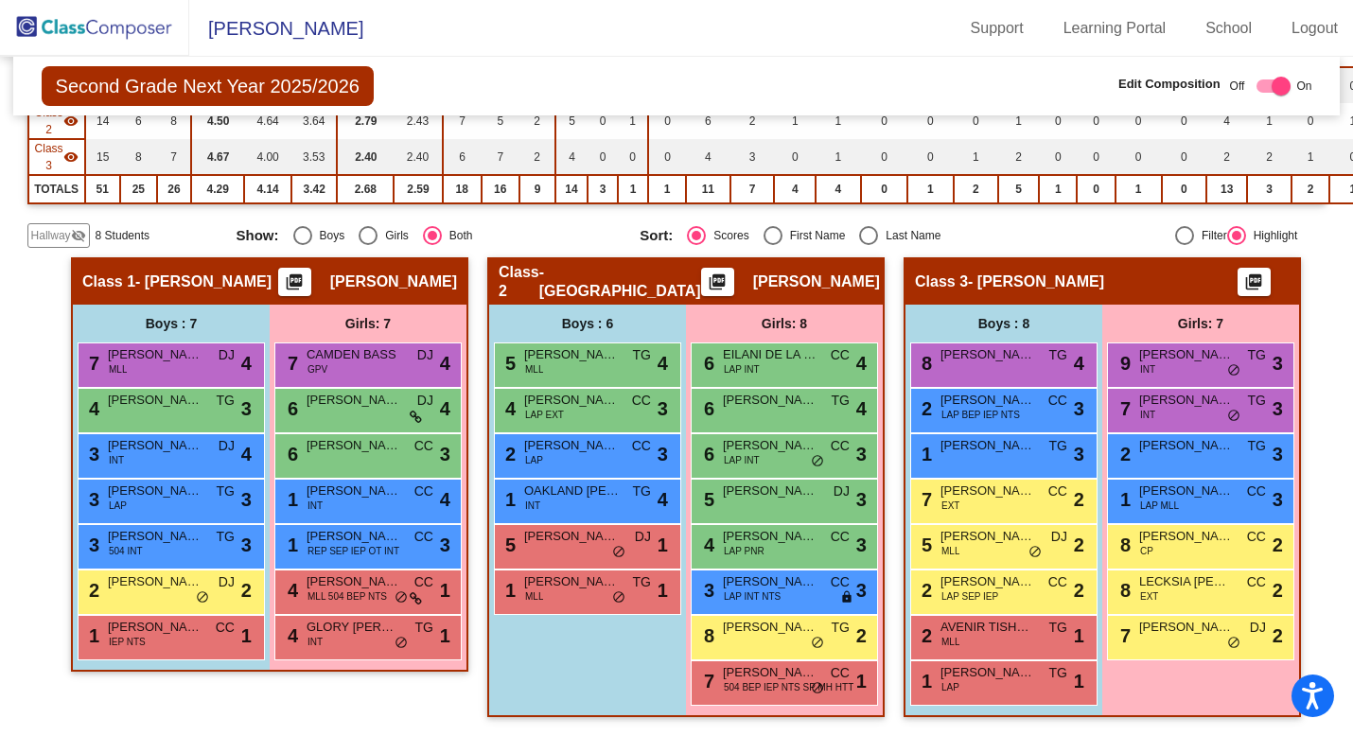
scroll to position [291, 0]
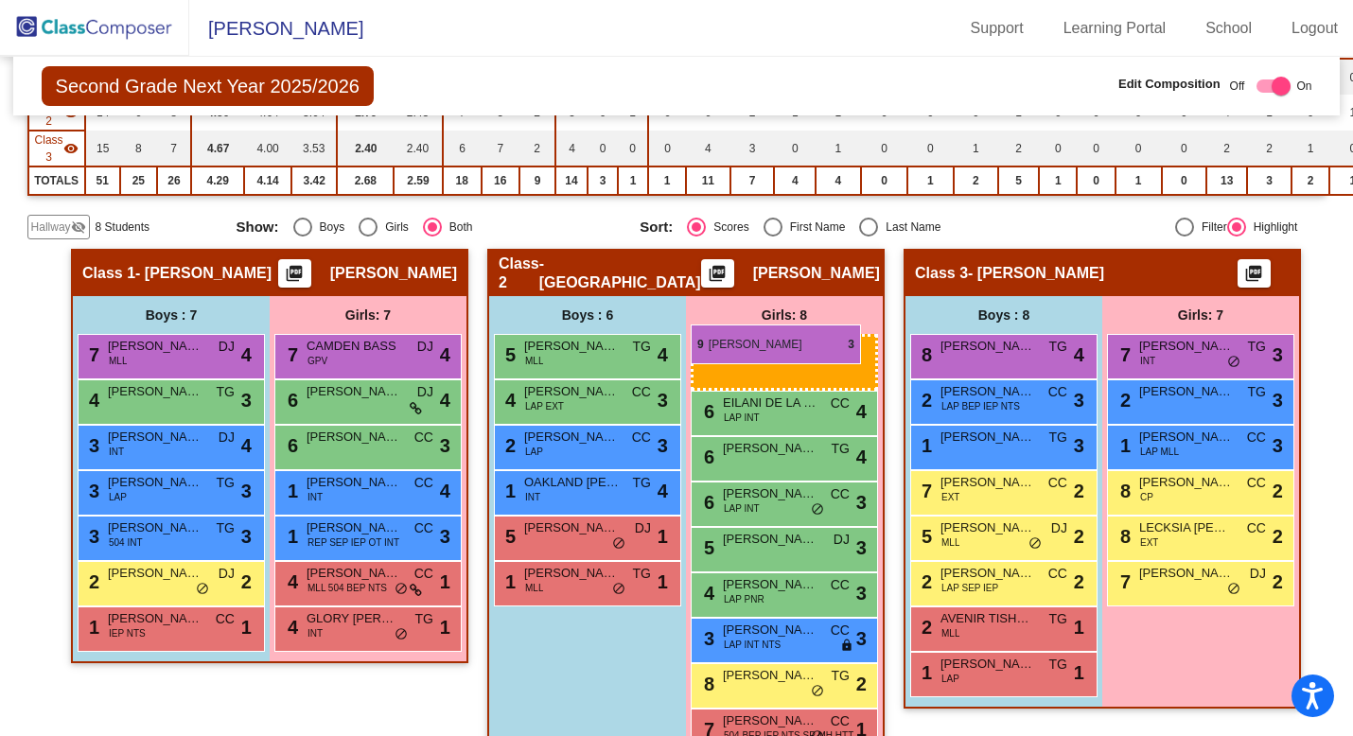
drag, startPoint x: 1174, startPoint y: 356, endPoint x: 692, endPoint y: 324, distance: 482.5
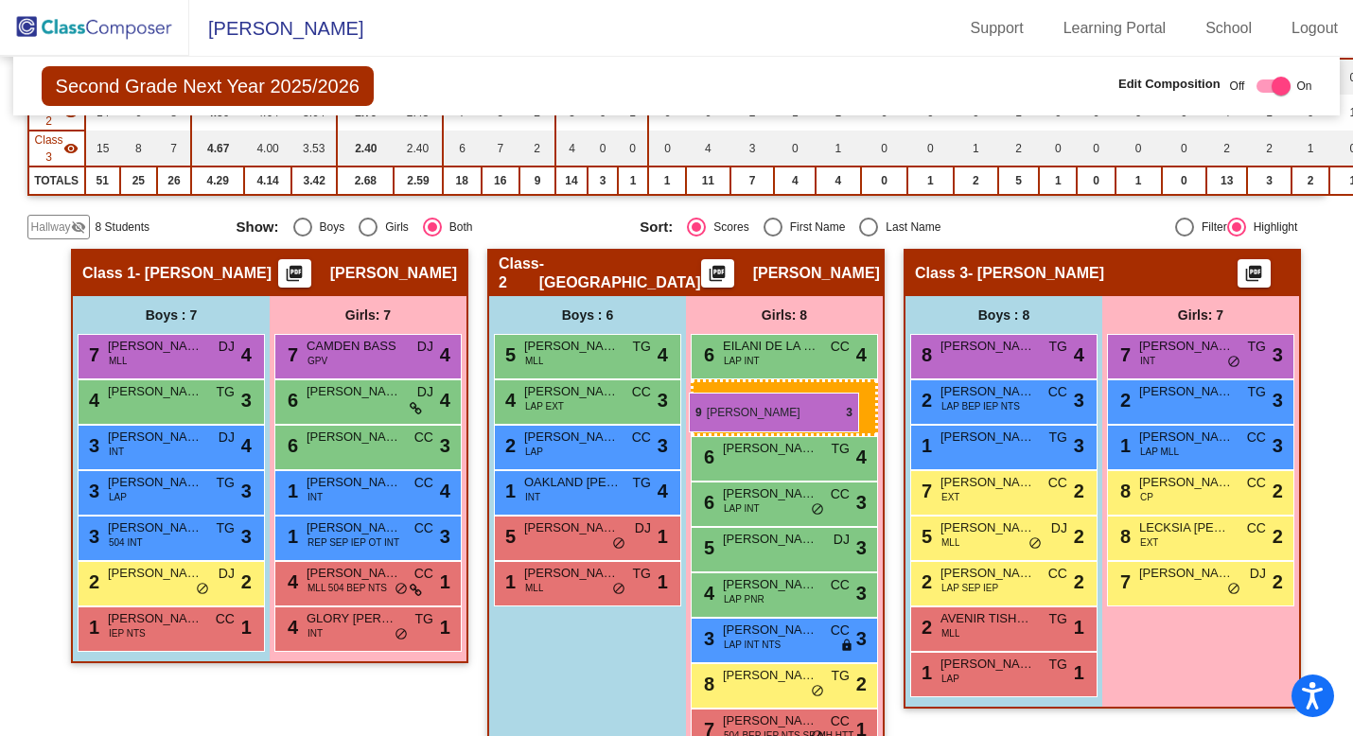
drag, startPoint x: 1172, startPoint y: 349, endPoint x: 689, endPoint y: 393, distance: 485.3
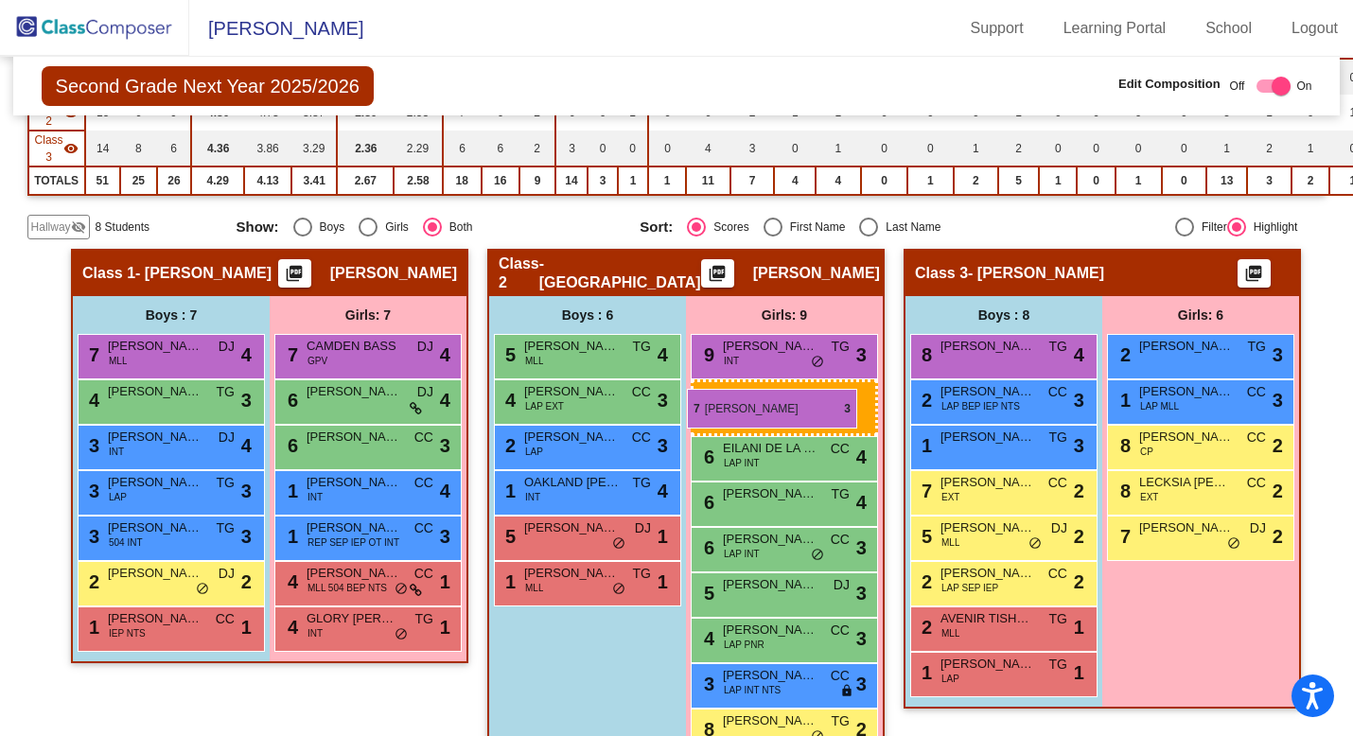
drag, startPoint x: 1167, startPoint y: 353, endPoint x: 687, endPoint y: 388, distance: 481.8
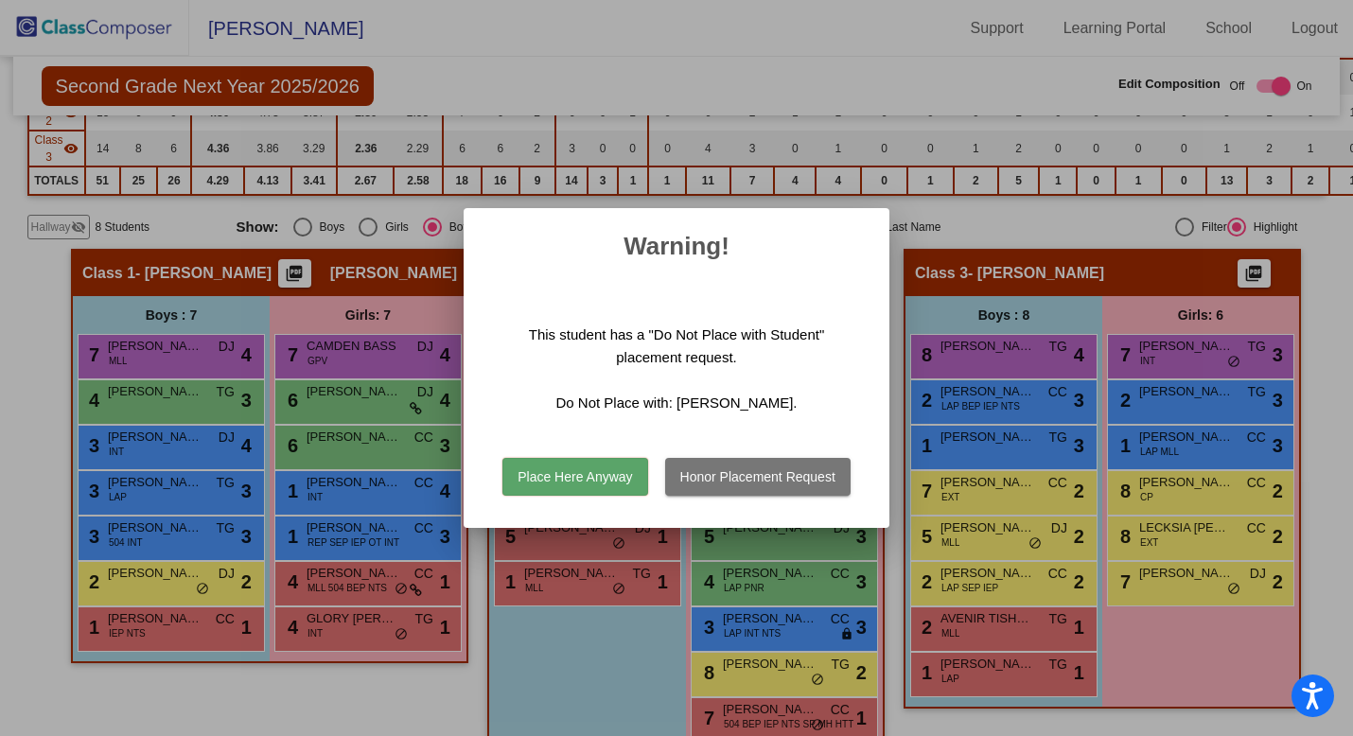
click at [609, 475] on button "Place Here Anyway" at bounding box center [574, 477] width 145 height 38
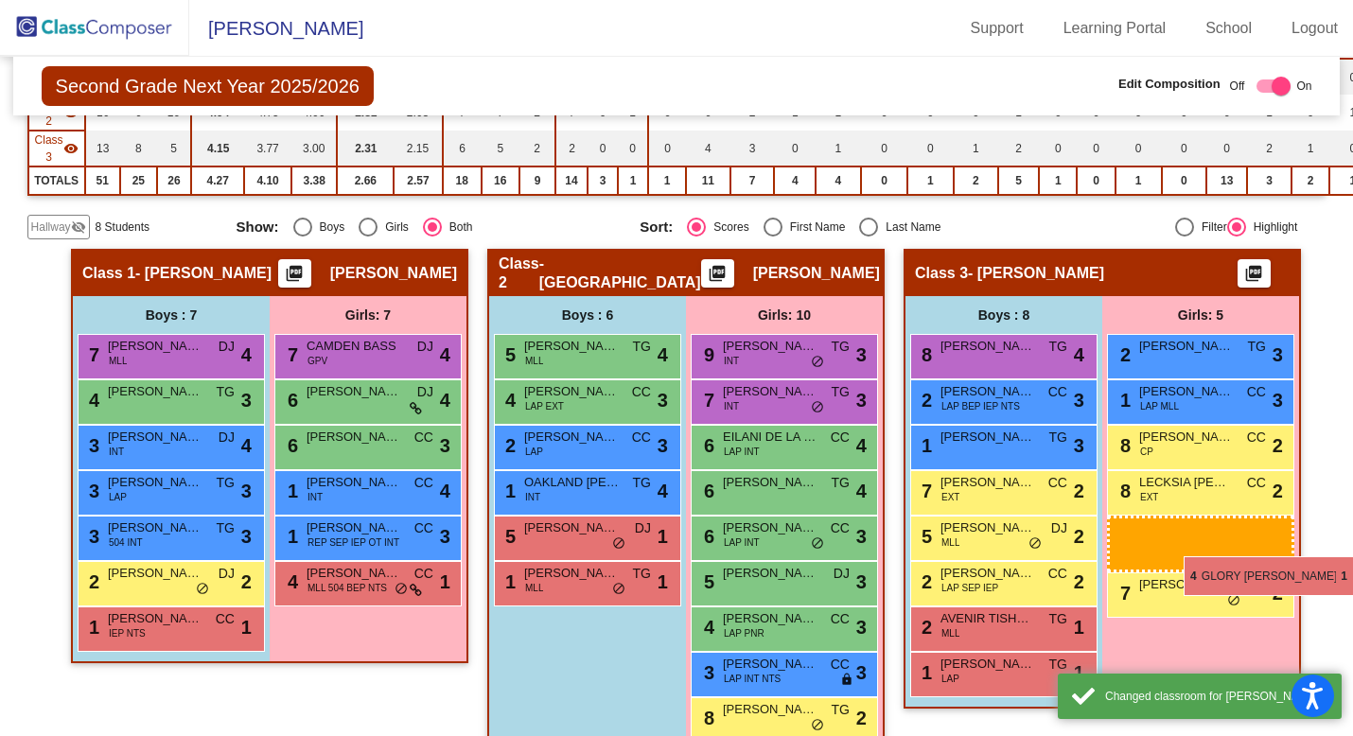
drag, startPoint x: 327, startPoint y: 630, endPoint x: 1196, endPoint y: 555, distance: 871.6
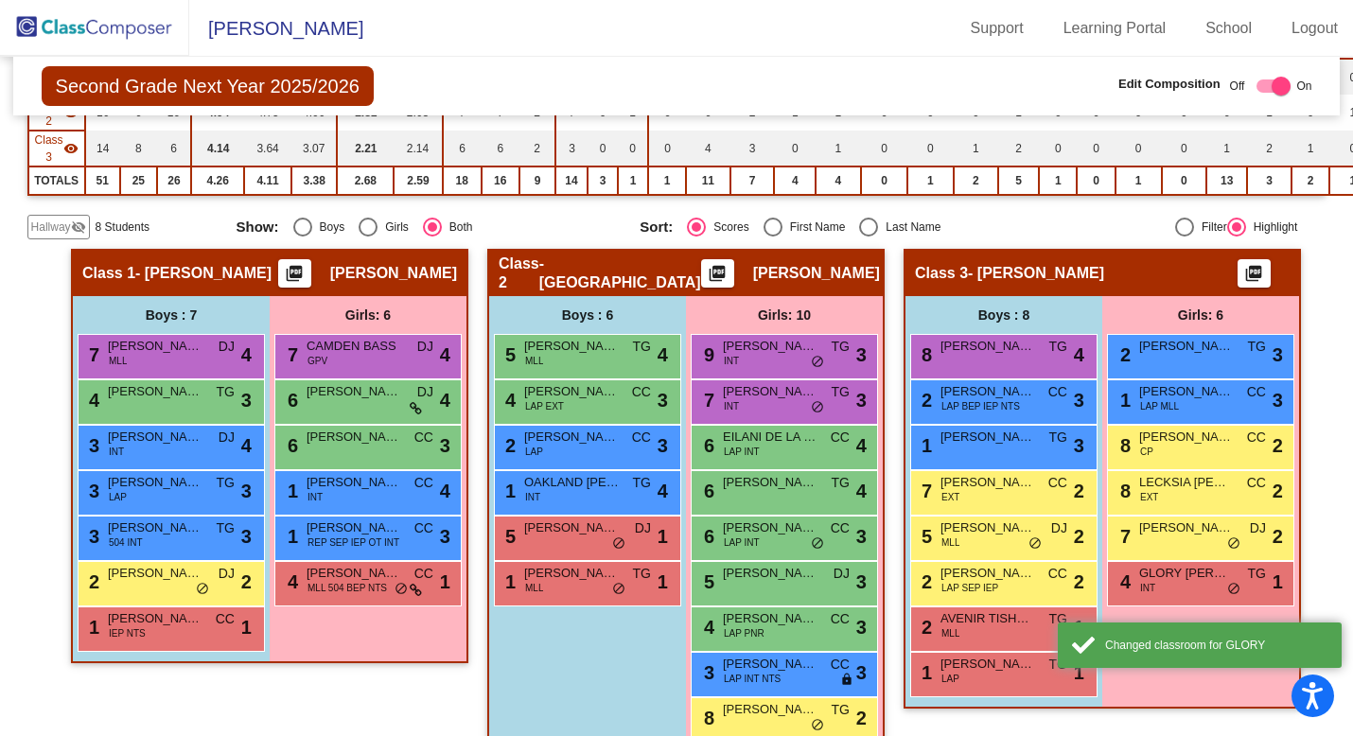
click at [1196, 555] on div "7 [PERSON_NAME] lock do_not_disturb_alt 2" at bounding box center [1200, 538] width 187 height 45
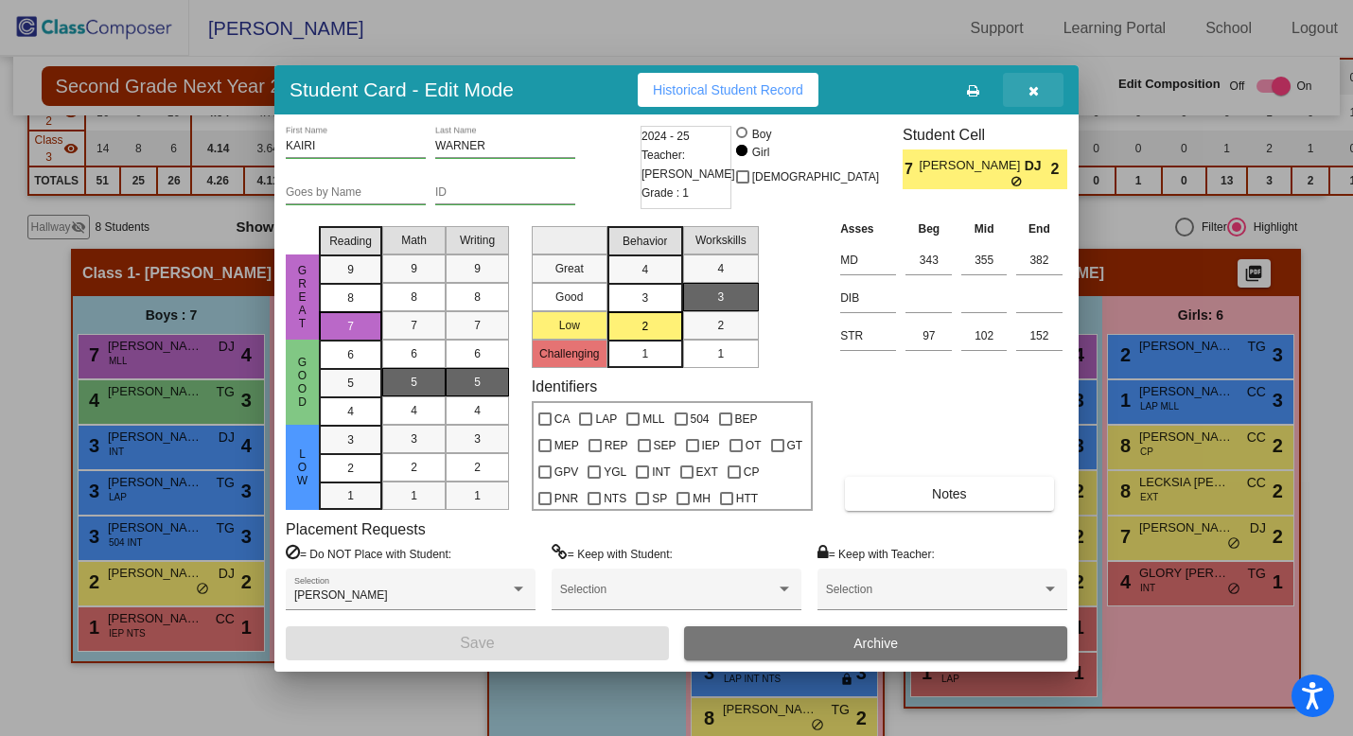
click at [1034, 93] on icon "button" at bounding box center [1033, 90] width 10 height 13
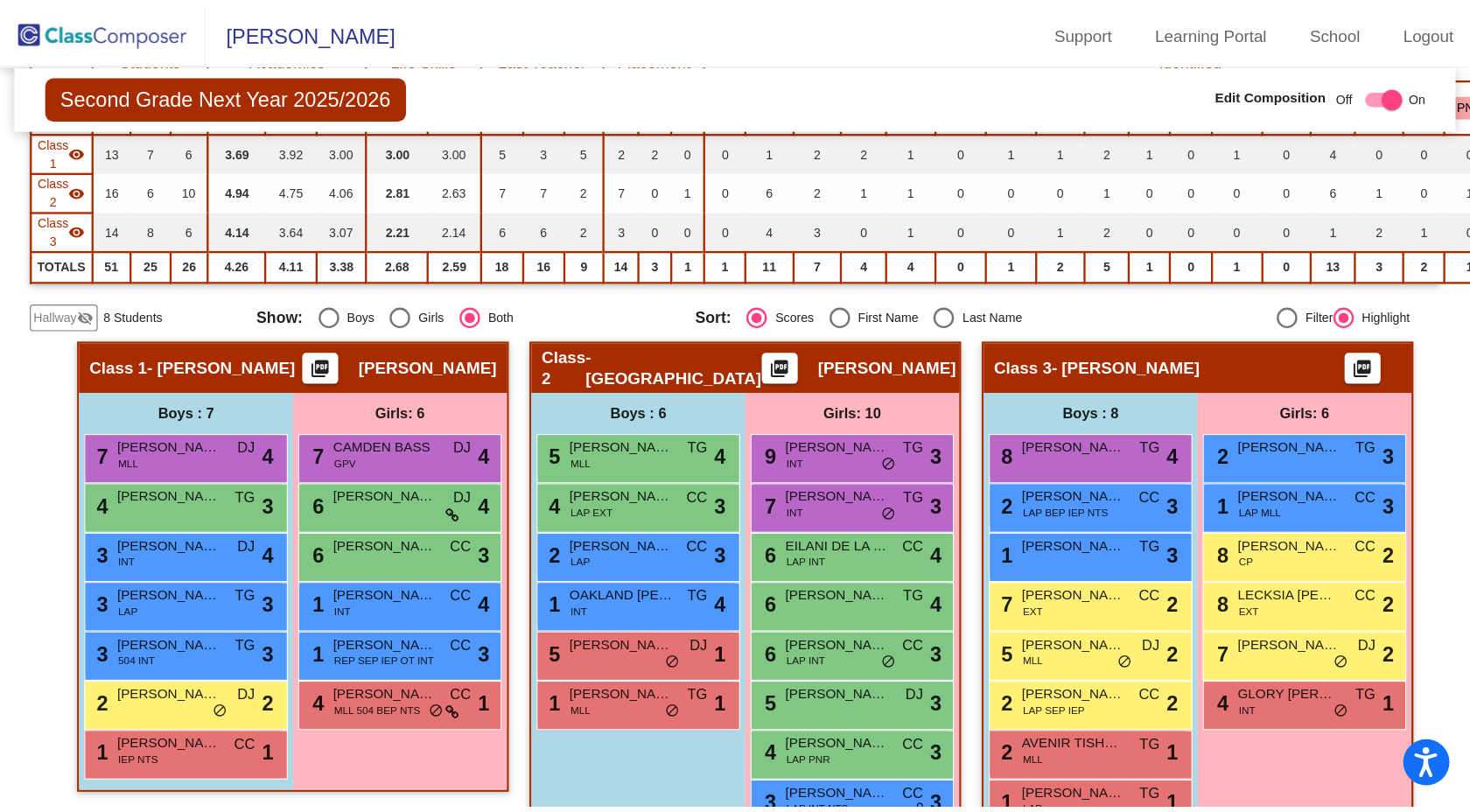
scroll to position [0, 0]
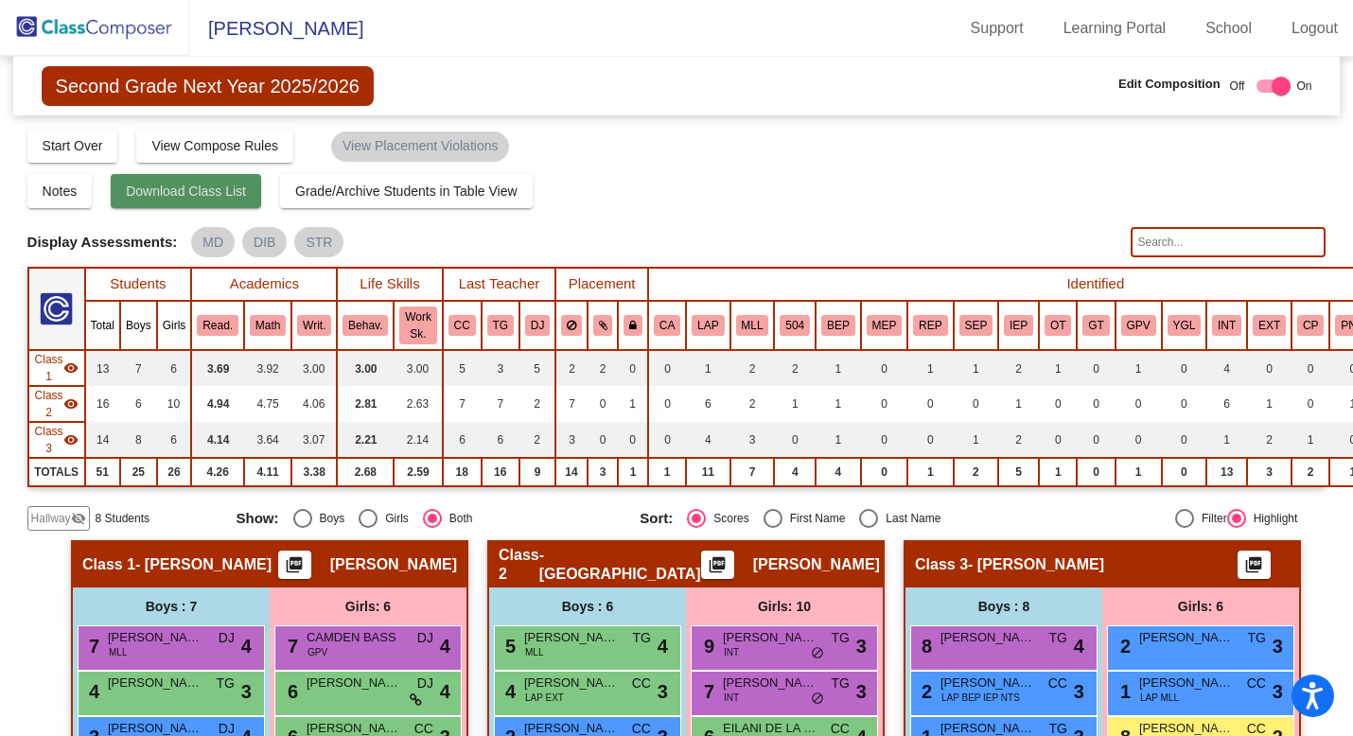
click at [225, 198] on span "Download Class List" at bounding box center [186, 191] width 120 height 15
